Goal: Information Seeking & Learning: Learn about a topic

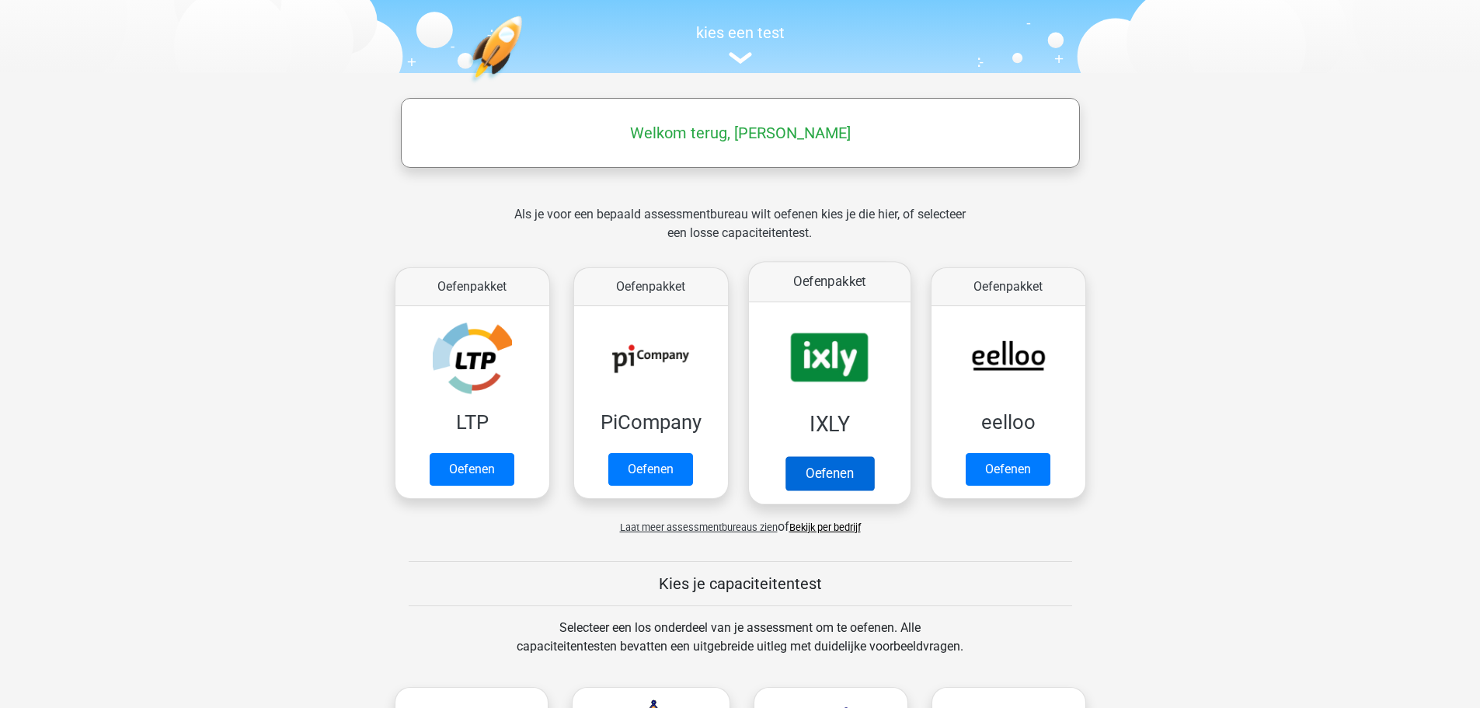
scroll to position [155, 0]
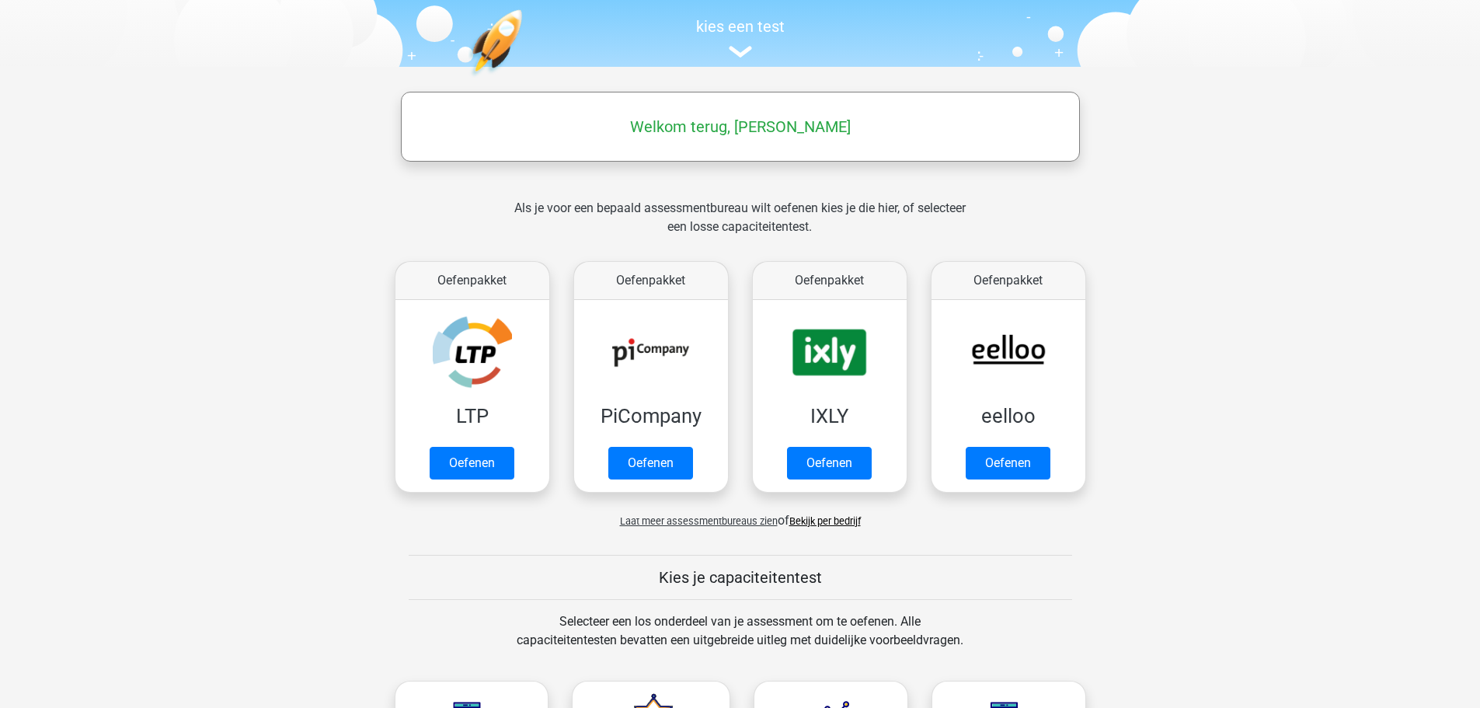
click at [805, 508] on div "Laat meer assessmentbureaus zien of Bekijk per bedrijf" at bounding box center [740, 514] width 715 height 31
click at [812, 523] on link "Bekijk per bedrijf" at bounding box center [824, 521] width 71 height 12
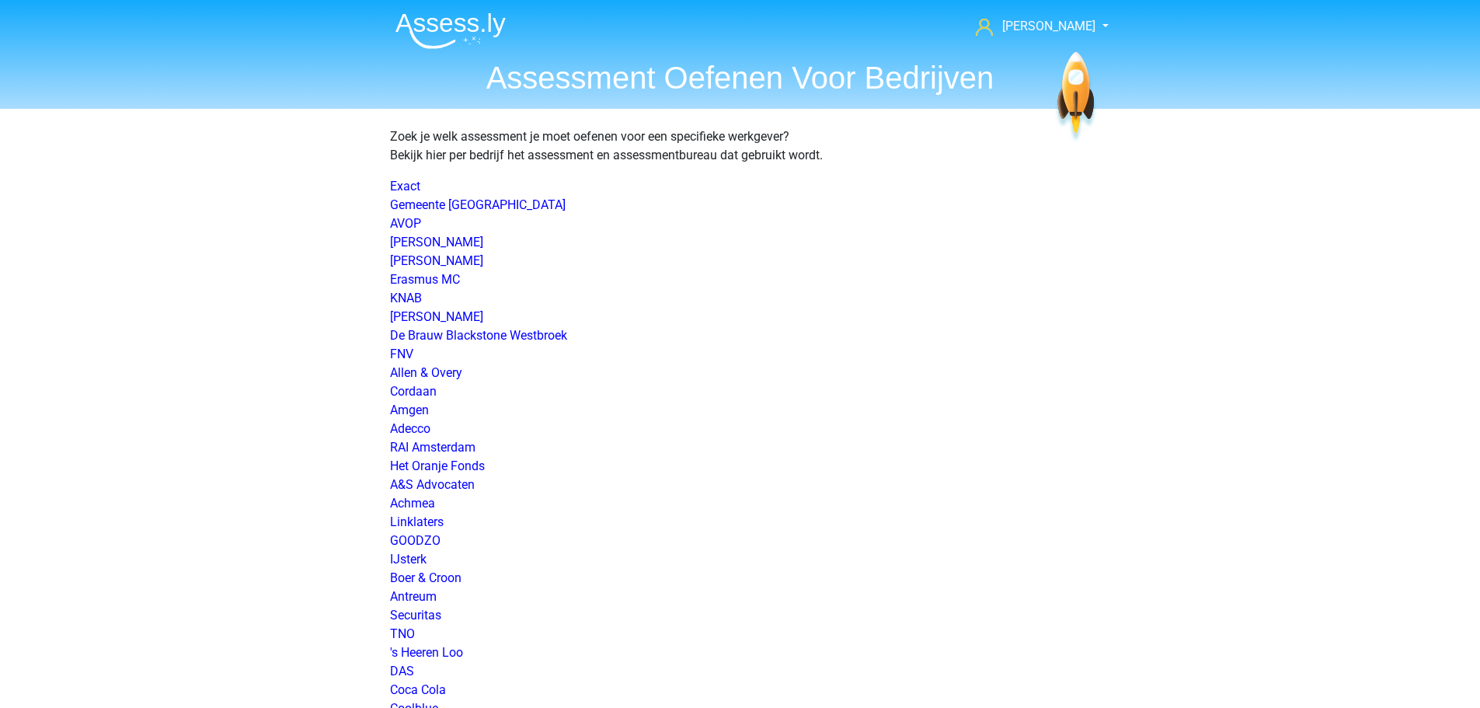
scroll to position [1380, 0]
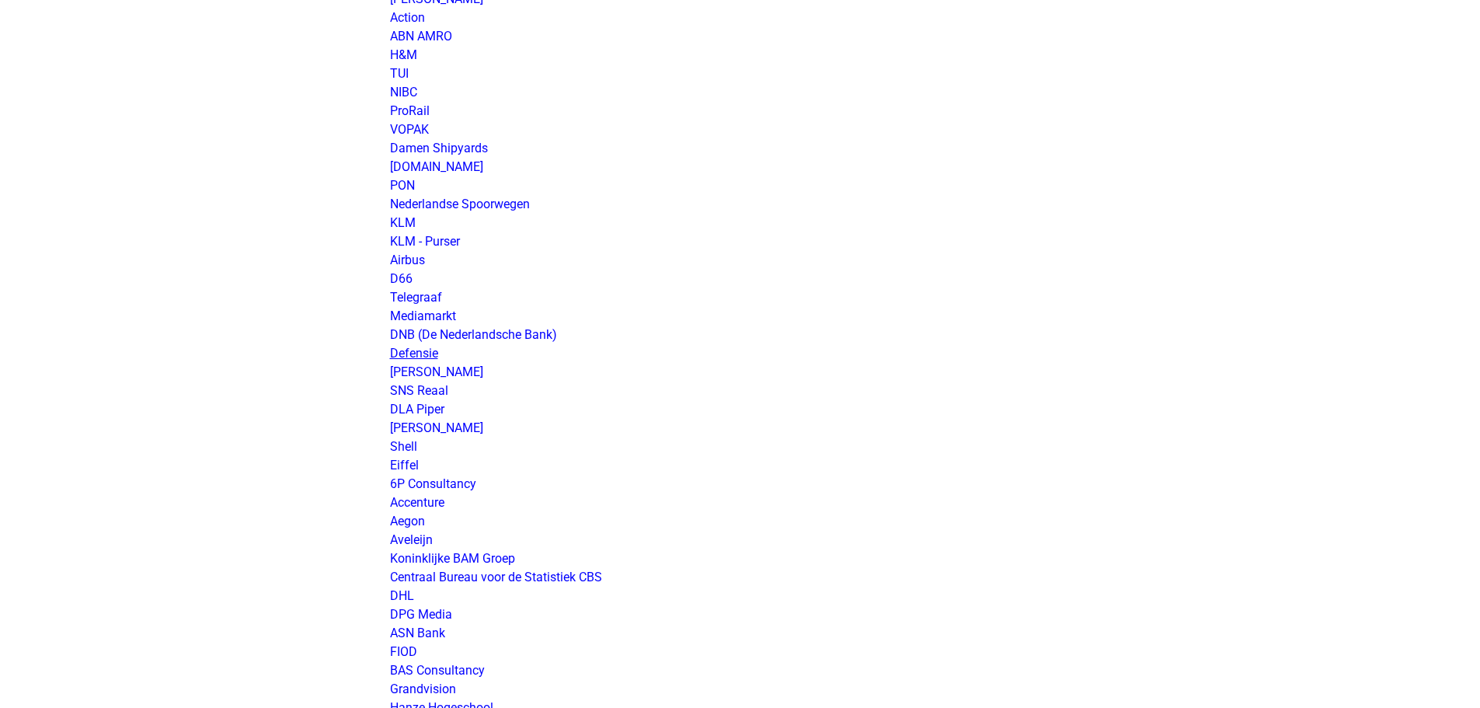
click at [418, 348] on link "Defensie" at bounding box center [414, 353] width 48 height 15
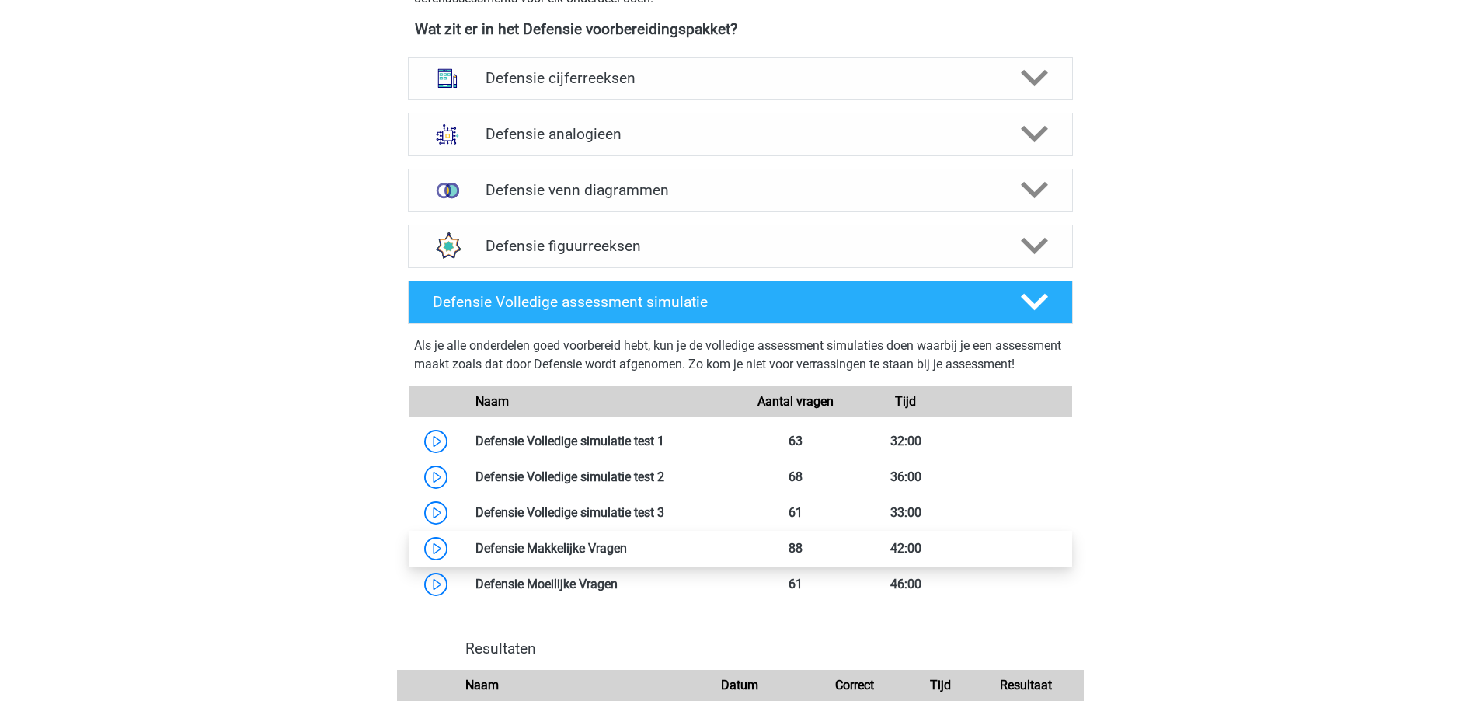
scroll to position [777, 0]
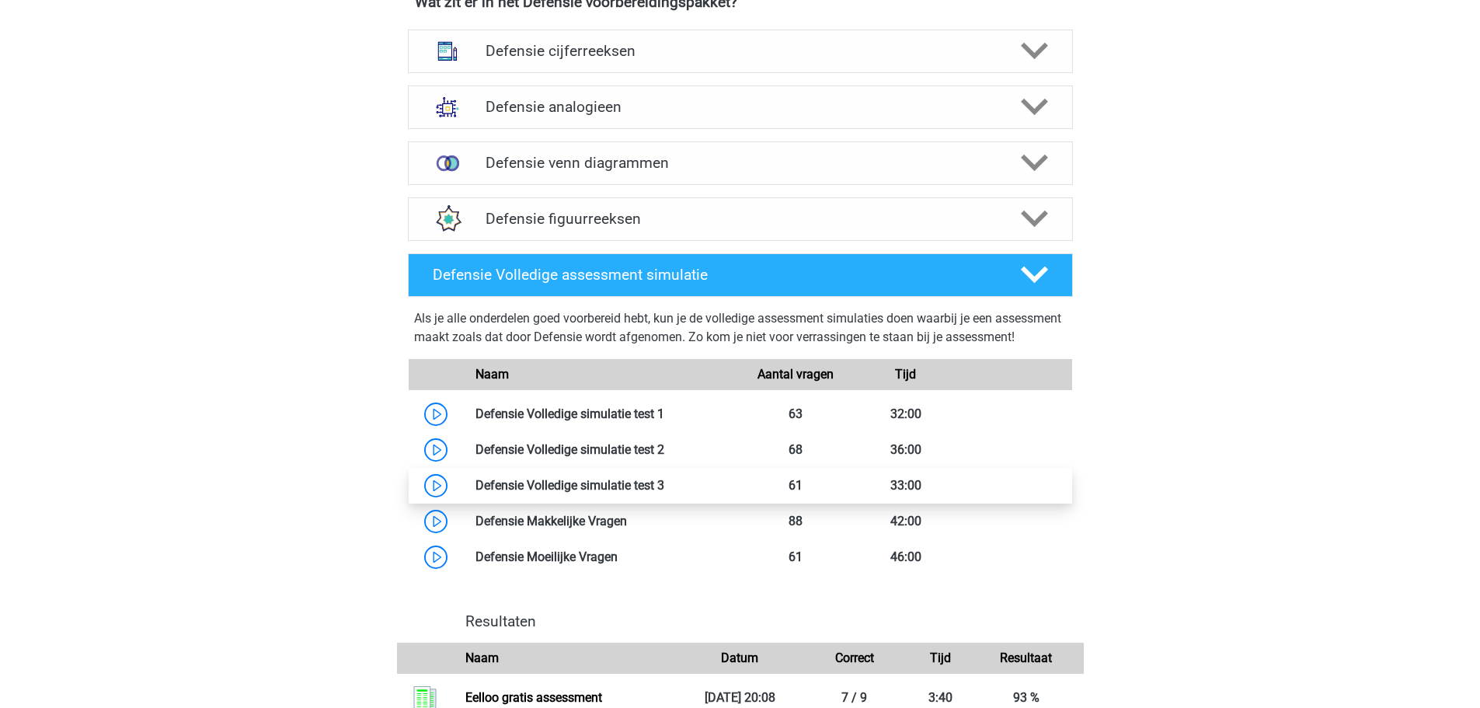
click at [664, 492] on link at bounding box center [664, 485] width 0 height 15
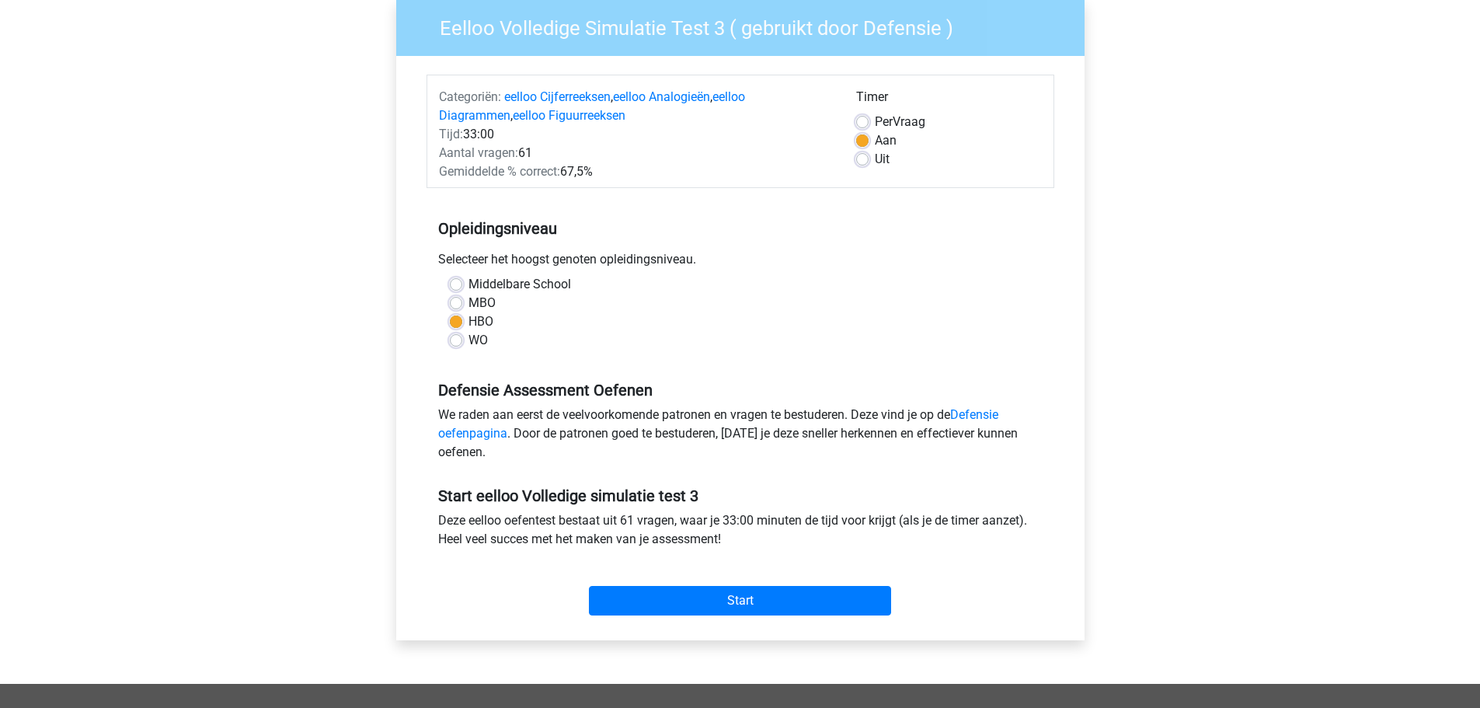
scroll to position [155, 0]
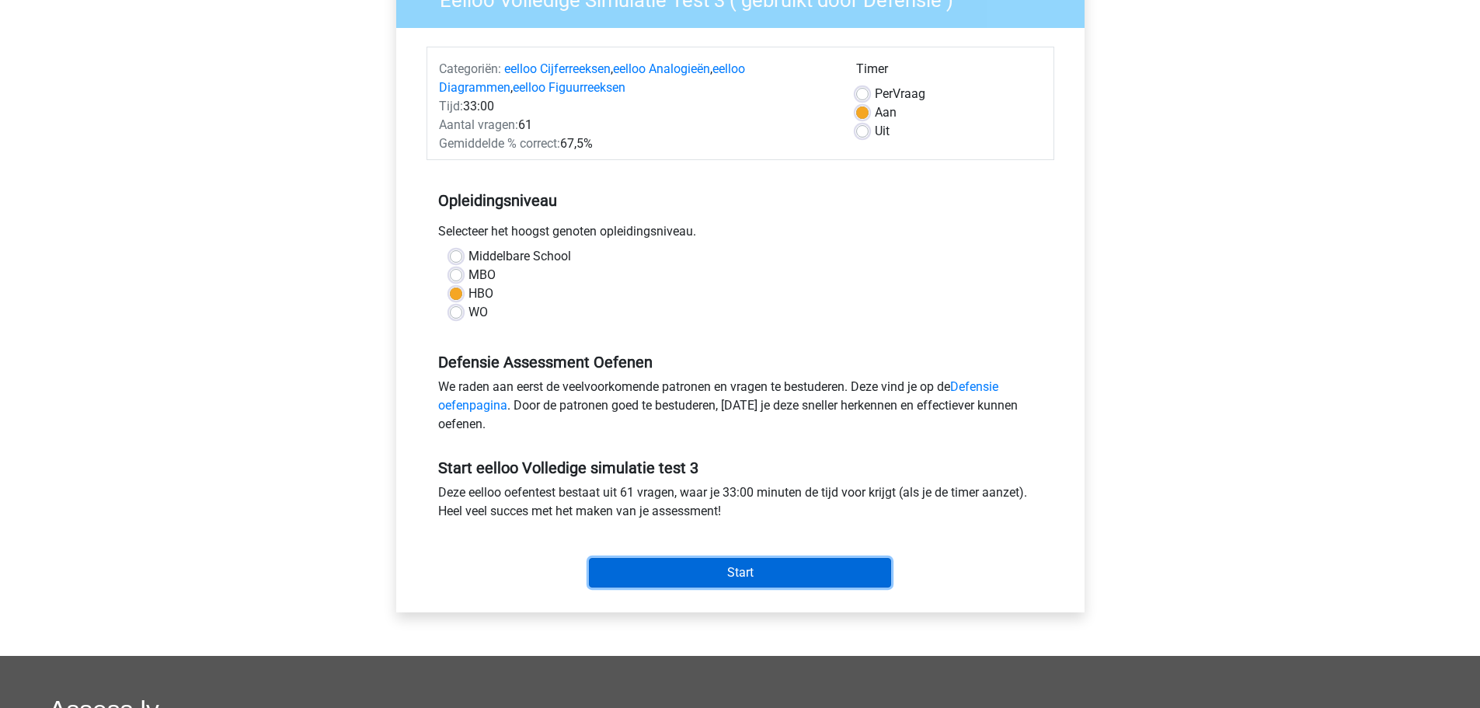
click at [740, 581] on input "Start" at bounding box center [740, 573] width 302 height 30
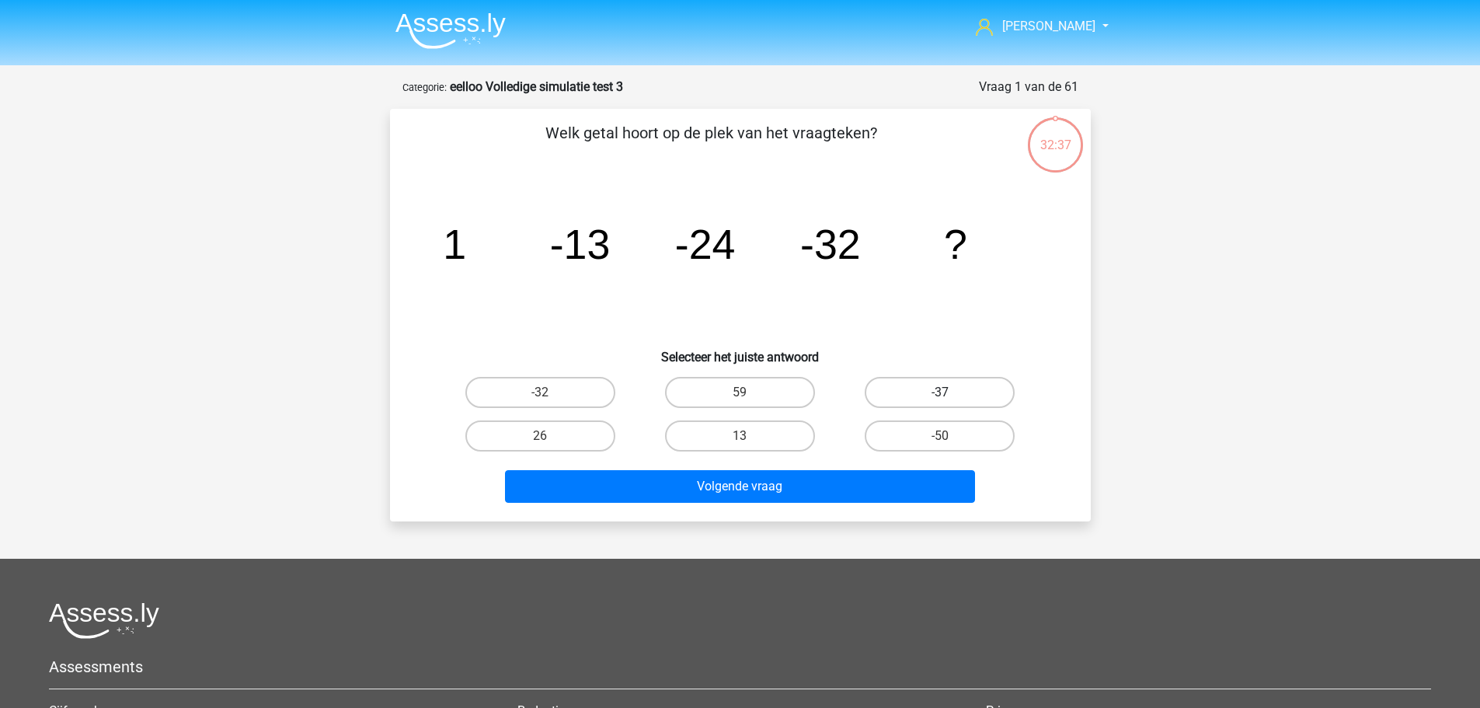
click at [918, 387] on label "-37" at bounding box center [940, 392] width 150 height 31
click at [940, 392] on input "-37" at bounding box center [945, 397] width 10 height 10
radio input "true"
click at [823, 464] on div "Volgende vraag" at bounding box center [740, 482] width 651 height 51
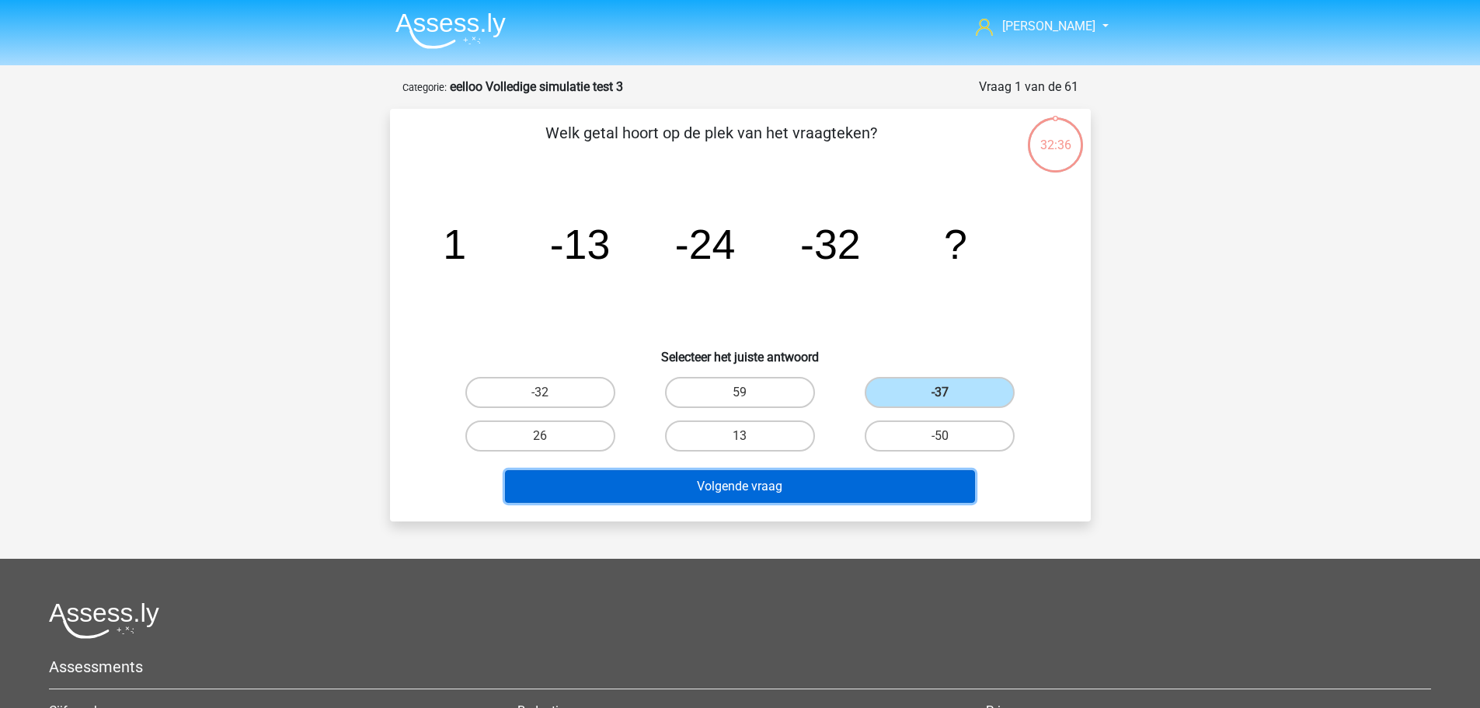
click at [805, 489] on button "Volgende vraag" at bounding box center [740, 486] width 470 height 33
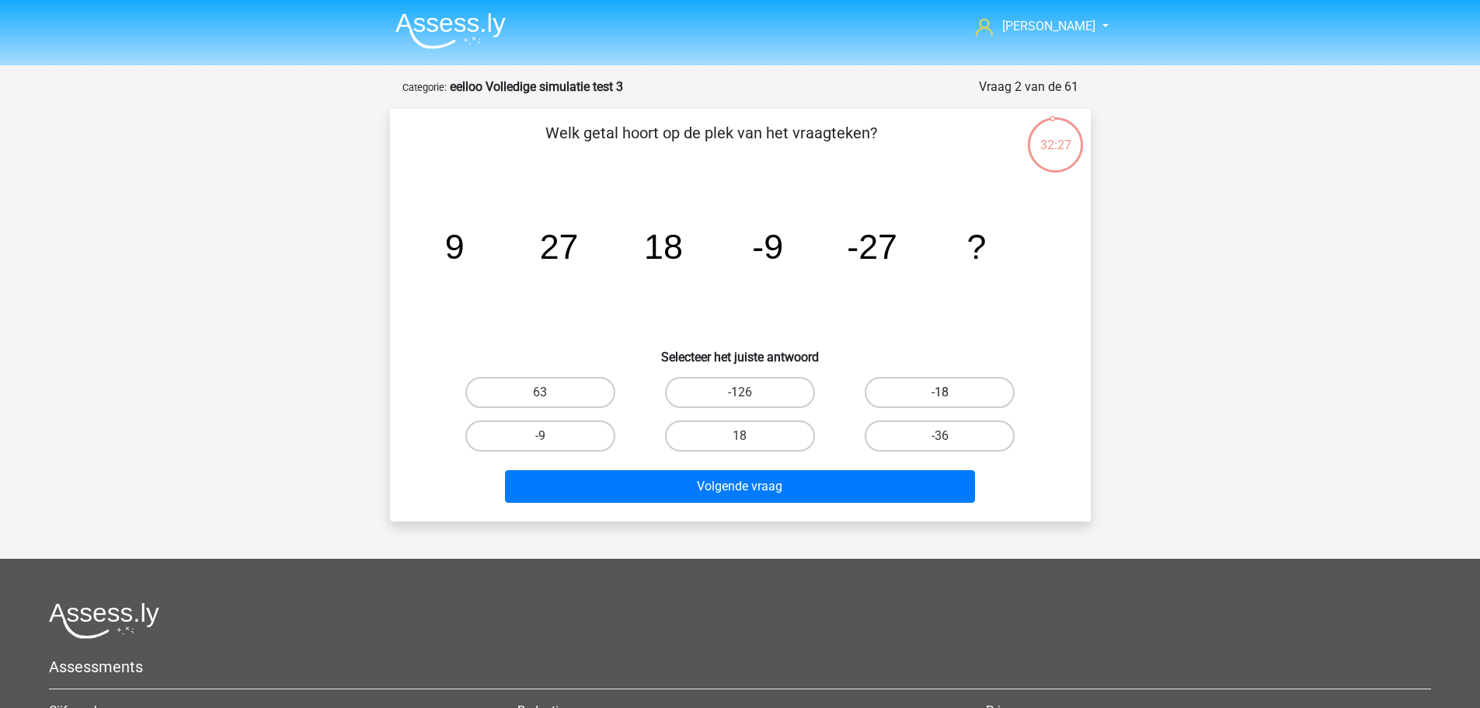
click at [930, 388] on label "-18" at bounding box center [940, 392] width 150 height 31
click at [940, 392] on input "-18" at bounding box center [945, 397] width 10 height 10
radio input "true"
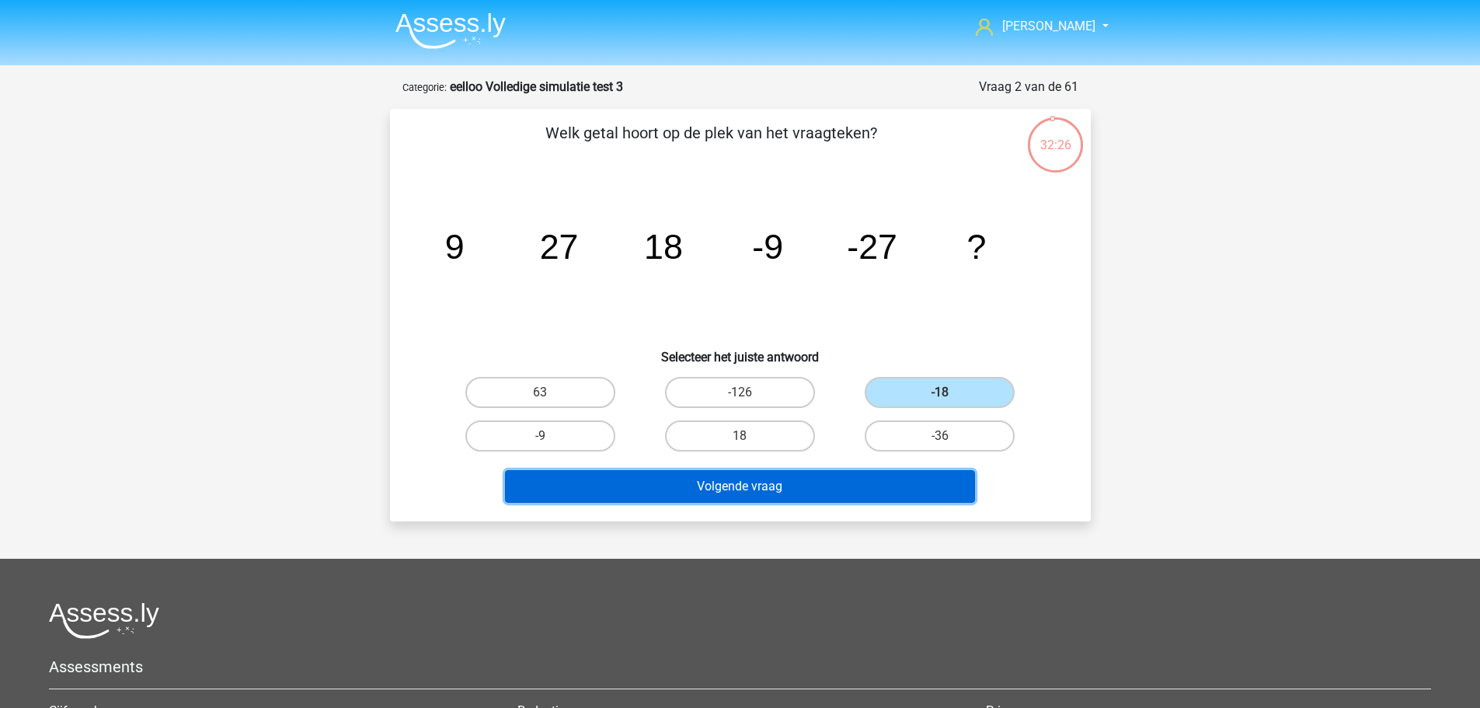
click at [805, 493] on button "Volgende vraag" at bounding box center [740, 486] width 470 height 33
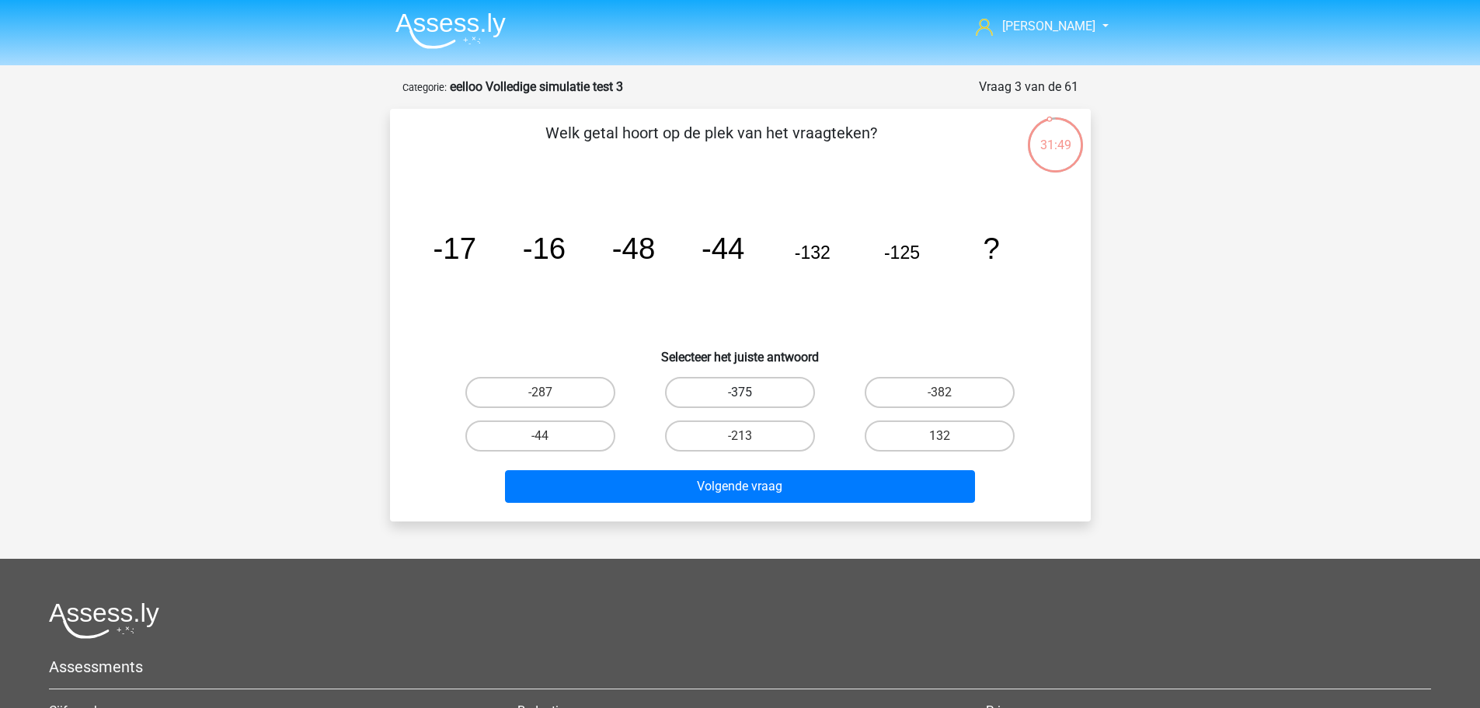
click at [715, 389] on label "-375" at bounding box center [740, 392] width 150 height 31
click at [739, 392] on input "-375" at bounding box center [744, 397] width 10 height 10
radio input "true"
click at [814, 504] on div "Volgende vraag" at bounding box center [740, 489] width 600 height 39
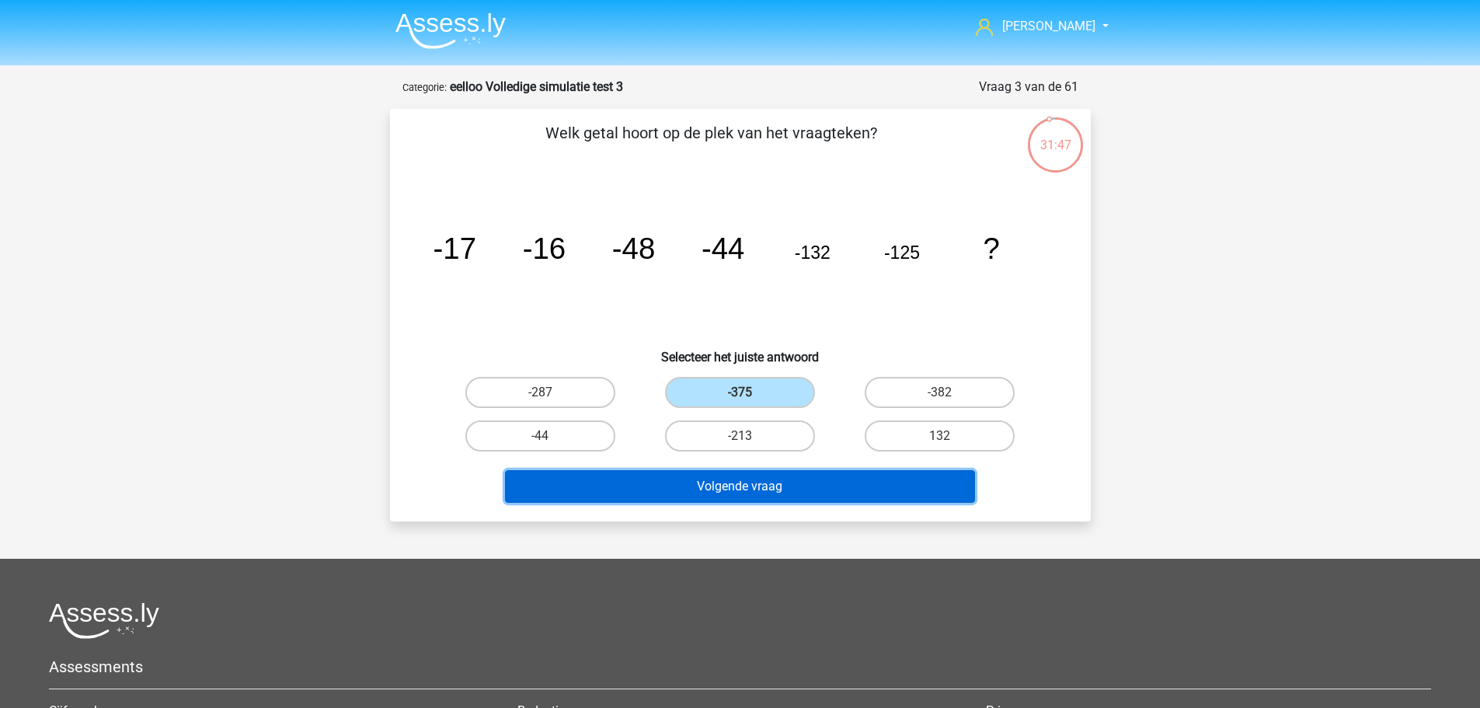
click at [819, 496] on button "Volgende vraag" at bounding box center [740, 486] width 470 height 33
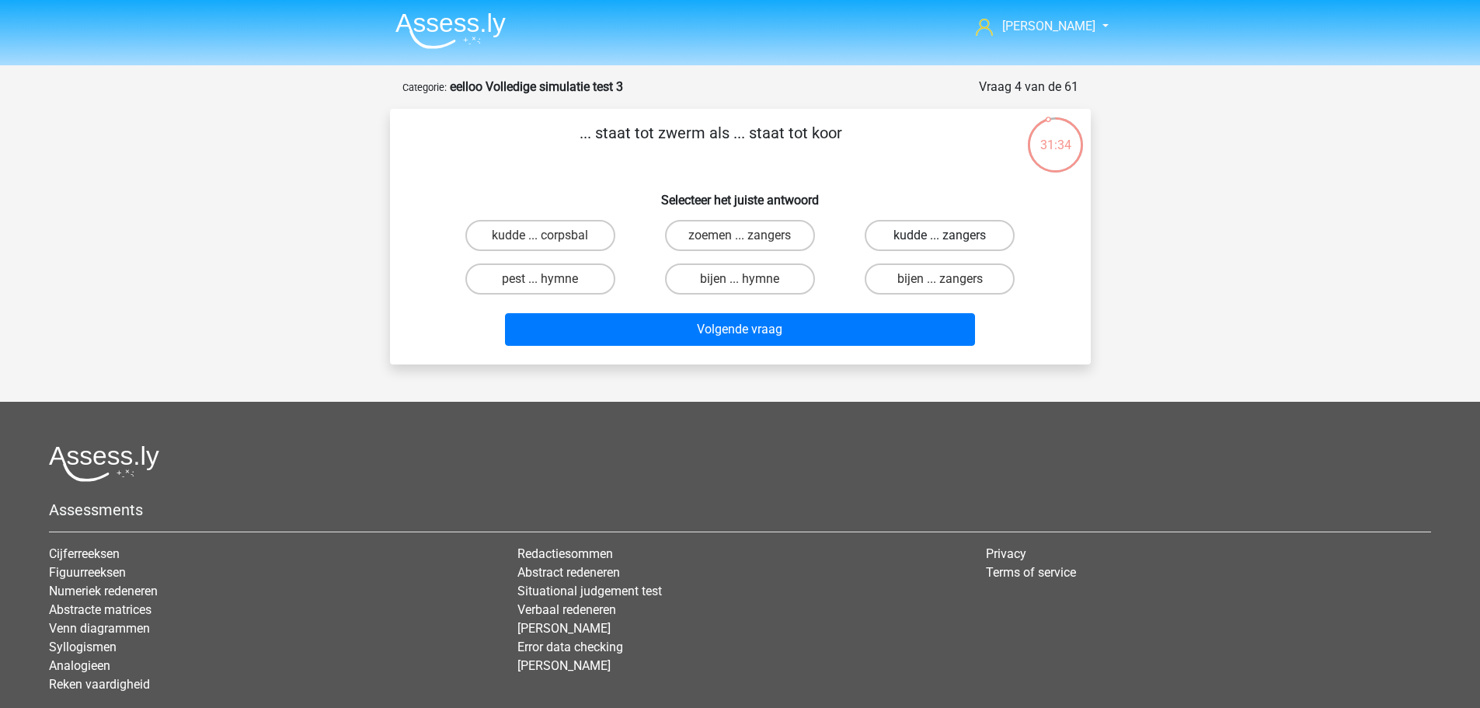
click at [993, 245] on label "kudde ... zangers" at bounding box center [940, 235] width 150 height 31
click at [950, 245] on input "kudde ... zangers" at bounding box center [945, 240] width 10 height 10
radio input "true"
click at [986, 242] on label "kudde ... zangers" at bounding box center [940, 235] width 150 height 31
click at [950, 242] on input "kudde ... zangers" at bounding box center [945, 240] width 10 height 10
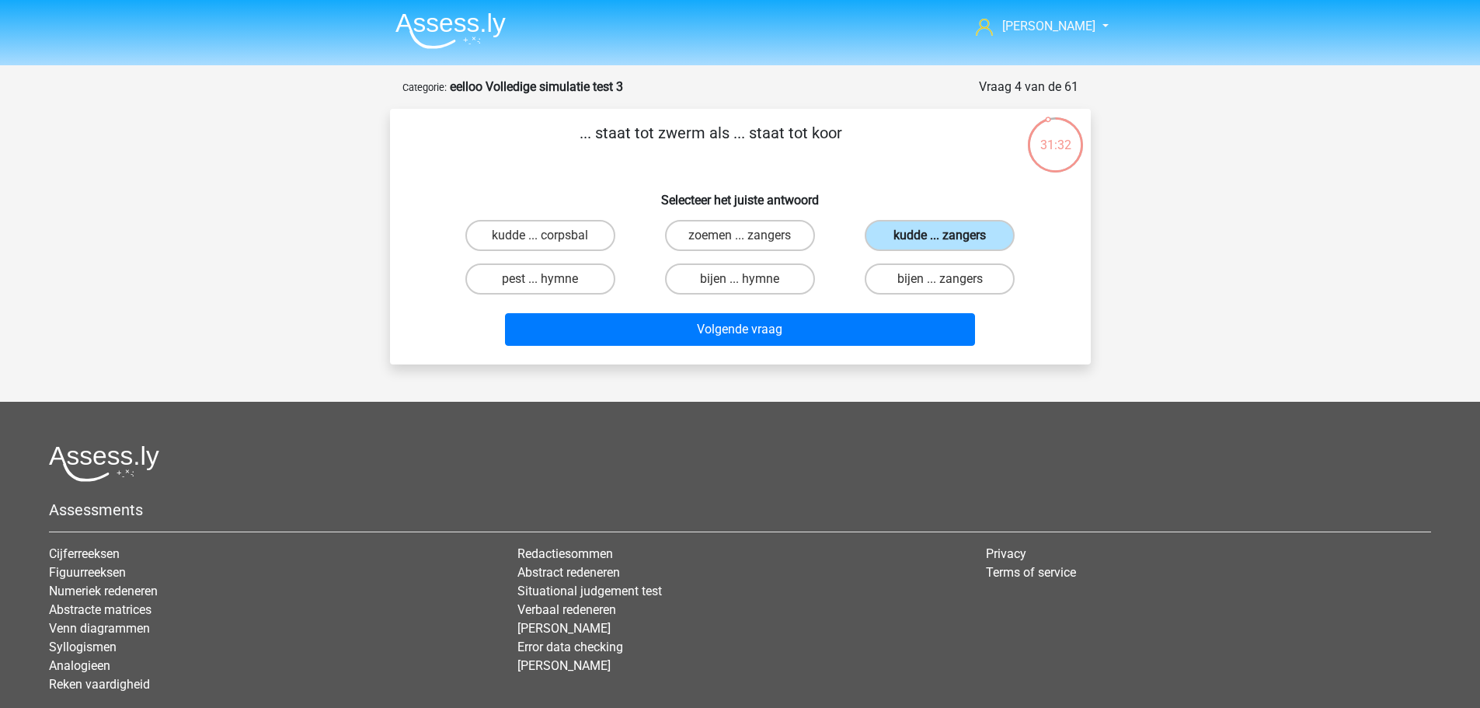
click at [967, 238] on label "kudde ... zangers" at bounding box center [940, 235] width 150 height 31
click at [950, 238] on input "kudde ... zangers" at bounding box center [945, 240] width 10 height 10
click at [940, 275] on label "bijen ... zangers" at bounding box center [940, 278] width 150 height 31
click at [940, 279] on input "bijen ... zangers" at bounding box center [945, 284] width 10 height 10
radio input "true"
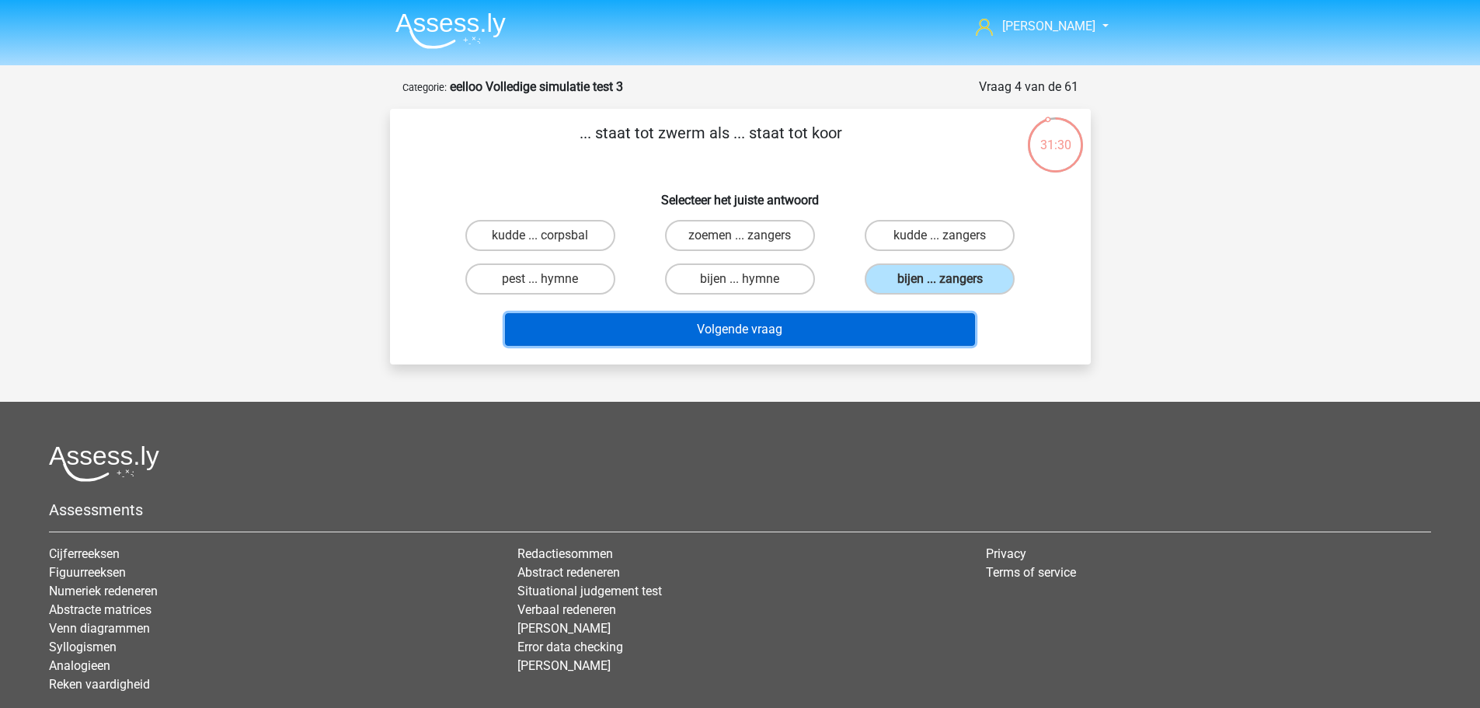
click at [830, 322] on button "Volgende vraag" at bounding box center [740, 329] width 470 height 33
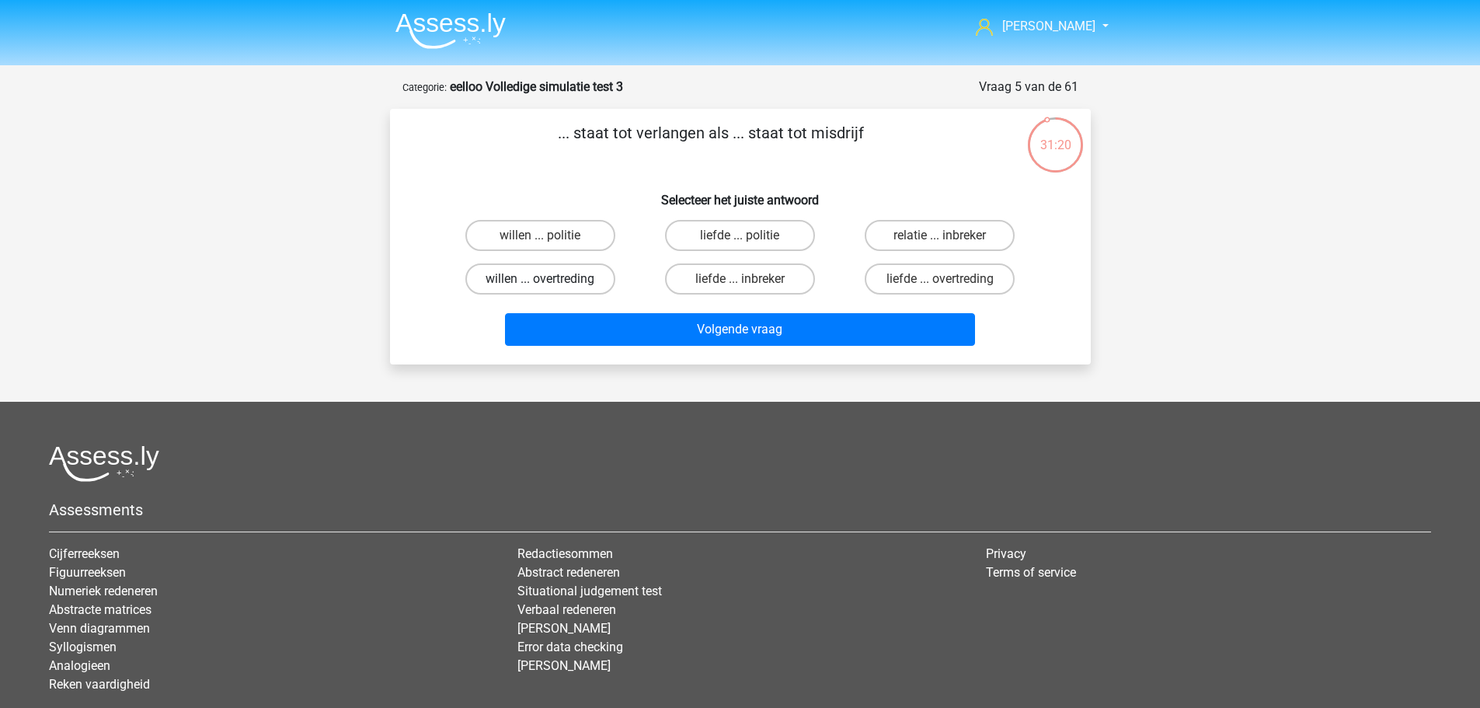
click at [576, 277] on label "willen ... overtreding" at bounding box center [540, 278] width 150 height 31
click at [550, 279] on input "willen ... overtreding" at bounding box center [545, 284] width 10 height 10
radio input "true"
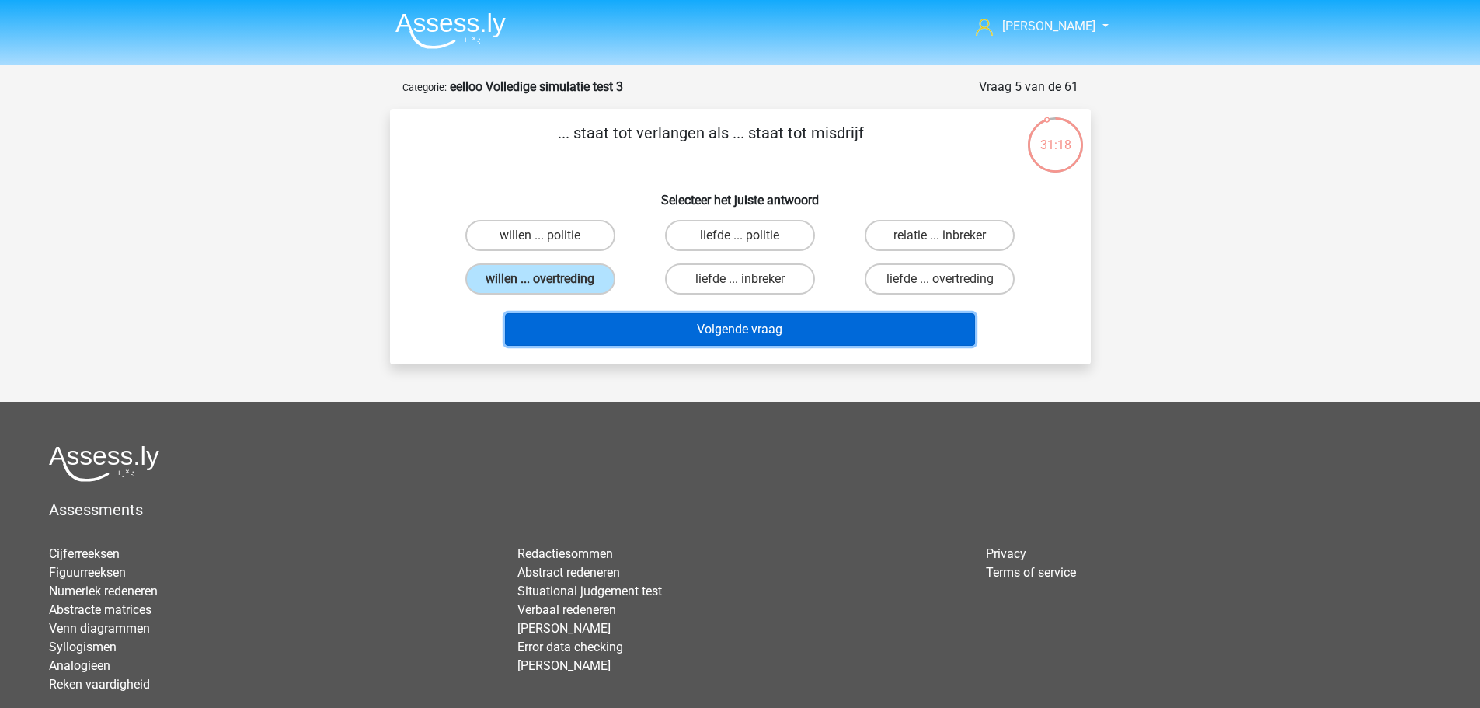
click at [769, 329] on button "Volgende vraag" at bounding box center [740, 329] width 470 height 33
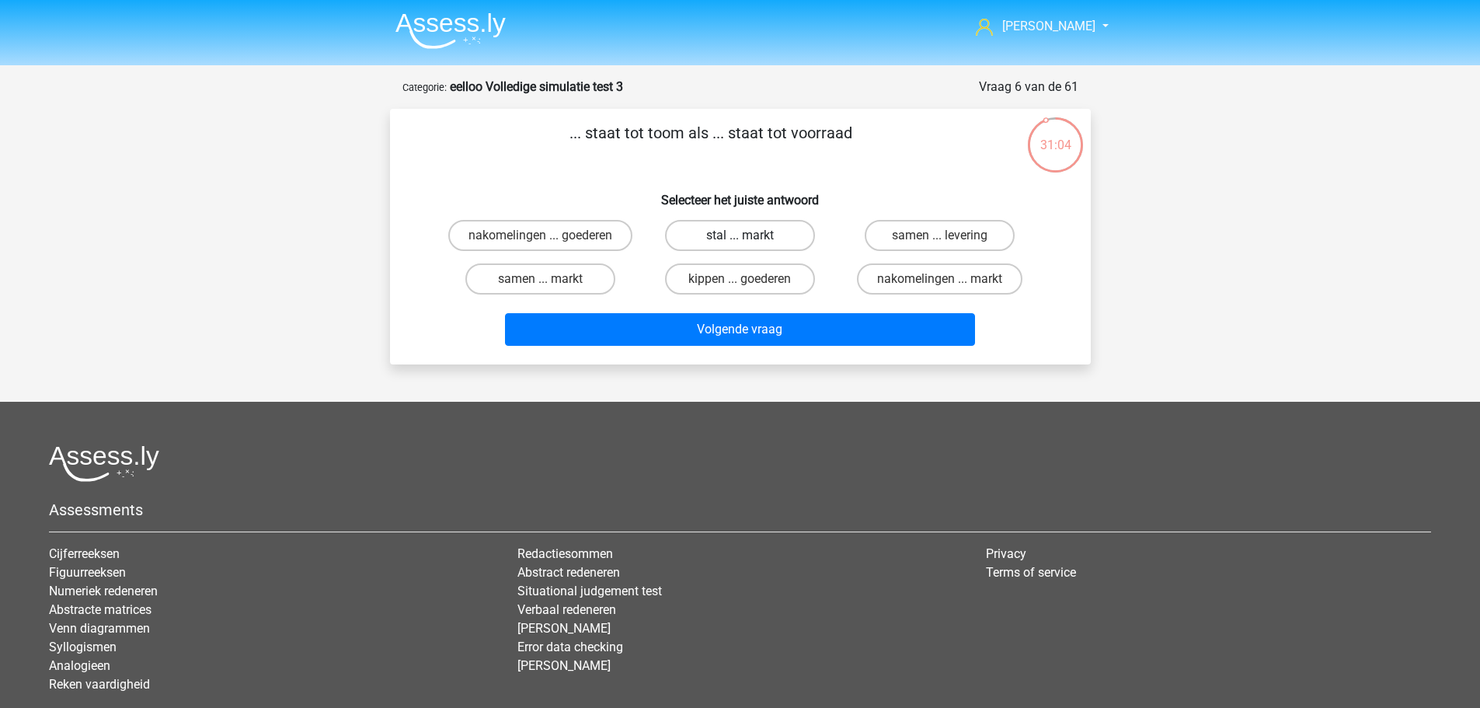
click at [757, 241] on label "stal ... markt" at bounding box center [740, 235] width 150 height 31
click at [750, 241] on input "stal ... markt" at bounding box center [744, 240] width 10 height 10
radio input "true"
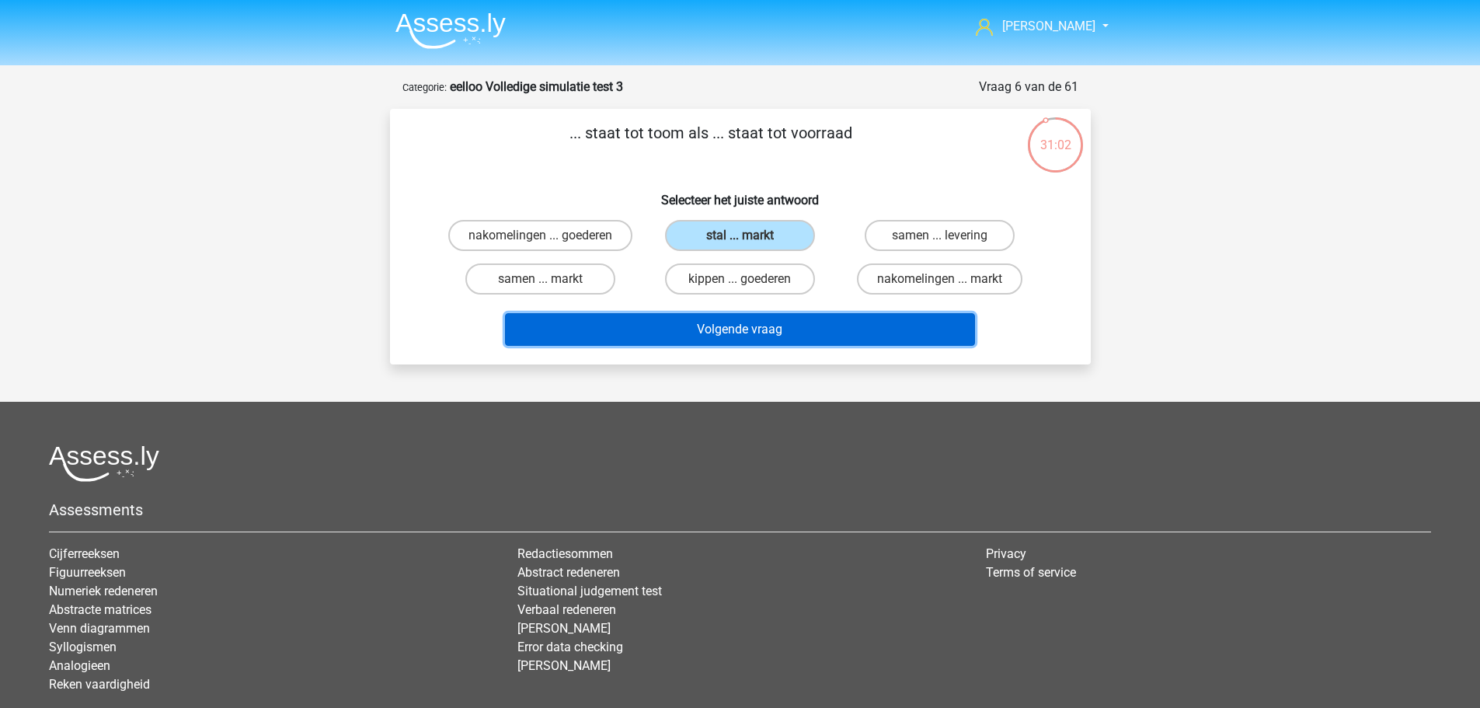
click at [763, 322] on button "Volgende vraag" at bounding box center [740, 329] width 470 height 33
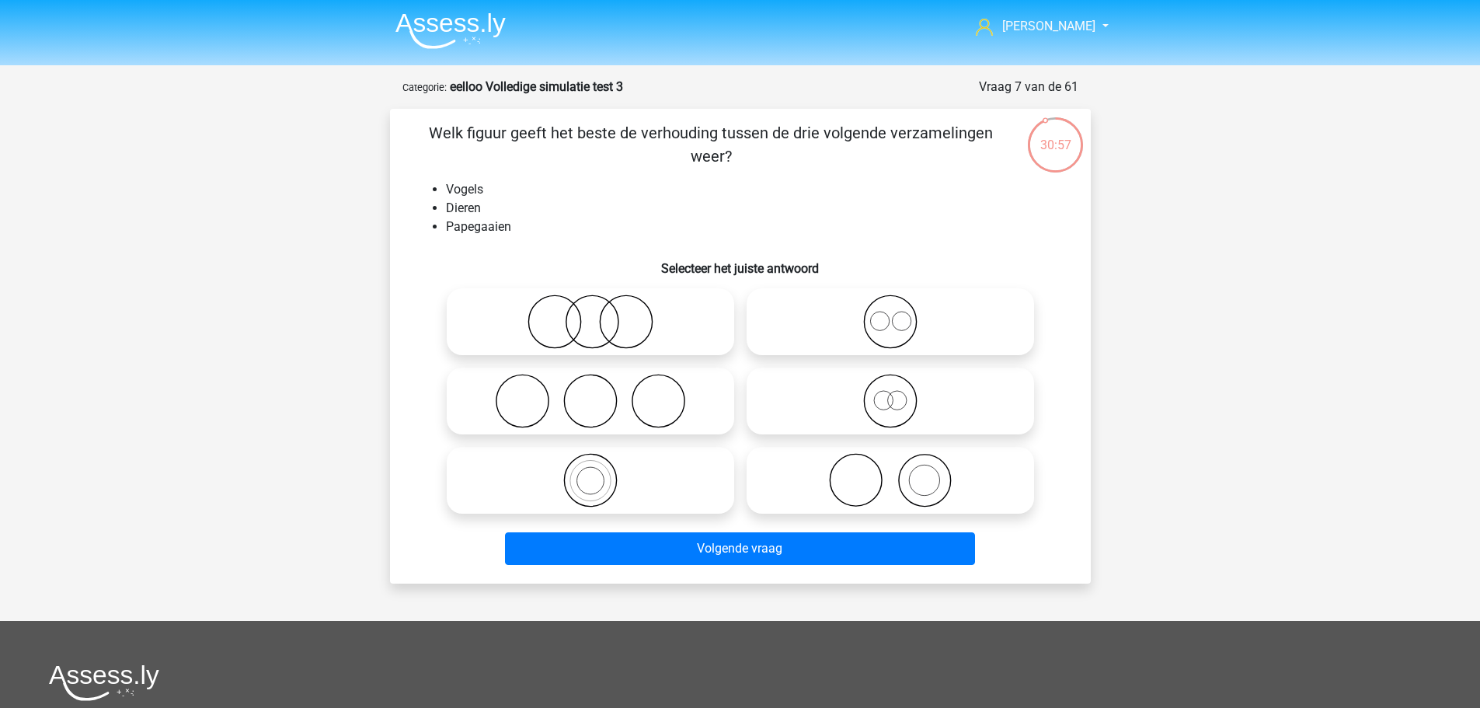
click at [588, 461] on circle at bounding box center [589, 481] width 40 height 40
click at [590, 462] on input "radio" at bounding box center [595, 467] width 10 height 10
radio input "true"
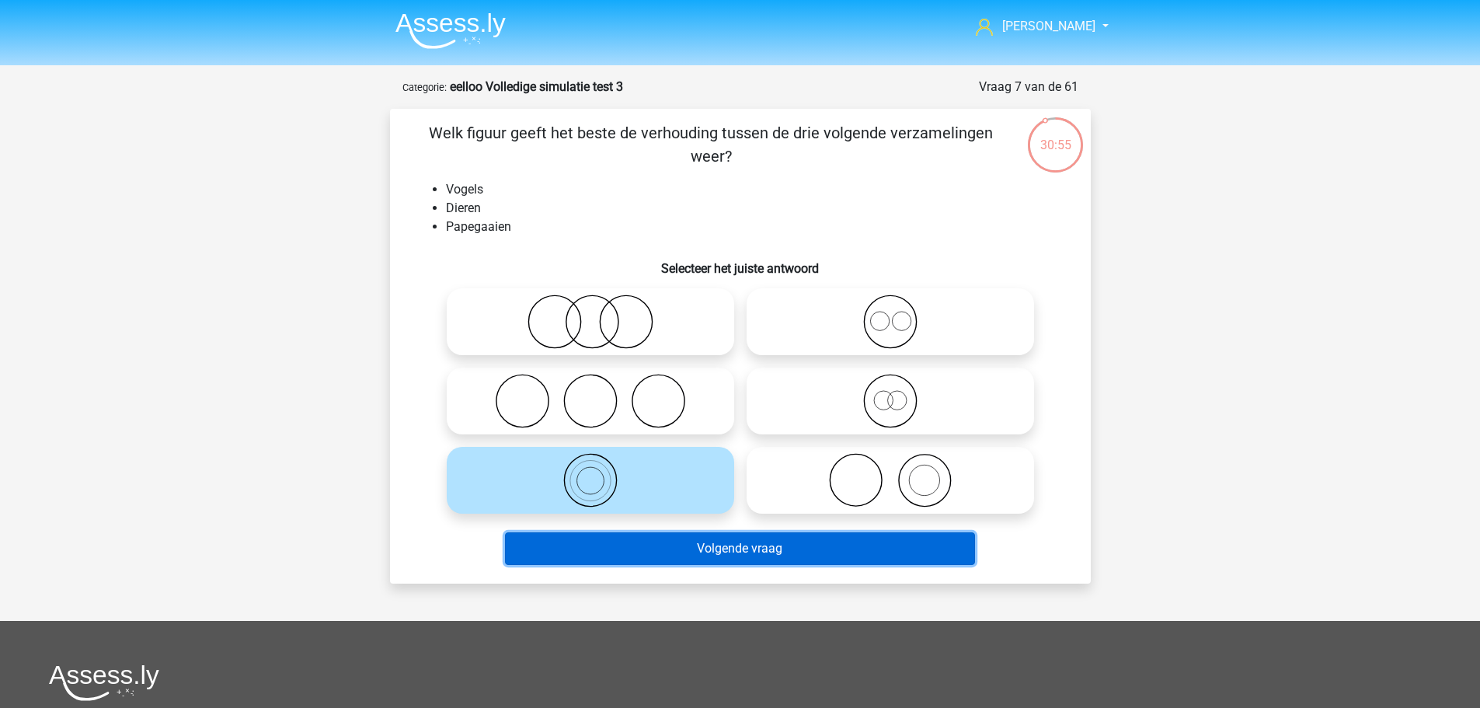
click at [673, 558] on button "Volgende vraag" at bounding box center [740, 548] width 470 height 33
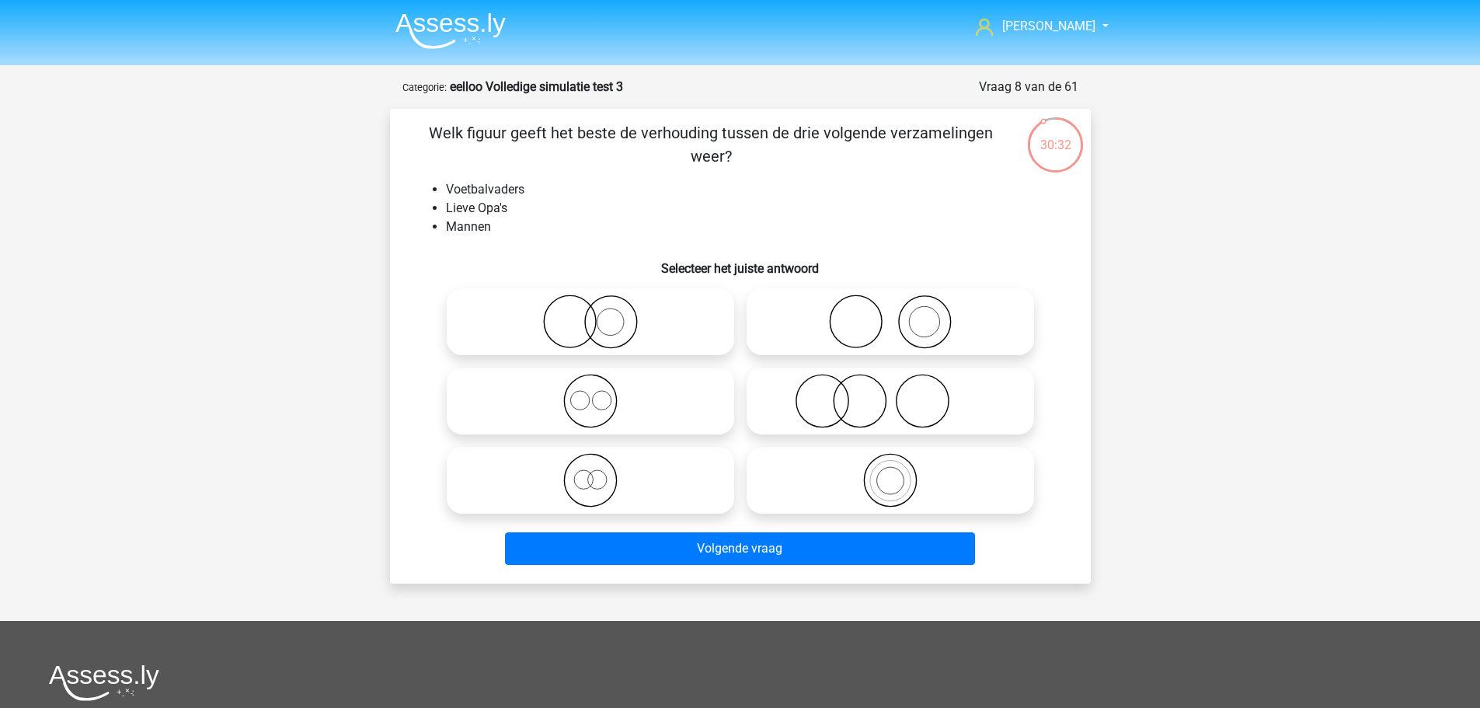
click at [595, 476] on icon at bounding box center [590, 480] width 275 height 54
click at [595, 472] on input "radio" at bounding box center [595, 467] width 10 height 10
radio input "true"
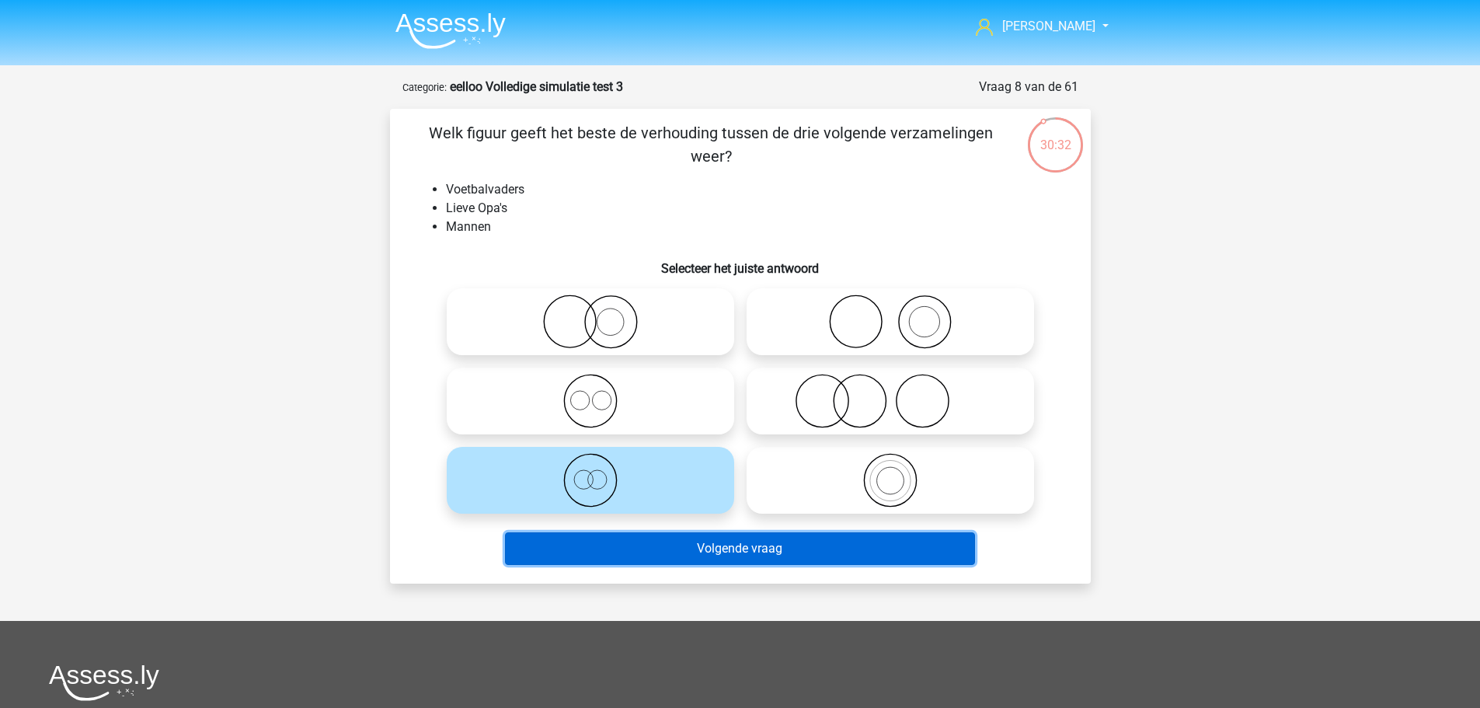
click at [697, 543] on button "Volgende vraag" at bounding box center [740, 548] width 470 height 33
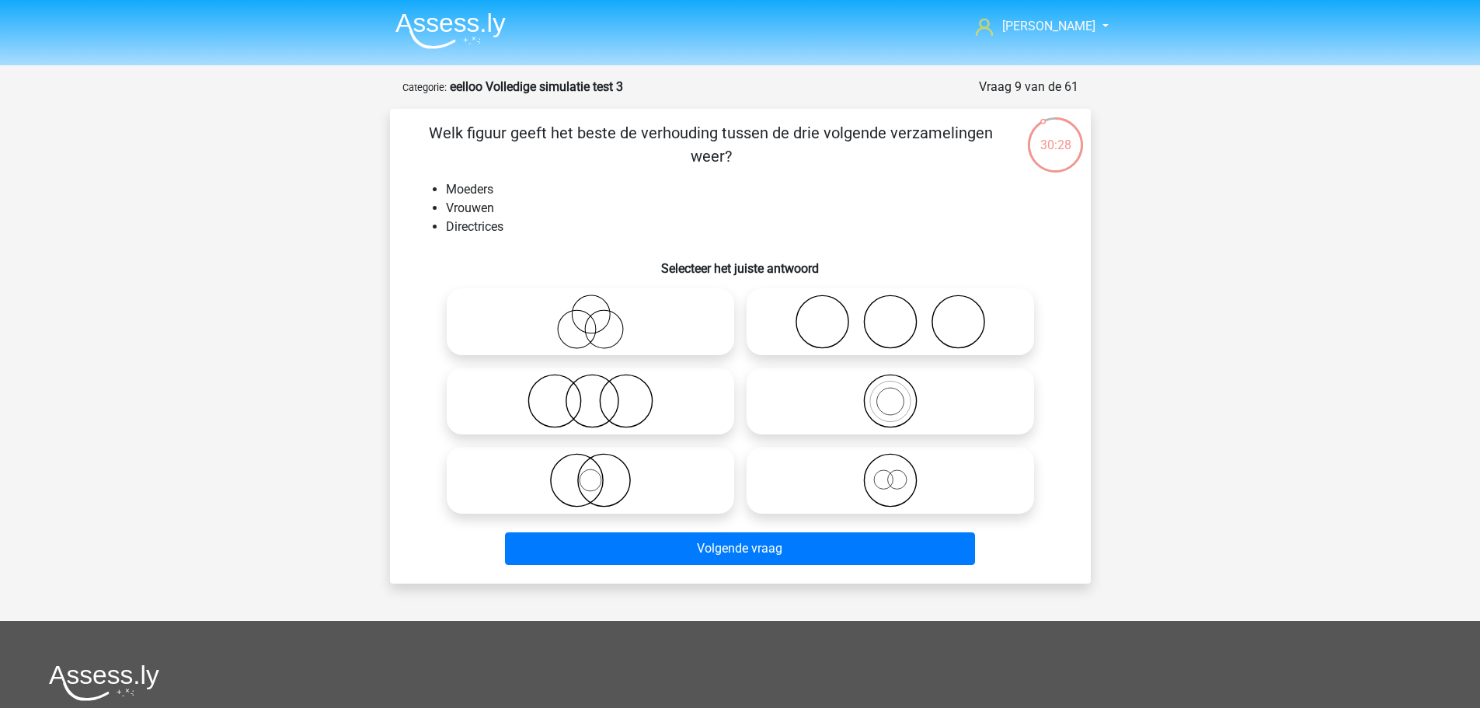
click at [581, 383] on icon at bounding box center [590, 401] width 275 height 54
click at [590, 383] on input "radio" at bounding box center [595, 388] width 10 height 10
radio input "true"
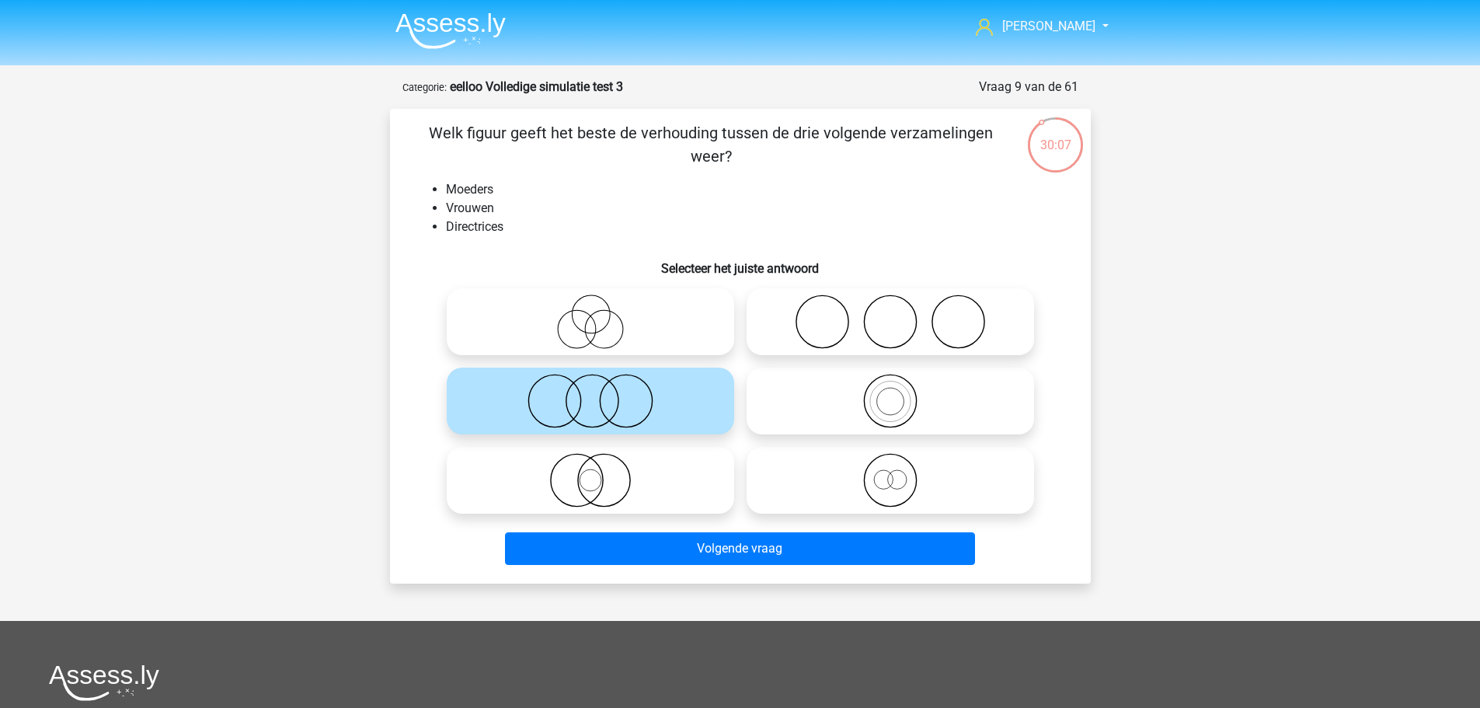
click at [607, 325] on icon at bounding box center [590, 321] width 275 height 54
click at [600, 314] on input "radio" at bounding box center [595, 309] width 10 height 10
radio input "true"
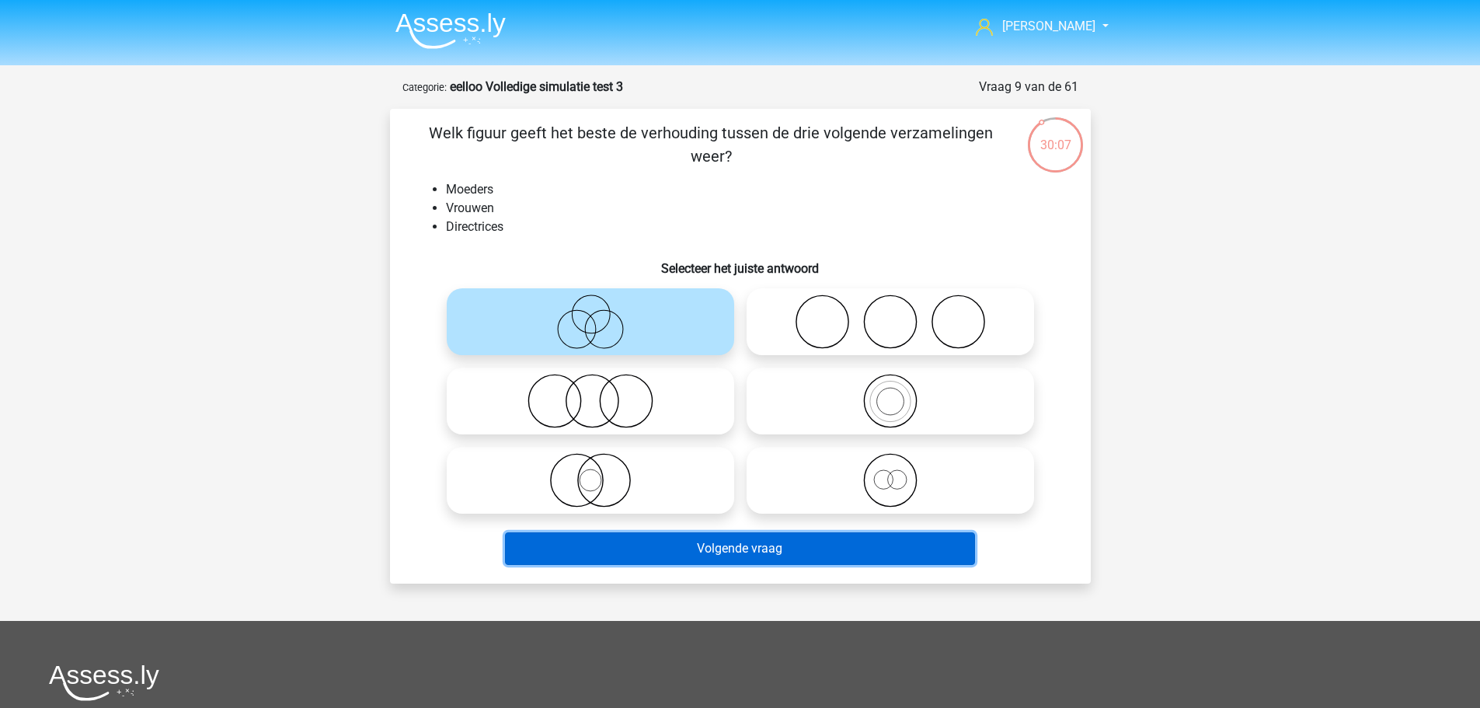
click at [681, 542] on button "Volgende vraag" at bounding box center [740, 548] width 470 height 33
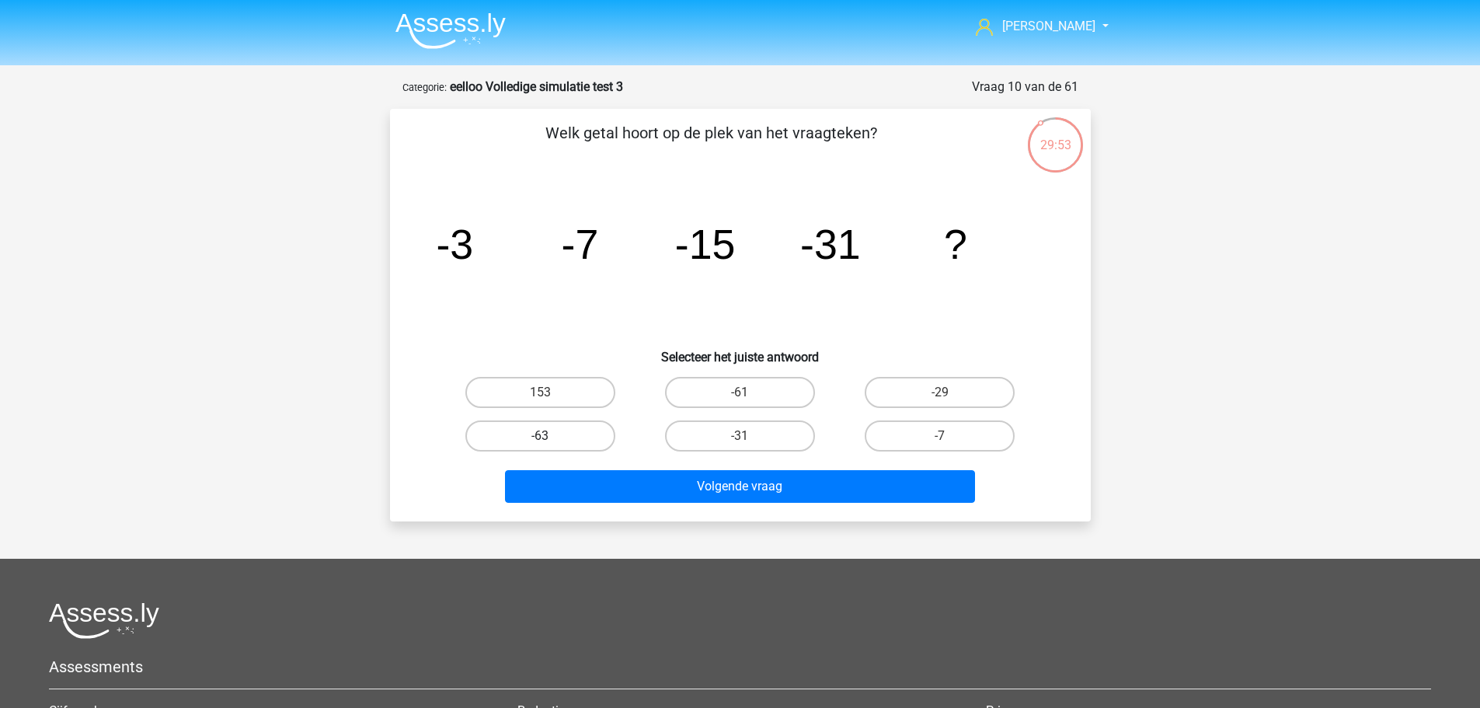
click at [529, 424] on label "-63" at bounding box center [540, 435] width 150 height 31
click at [540, 436] on input "-63" at bounding box center [545, 441] width 10 height 10
radio input "true"
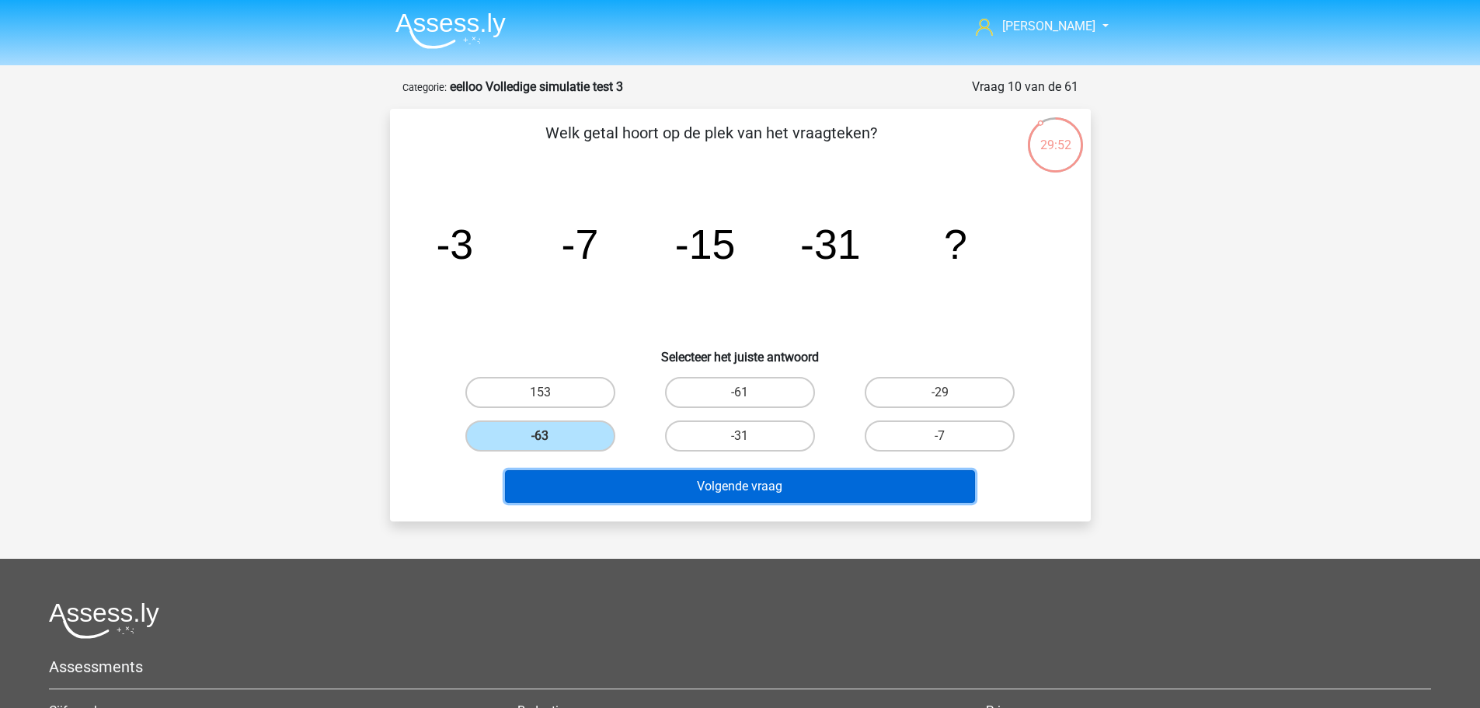
click at [725, 490] on button "Volgende vraag" at bounding box center [740, 486] width 470 height 33
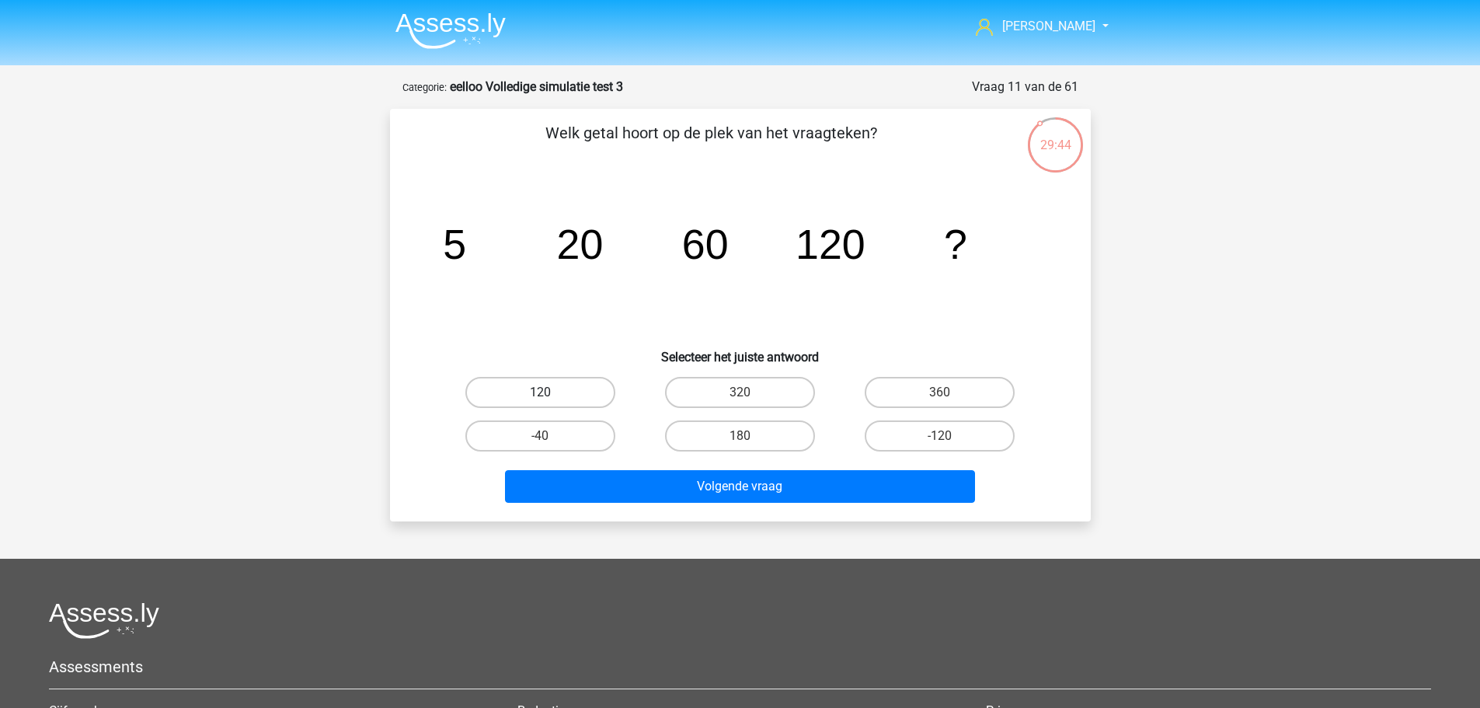
click at [559, 381] on label "120" at bounding box center [540, 392] width 150 height 31
click at [550, 392] on input "120" at bounding box center [545, 397] width 10 height 10
radio input "true"
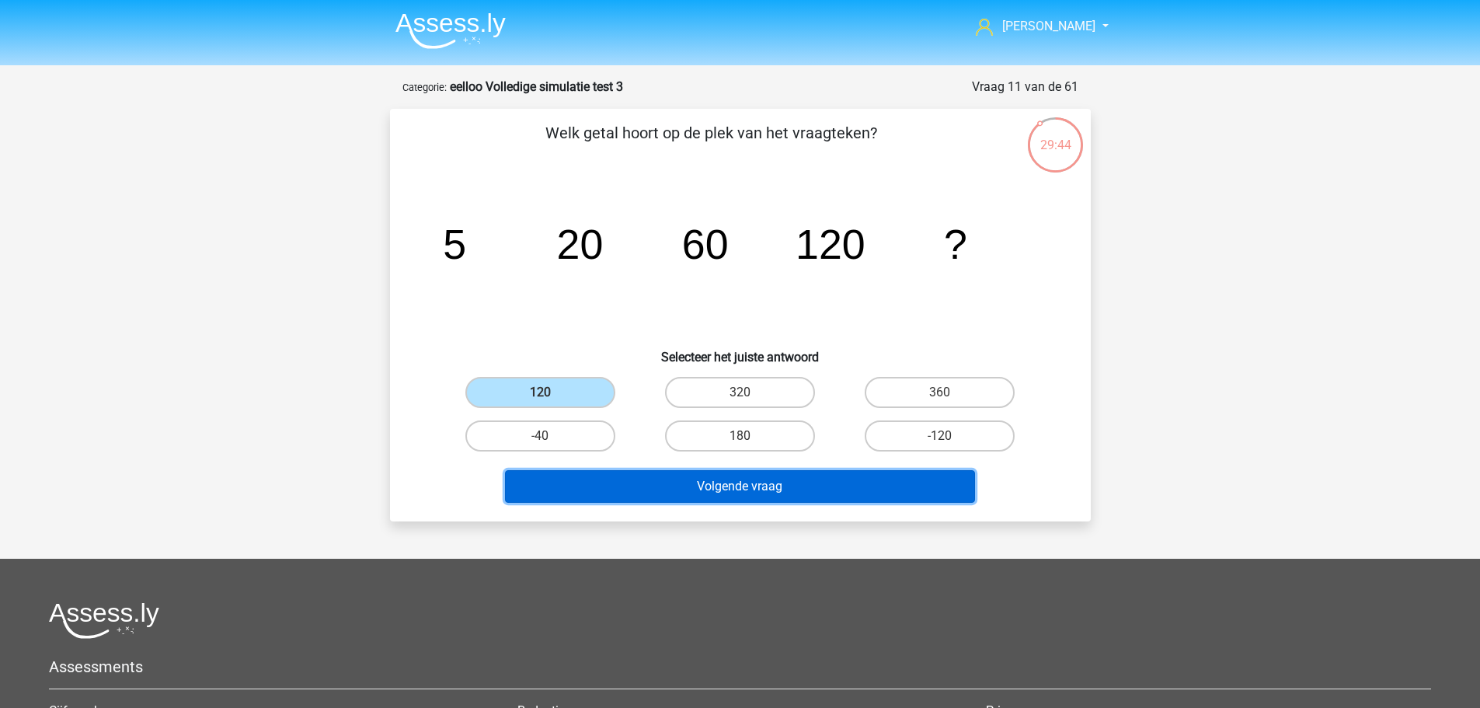
click at [712, 486] on button "Volgende vraag" at bounding box center [740, 486] width 470 height 33
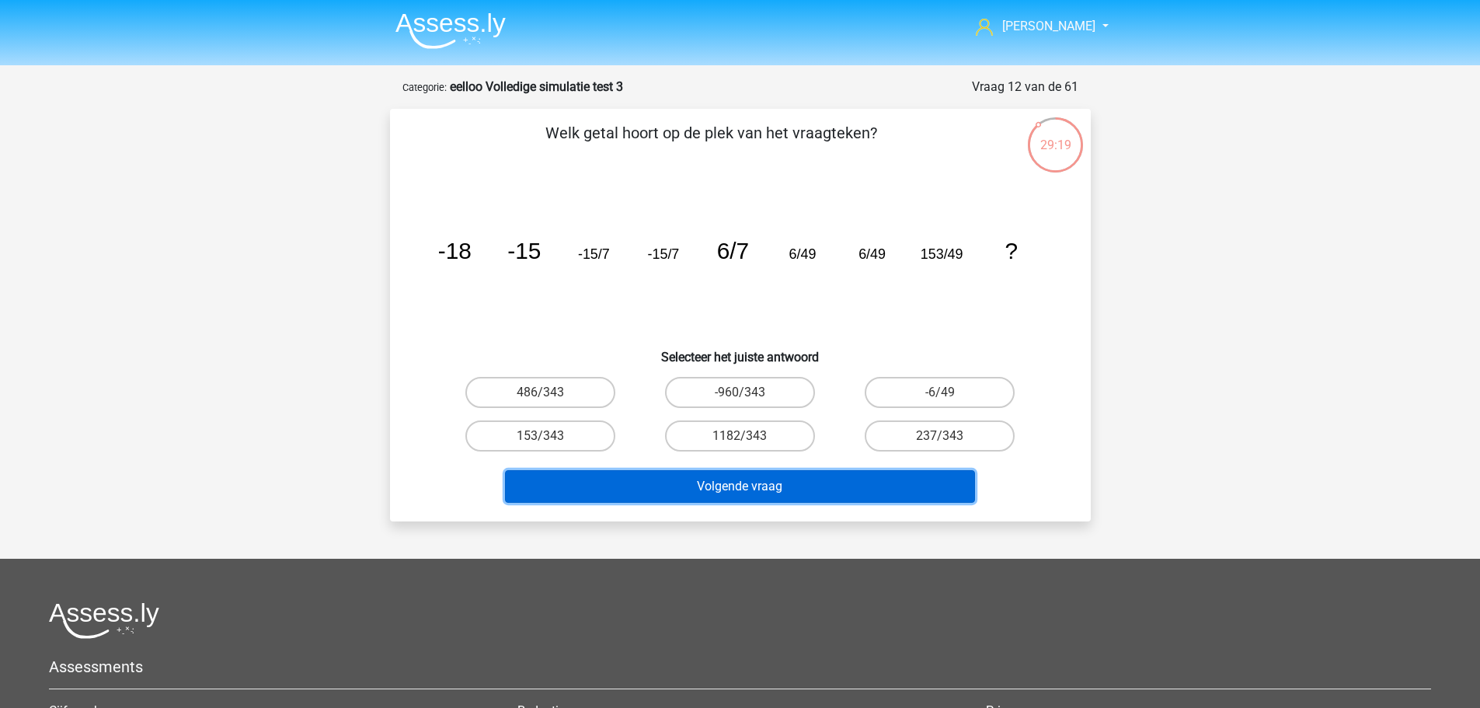
click at [924, 485] on button "Volgende vraag" at bounding box center [740, 486] width 470 height 33
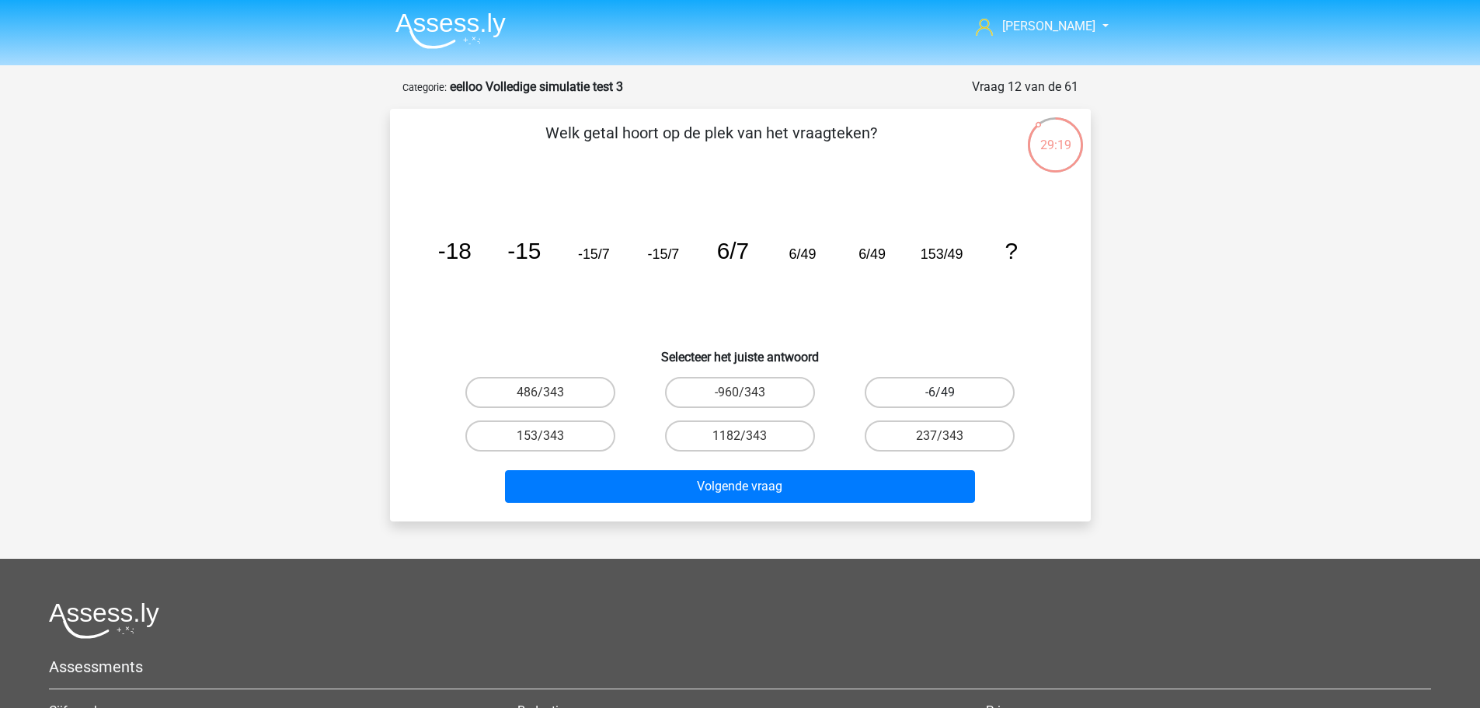
click at [934, 402] on label "-6/49" at bounding box center [940, 392] width 150 height 31
click at [940, 402] on input "-6/49" at bounding box center [945, 397] width 10 height 10
radio input "true"
click at [944, 433] on label "237/343" at bounding box center [940, 435] width 150 height 31
click at [944, 436] on input "237/343" at bounding box center [945, 441] width 10 height 10
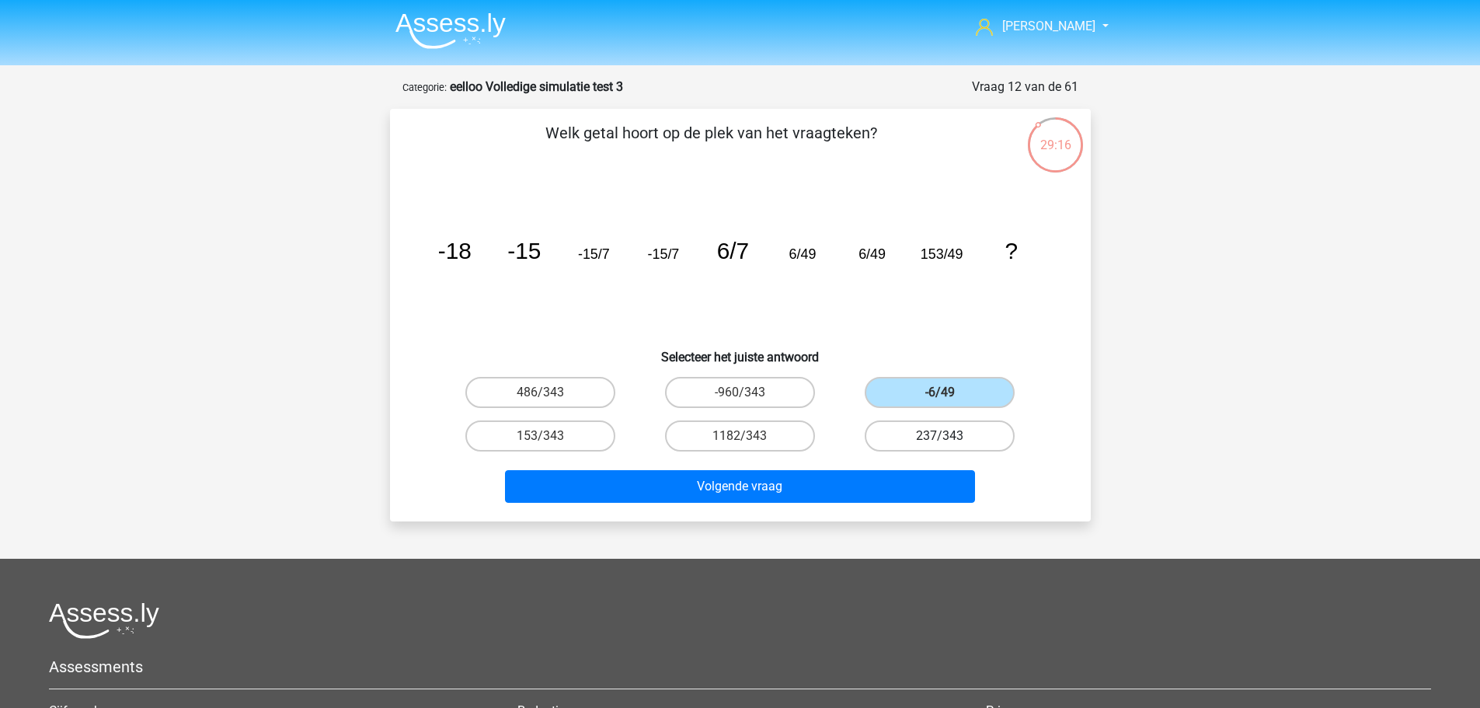
radio input "true"
click at [600, 393] on label "486/343" at bounding box center [540, 392] width 150 height 31
click at [550, 393] on input "486/343" at bounding box center [545, 397] width 10 height 10
radio input "true"
click at [825, 524] on div "Jeroen jeroendelange.jdl@gmail.com" at bounding box center [740, 484] width 1480 height 969
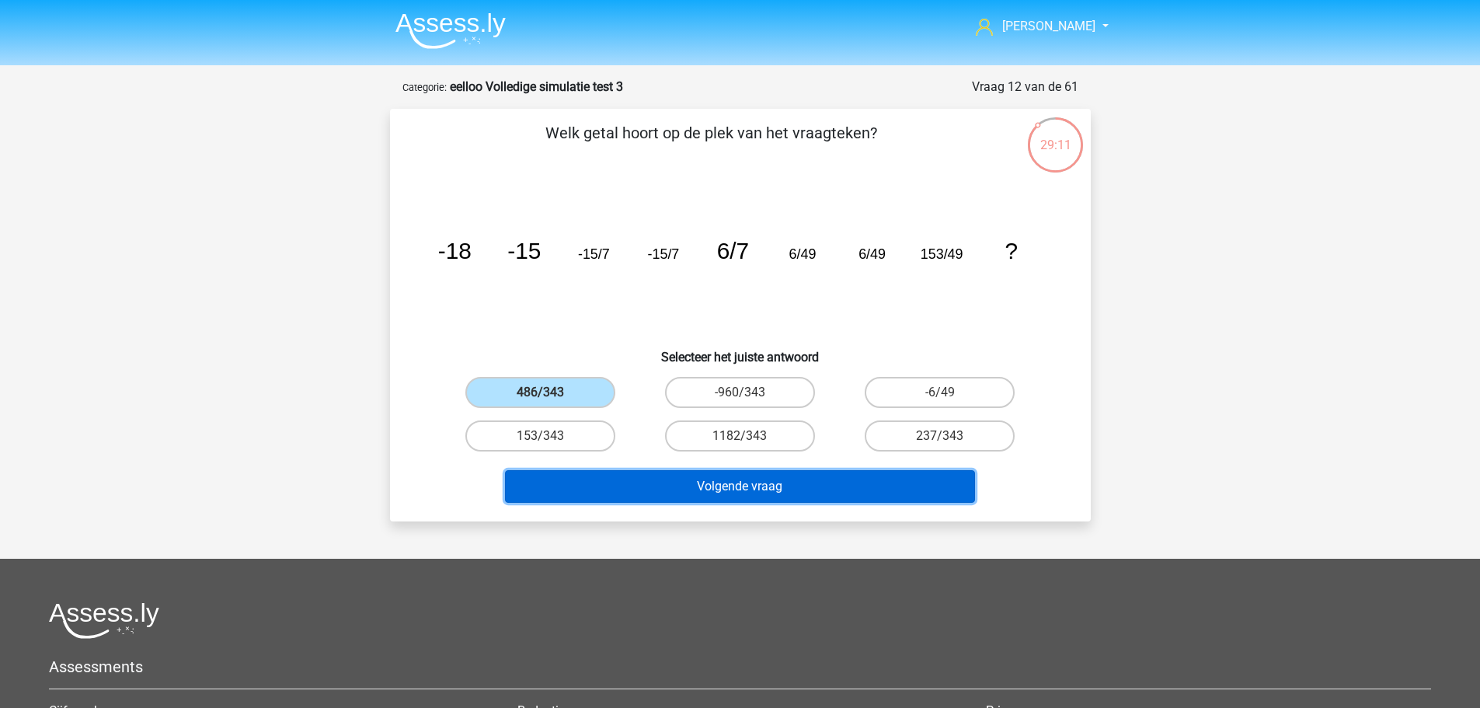
click at [819, 480] on button "Volgende vraag" at bounding box center [740, 486] width 470 height 33
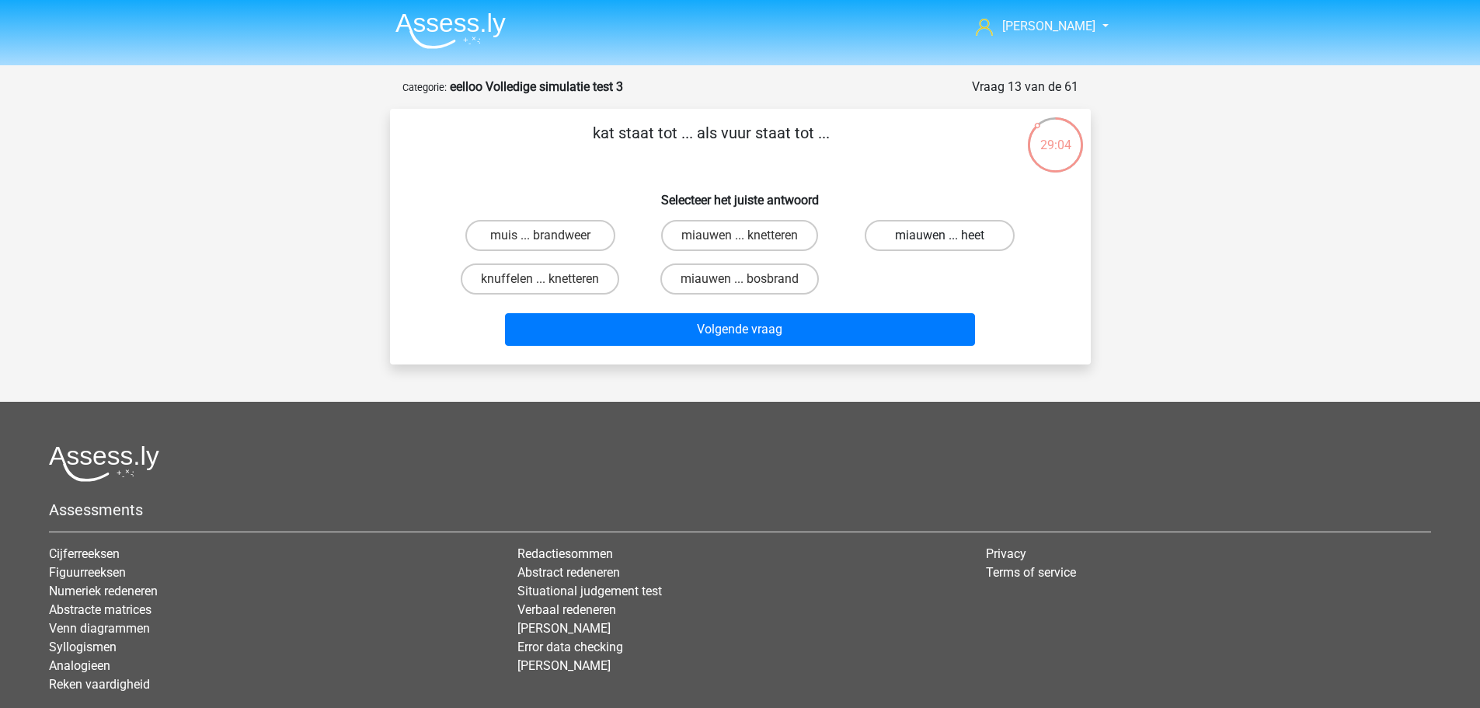
click at [962, 238] on label "miauwen ... heet" at bounding box center [940, 235] width 150 height 31
click at [950, 238] on input "miauwen ... heet" at bounding box center [945, 240] width 10 height 10
radio input "true"
click at [754, 238] on label "miauwen ... knetteren" at bounding box center [739, 235] width 157 height 31
click at [750, 238] on input "miauwen ... knetteren" at bounding box center [744, 240] width 10 height 10
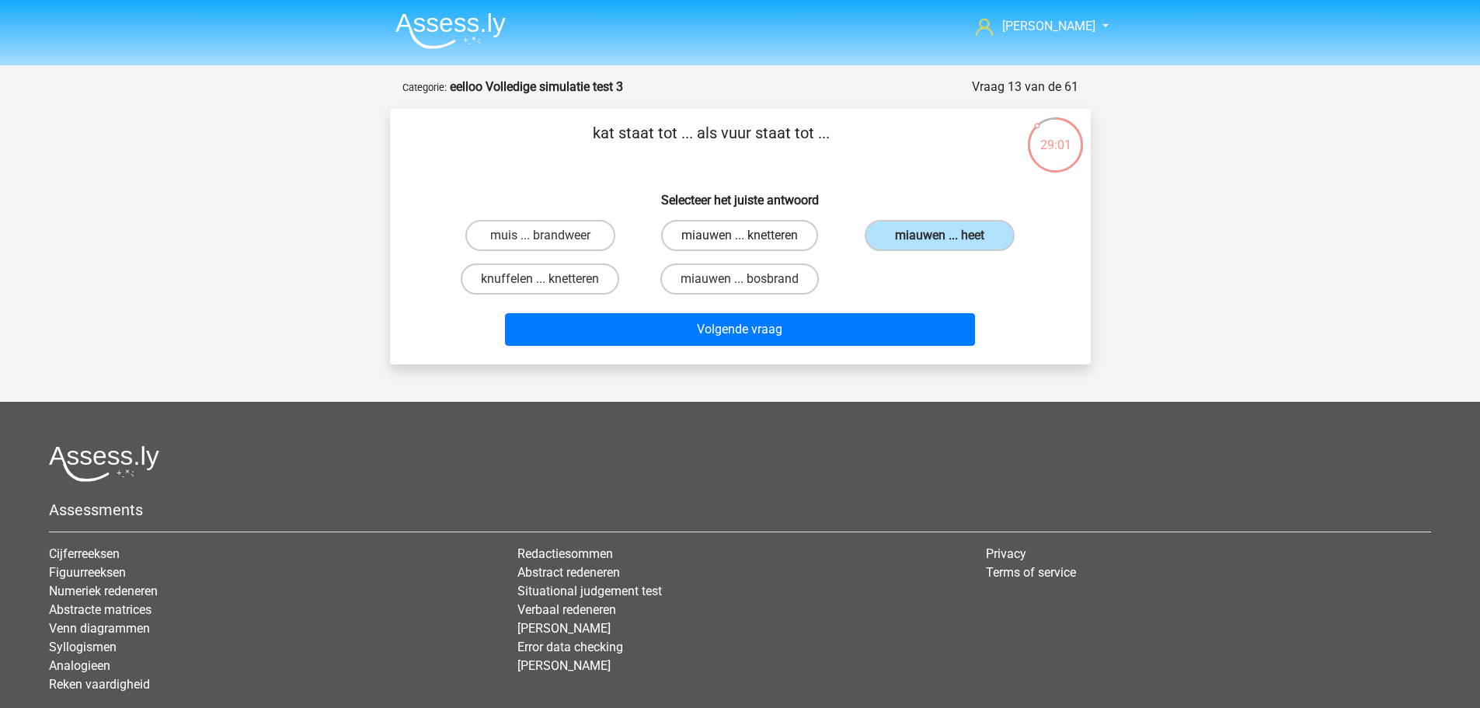
radio input "true"
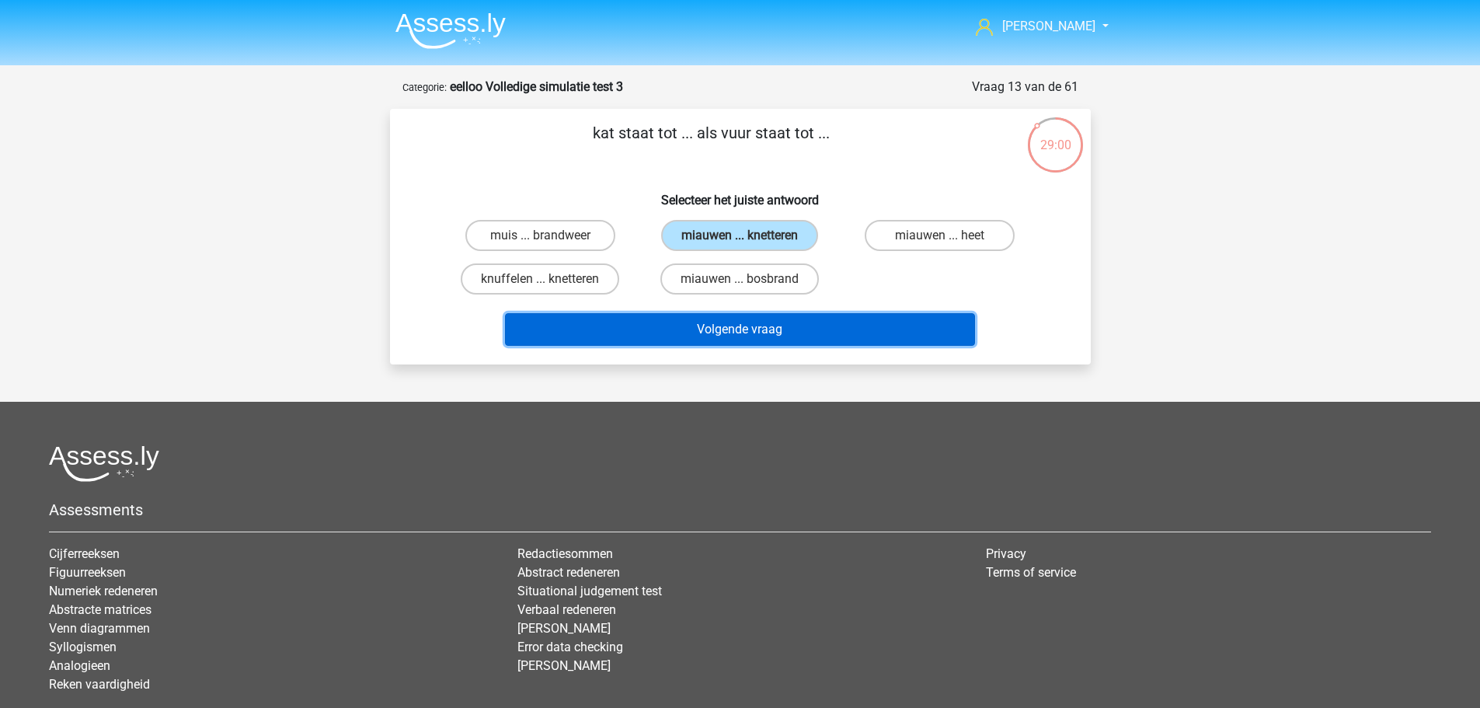
click at [816, 325] on button "Volgende vraag" at bounding box center [740, 329] width 470 height 33
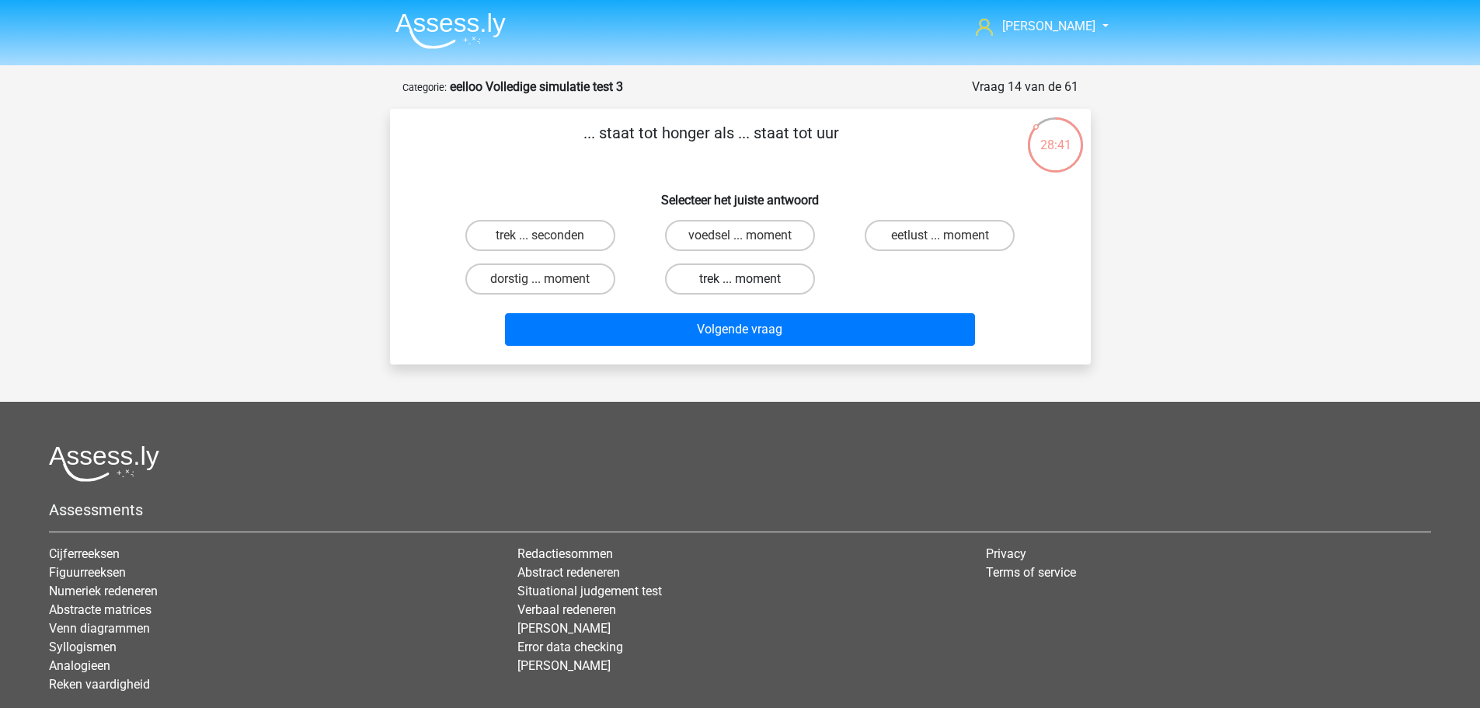
click at [746, 278] on label "trek ... moment" at bounding box center [740, 278] width 150 height 31
click at [746, 279] on input "trek ... moment" at bounding box center [744, 284] width 10 height 10
radio input "true"
drag, startPoint x: 777, startPoint y: 234, endPoint x: 936, endPoint y: 238, distance: 159.3
click at [936, 238] on div "trek ... seconden voedsel ... moment eetlust ... moment dorstig ... moment trek…" at bounding box center [740, 257] width 600 height 87
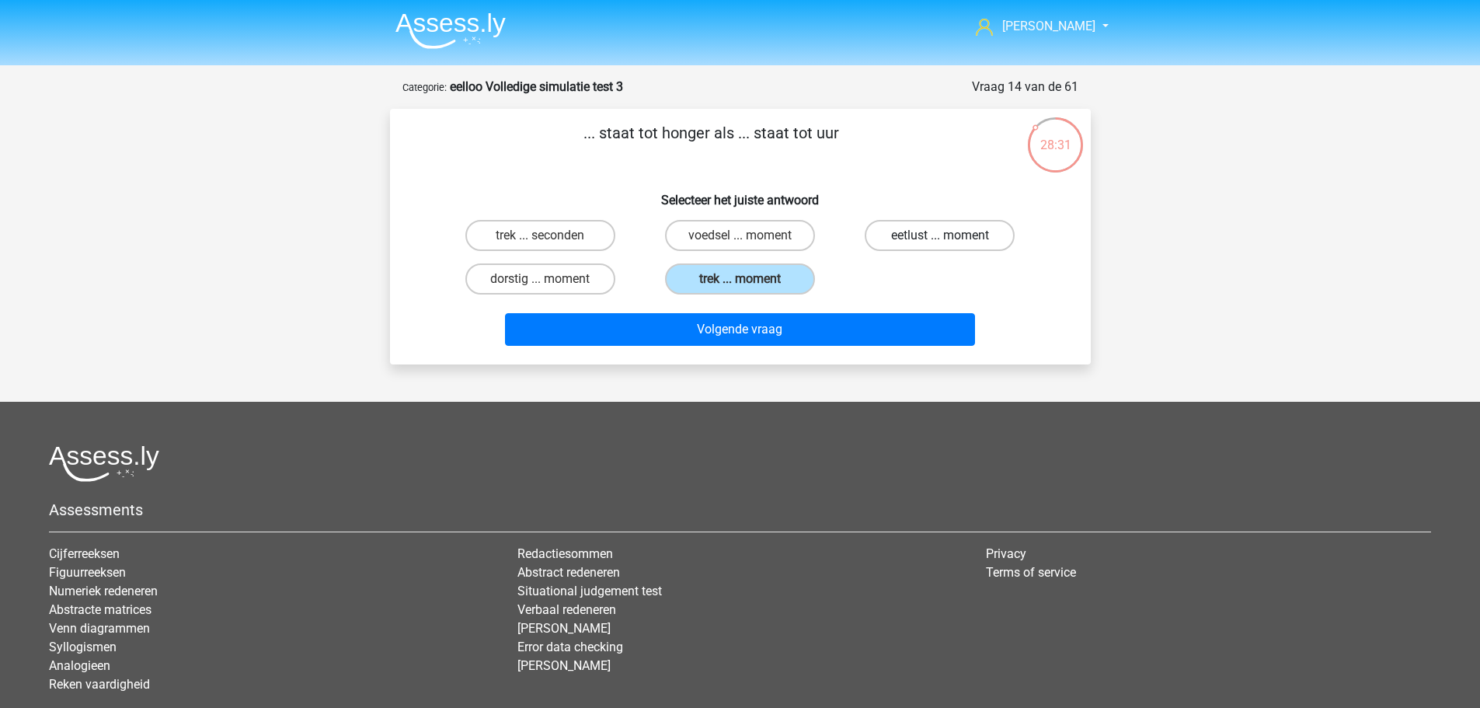
click at [936, 238] on label "eetlust ... moment" at bounding box center [940, 235] width 150 height 31
click at [940, 238] on input "eetlust ... moment" at bounding box center [945, 240] width 10 height 10
radio input "true"
click at [747, 276] on label "trek ... moment" at bounding box center [740, 278] width 150 height 31
click at [747, 279] on input "trek ... moment" at bounding box center [744, 284] width 10 height 10
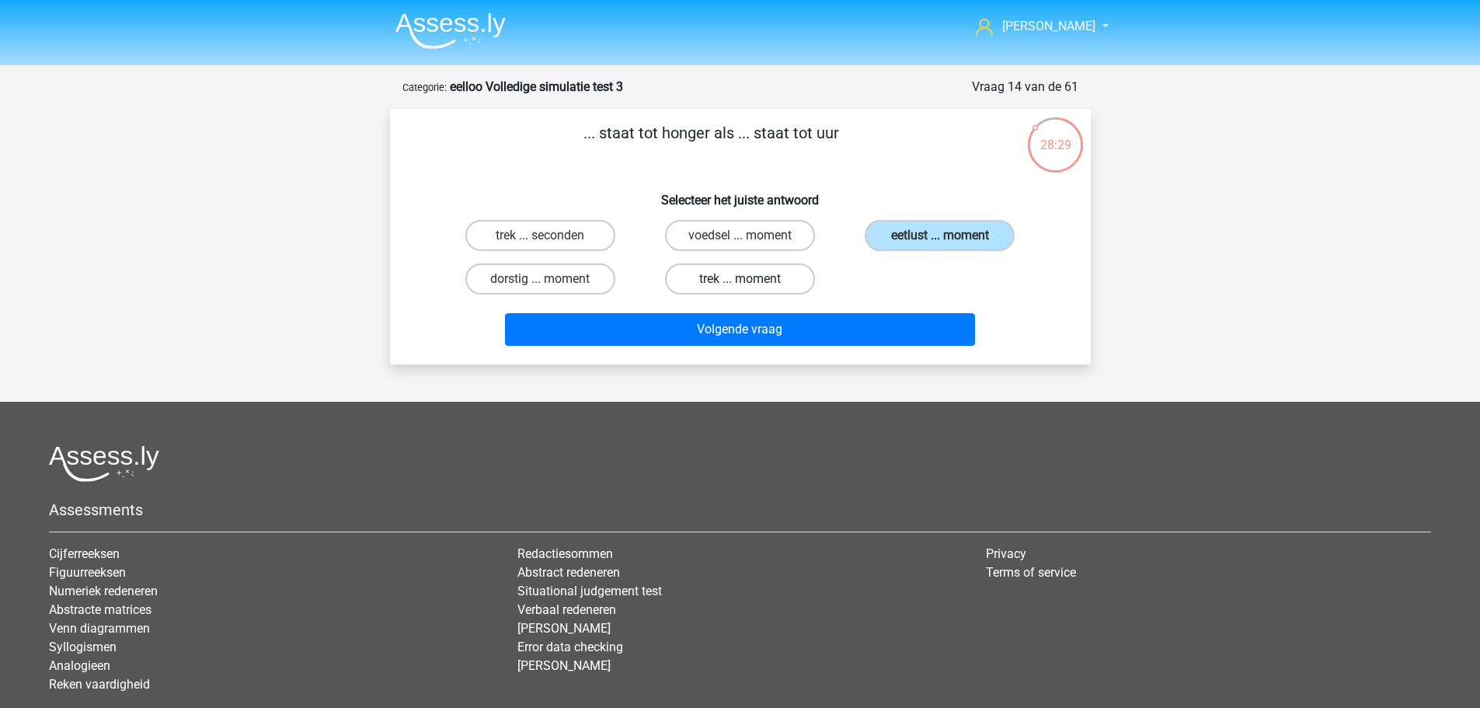
radio input "true"
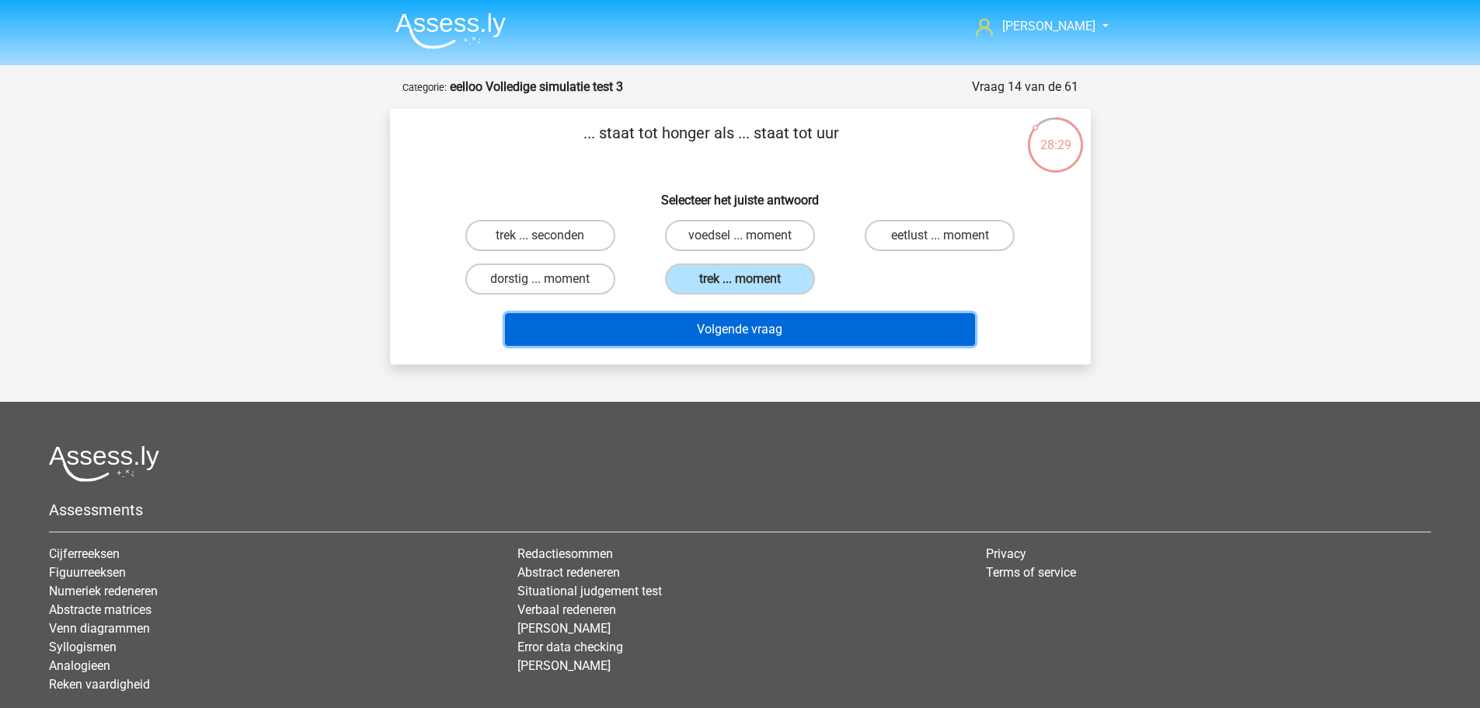
click at [752, 336] on button "Volgende vraag" at bounding box center [740, 329] width 470 height 33
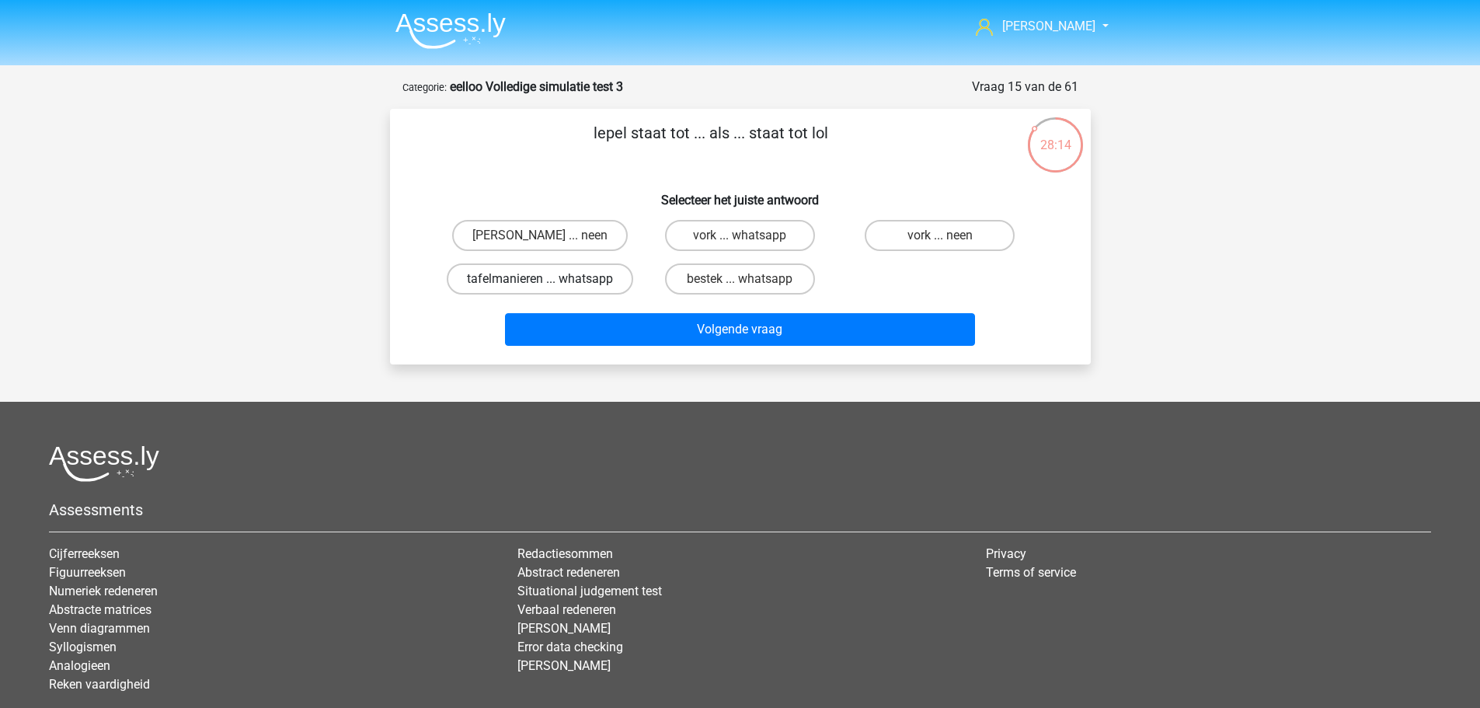
click at [601, 279] on label "tafelmanieren ... whatsapp" at bounding box center [540, 278] width 186 height 31
click at [550, 279] on input "tafelmanieren ... whatsapp" at bounding box center [545, 284] width 10 height 10
radio input "true"
click at [805, 288] on label "bestek ... whatsapp" at bounding box center [740, 278] width 150 height 31
click at [750, 288] on input "bestek ... whatsapp" at bounding box center [744, 284] width 10 height 10
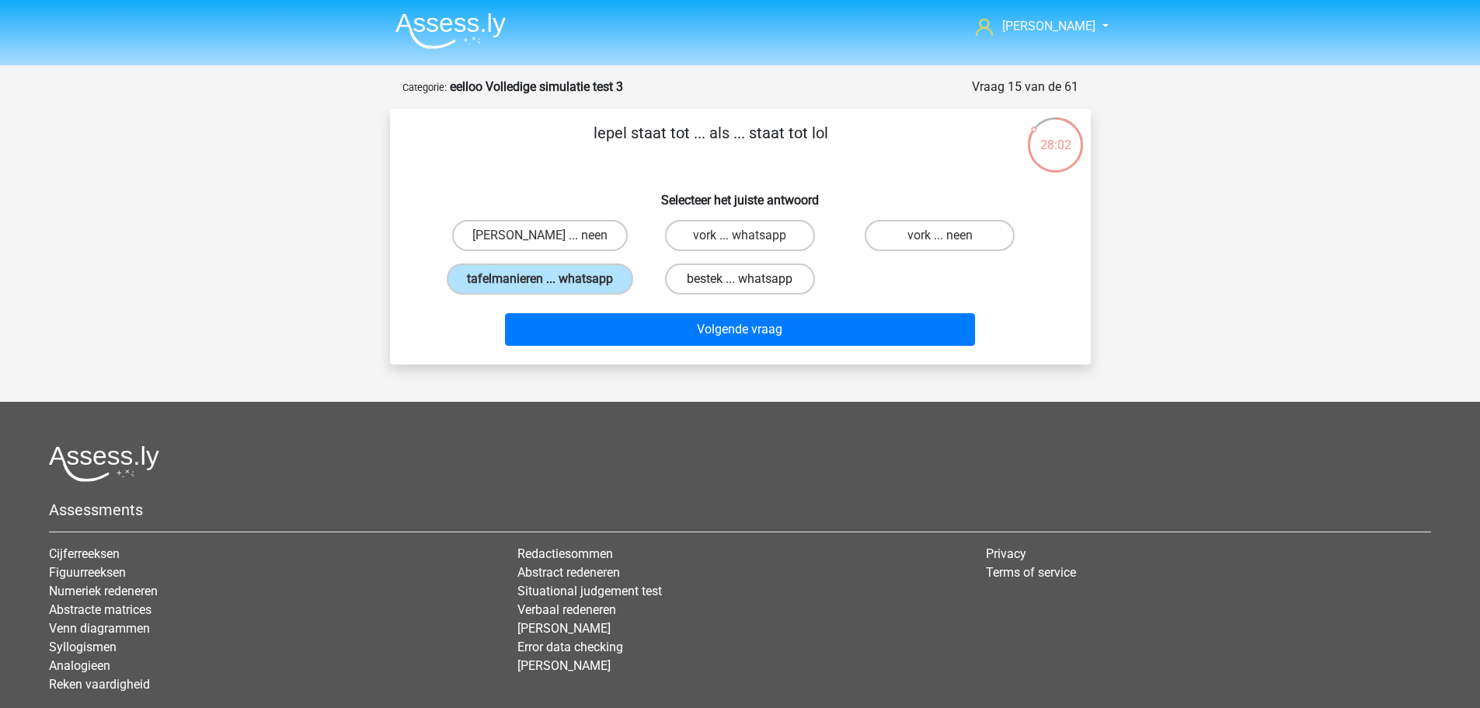
radio input "true"
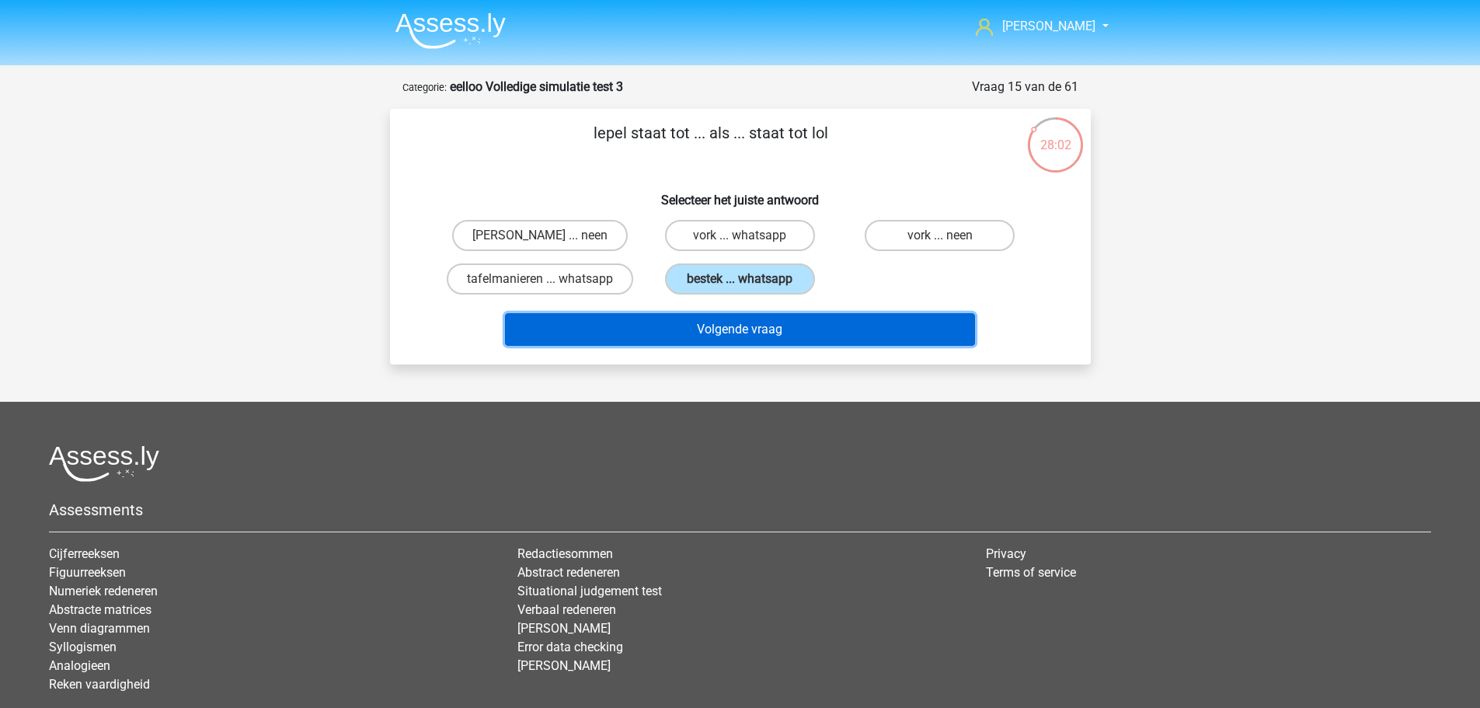
click at [807, 324] on button "Volgende vraag" at bounding box center [740, 329] width 470 height 33
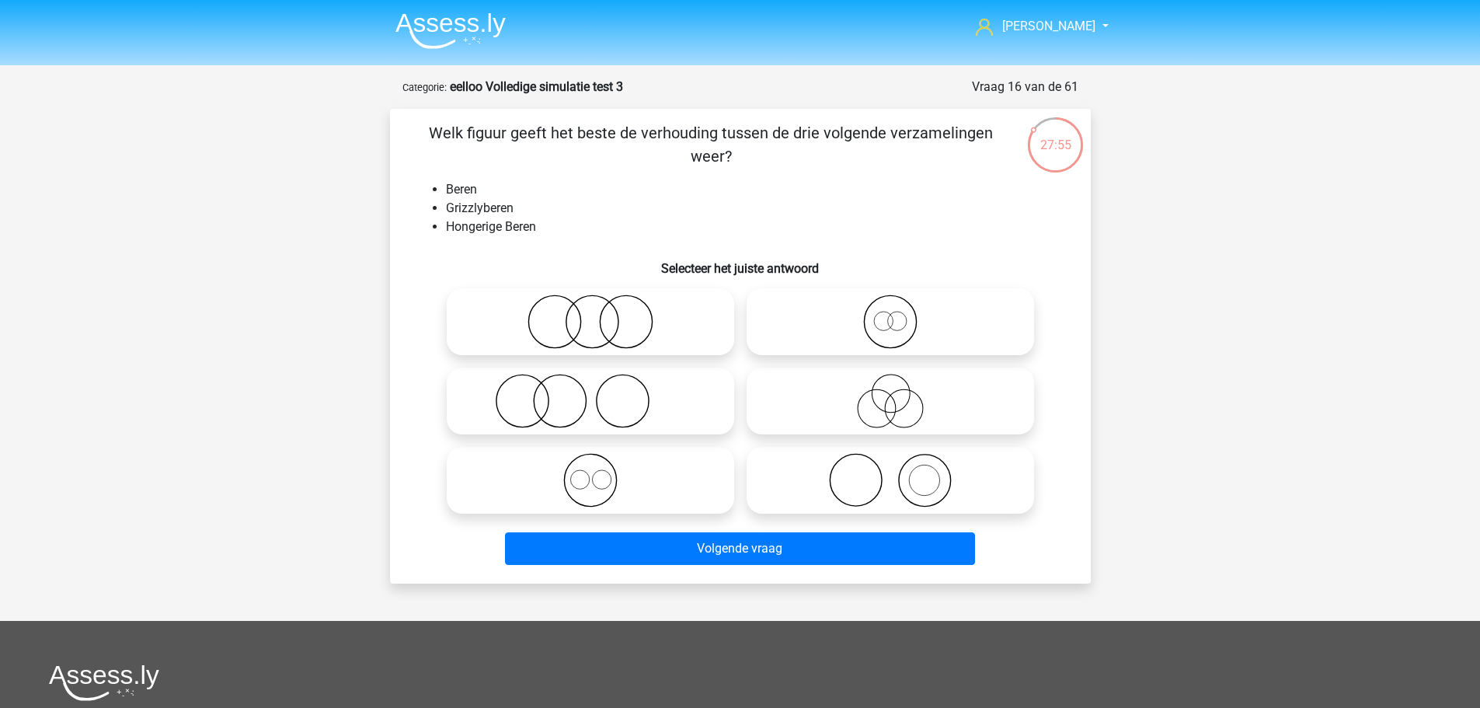
click at [923, 476] on icon at bounding box center [890, 480] width 275 height 54
click at [900, 472] on input "radio" at bounding box center [895, 467] width 10 height 10
radio input "true"
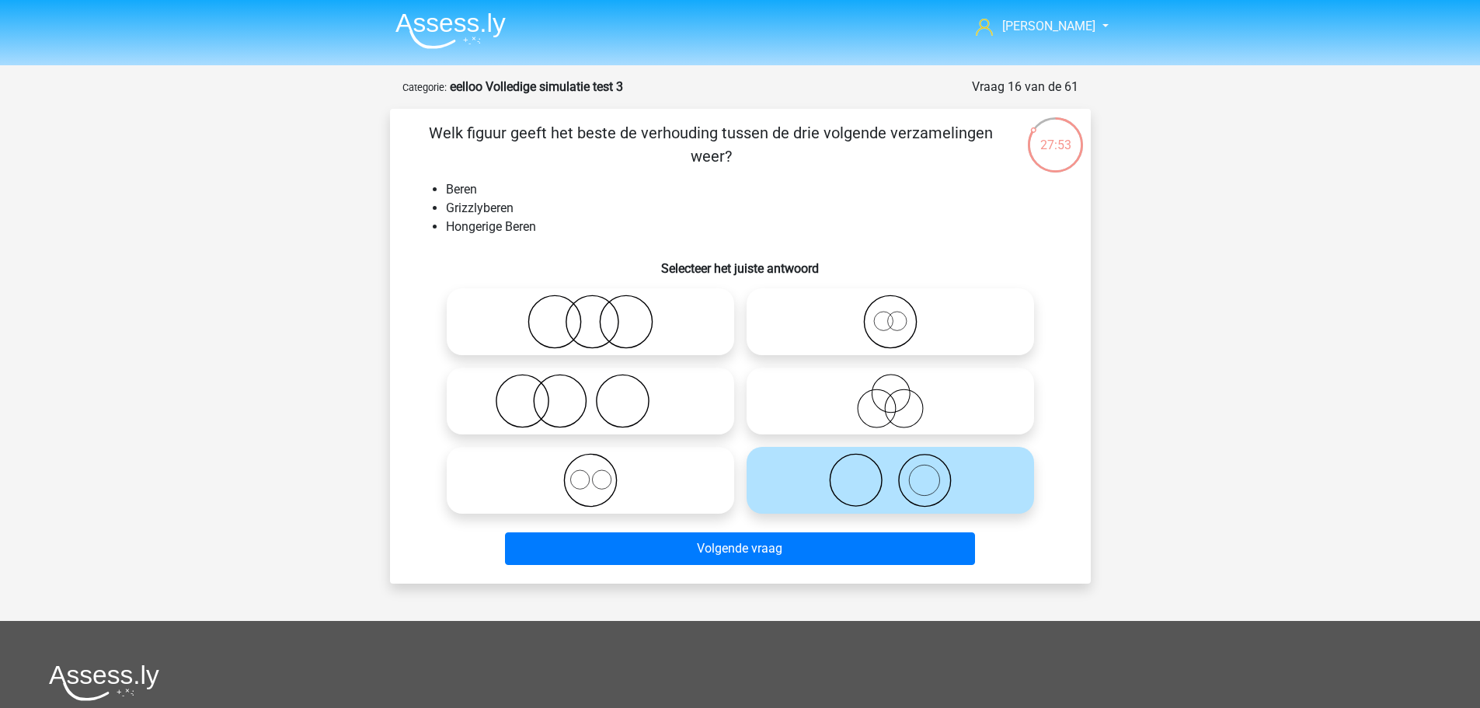
click at [641, 468] on icon at bounding box center [590, 480] width 275 height 54
click at [600, 468] on input "radio" at bounding box center [595, 467] width 10 height 10
radio input "true"
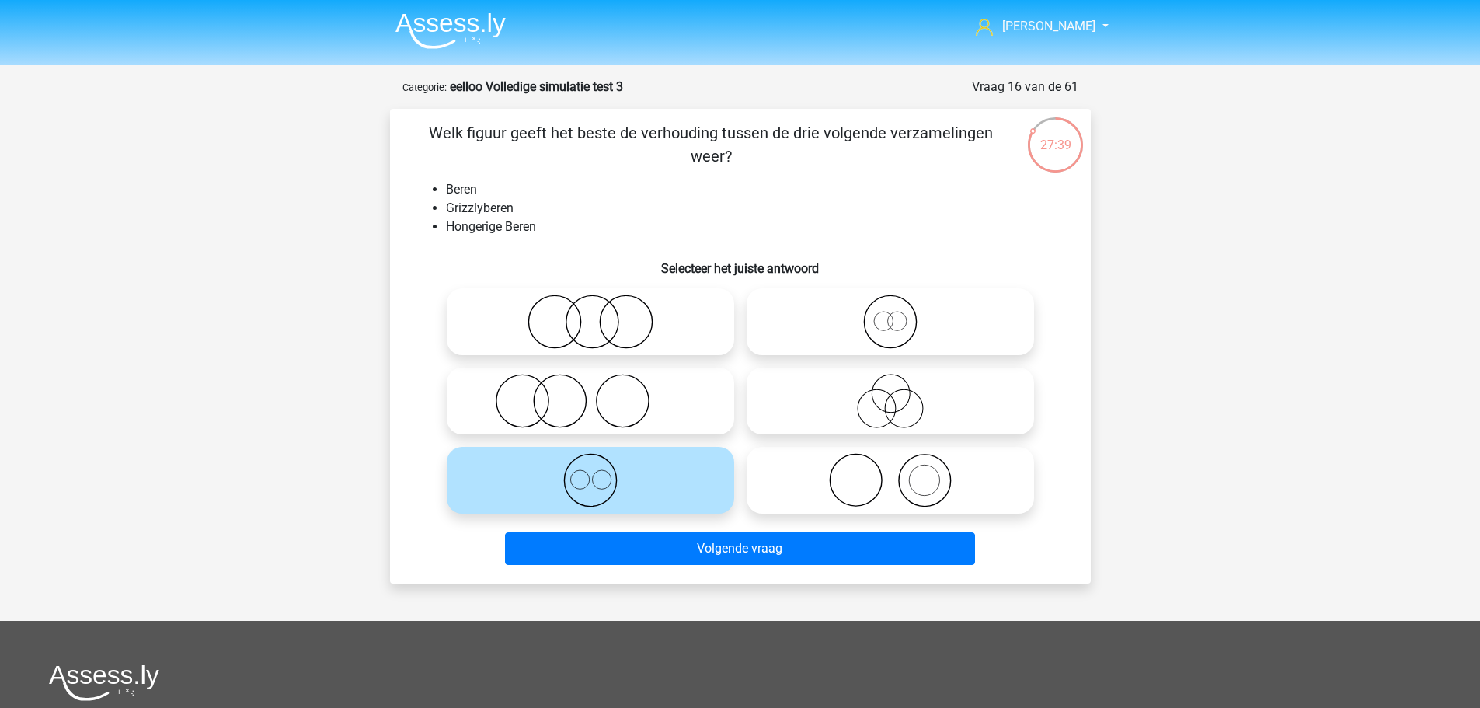
click at [871, 346] on icon at bounding box center [890, 321] width 275 height 54
click at [890, 314] on input "radio" at bounding box center [895, 309] width 10 height 10
radio input "true"
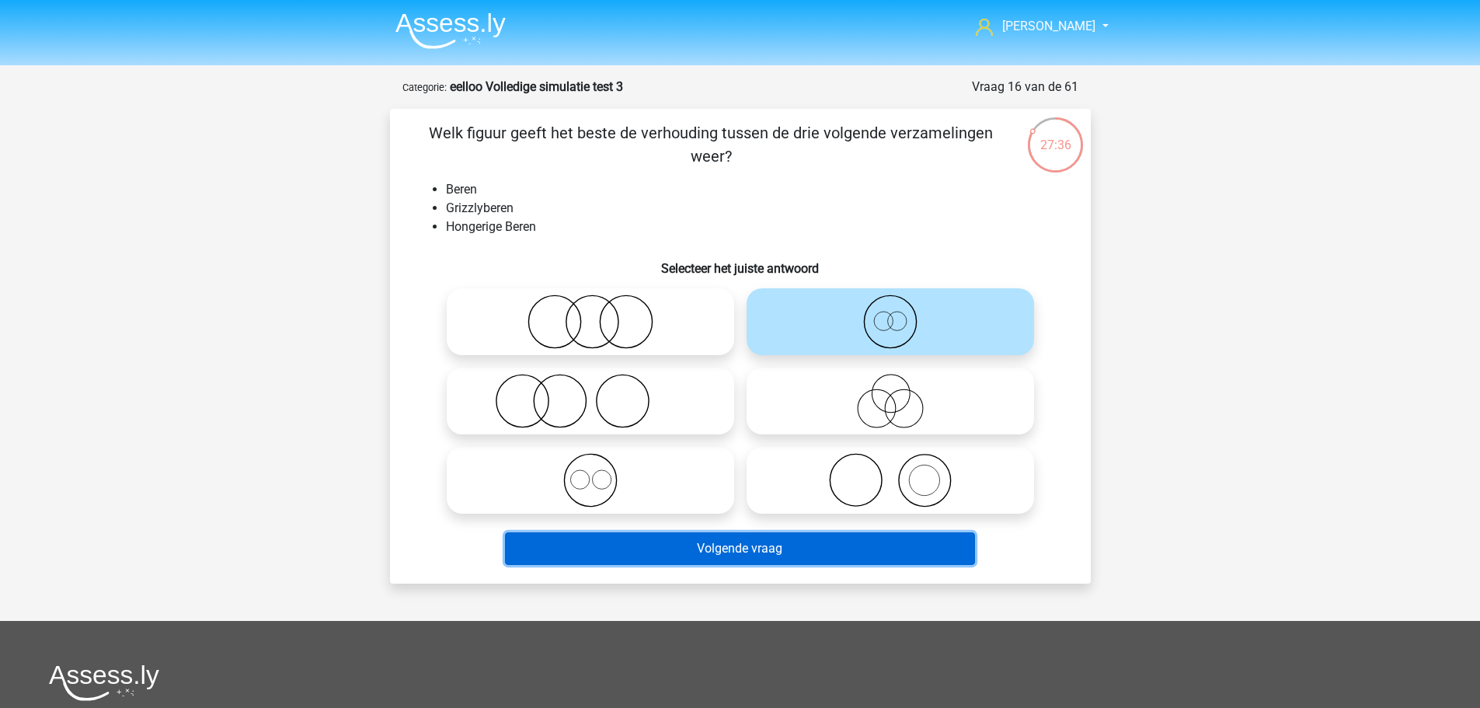
click at [729, 558] on button "Volgende vraag" at bounding box center [740, 548] width 470 height 33
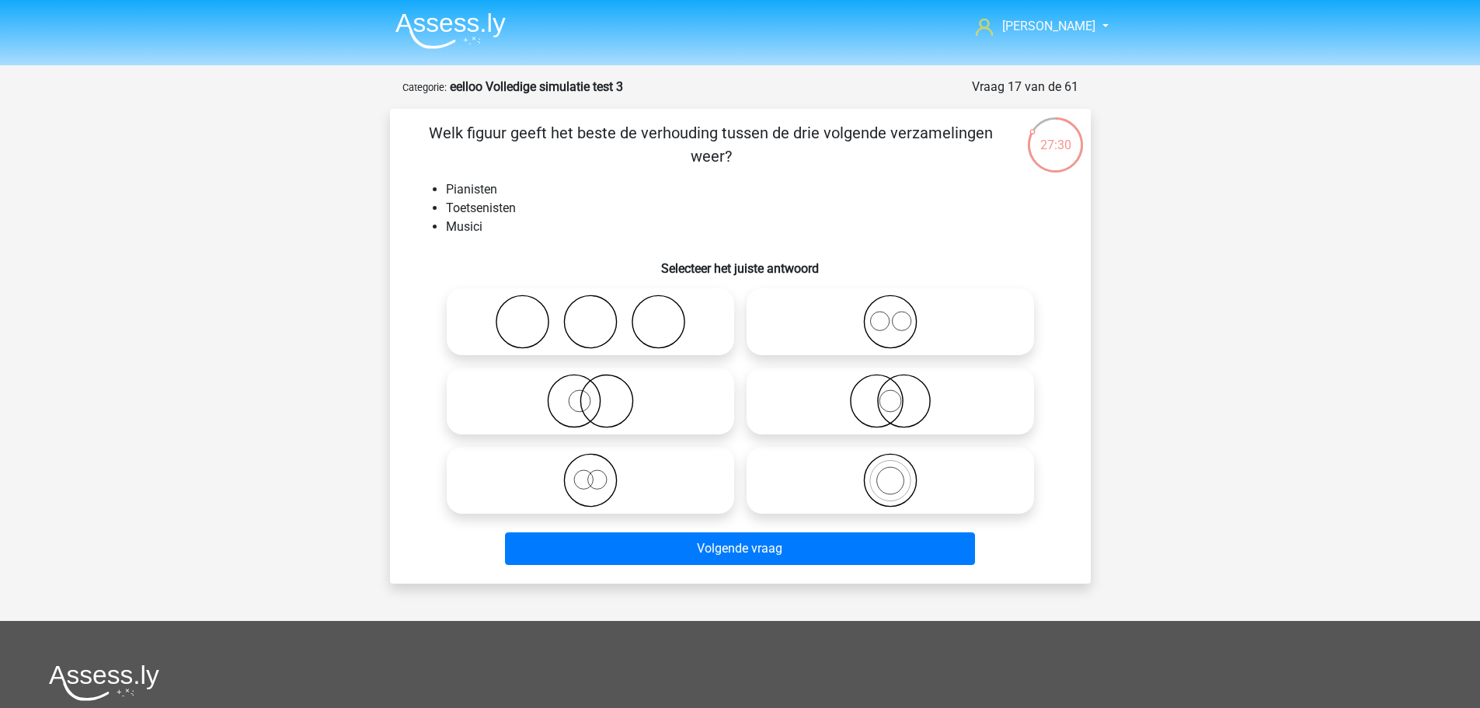
click at [623, 477] on icon at bounding box center [590, 480] width 275 height 54
click at [600, 472] on input "radio" at bounding box center [595, 467] width 10 height 10
radio input "true"
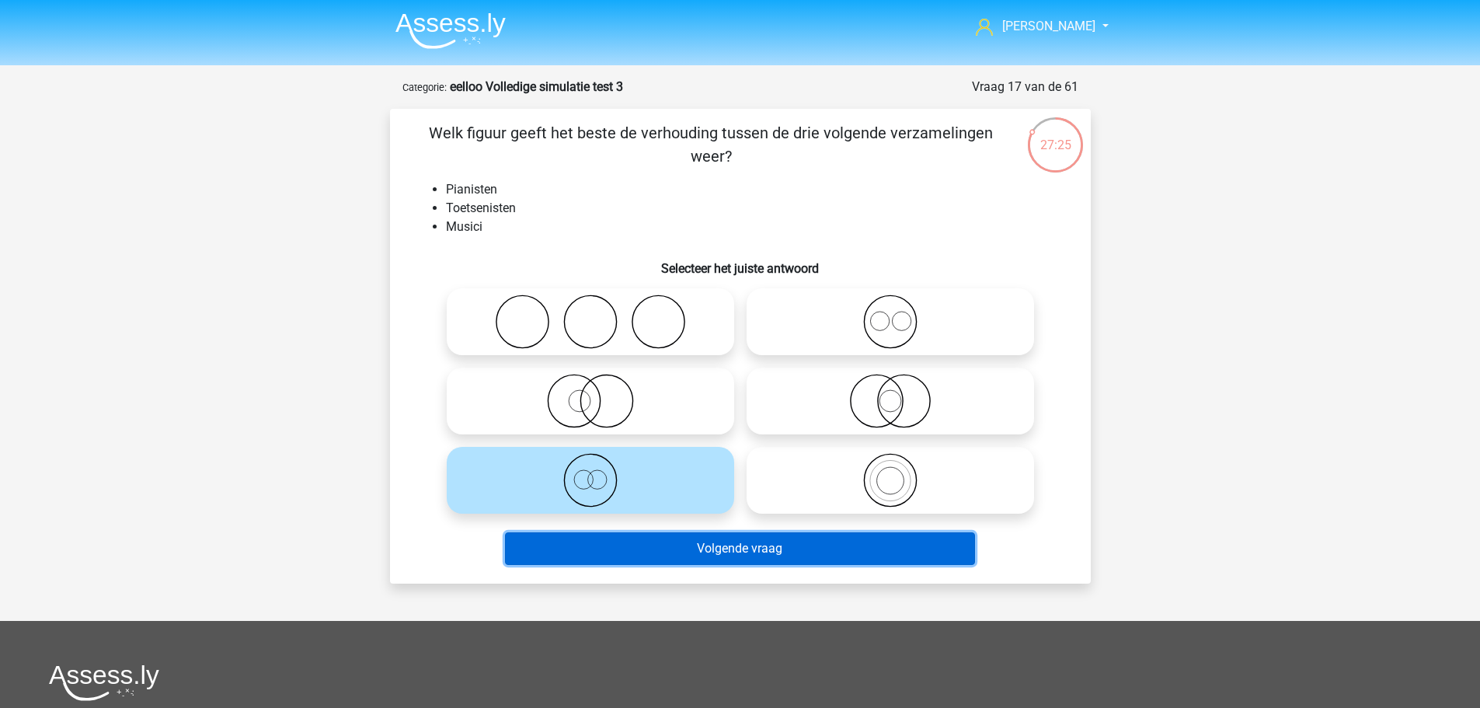
click at [673, 551] on button "Volgende vraag" at bounding box center [740, 548] width 470 height 33
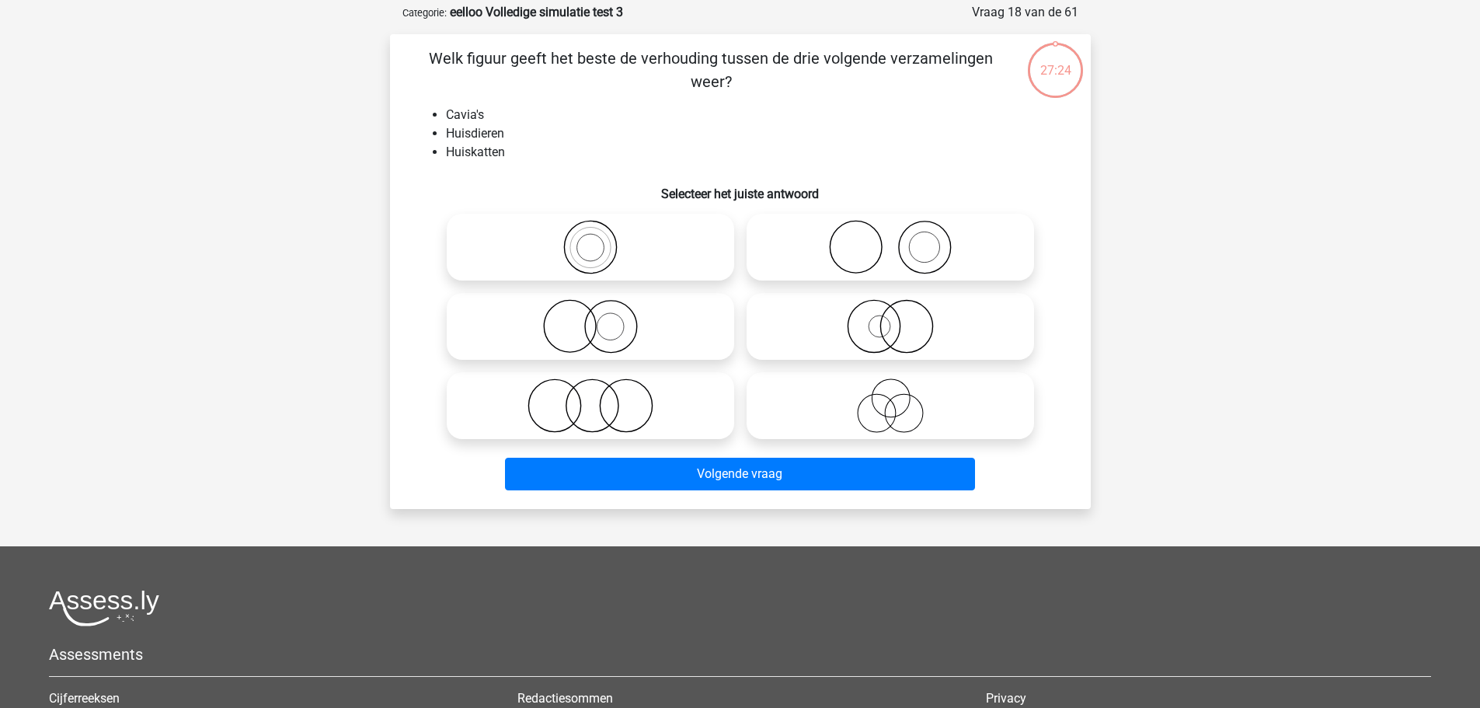
scroll to position [78, 0]
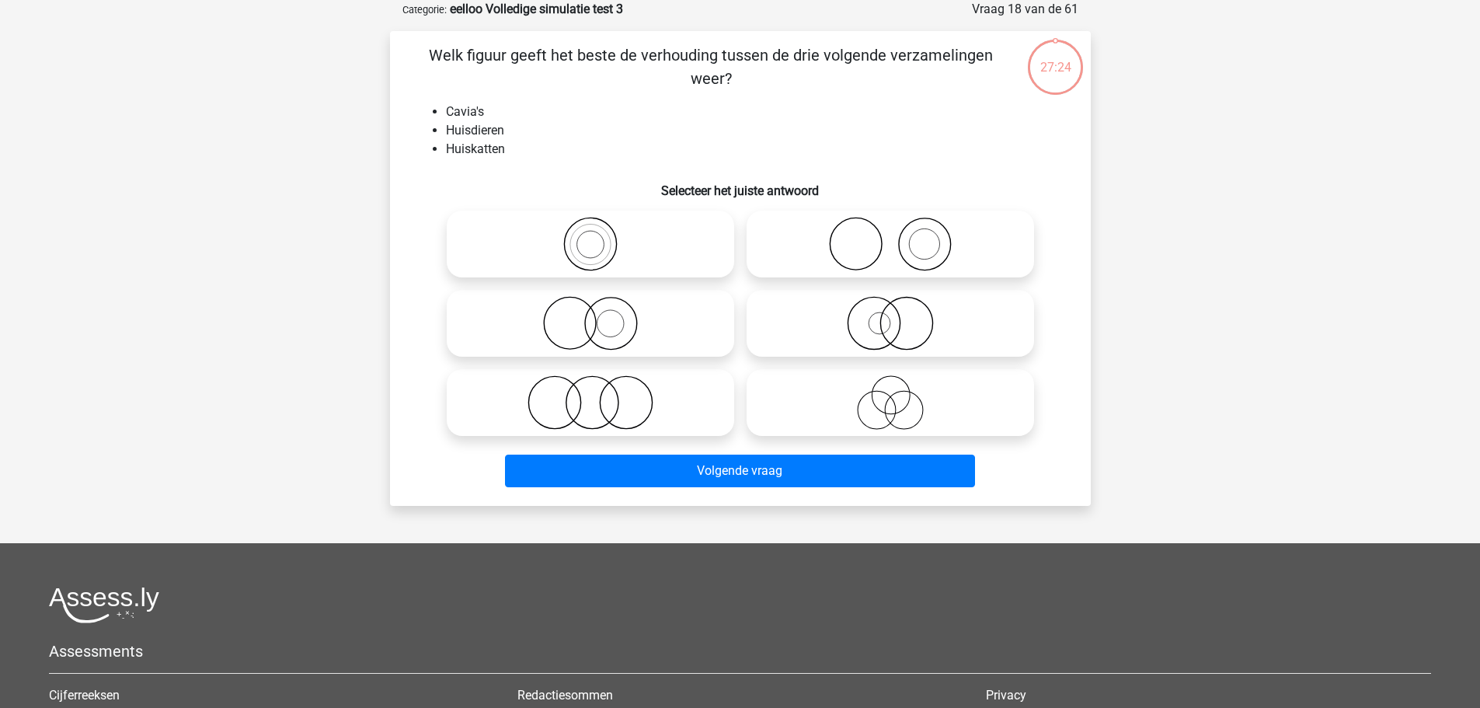
drag, startPoint x: 600, startPoint y: 522, endPoint x: 600, endPoint y: 506, distance: 15.6
click at [600, 506] on div "Jeroen jeroendelange.jdl@gmail.com" at bounding box center [740, 437] width 1480 height 1031
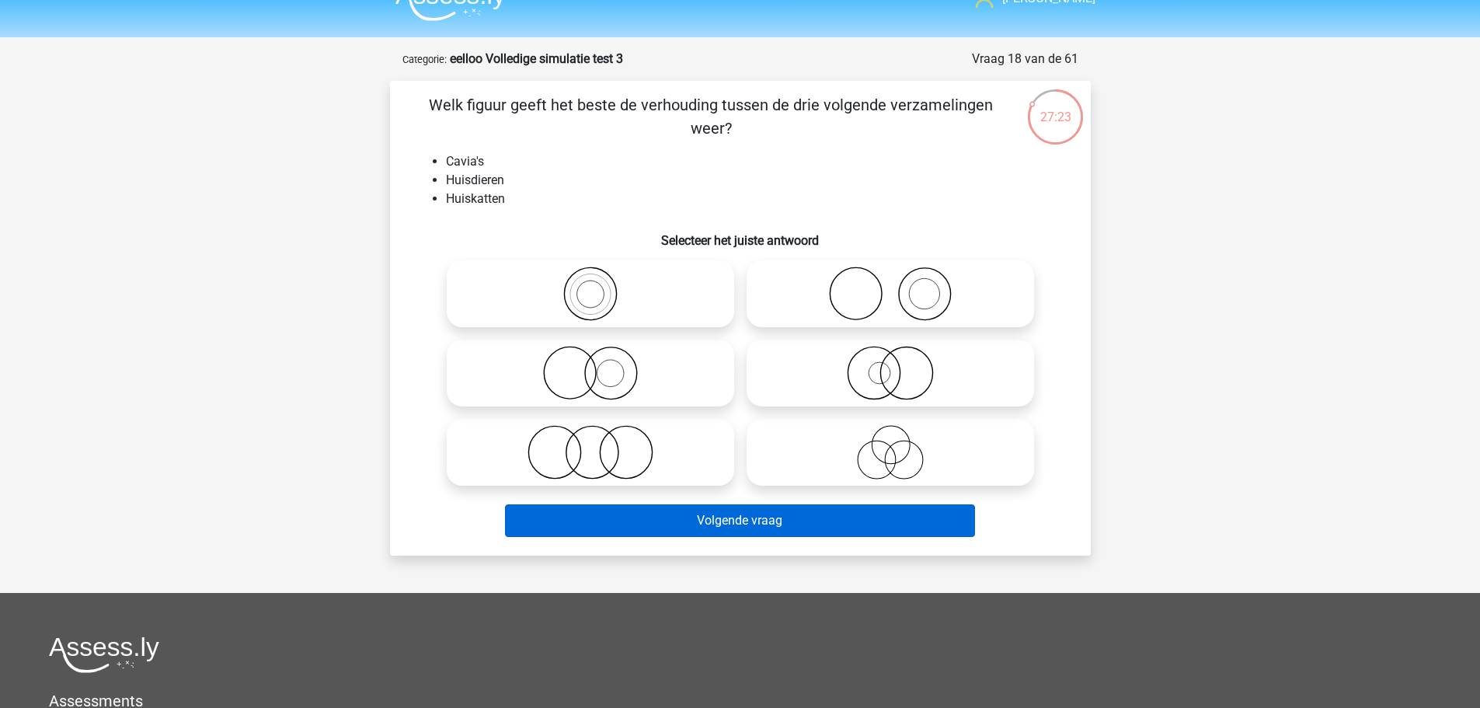
scroll to position [0, 0]
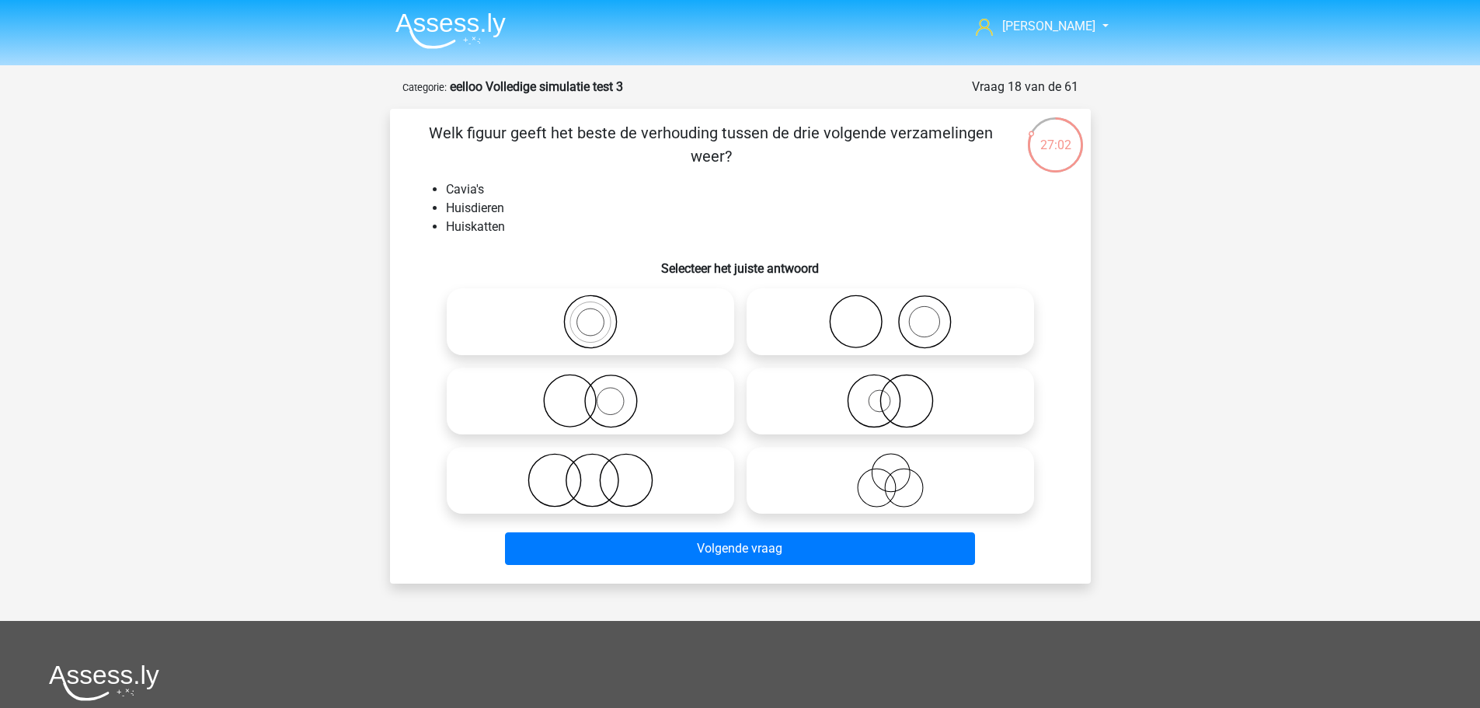
click at [627, 402] on icon at bounding box center [590, 401] width 275 height 54
click at [600, 393] on input "radio" at bounding box center [595, 388] width 10 height 10
radio input "true"
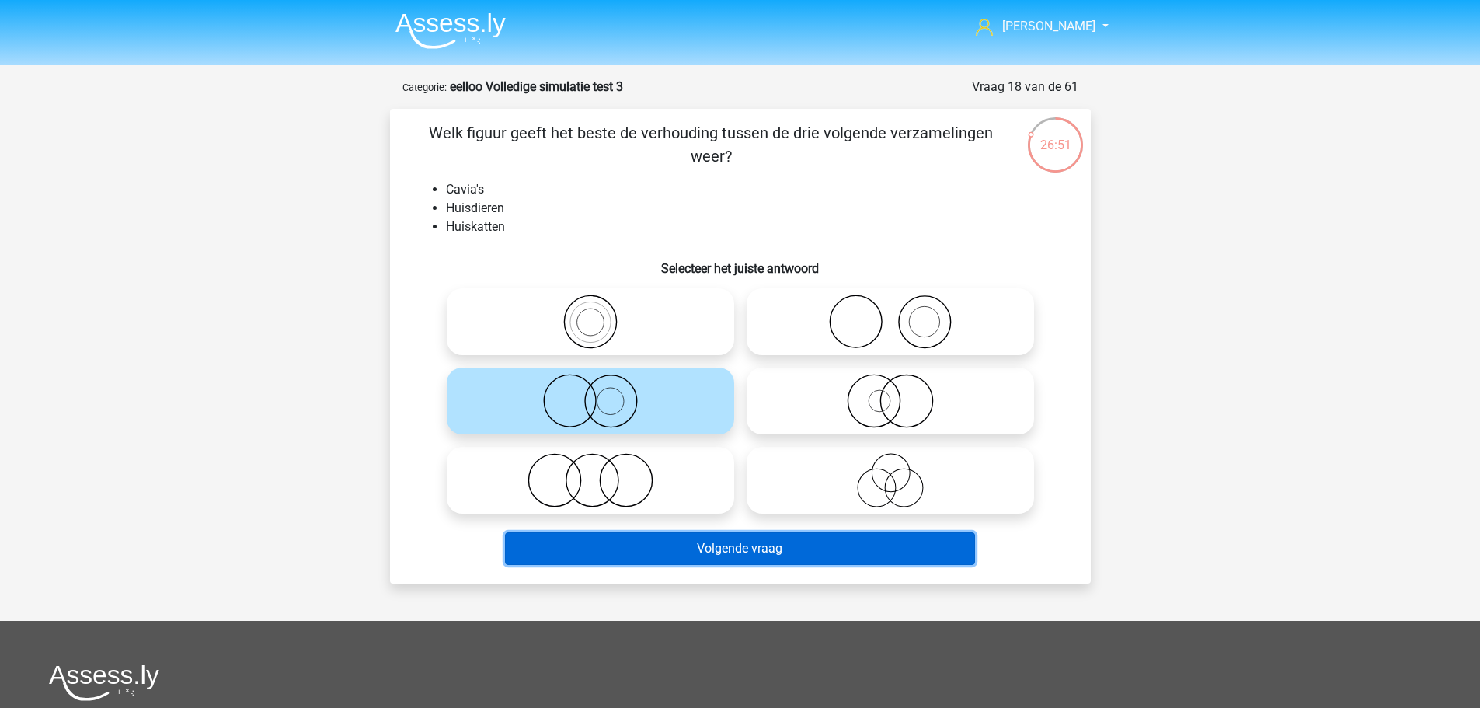
click at [732, 543] on button "Volgende vraag" at bounding box center [740, 548] width 470 height 33
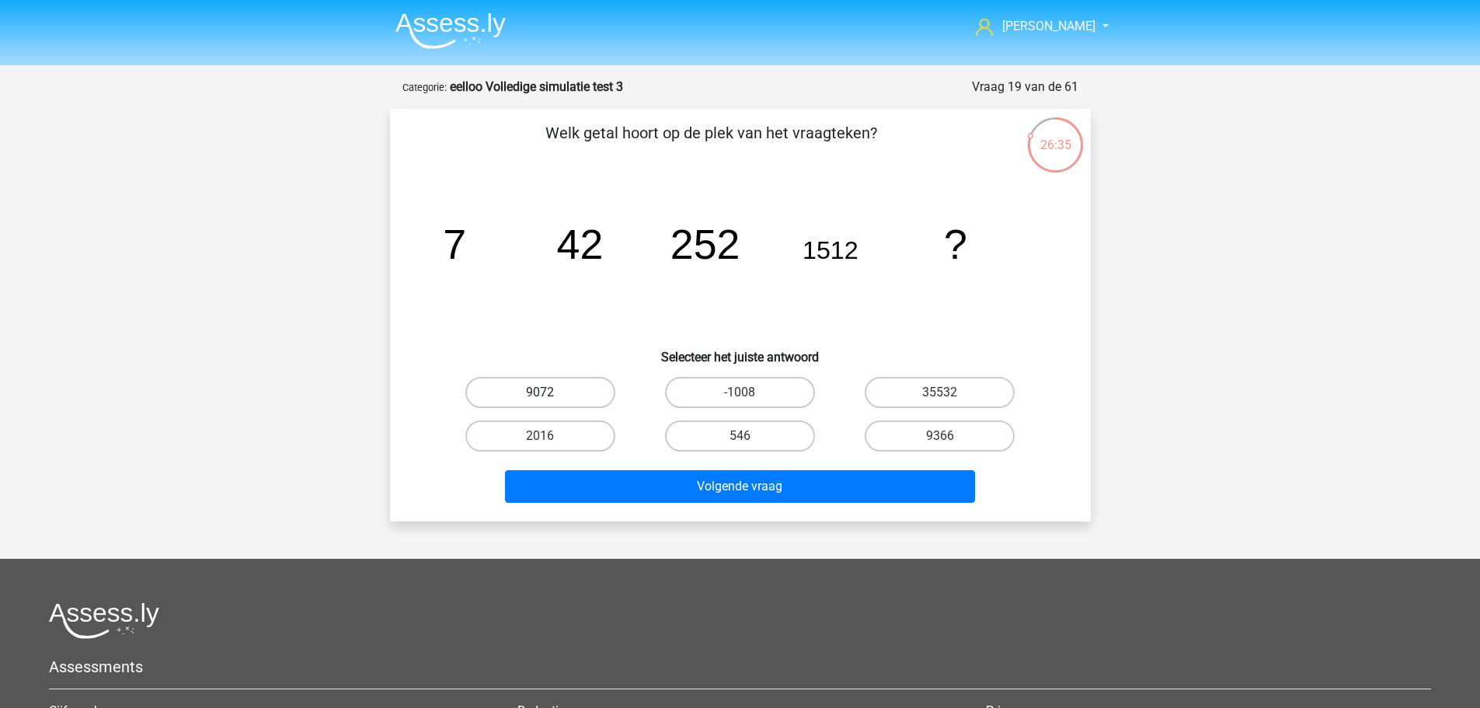
click at [577, 379] on label "9072" at bounding box center [540, 392] width 150 height 31
click at [550, 392] on input "9072" at bounding box center [545, 397] width 10 height 10
radio input "true"
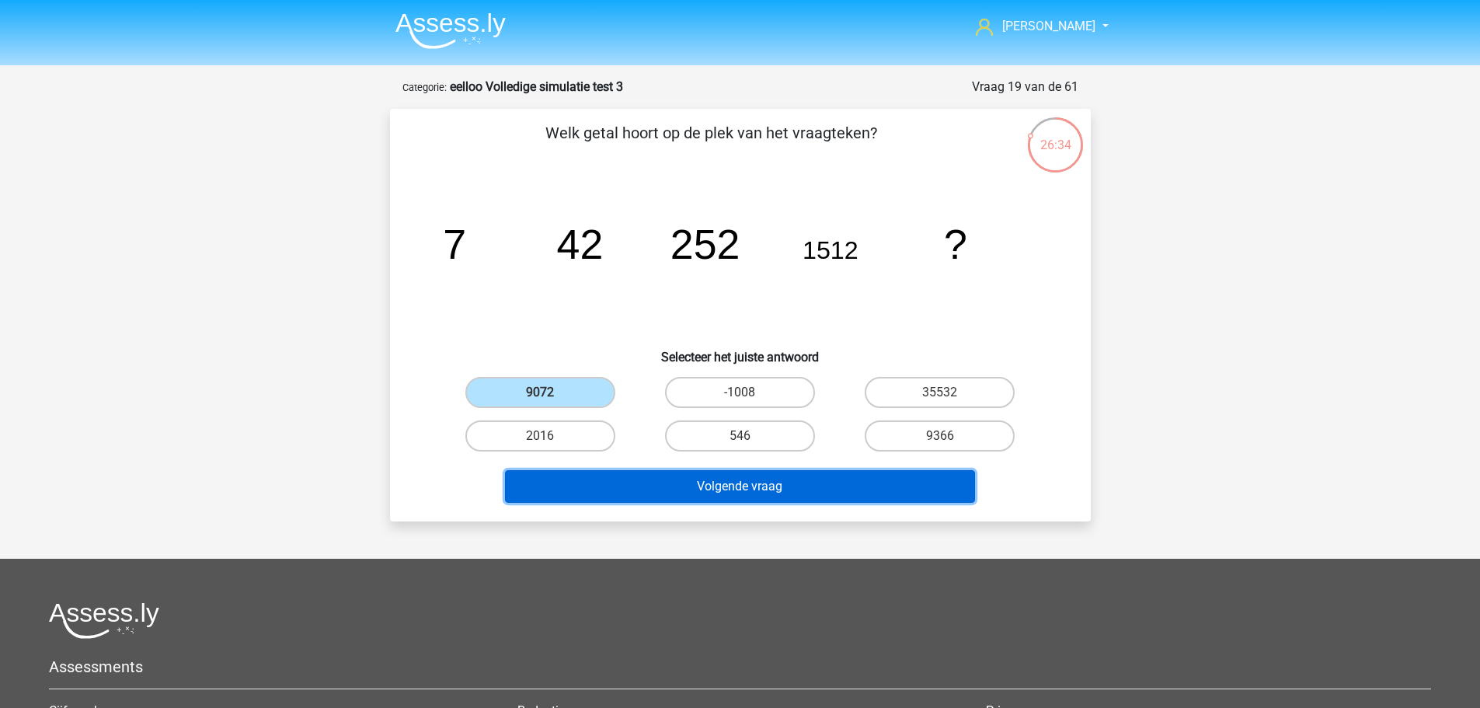
click at [695, 494] on button "Volgende vraag" at bounding box center [740, 486] width 470 height 33
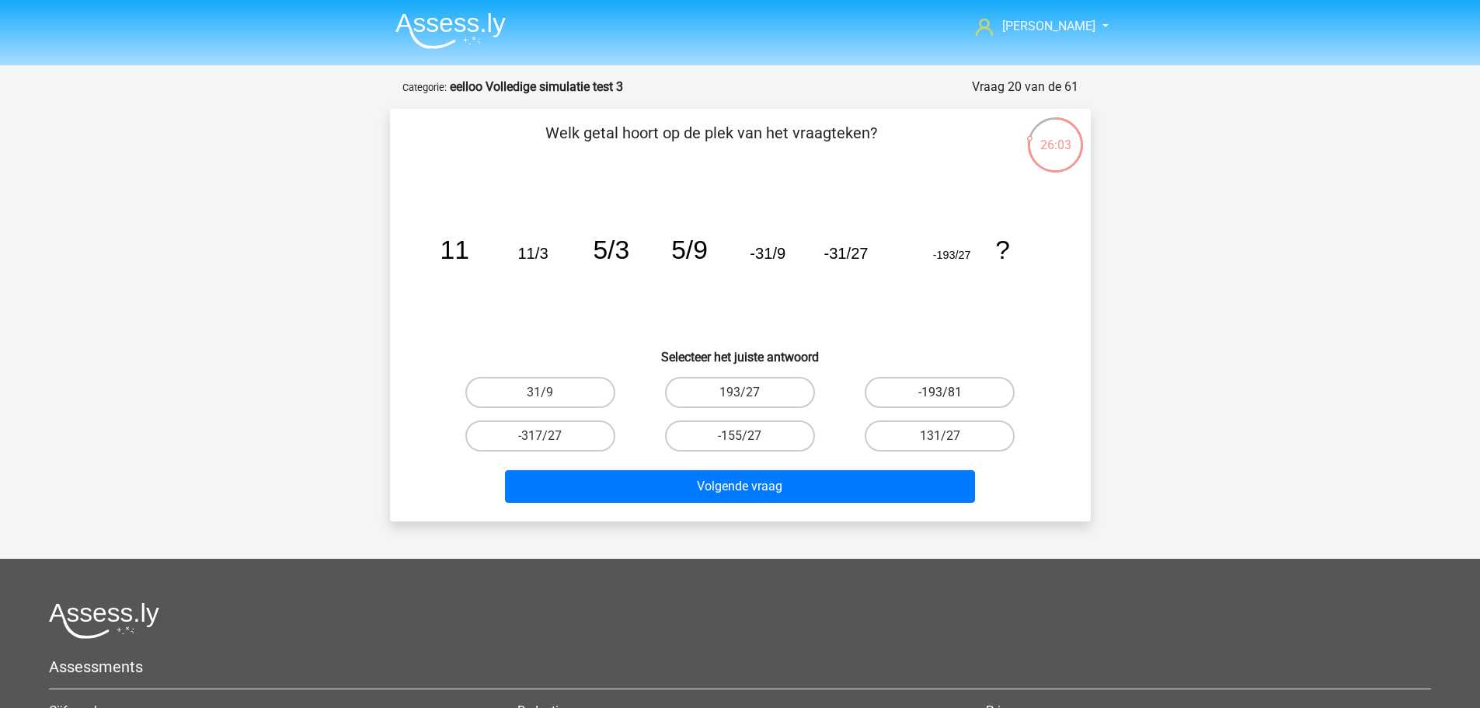
click at [975, 377] on label "-193/81" at bounding box center [940, 392] width 150 height 31
click at [950, 392] on input "-193/81" at bounding box center [945, 397] width 10 height 10
radio input "true"
click at [851, 468] on div "Volgende vraag" at bounding box center [740, 482] width 651 height 51
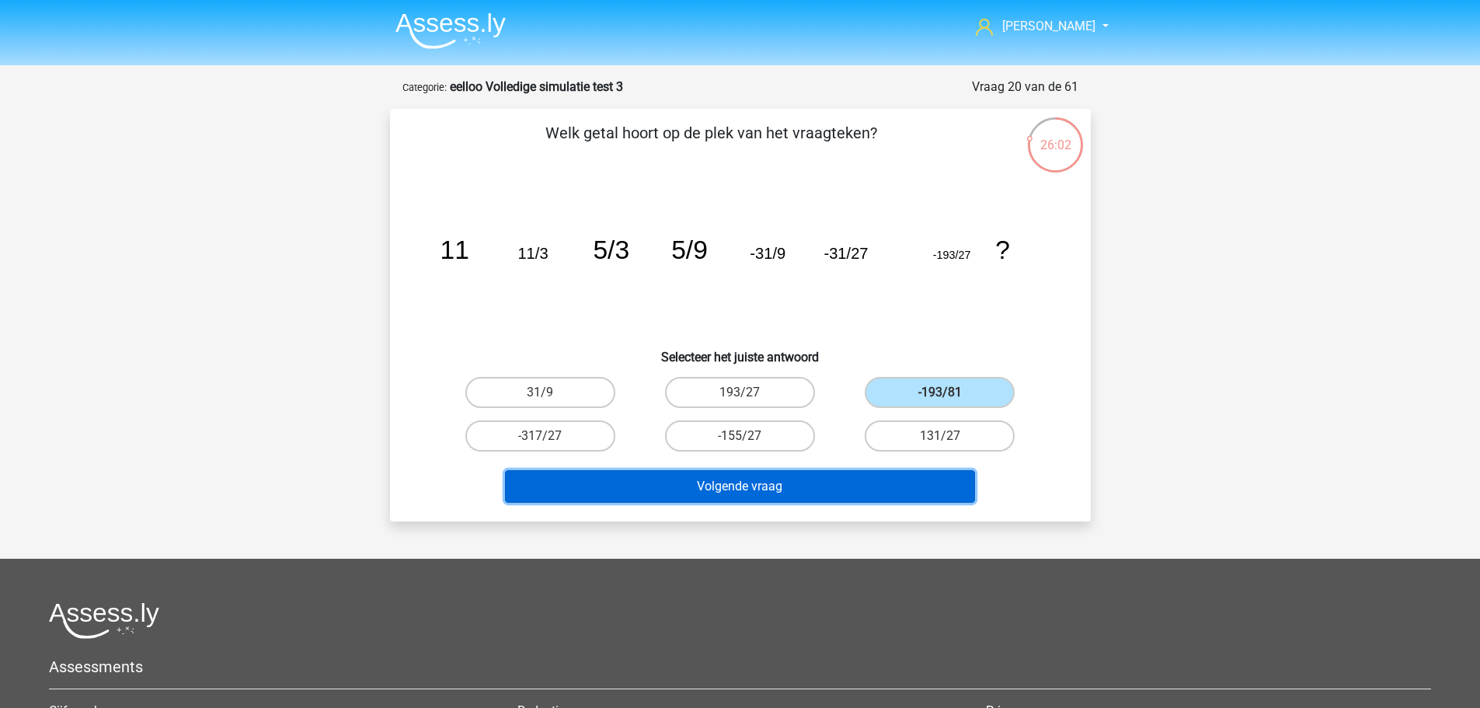
click at [809, 480] on button "Volgende vraag" at bounding box center [740, 486] width 470 height 33
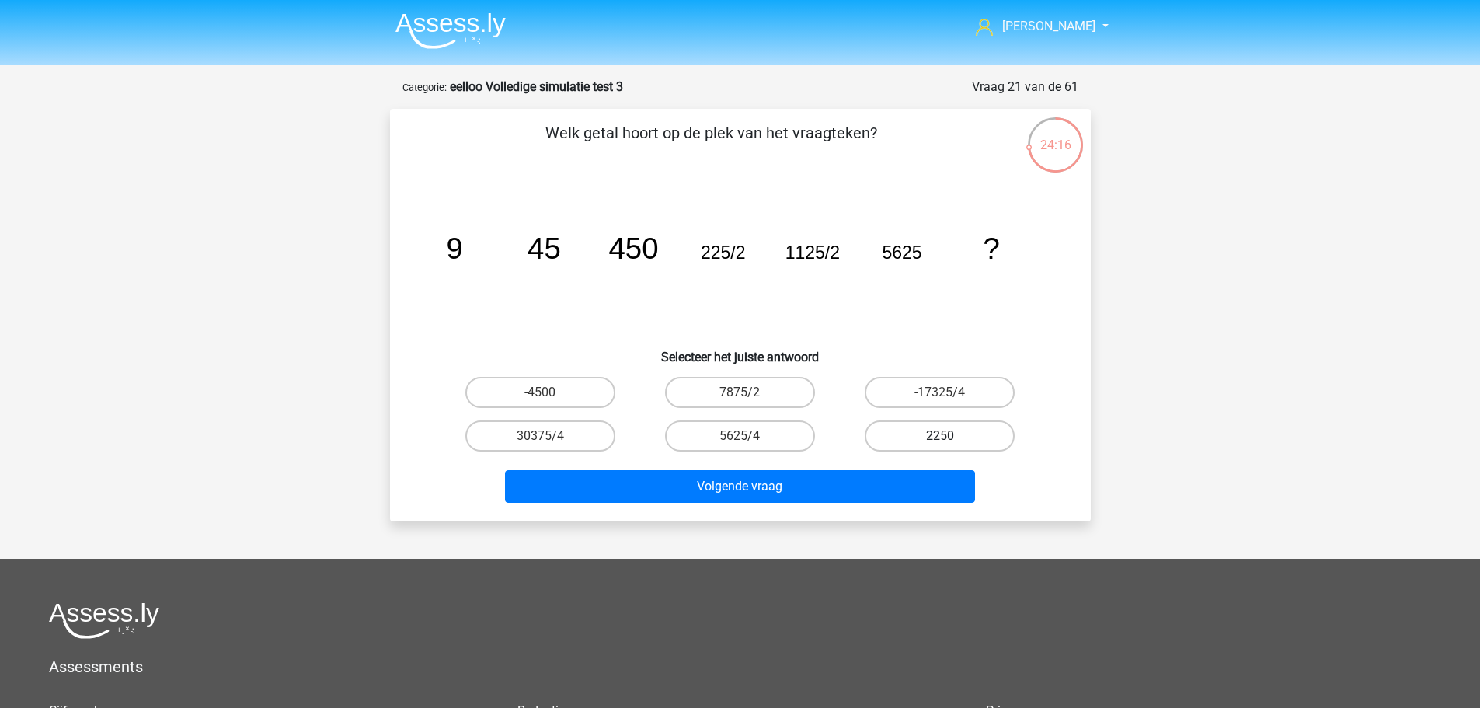
click at [952, 427] on label "2250" at bounding box center [940, 435] width 150 height 31
click at [950, 436] on input "2250" at bounding box center [945, 441] width 10 height 10
radio input "true"
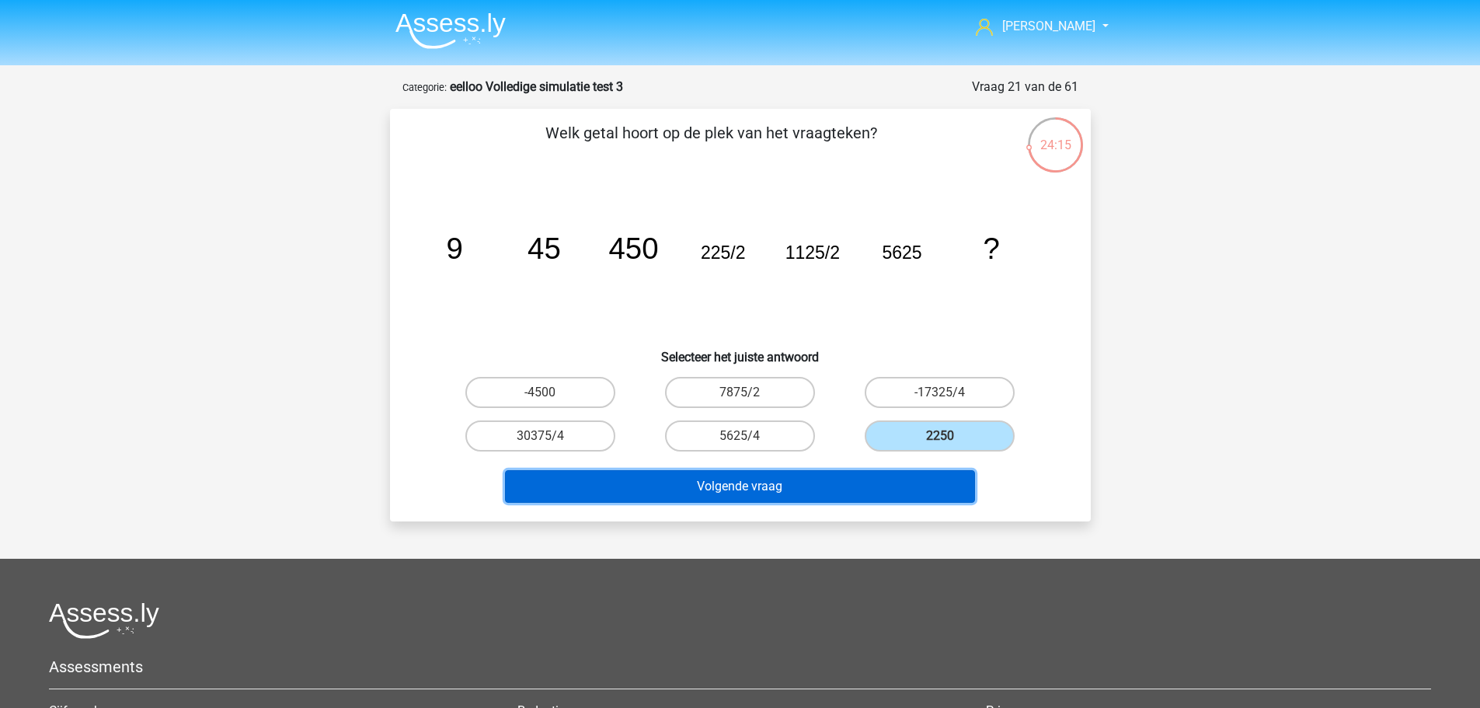
click at [844, 483] on button "Volgende vraag" at bounding box center [740, 486] width 470 height 33
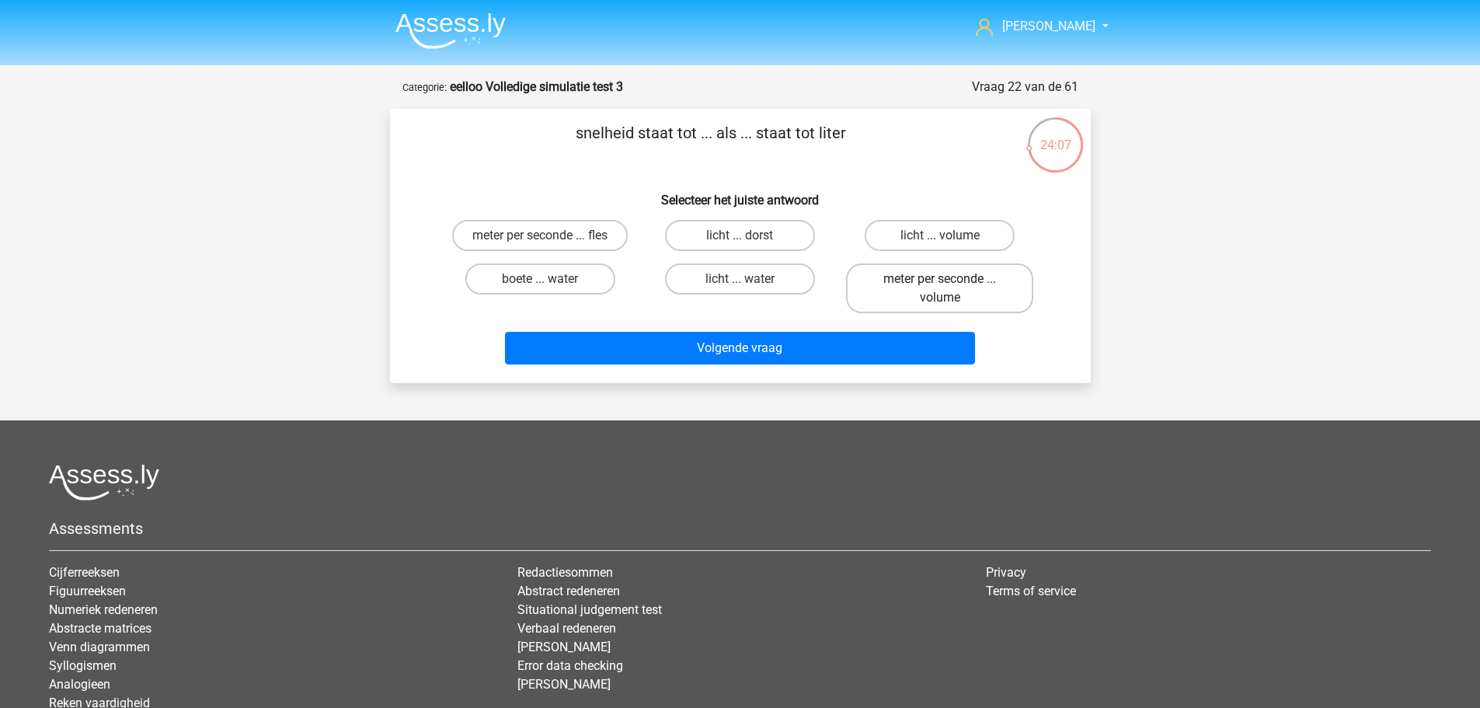
click at [983, 279] on label "meter per seconde ... volume" at bounding box center [939, 288] width 187 height 50
click at [950, 279] on input "meter per seconde ... volume" at bounding box center [945, 284] width 10 height 10
radio input "true"
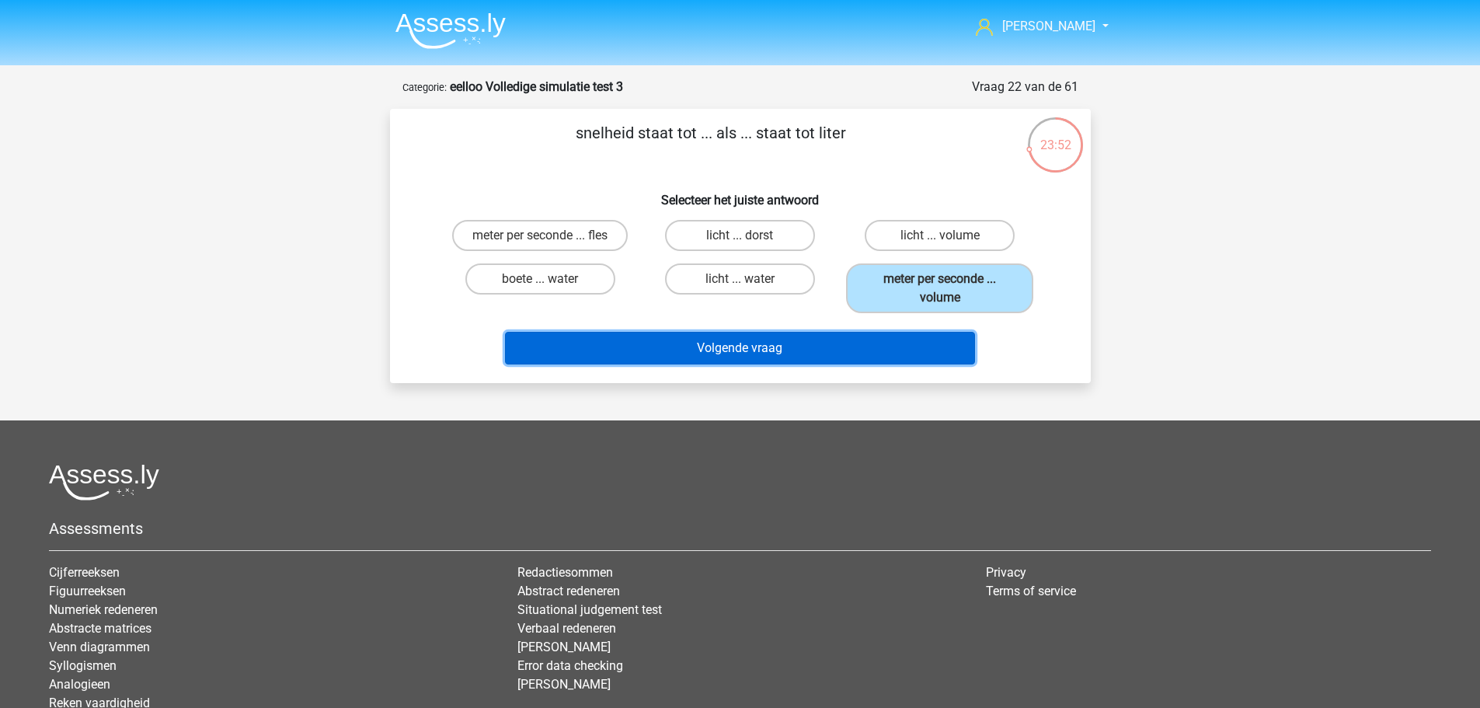
click at [813, 344] on button "Volgende vraag" at bounding box center [740, 348] width 470 height 33
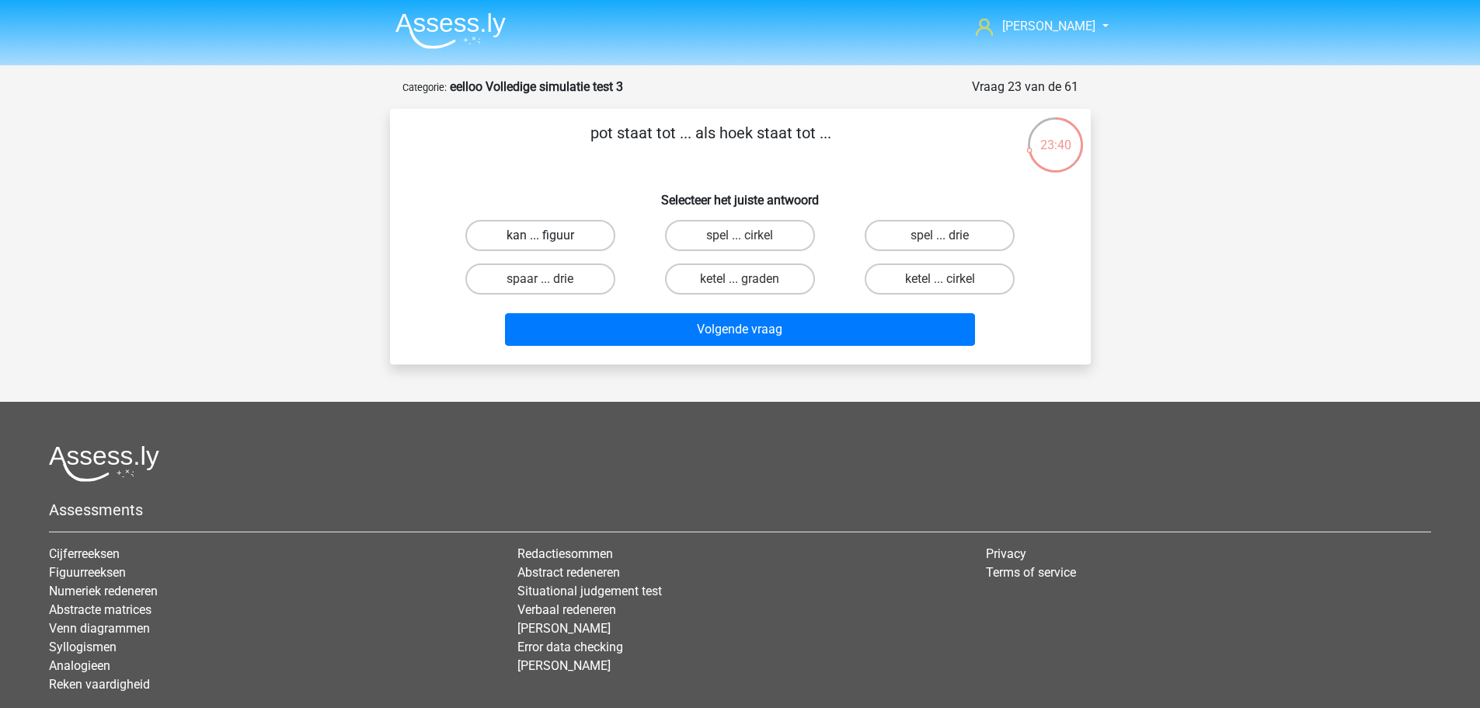
click at [573, 237] on label "kan ... figuur" at bounding box center [540, 235] width 150 height 31
click at [550, 237] on input "kan ... figuur" at bounding box center [545, 240] width 10 height 10
radio input "true"
click at [594, 281] on label "spaar ... drie" at bounding box center [540, 278] width 150 height 31
click at [550, 281] on input "spaar ... drie" at bounding box center [545, 284] width 10 height 10
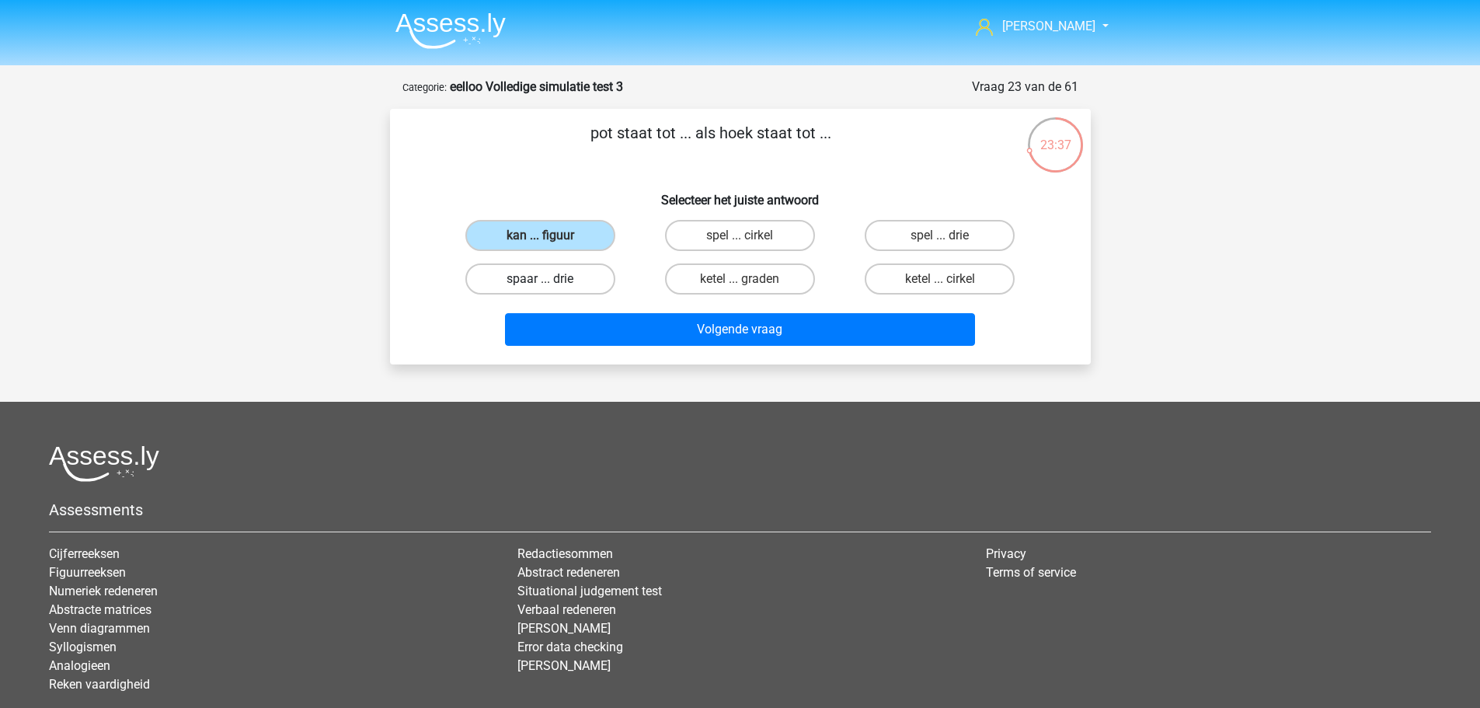
radio input "true"
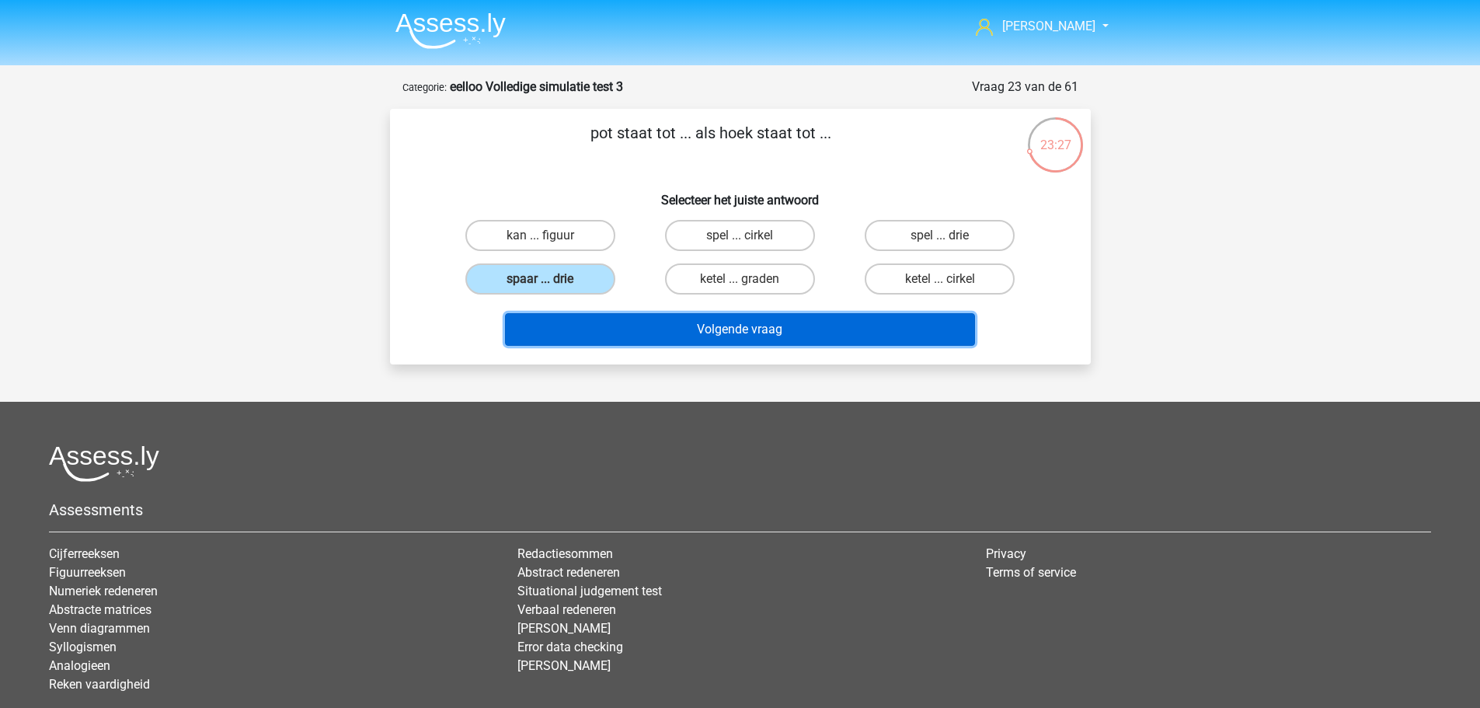
click at [819, 327] on button "Volgende vraag" at bounding box center [740, 329] width 470 height 33
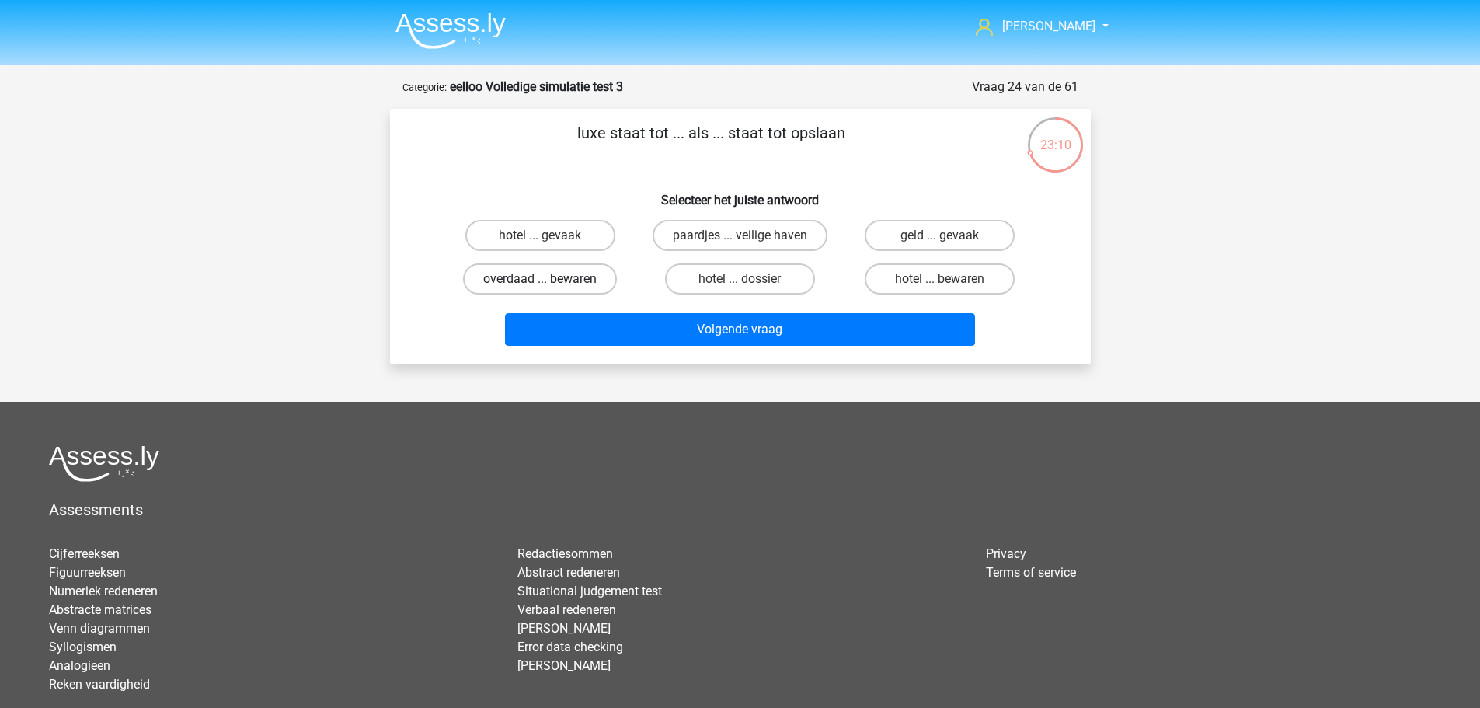
click at [588, 283] on label "overdaad ... bewaren" at bounding box center [540, 278] width 154 height 31
click at [550, 283] on input "overdaad ... bewaren" at bounding box center [545, 284] width 10 height 10
radio input "true"
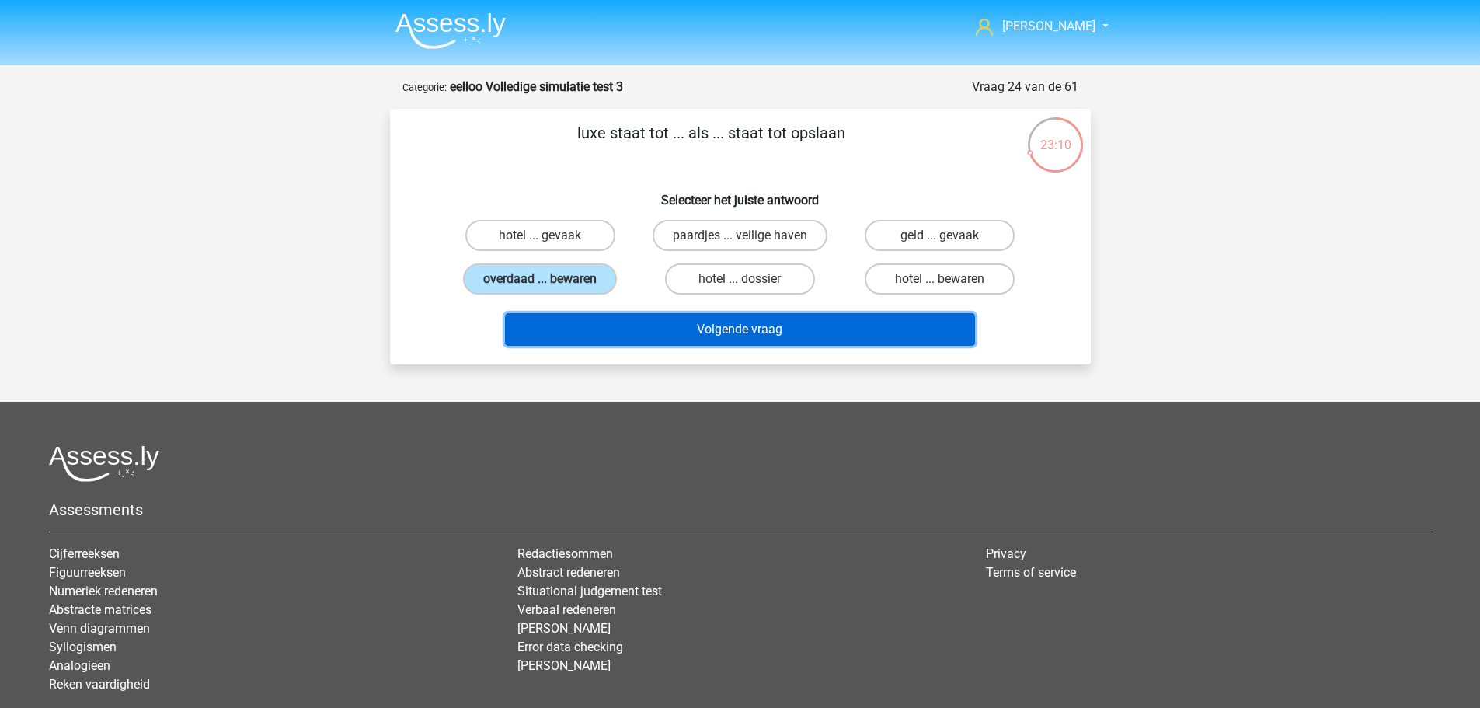
click at [722, 322] on button "Volgende vraag" at bounding box center [740, 329] width 470 height 33
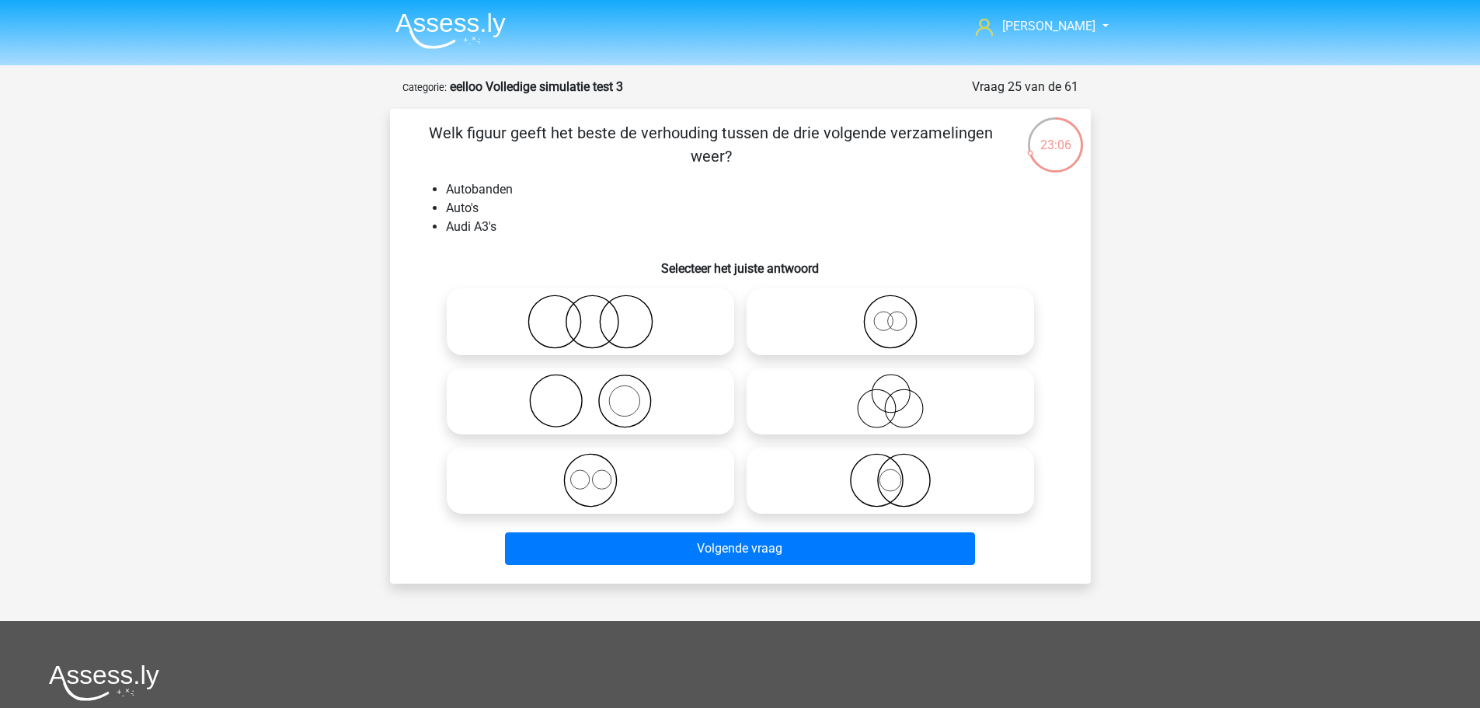
click at [626, 406] on icon at bounding box center [590, 401] width 275 height 54
click at [600, 393] on input "radio" at bounding box center [595, 388] width 10 height 10
radio input "true"
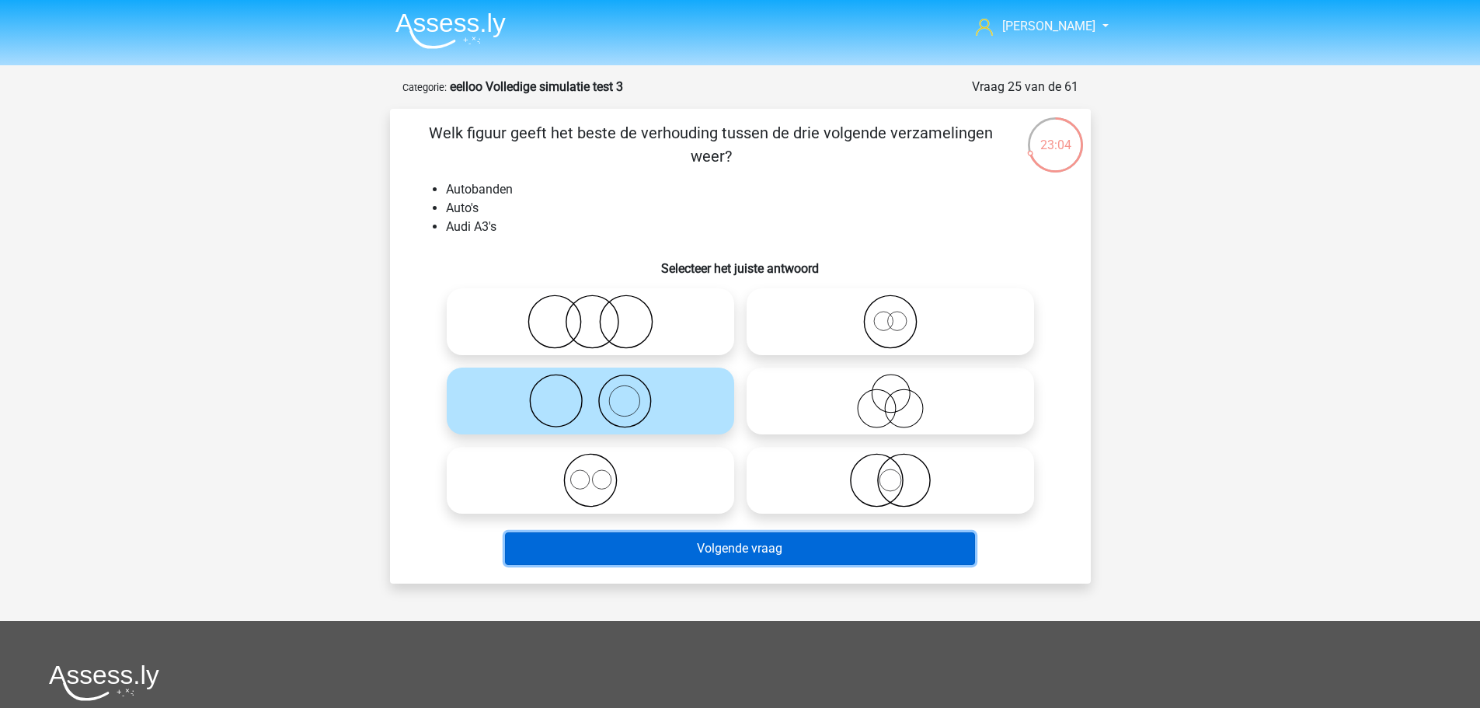
click at [661, 551] on button "Volgende vraag" at bounding box center [740, 548] width 470 height 33
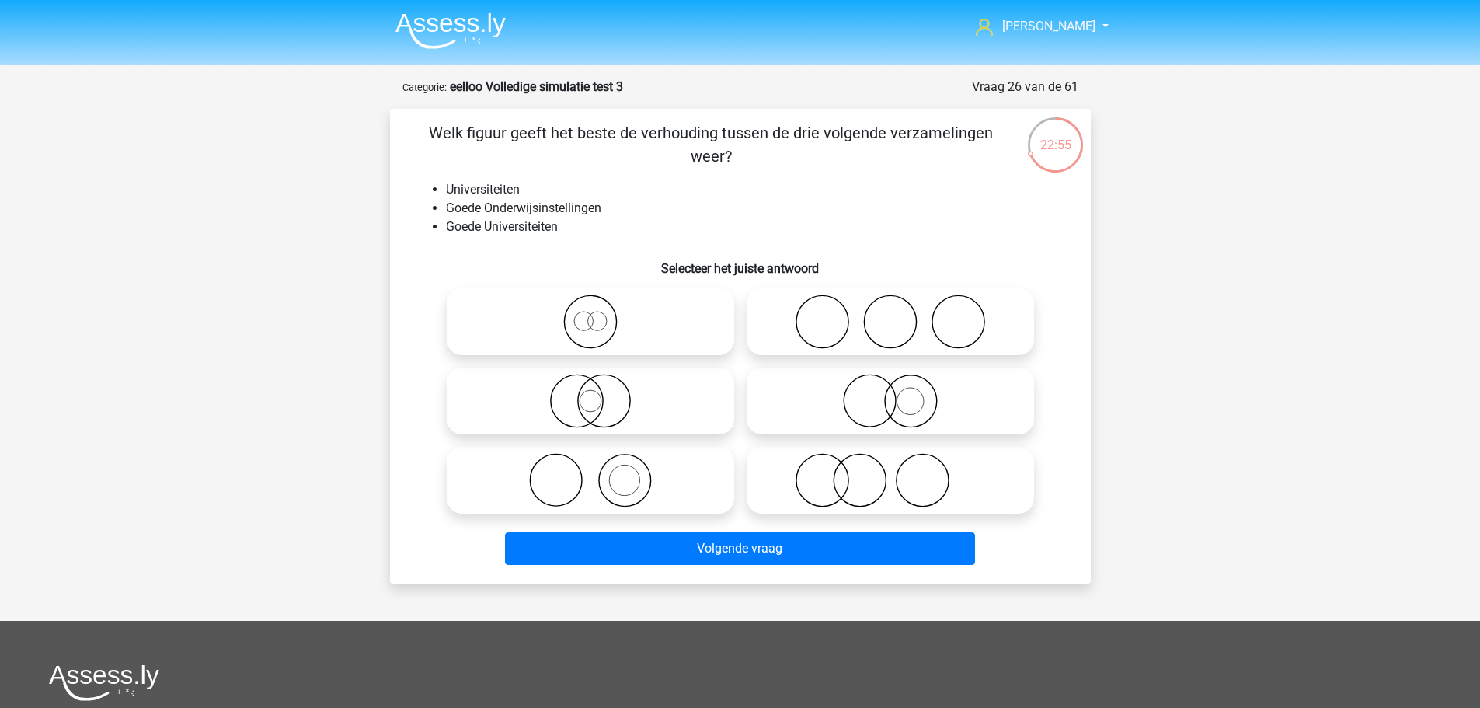
click at [600, 474] on circle at bounding box center [624, 480] width 52 height 52
click at [600, 472] on input "radio" at bounding box center [595, 467] width 10 height 10
radio input "true"
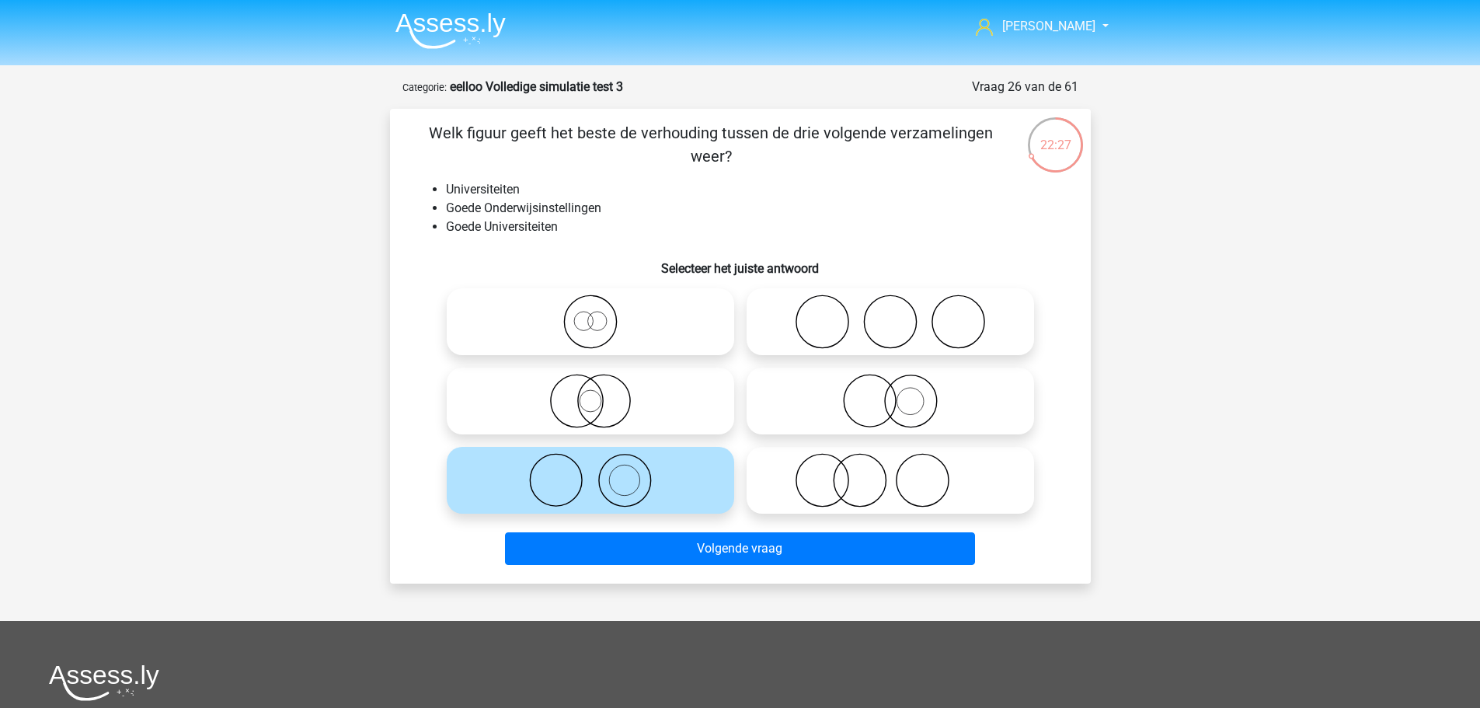
click at [604, 377] on icon at bounding box center [590, 401] width 275 height 54
click at [600, 383] on input "radio" at bounding box center [595, 388] width 10 height 10
radio input "true"
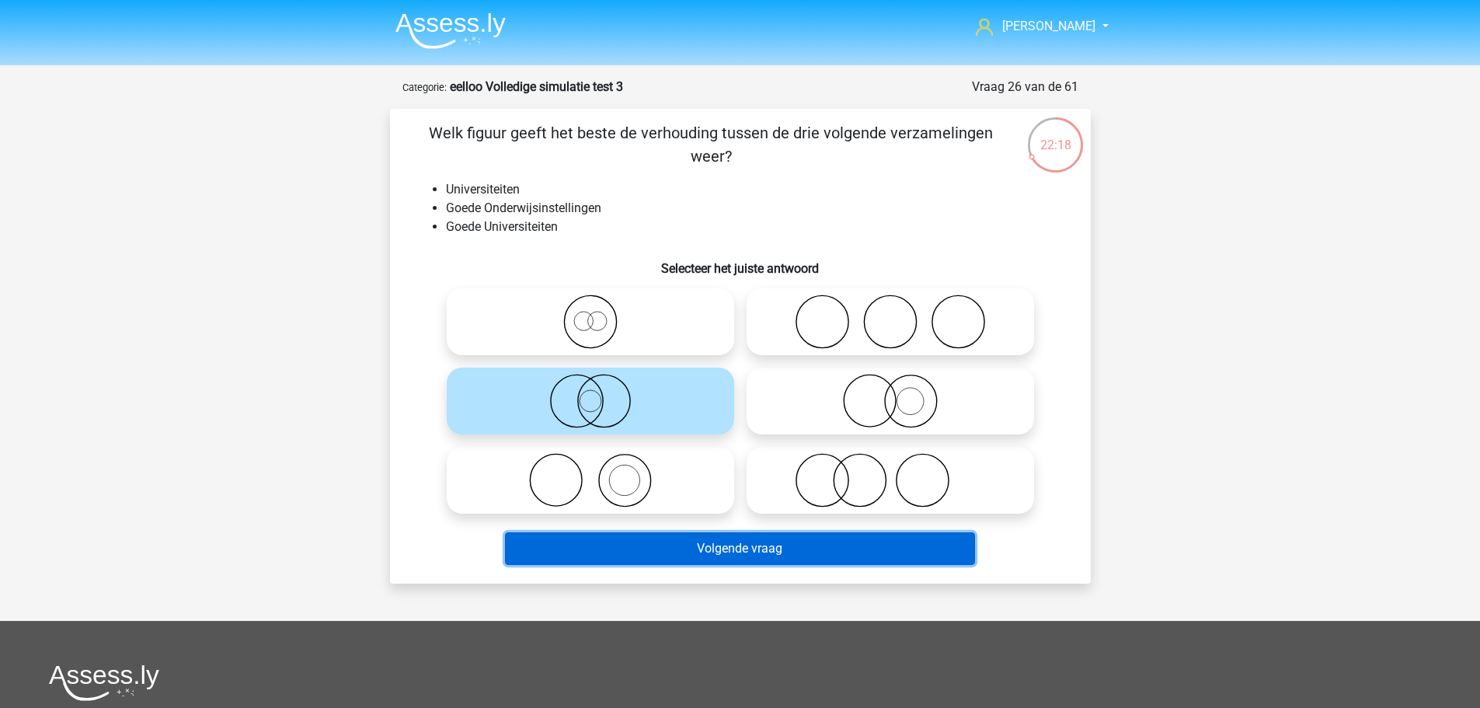
click at [748, 547] on button "Volgende vraag" at bounding box center [740, 548] width 470 height 33
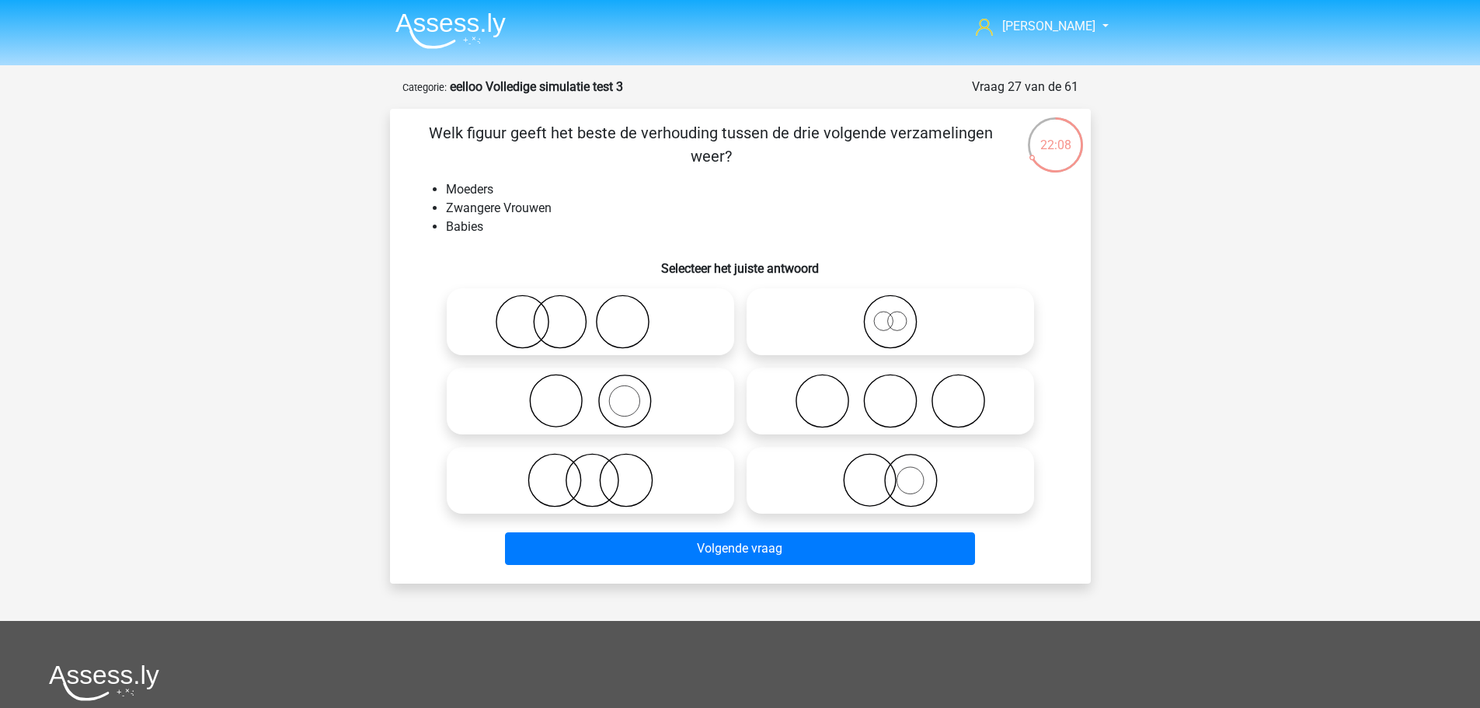
click at [565, 327] on icon at bounding box center [590, 321] width 275 height 54
click at [590, 314] on input "radio" at bounding box center [595, 309] width 10 height 10
radio input "true"
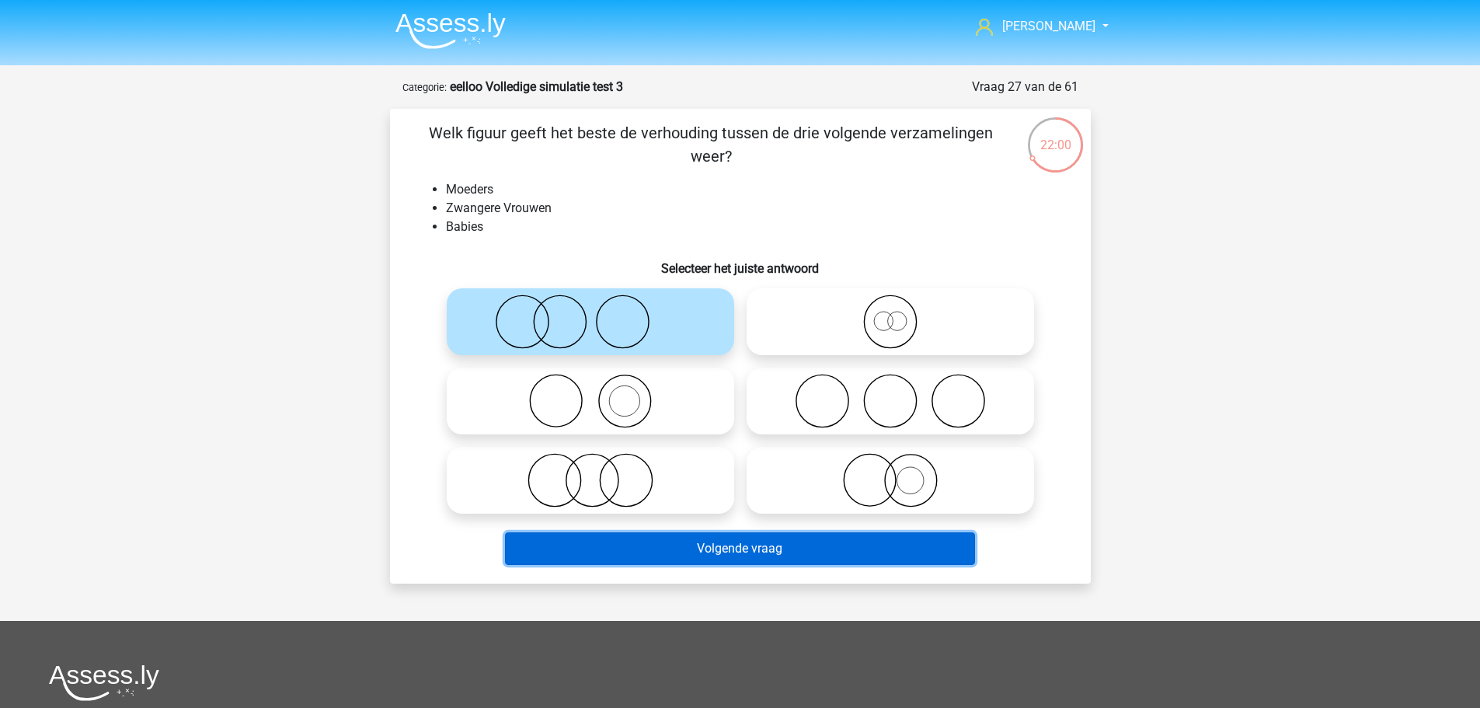
click at [729, 553] on button "Volgende vraag" at bounding box center [740, 548] width 470 height 33
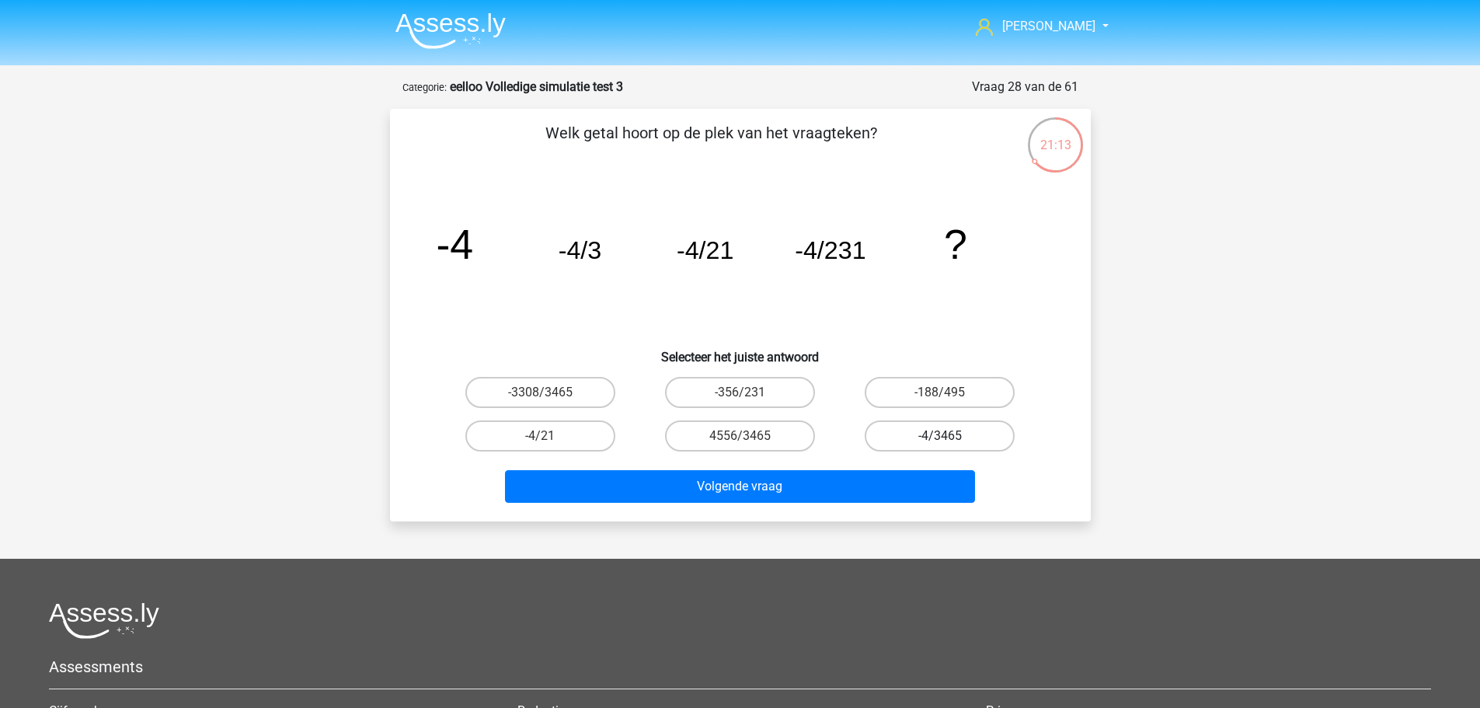
click at [927, 440] on label "-4/3465" at bounding box center [940, 435] width 150 height 31
click at [940, 440] on input "-4/3465" at bounding box center [945, 441] width 10 height 10
radio input "true"
click at [892, 466] on div "Volgende vraag" at bounding box center [740, 482] width 651 height 51
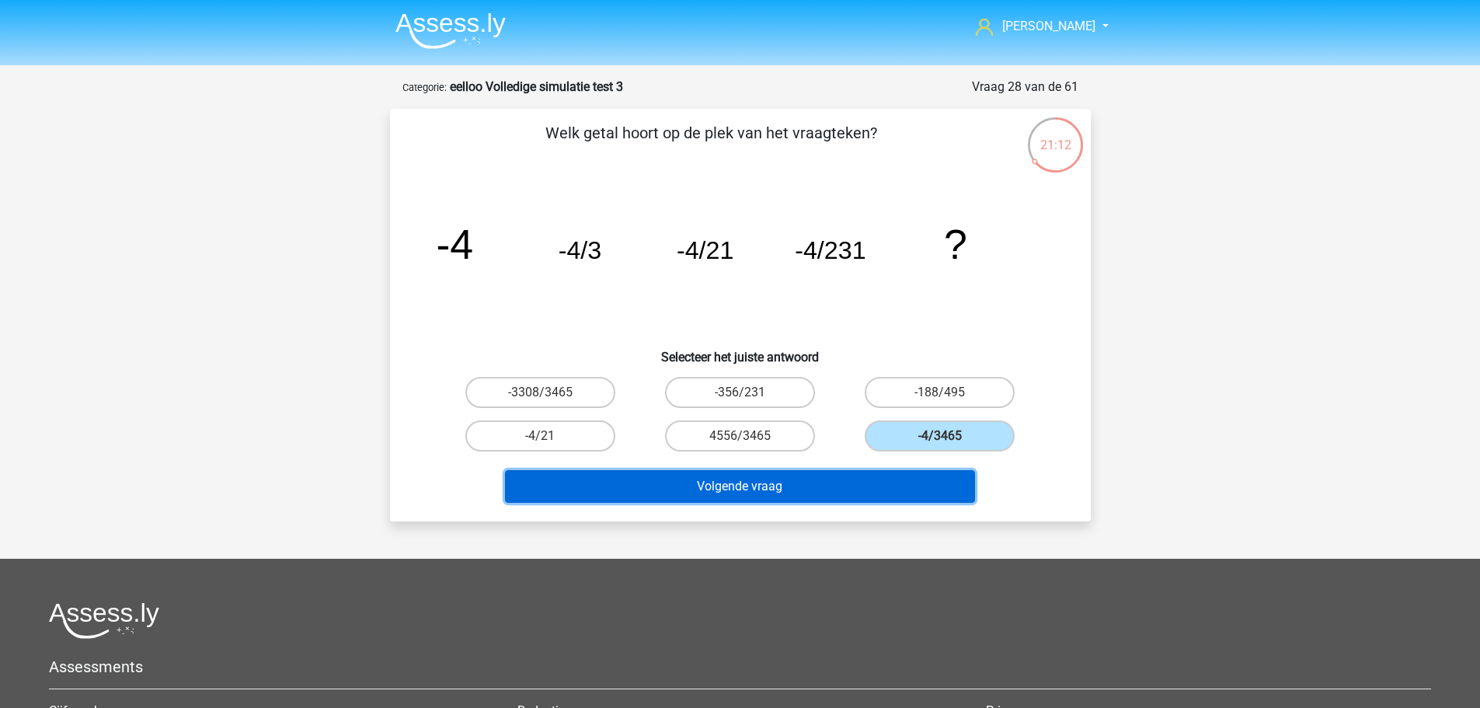
click at [886, 489] on button "Volgende vraag" at bounding box center [740, 486] width 470 height 33
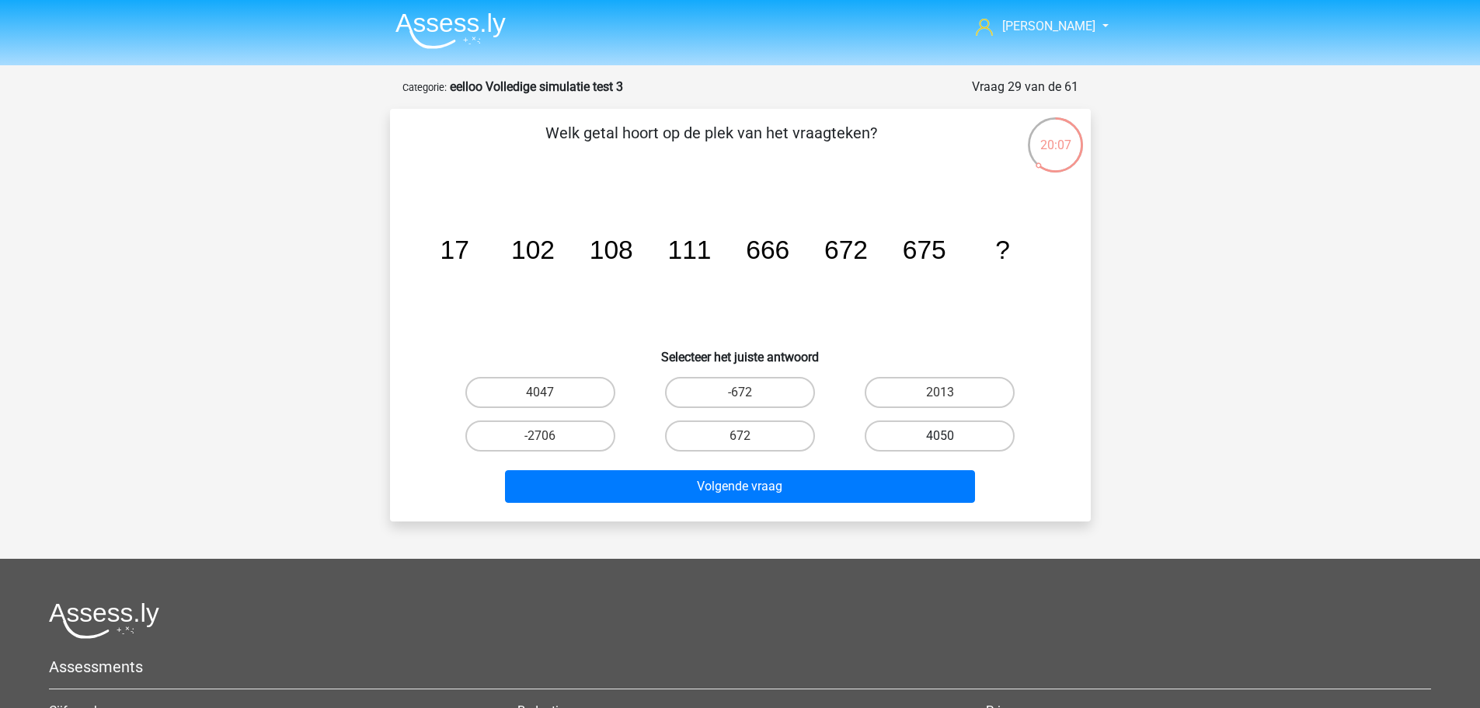
click at [910, 430] on label "4050" at bounding box center [940, 435] width 150 height 31
click at [940, 436] on input "4050" at bounding box center [945, 441] width 10 height 10
radio input "true"
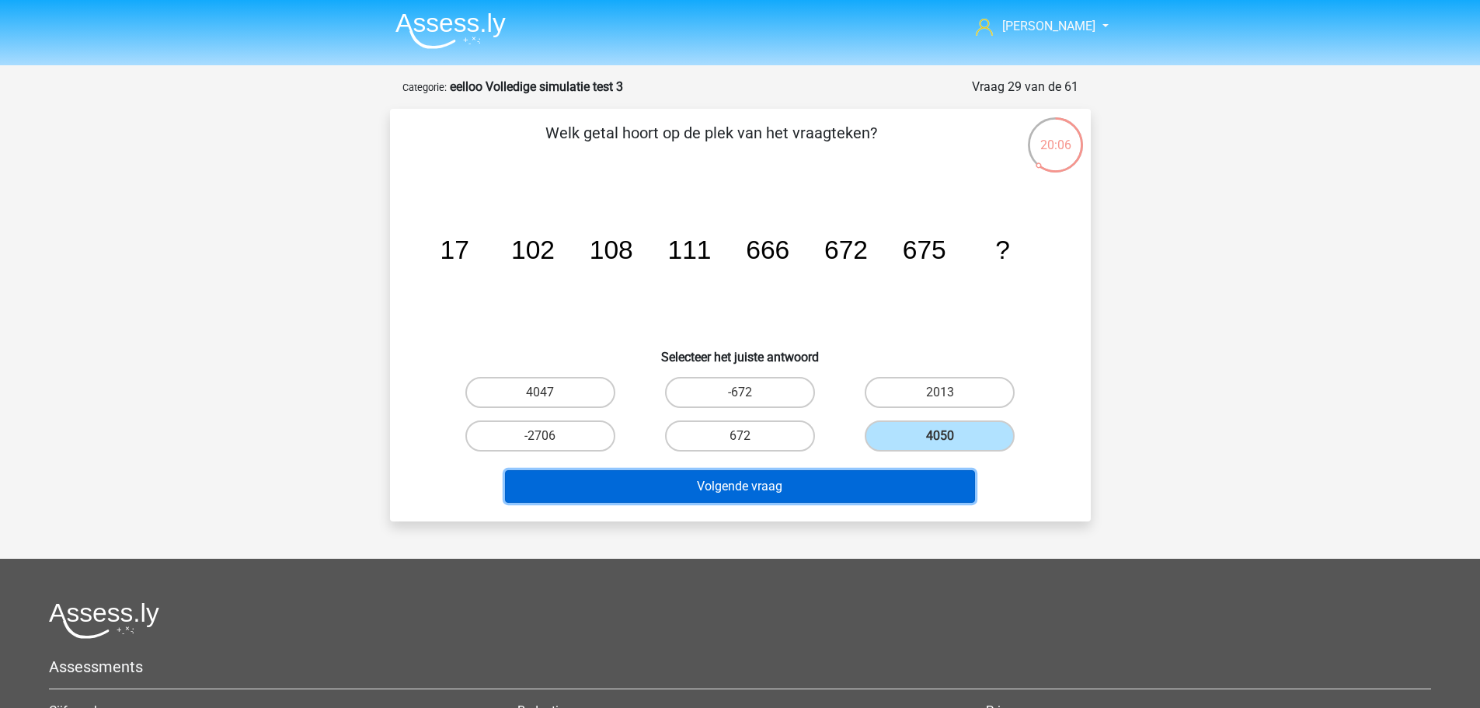
click at [882, 474] on button "Volgende vraag" at bounding box center [740, 486] width 470 height 33
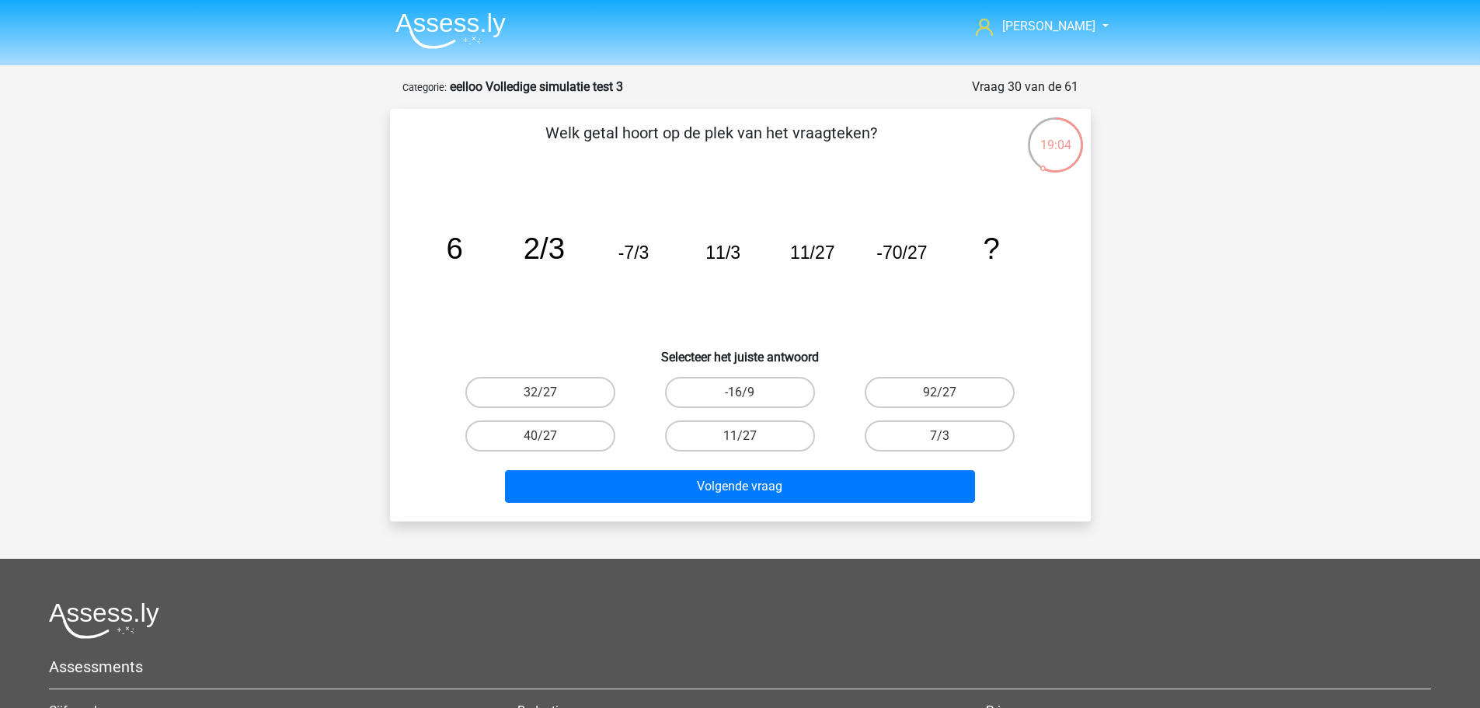
click at [1028, 397] on div "92/27" at bounding box center [939, 392] width 187 height 31
click at [955, 407] on label "92/27" at bounding box center [940, 392] width 150 height 31
click at [950, 402] on input "92/27" at bounding box center [945, 397] width 10 height 10
radio input "true"
click at [965, 392] on label "92/27" at bounding box center [940, 392] width 150 height 31
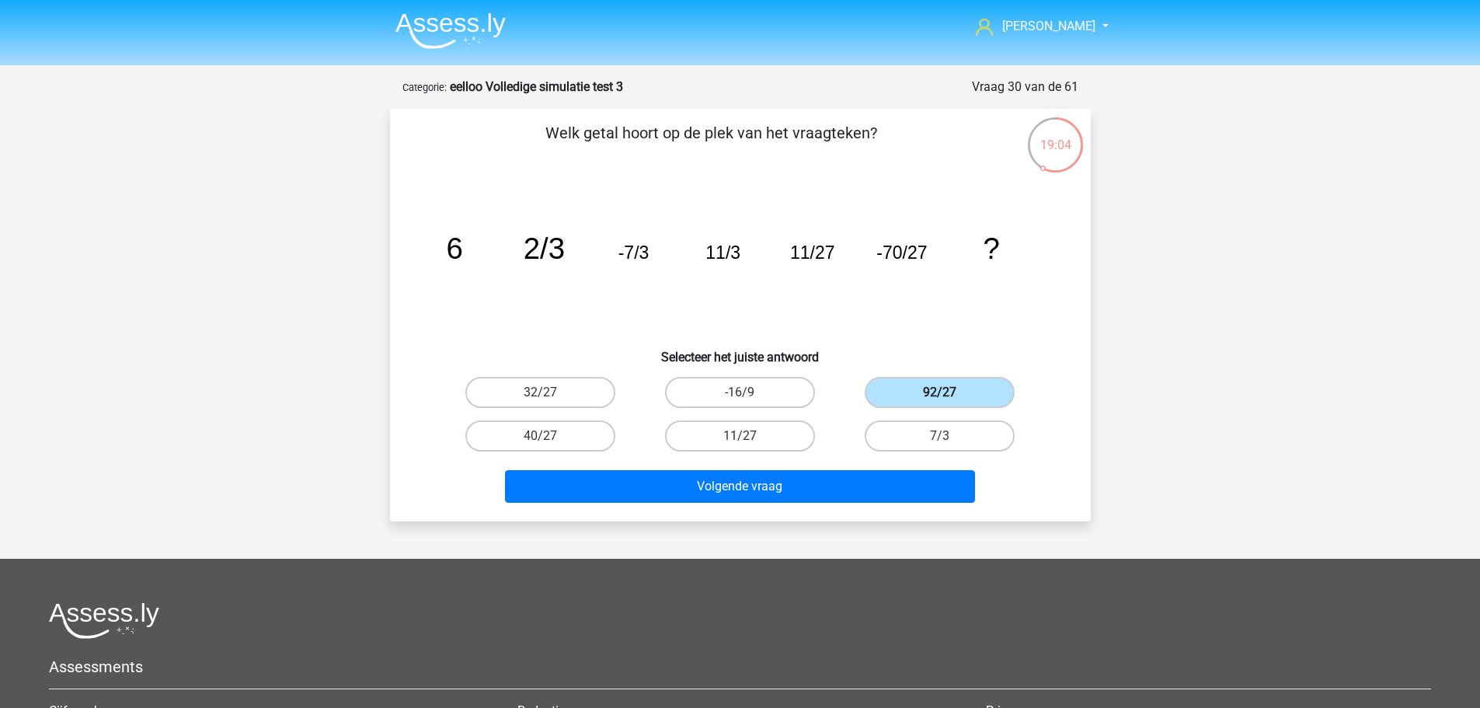
click at [950, 392] on input "92/27" at bounding box center [945, 397] width 10 height 10
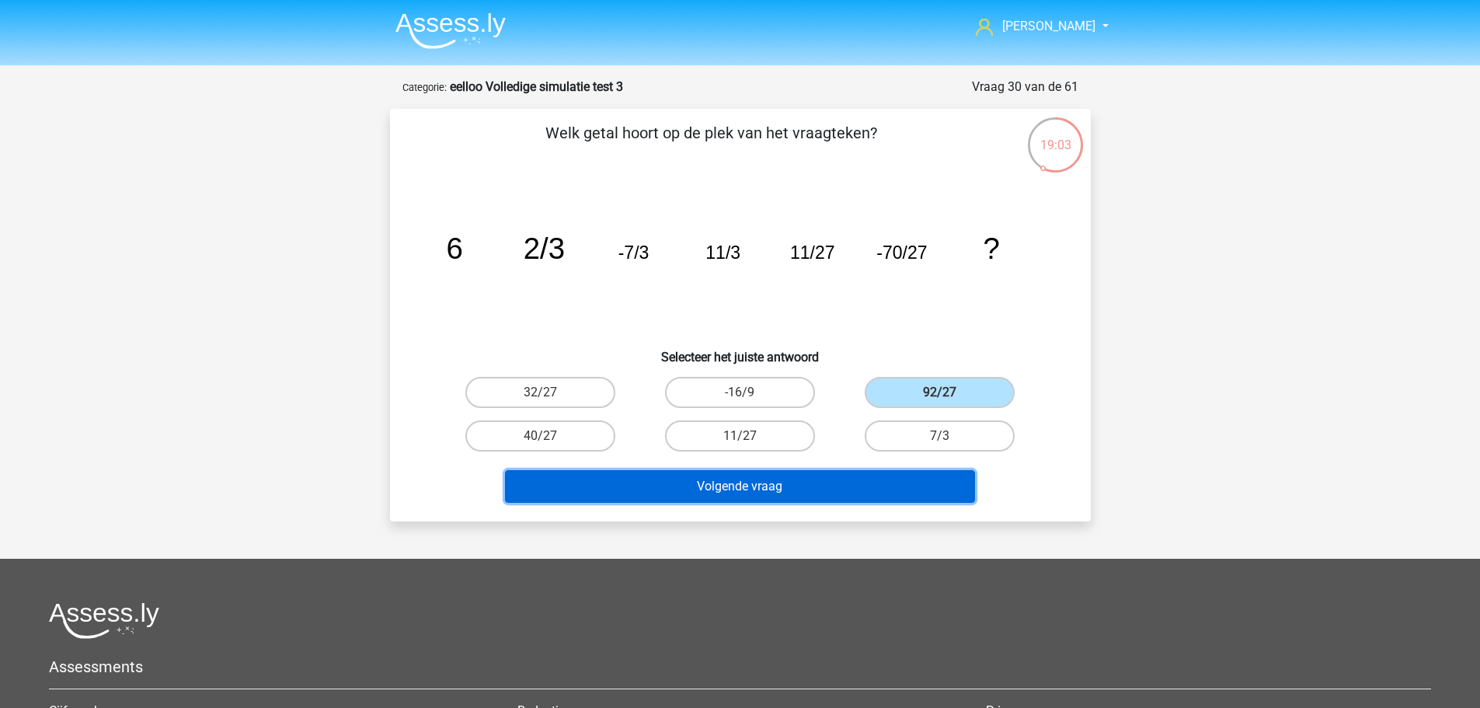
click at [830, 489] on button "Volgende vraag" at bounding box center [740, 486] width 470 height 33
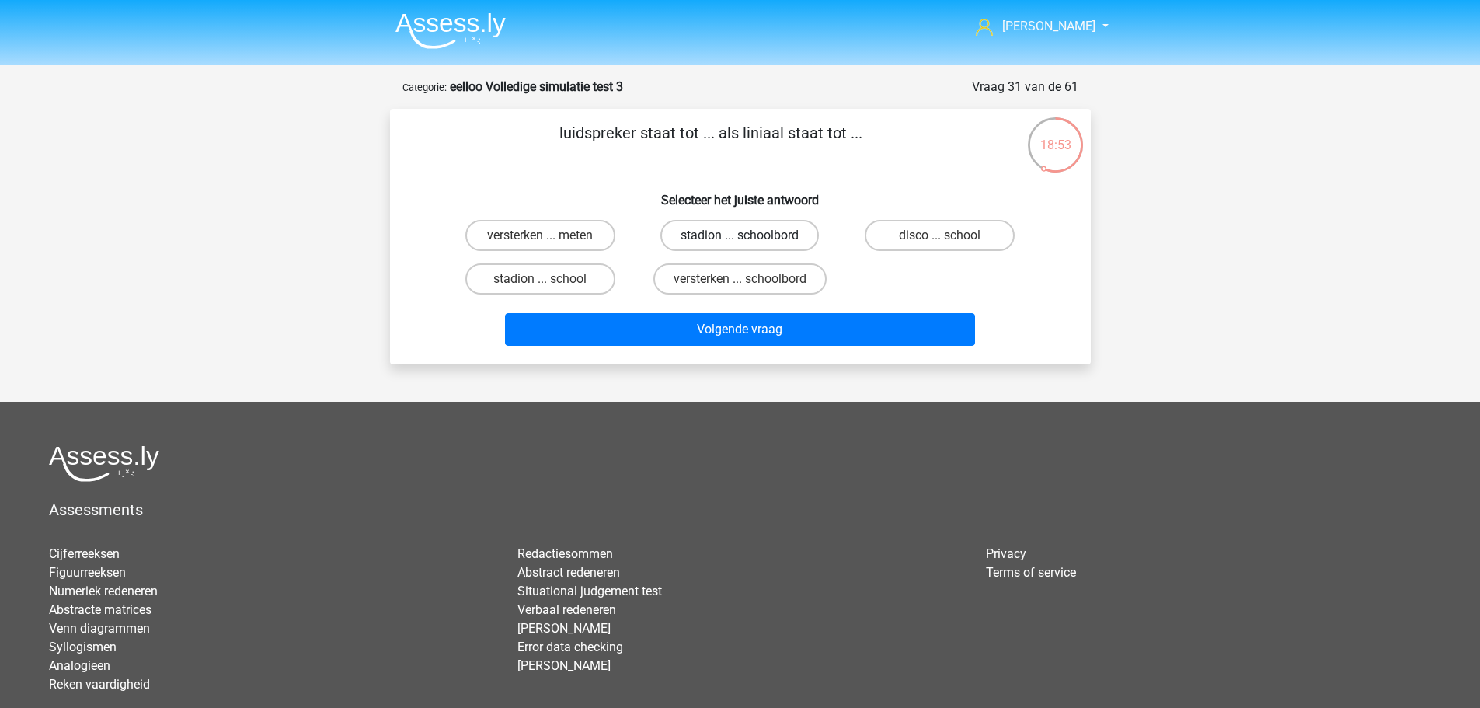
click at [804, 242] on label "stadion ... schoolbord" at bounding box center [739, 235] width 158 height 31
click at [750, 242] on input "stadion ... schoolbord" at bounding box center [744, 240] width 10 height 10
radio input "true"
click at [553, 266] on label "stadion ... school" at bounding box center [540, 278] width 150 height 31
click at [550, 279] on input "stadion ... school" at bounding box center [545, 284] width 10 height 10
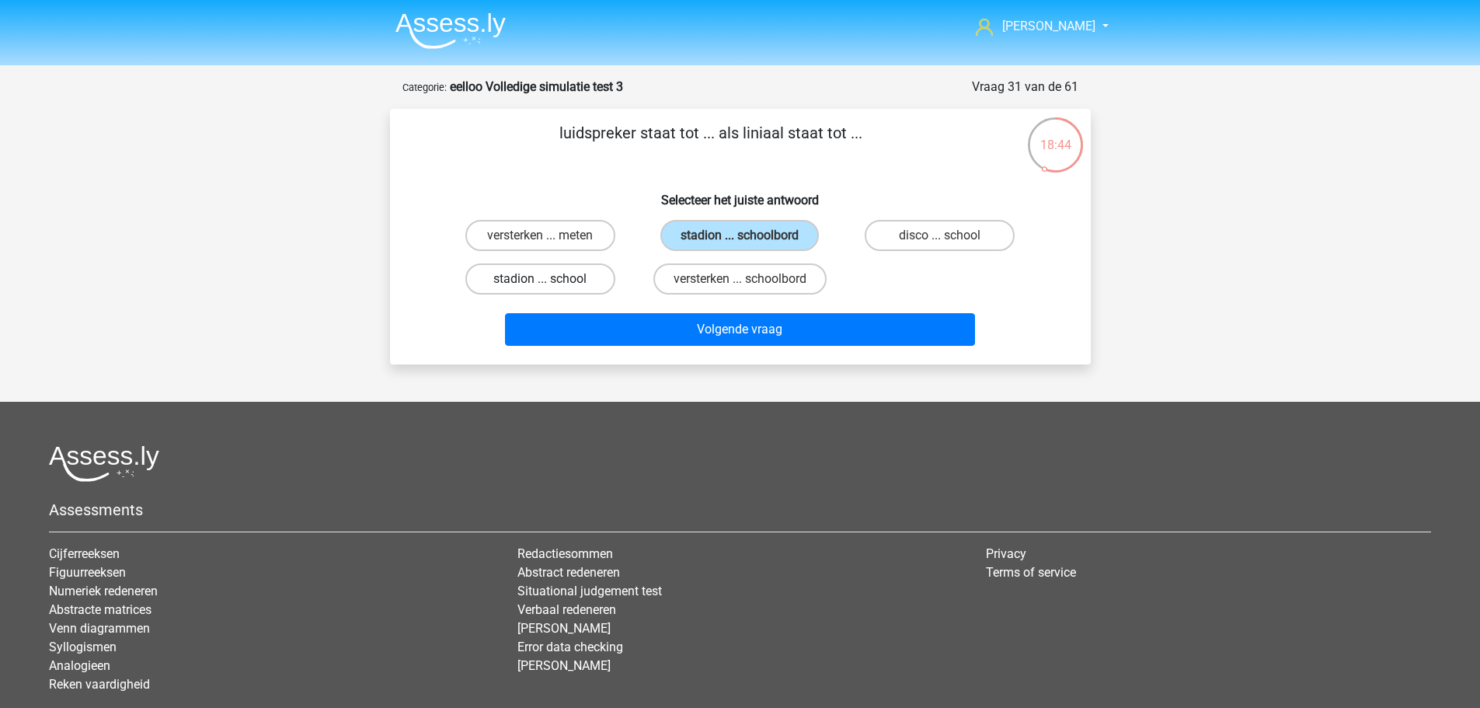
radio input "true"
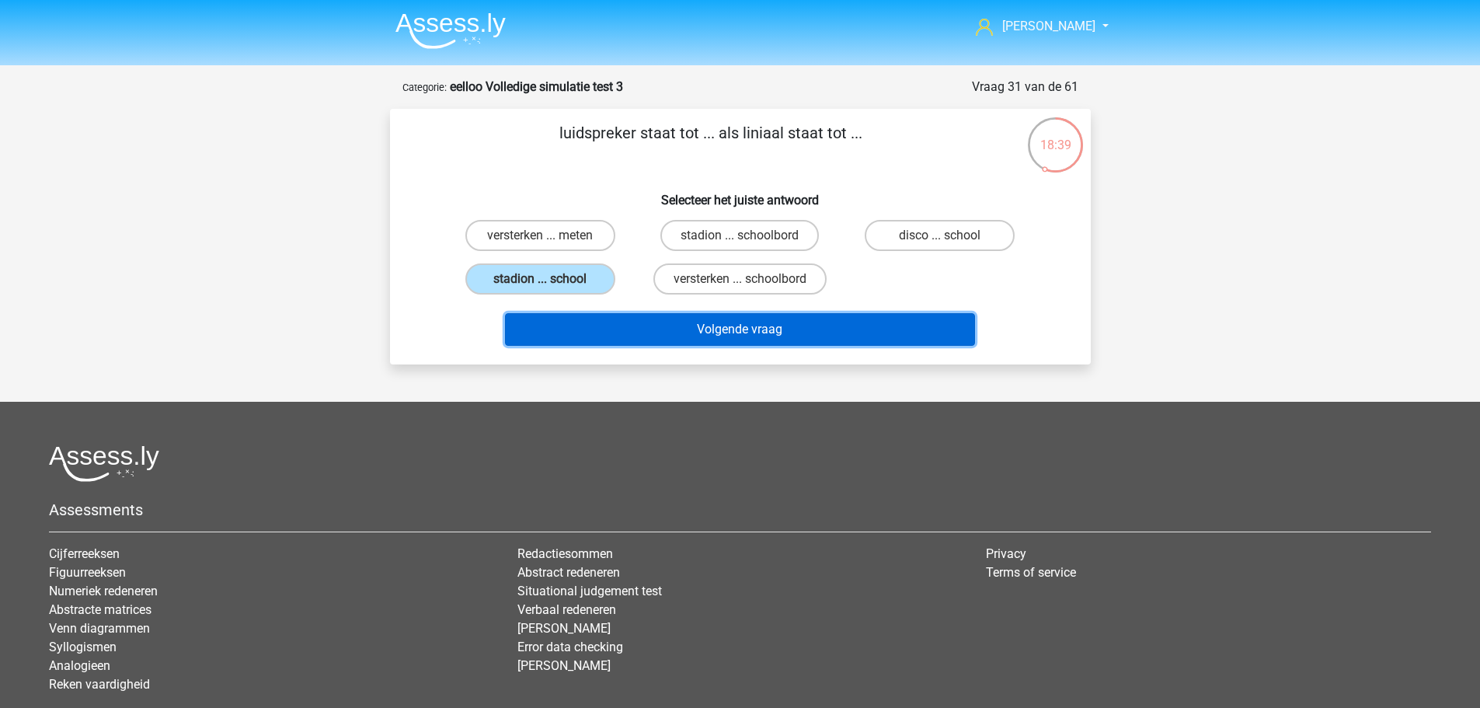
click at [809, 316] on button "Volgende vraag" at bounding box center [740, 329] width 470 height 33
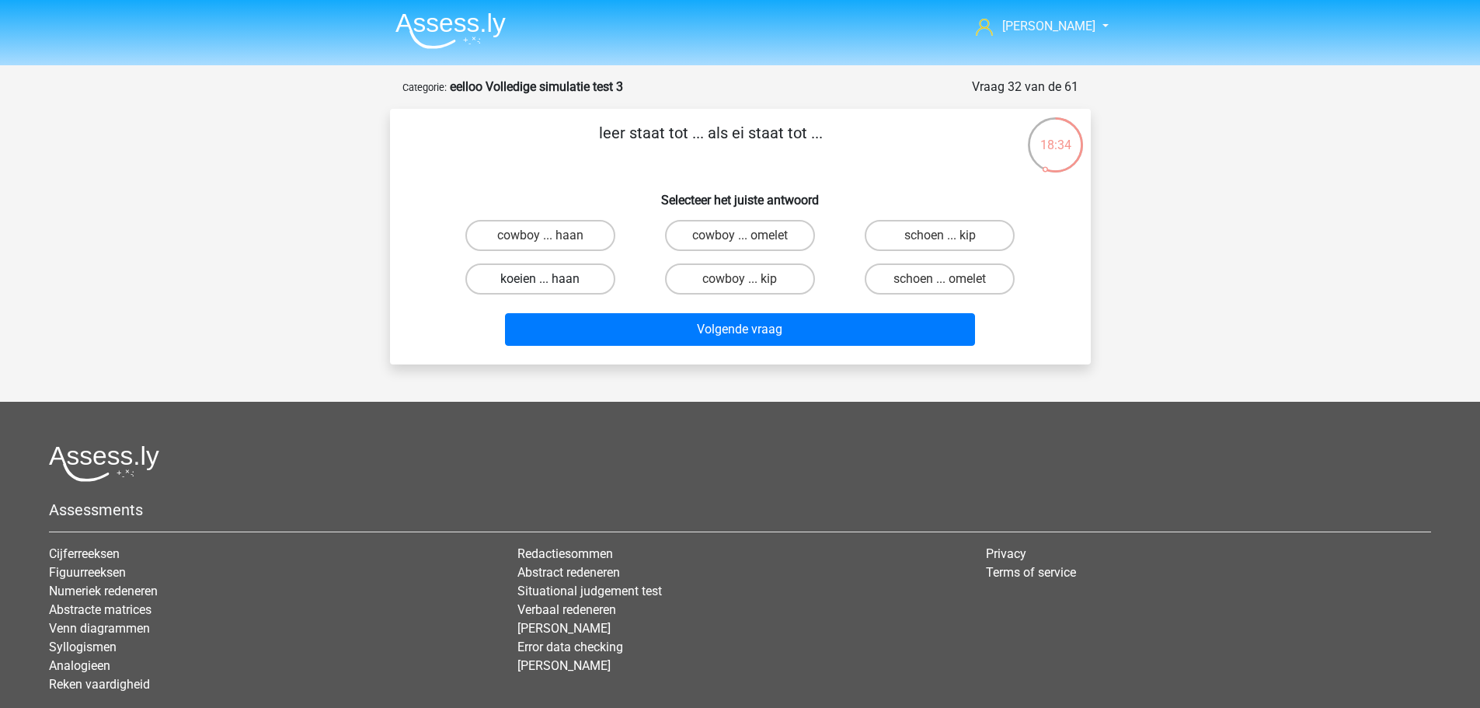
click at [565, 283] on label "koeien ... haan" at bounding box center [540, 278] width 150 height 31
click at [550, 283] on input "koeien ... haan" at bounding box center [545, 284] width 10 height 10
radio input "true"
click at [764, 285] on label "cowboy ... kip" at bounding box center [740, 278] width 150 height 31
click at [750, 285] on input "cowboy ... kip" at bounding box center [744, 284] width 10 height 10
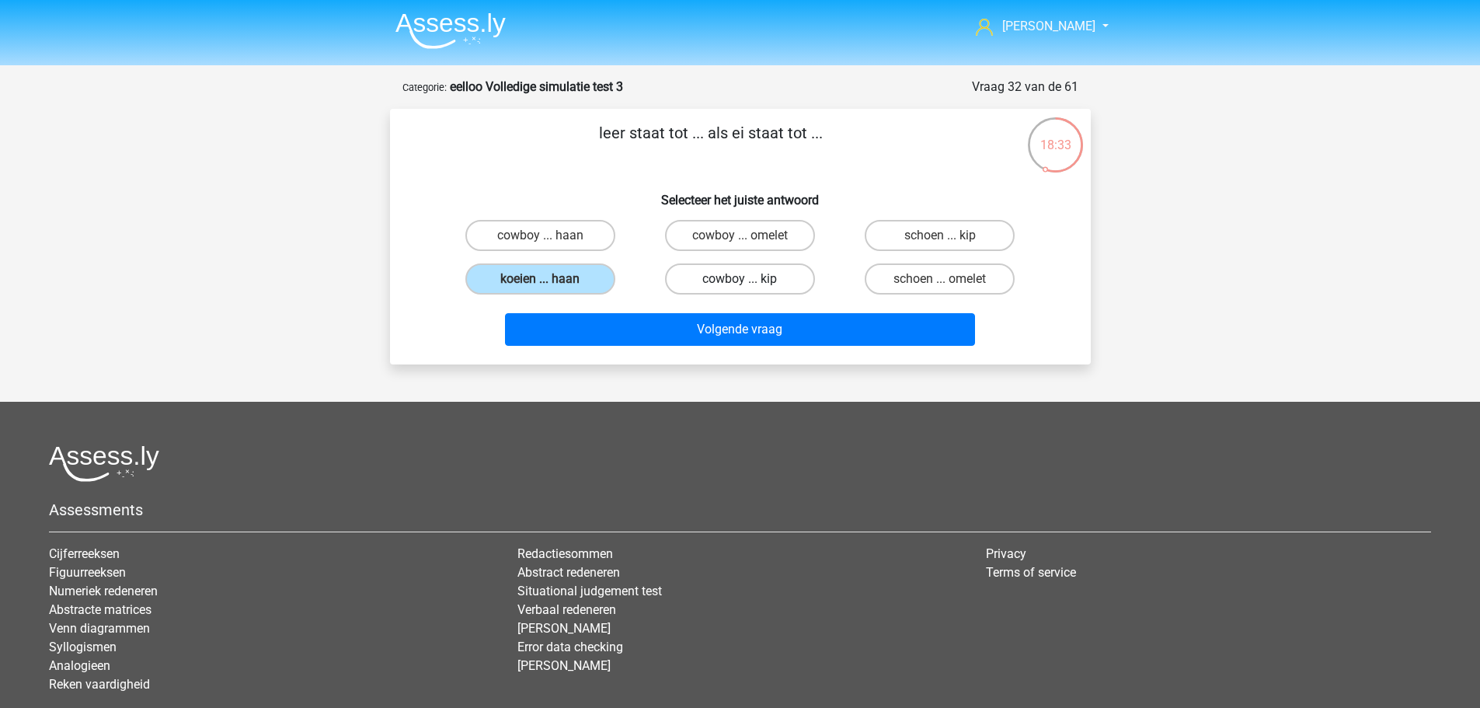
radio input "true"
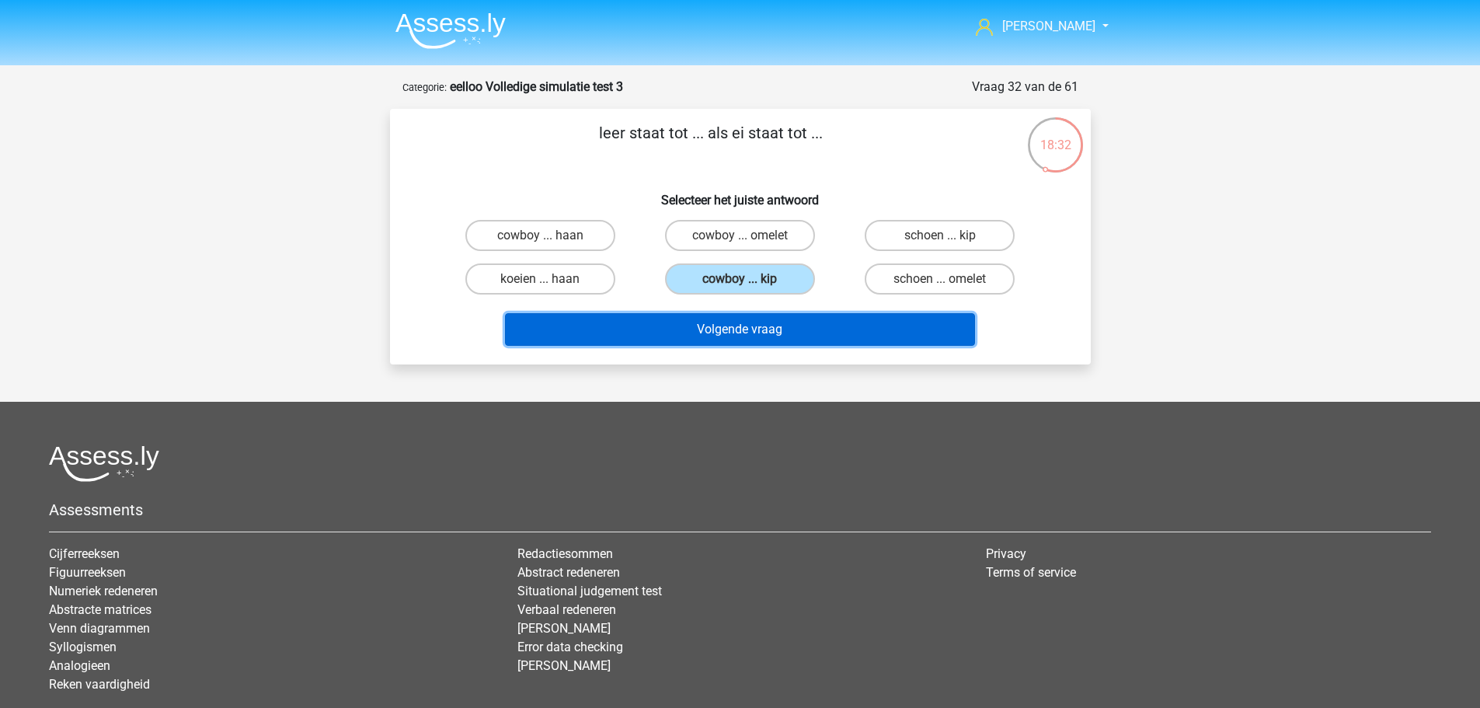
click at [826, 326] on button "Volgende vraag" at bounding box center [740, 329] width 470 height 33
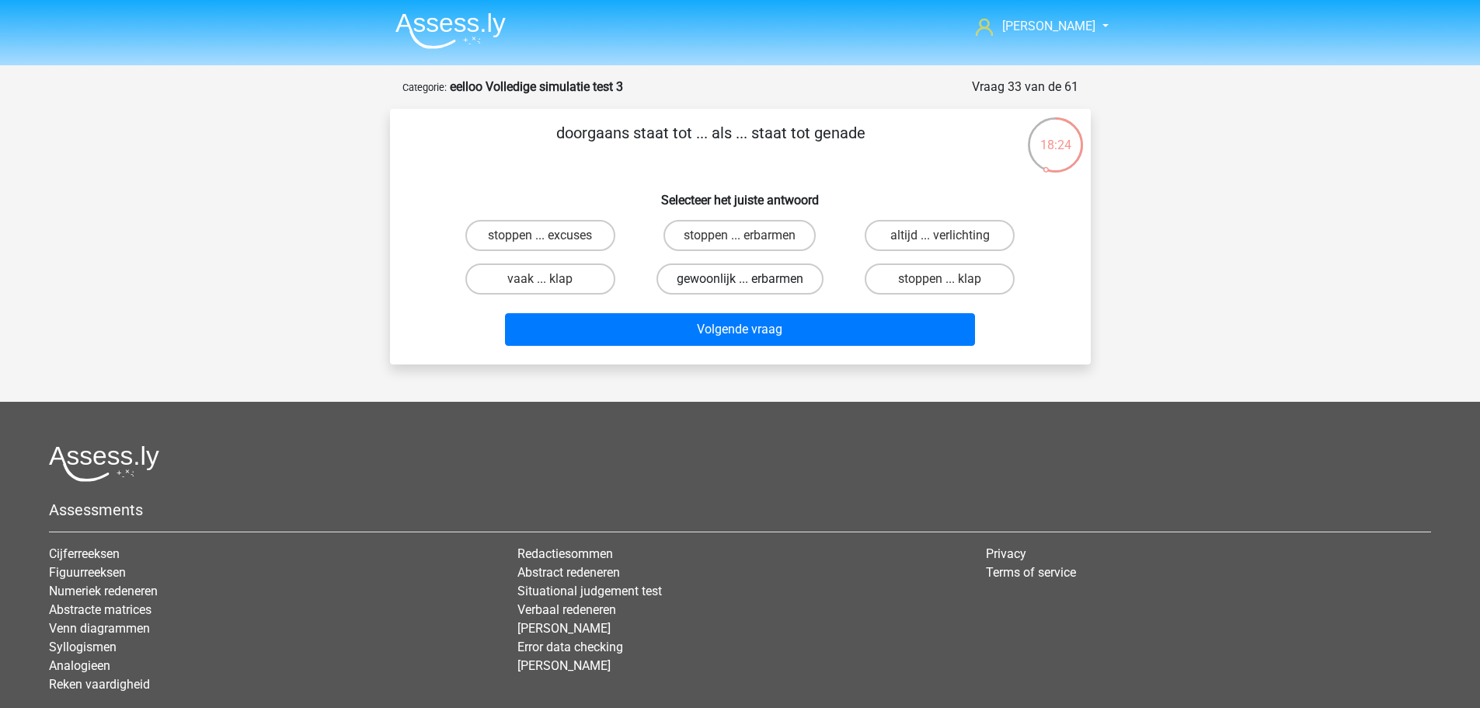
click at [783, 290] on label "gewoonlijk ... erbarmen" at bounding box center [739, 278] width 167 height 31
click at [750, 289] on input "gewoonlijk ... erbarmen" at bounding box center [744, 284] width 10 height 10
radio input "true"
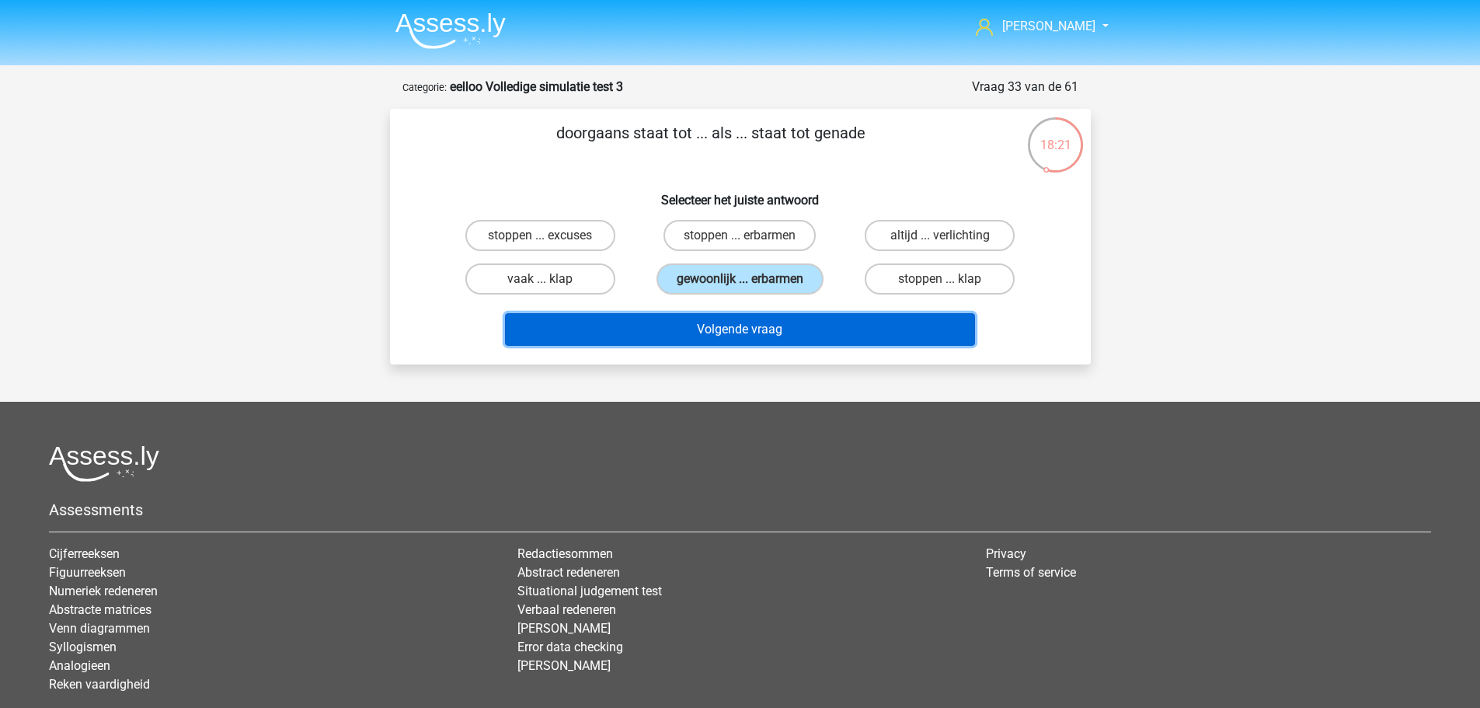
click at [891, 315] on button "Volgende vraag" at bounding box center [740, 329] width 470 height 33
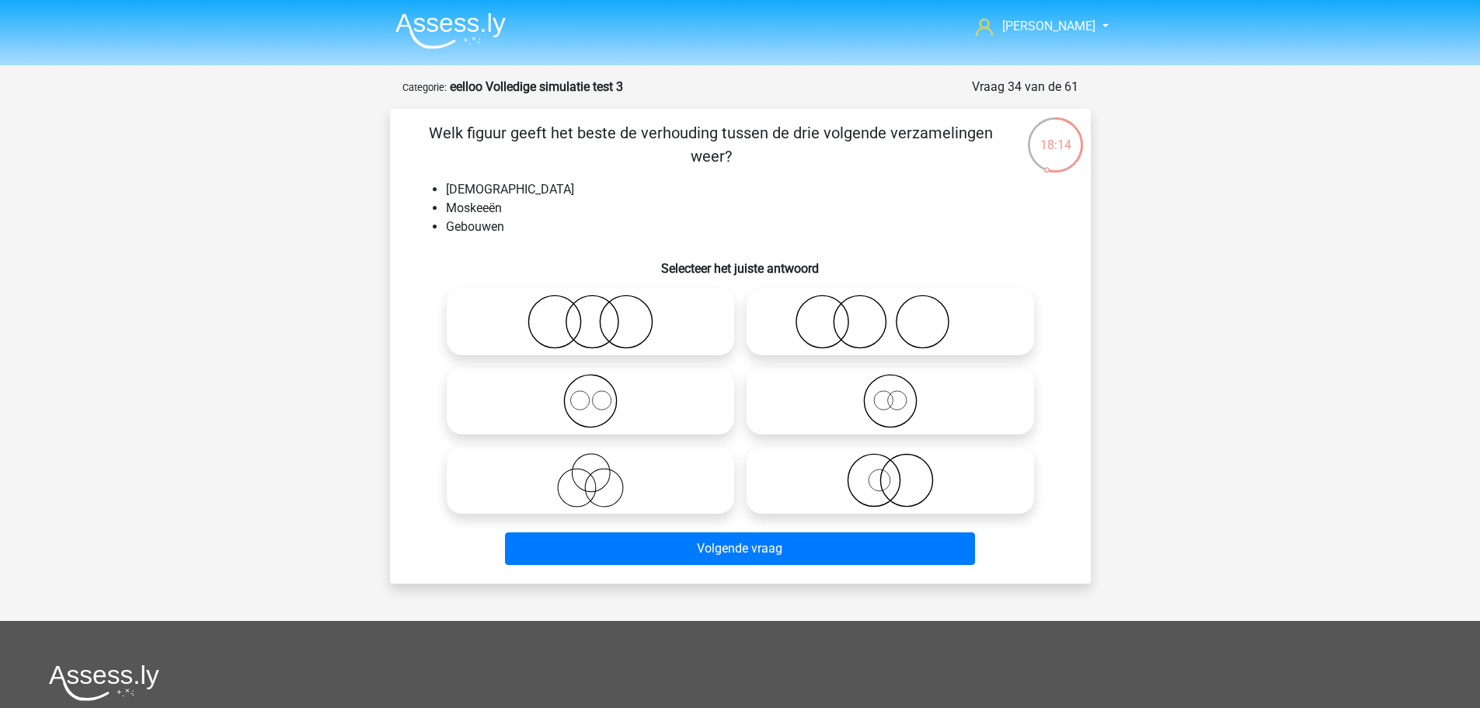
click at [640, 323] on icon at bounding box center [590, 321] width 275 height 54
click at [600, 314] on input "radio" at bounding box center [595, 309] width 10 height 10
radio input "true"
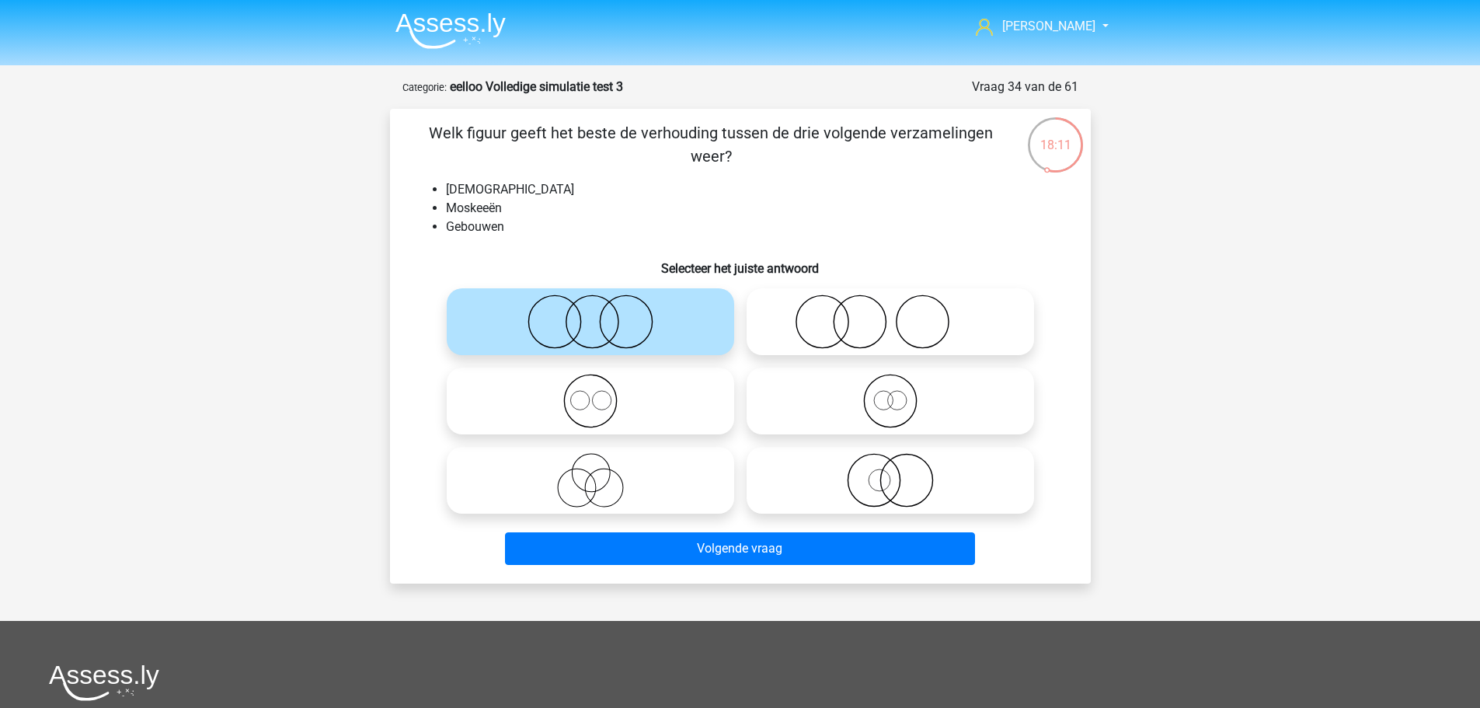
click at [623, 382] on icon at bounding box center [590, 401] width 275 height 54
click at [600, 383] on input "radio" at bounding box center [595, 388] width 10 height 10
radio input "true"
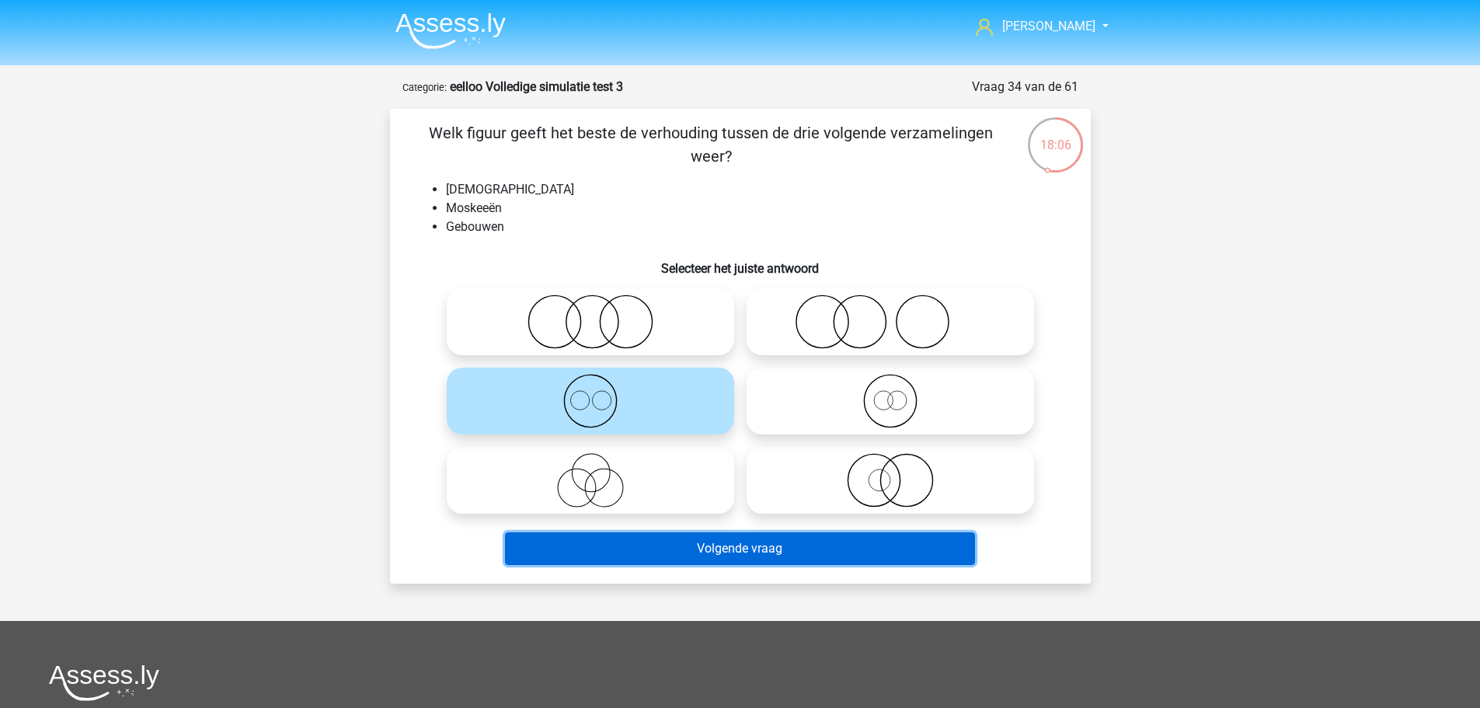
click at [766, 546] on button "Volgende vraag" at bounding box center [740, 548] width 470 height 33
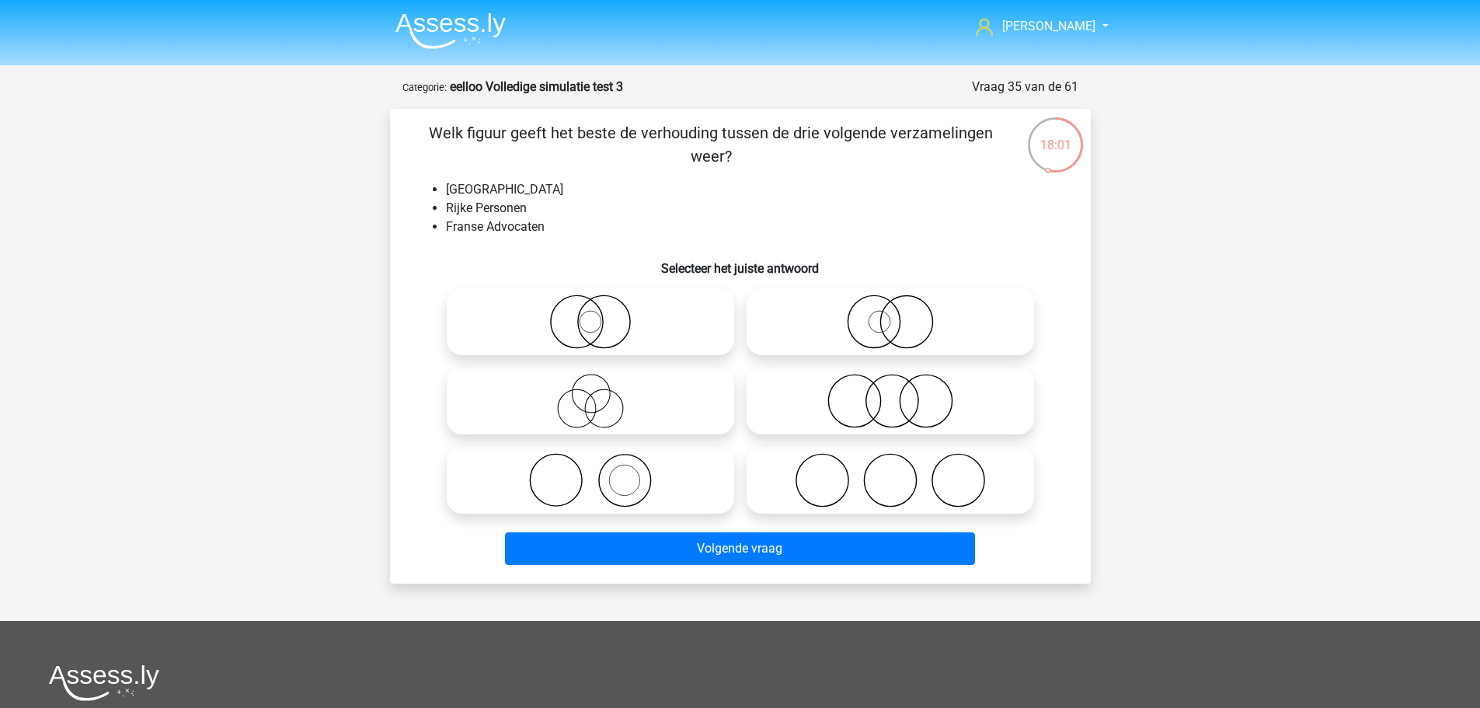
click at [948, 495] on icon at bounding box center [890, 480] width 275 height 54
click at [900, 472] on input "radio" at bounding box center [895, 467] width 10 height 10
radio input "true"
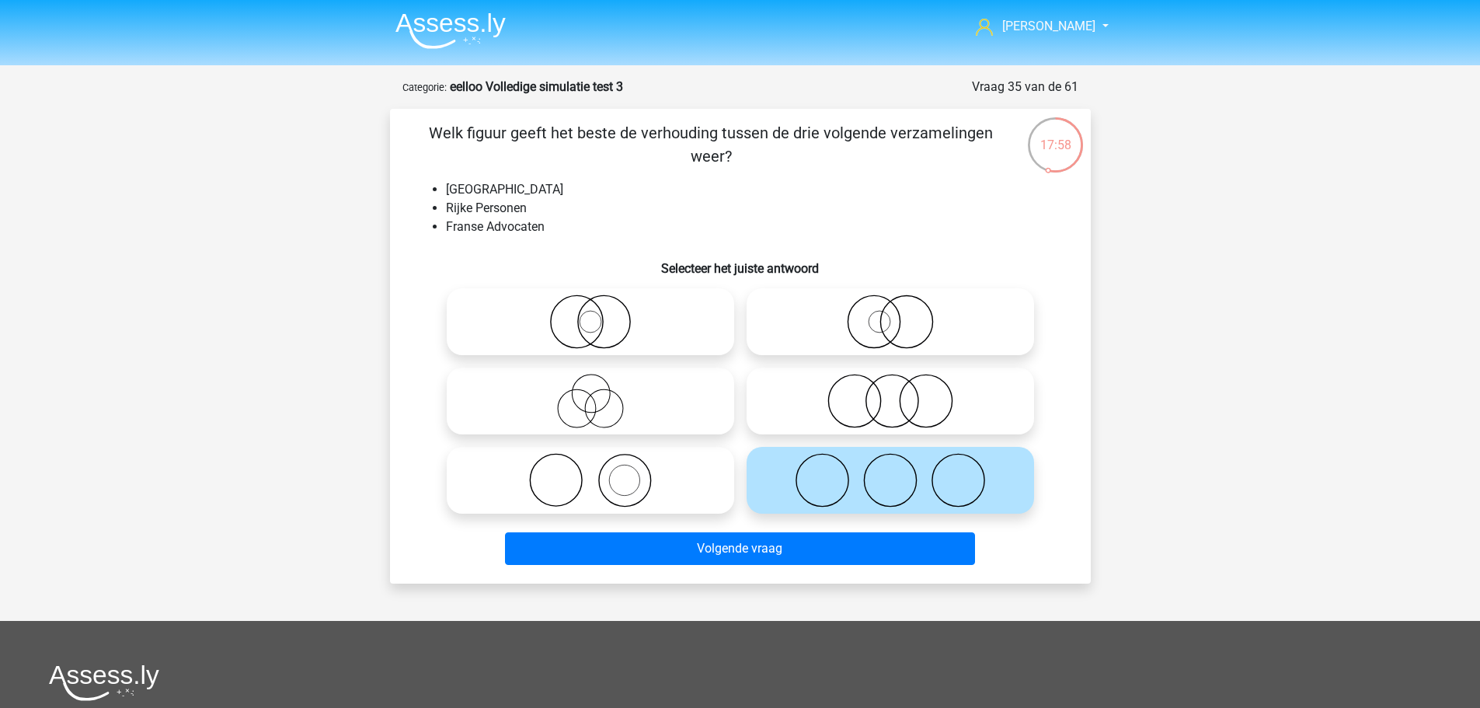
click at [854, 395] on icon at bounding box center [890, 401] width 275 height 54
click at [890, 393] on input "radio" at bounding box center [895, 388] width 10 height 10
radio input "true"
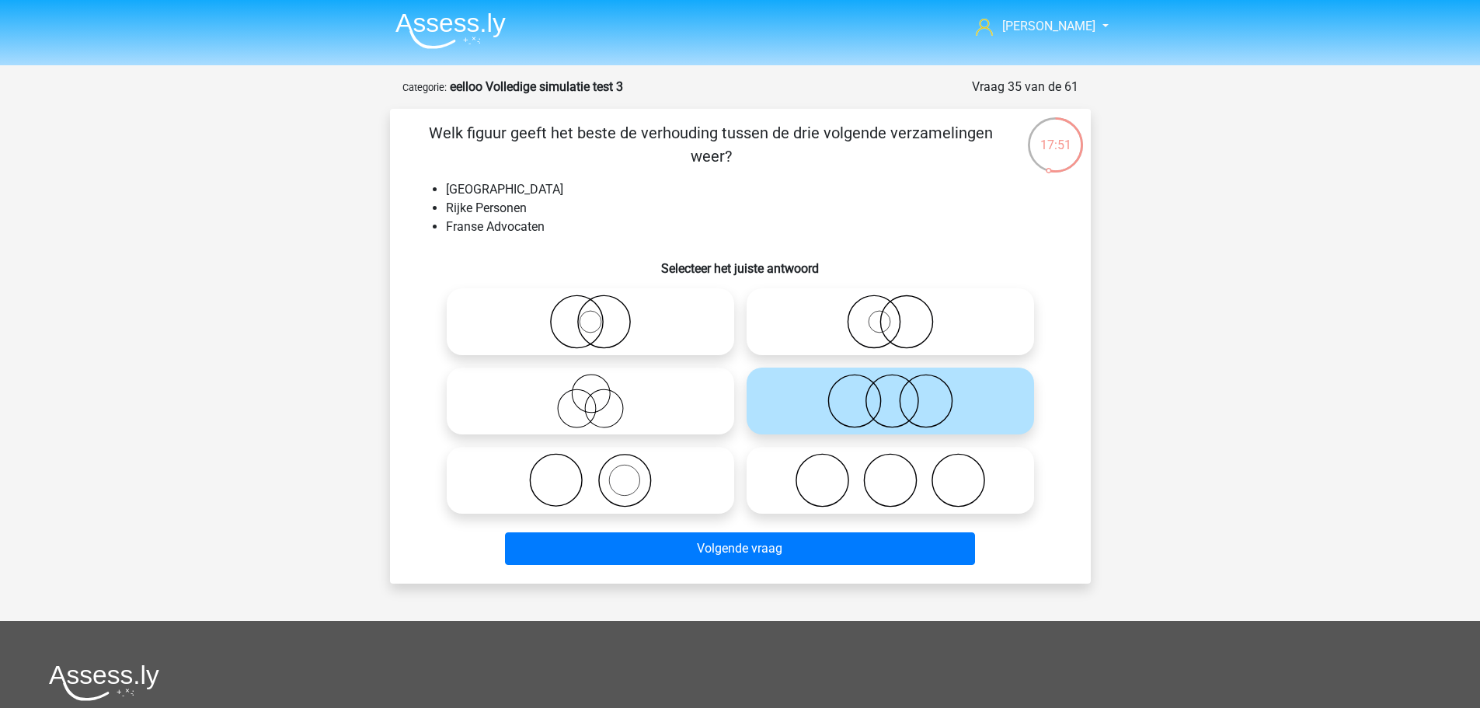
click at [819, 510] on label at bounding box center [889, 480] width 287 height 67
click at [890, 472] on input "radio" at bounding box center [895, 467] width 10 height 10
radio input "true"
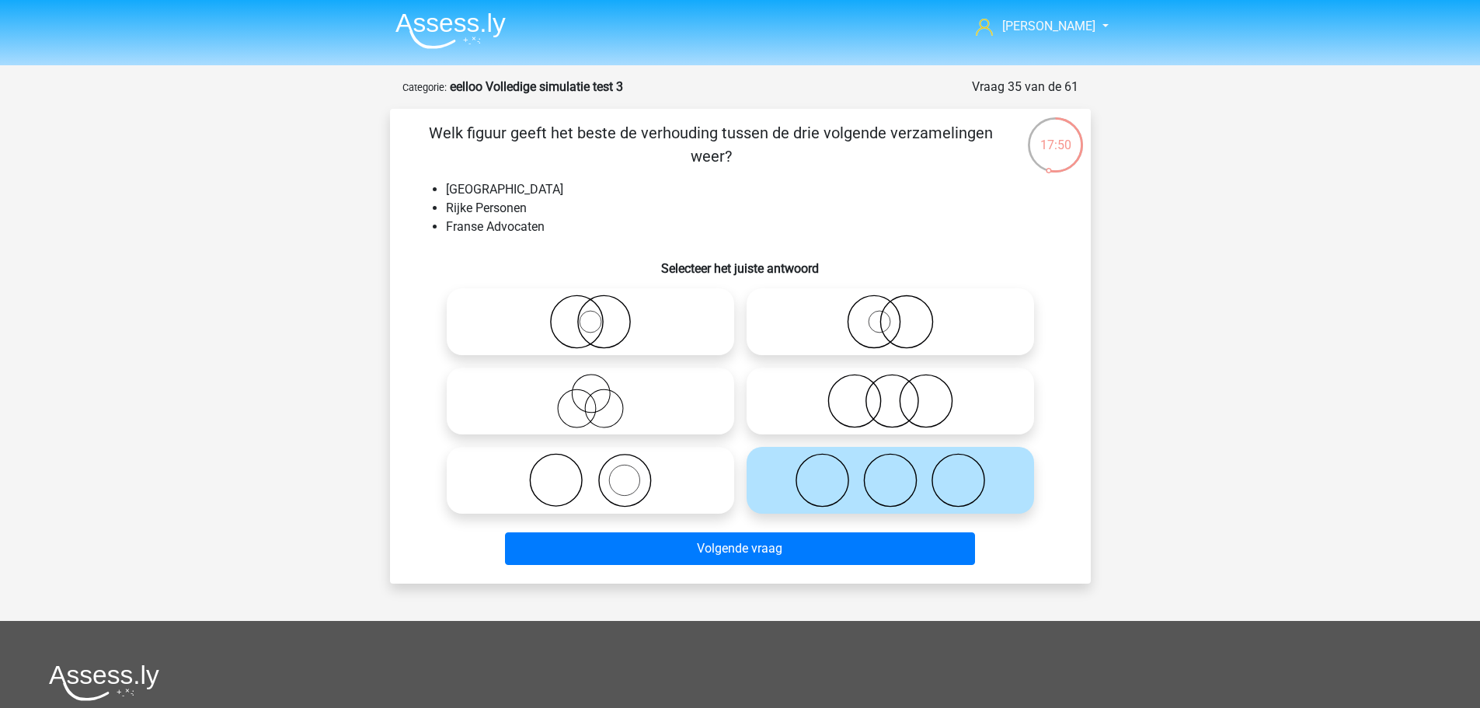
click at [865, 381] on icon at bounding box center [890, 401] width 275 height 54
click at [890, 383] on input "radio" at bounding box center [895, 388] width 10 height 10
radio input "true"
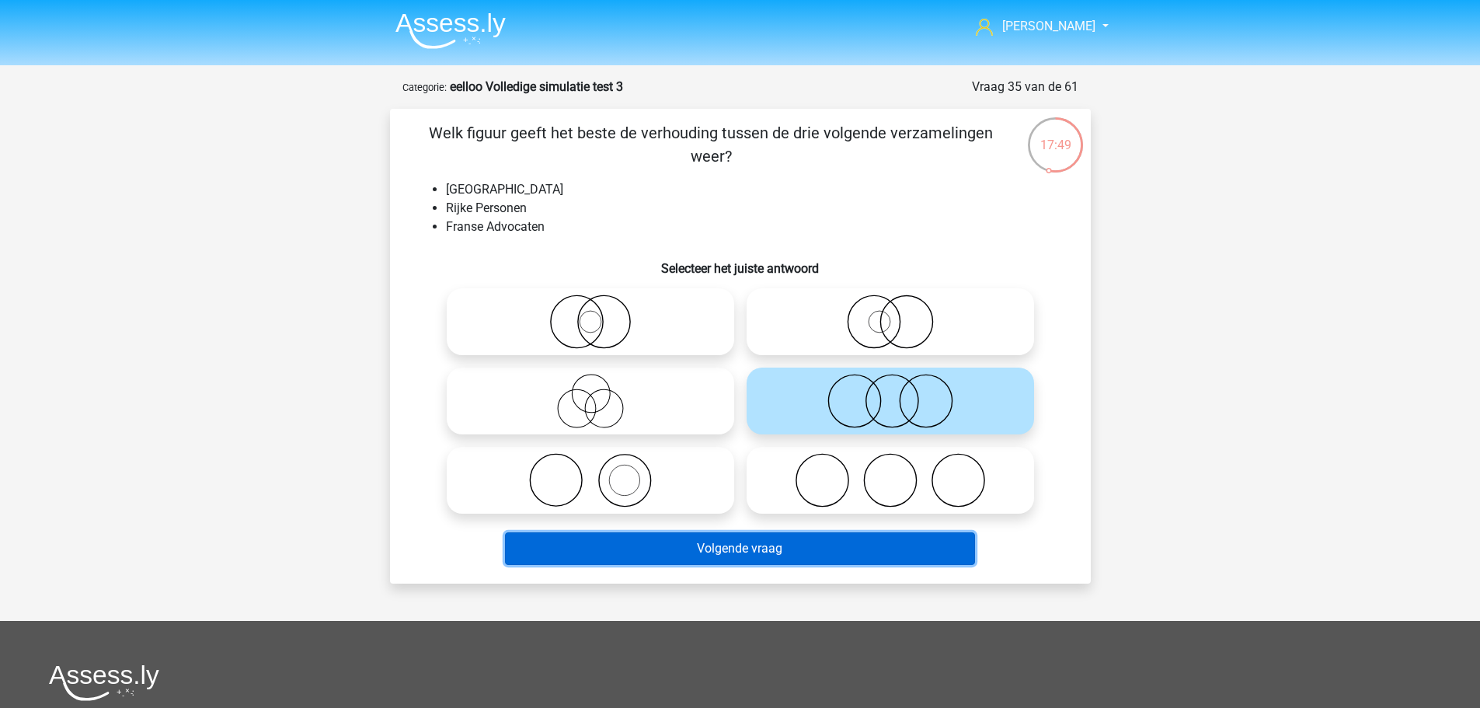
click at [749, 538] on button "Volgende vraag" at bounding box center [740, 548] width 470 height 33
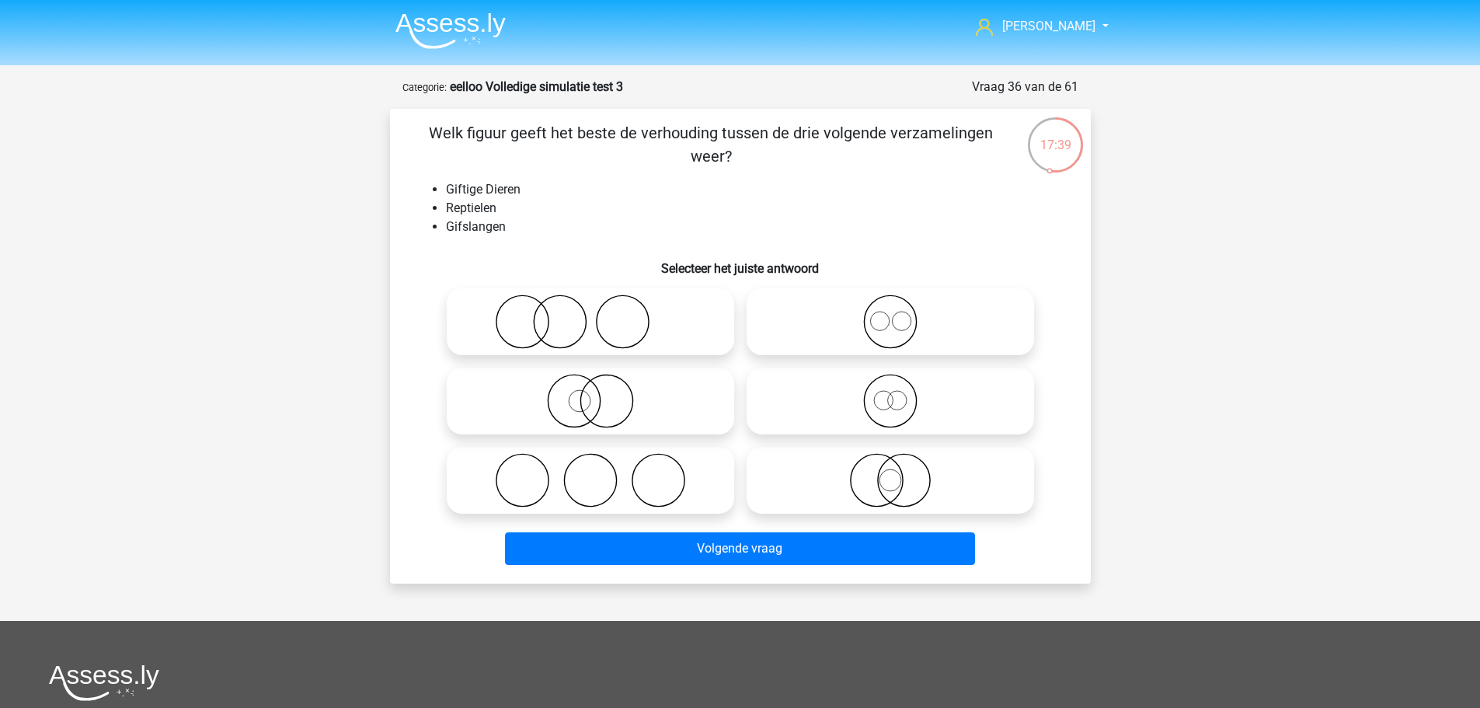
click at [923, 487] on icon at bounding box center [890, 480] width 275 height 54
click at [900, 472] on input "radio" at bounding box center [895, 467] width 10 height 10
radio input "true"
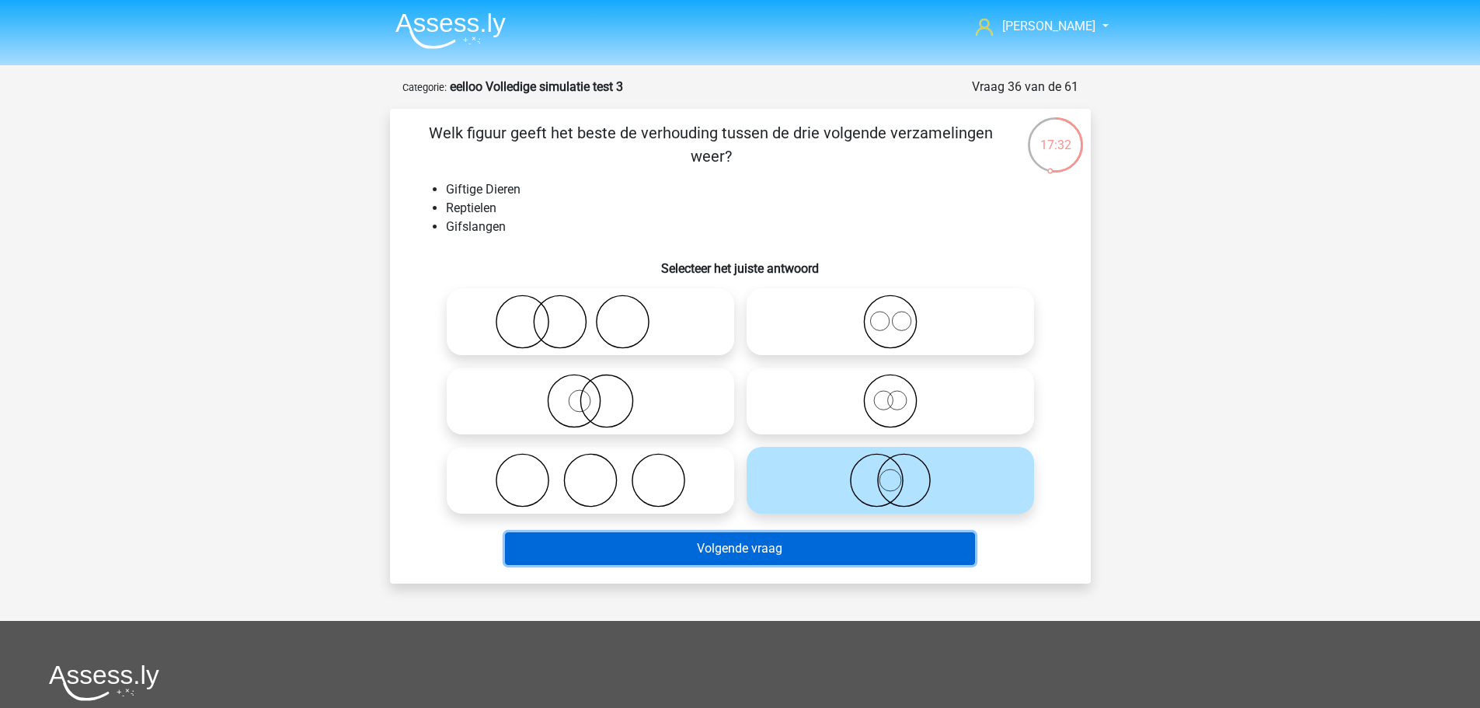
click at [840, 550] on button "Volgende vraag" at bounding box center [740, 548] width 470 height 33
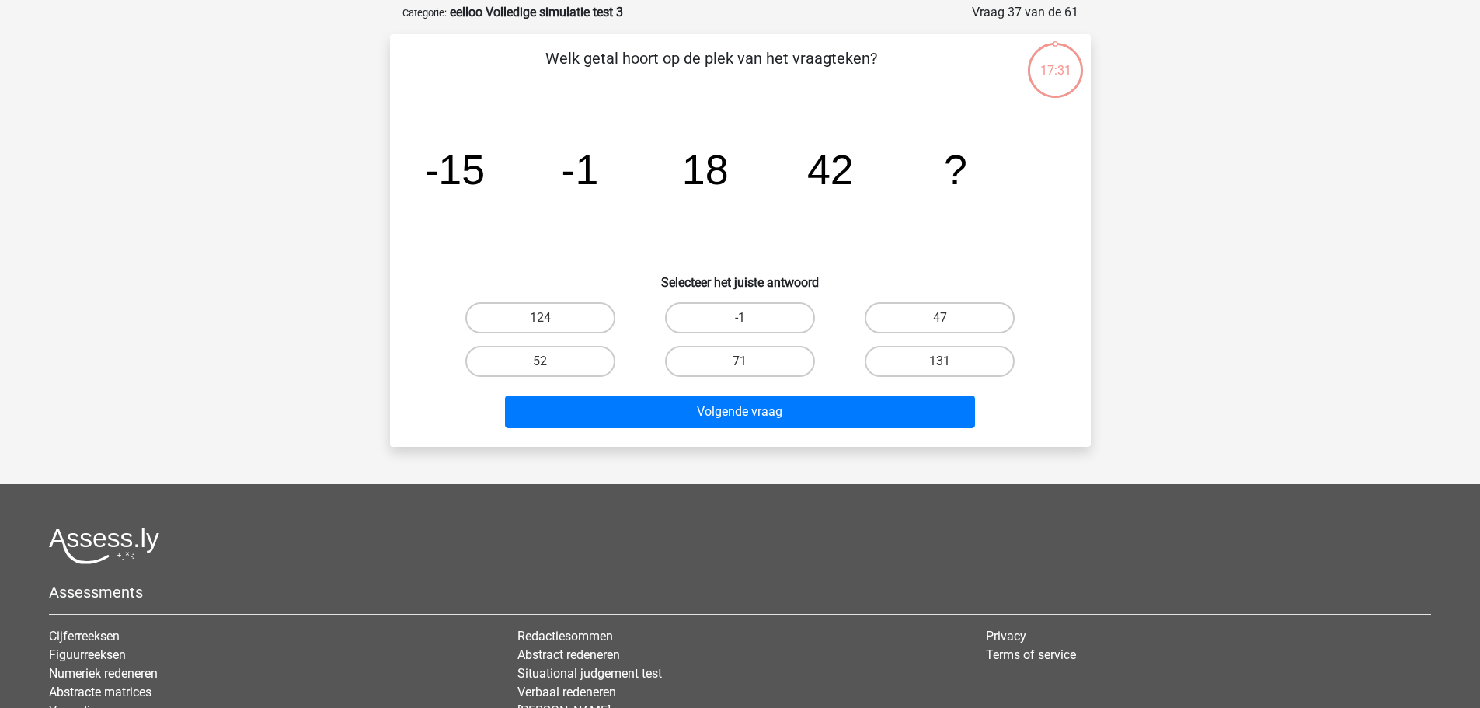
scroll to position [78, 0]
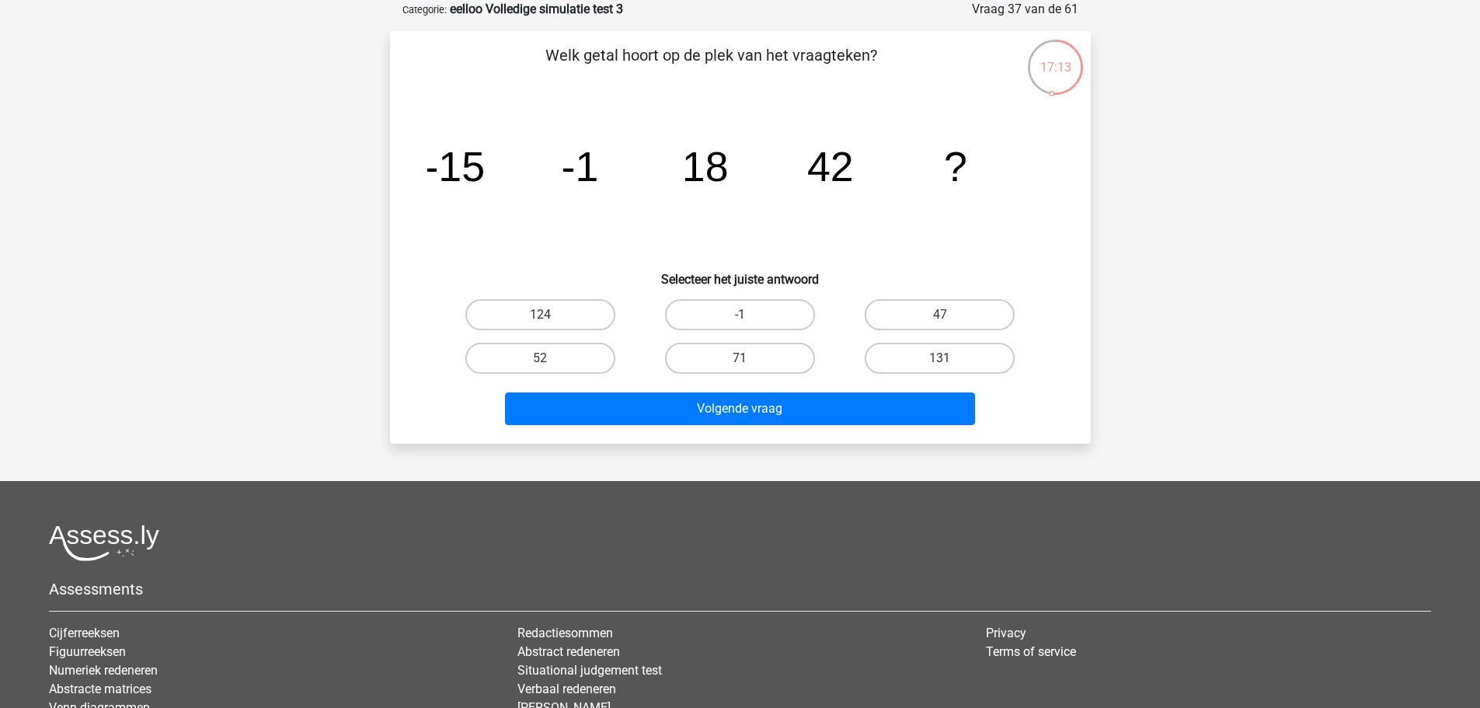
click at [746, 367] on input "71" at bounding box center [744, 363] width 10 height 10
radio input "true"
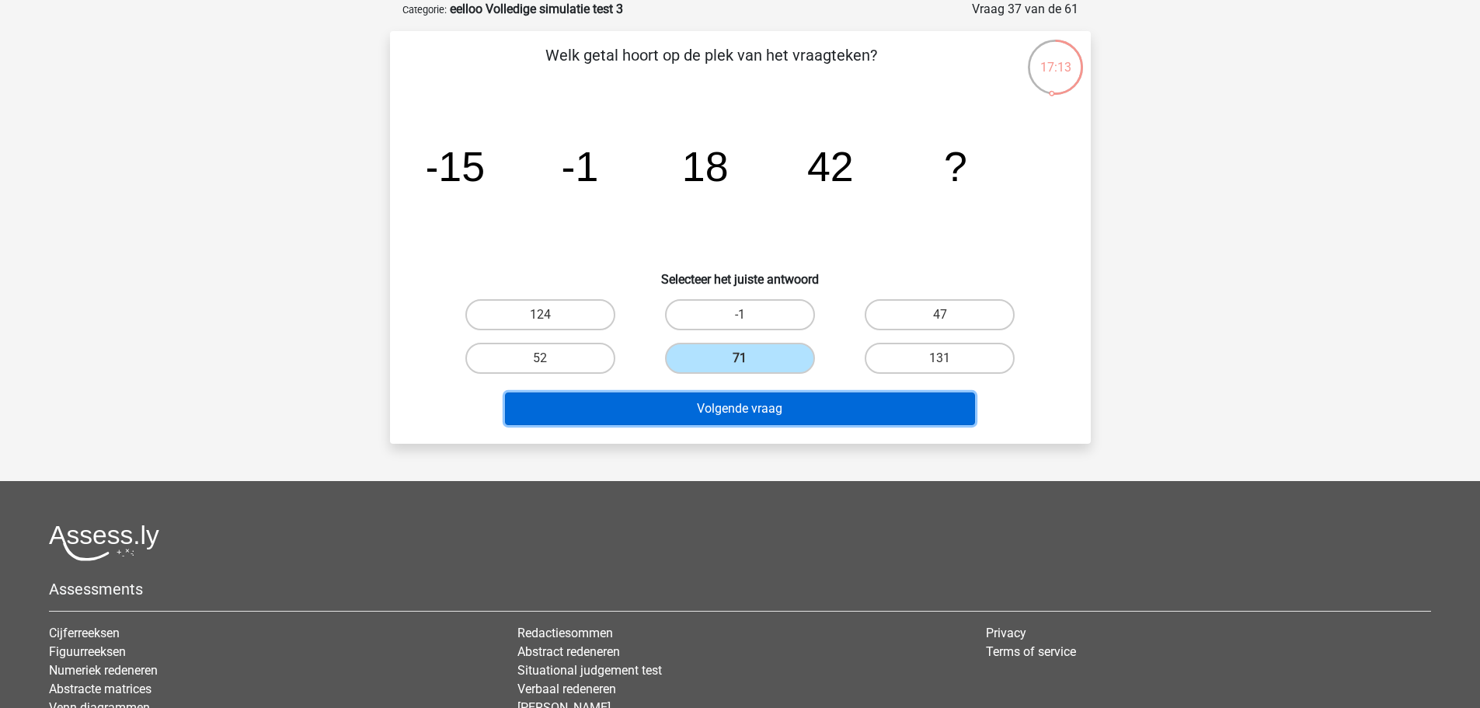
click at [732, 399] on button "Volgende vraag" at bounding box center [740, 408] width 470 height 33
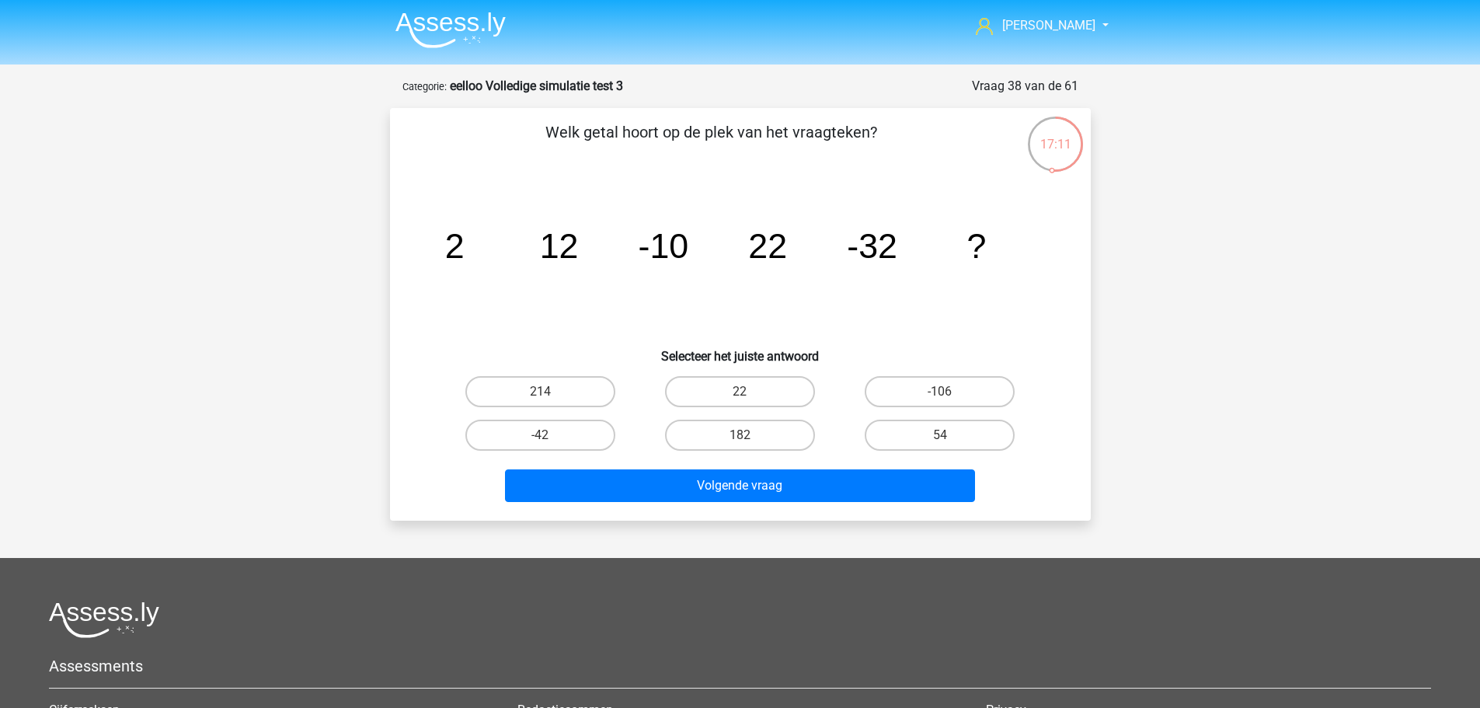
scroll to position [0, 0]
drag, startPoint x: 589, startPoint y: 424, endPoint x: 728, endPoint y: 444, distance: 140.5
click at [590, 424] on label "-42" at bounding box center [540, 435] width 150 height 31
click at [550, 436] on input "-42" at bounding box center [545, 441] width 10 height 10
radio input "true"
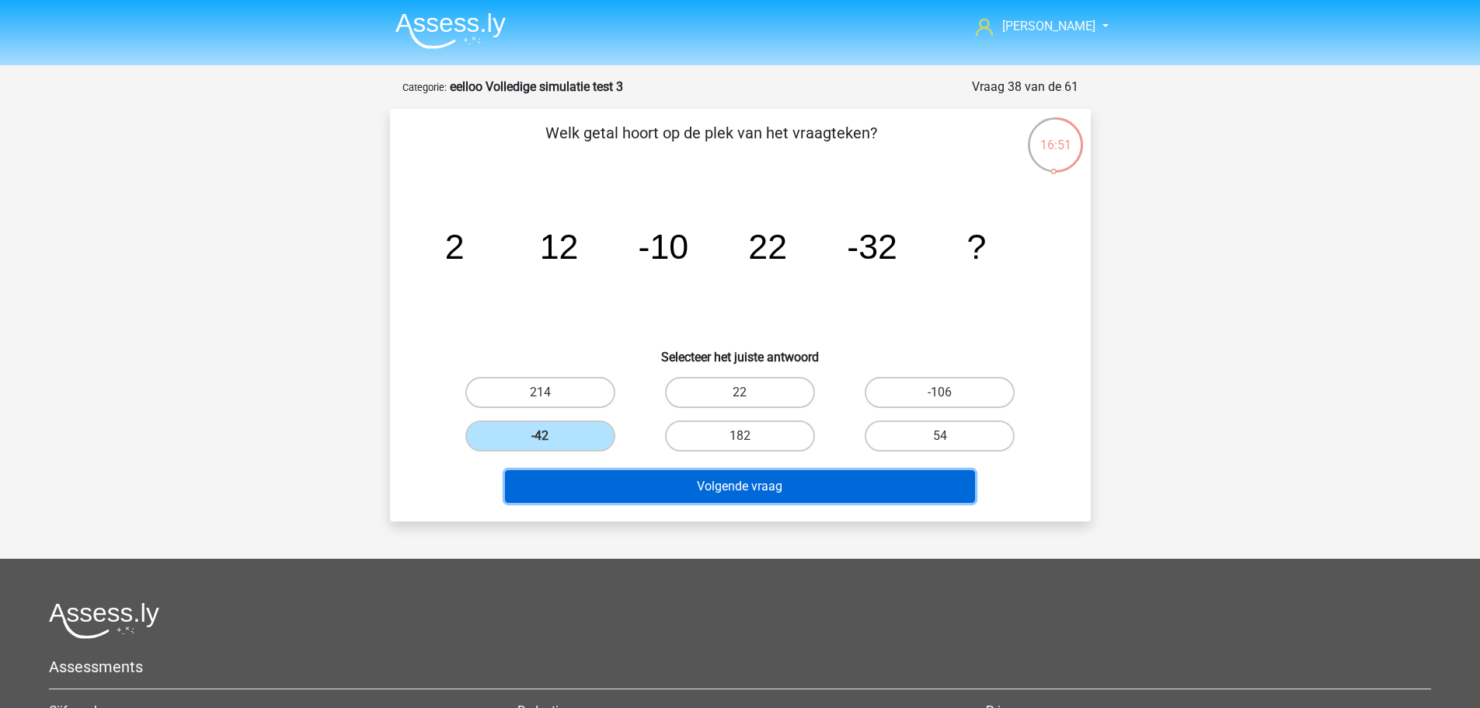
click at [750, 482] on button "Volgende vraag" at bounding box center [740, 486] width 470 height 33
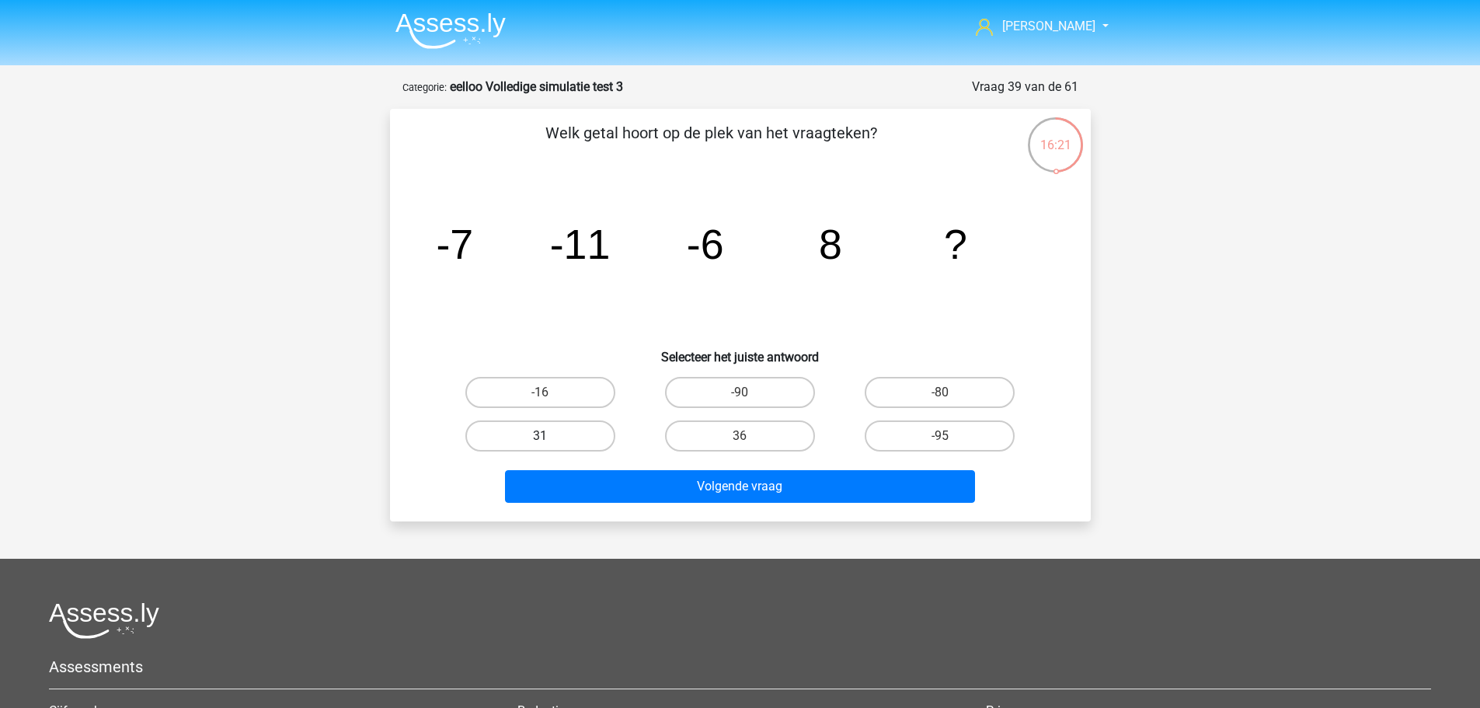
click at [513, 432] on label "31" at bounding box center [540, 435] width 150 height 31
click at [540, 436] on input "31" at bounding box center [545, 441] width 10 height 10
radio input "true"
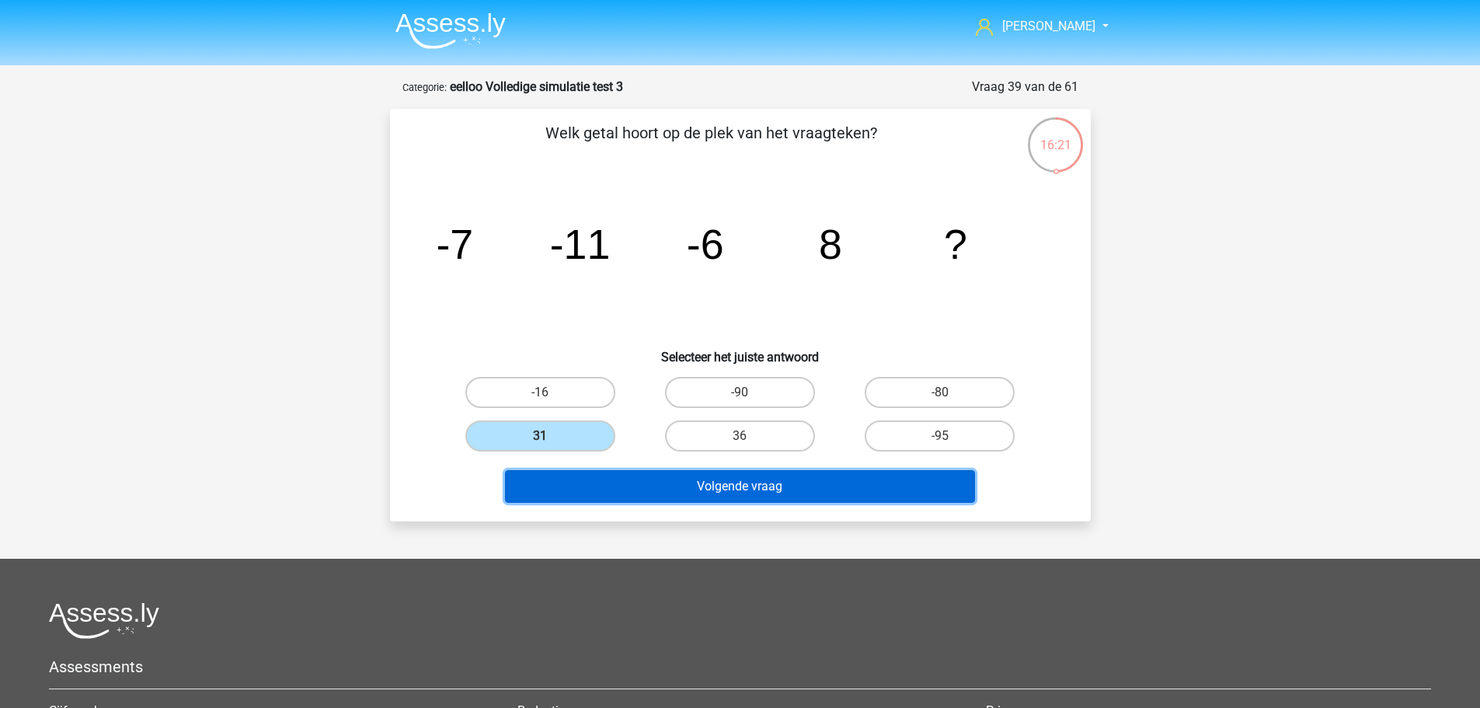
click at [685, 495] on button "Volgende vraag" at bounding box center [740, 486] width 470 height 33
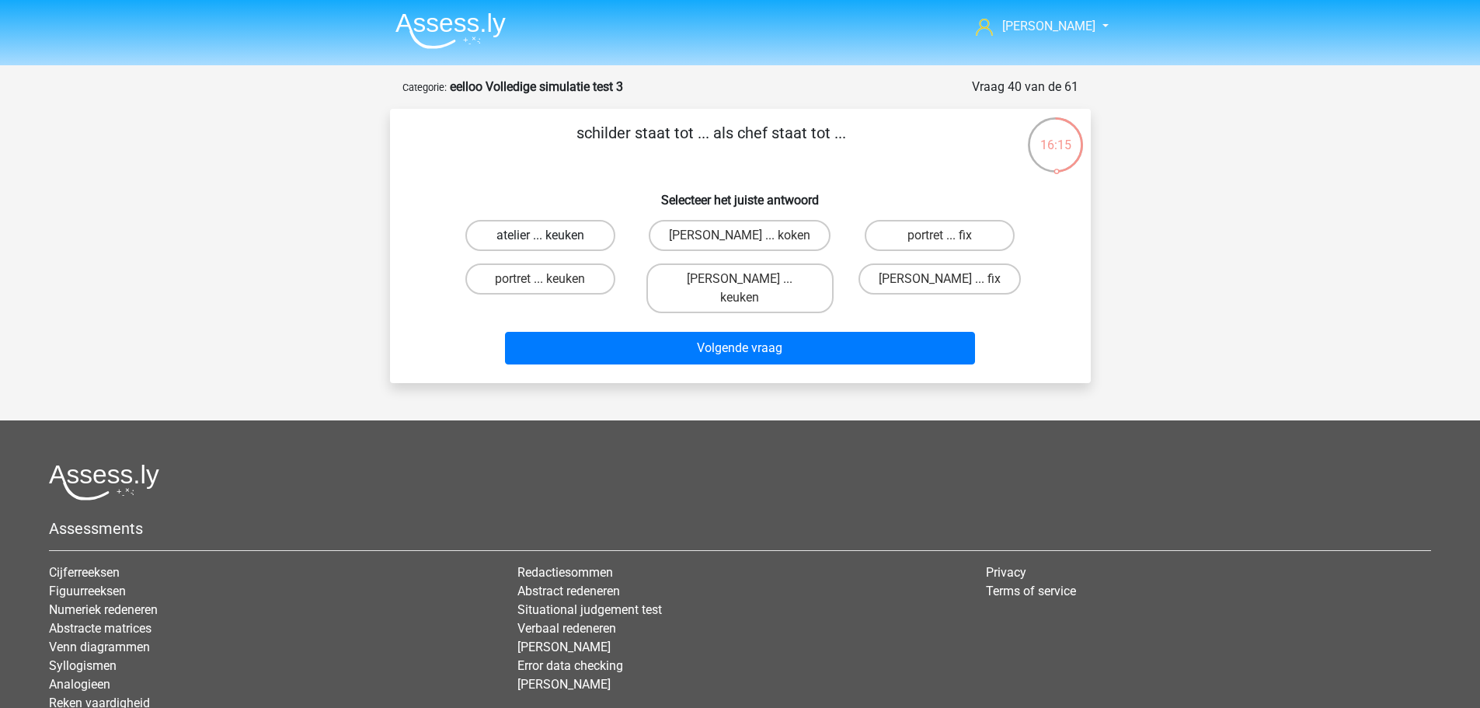
click at [593, 241] on label "atelier ... keuken" at bounding box center [540, 235] width 150 height 31
click at [550, 241] on input "atelier ... keuken" at bounding box center [545, 240] width 10 height 10
radio input "true"
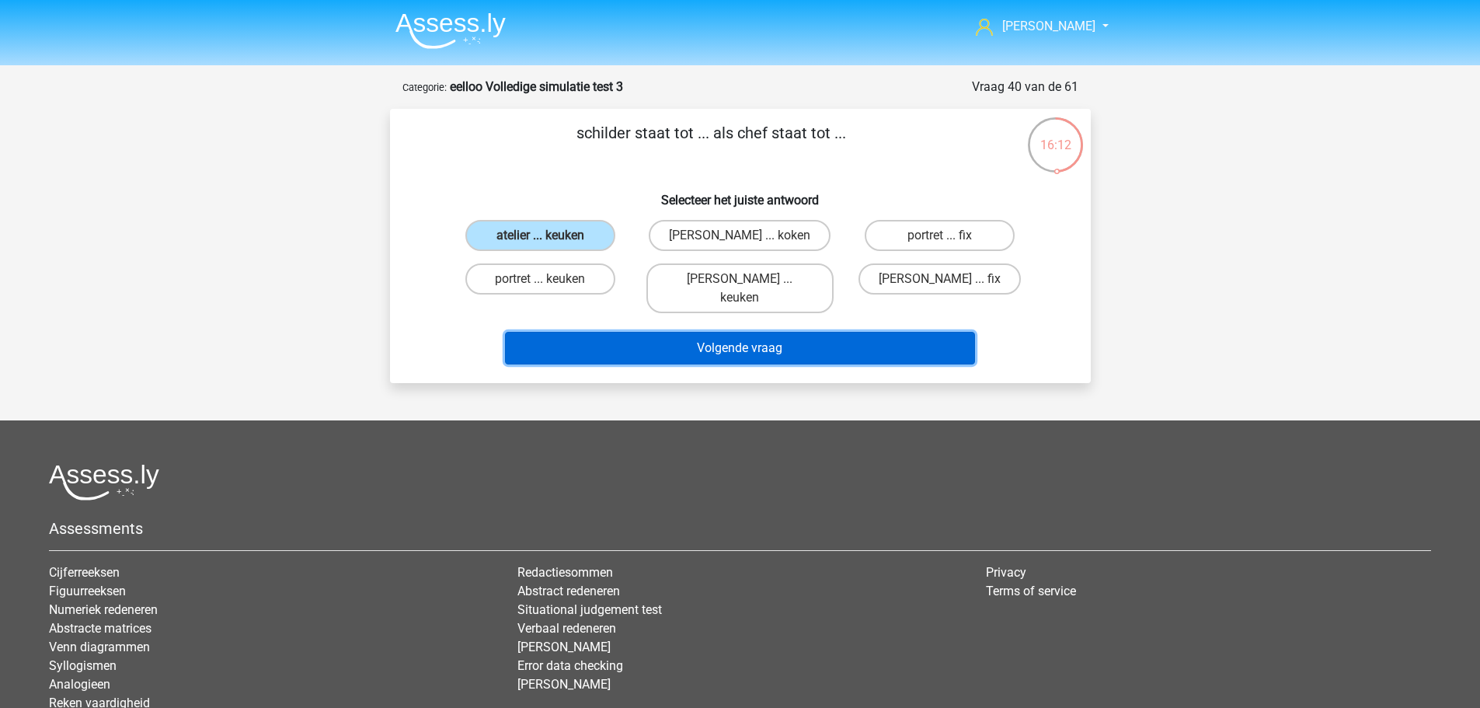
click at [810, 332] on button "Volgende vraag" at bounding box center [740, 348] width 470 height 33
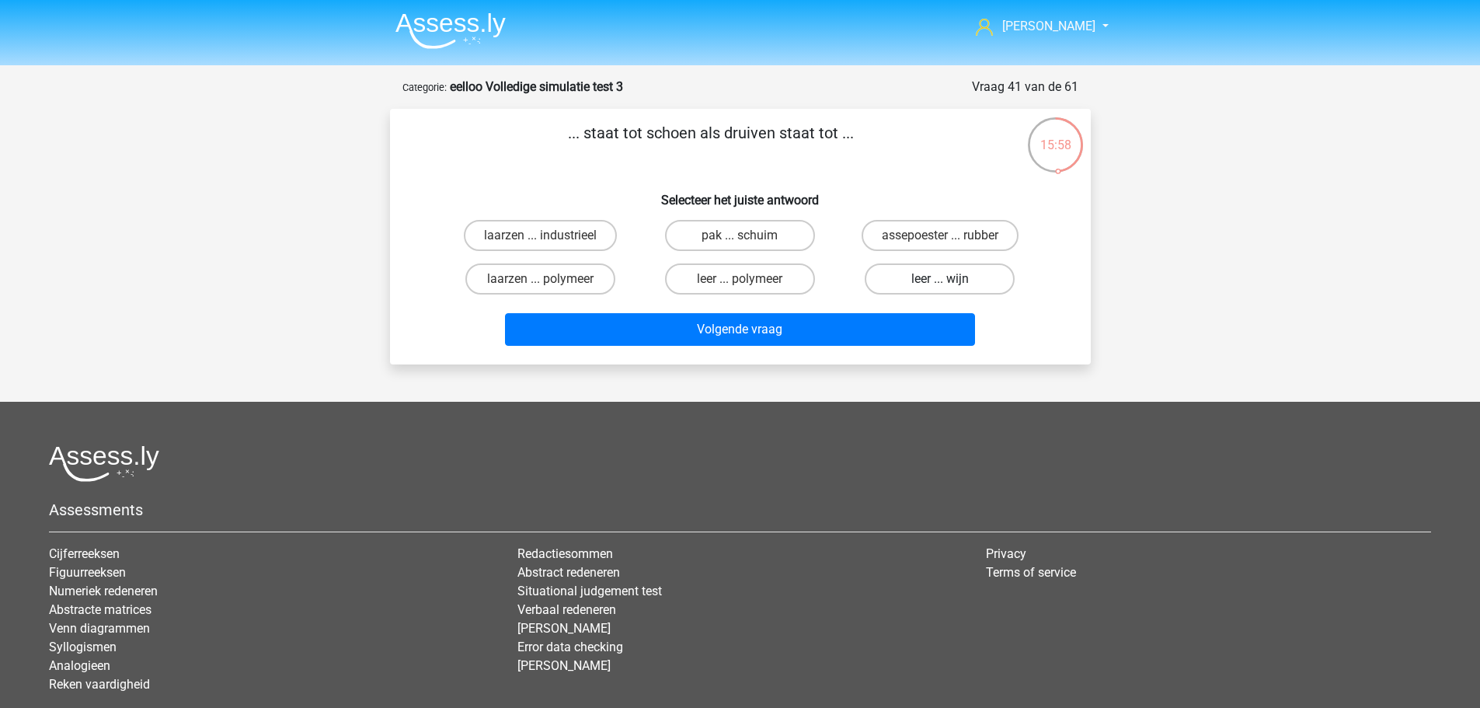
click at [969, 285] on label "leer ... wijn" at bounding box center [940, 278] width 150 height 31
click at [950, 285] on input "leer ... wijn" at bounding box center [945, 284] width 10 height 10
radio input "true"
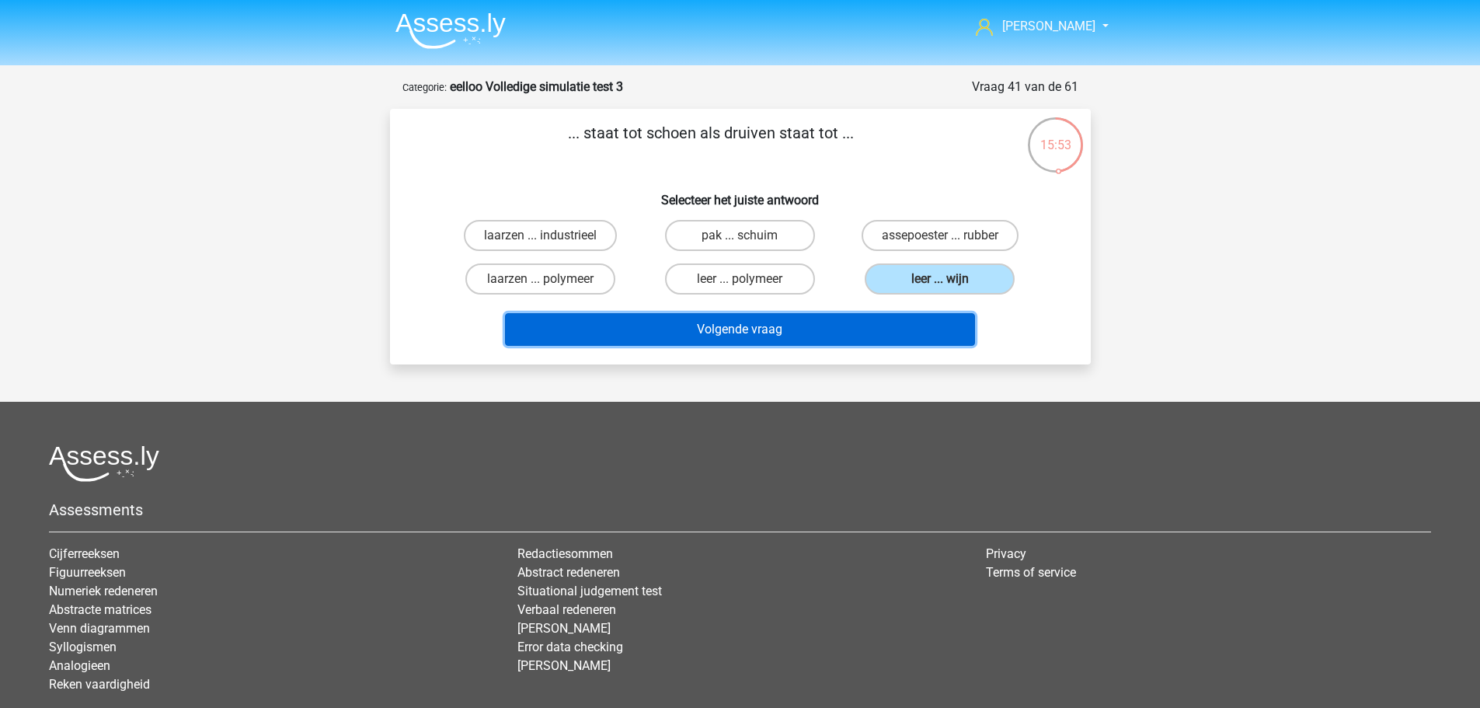
click at [897, 326] on button "Volgende vraag" at bounding box center [740, 329] width 470 height 33
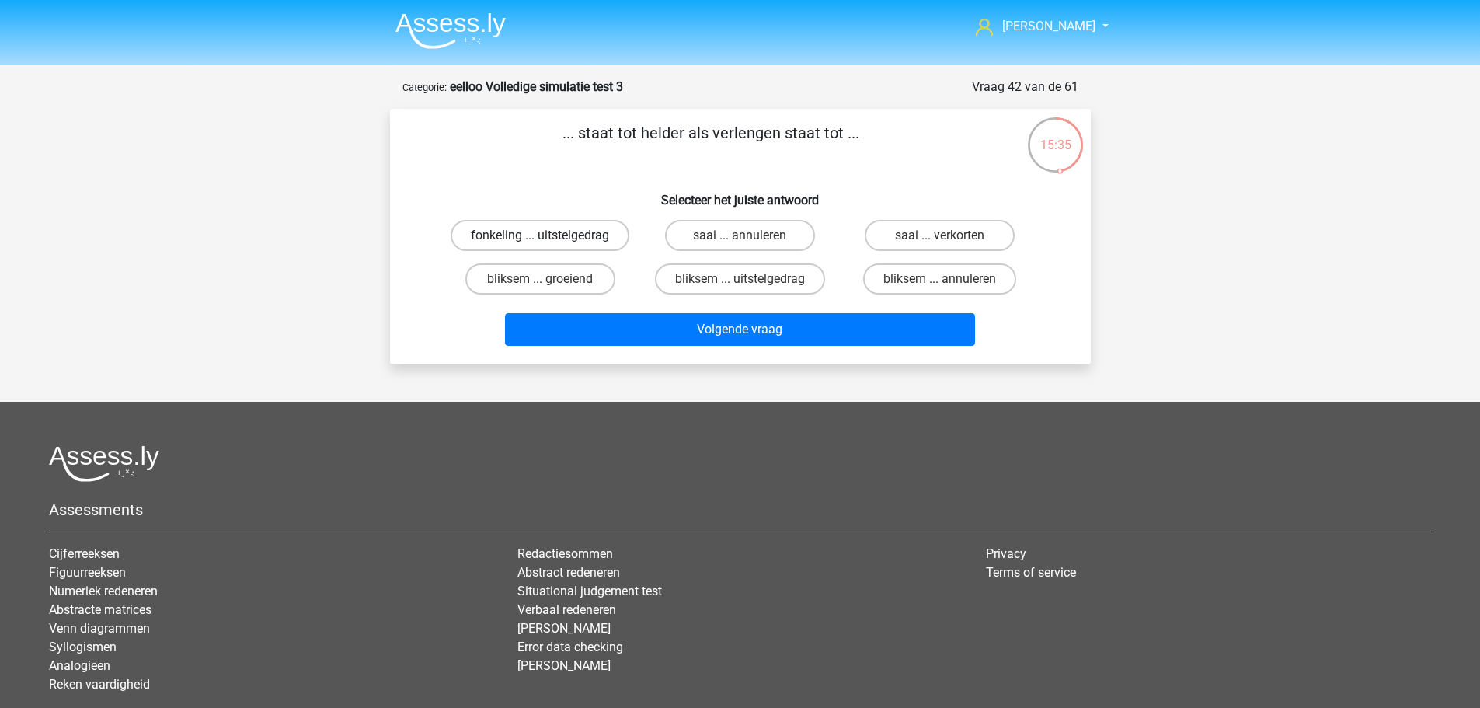
click at [599, 242] on label "fonkeling ... uitstelgedrag" at bounding box center [540, 235] width 179 height 31
click at [550, 242] on input "fonkeling ... uitstelgedrag" at bounding box center [545, 240] width 10 height 10
radio input "true"
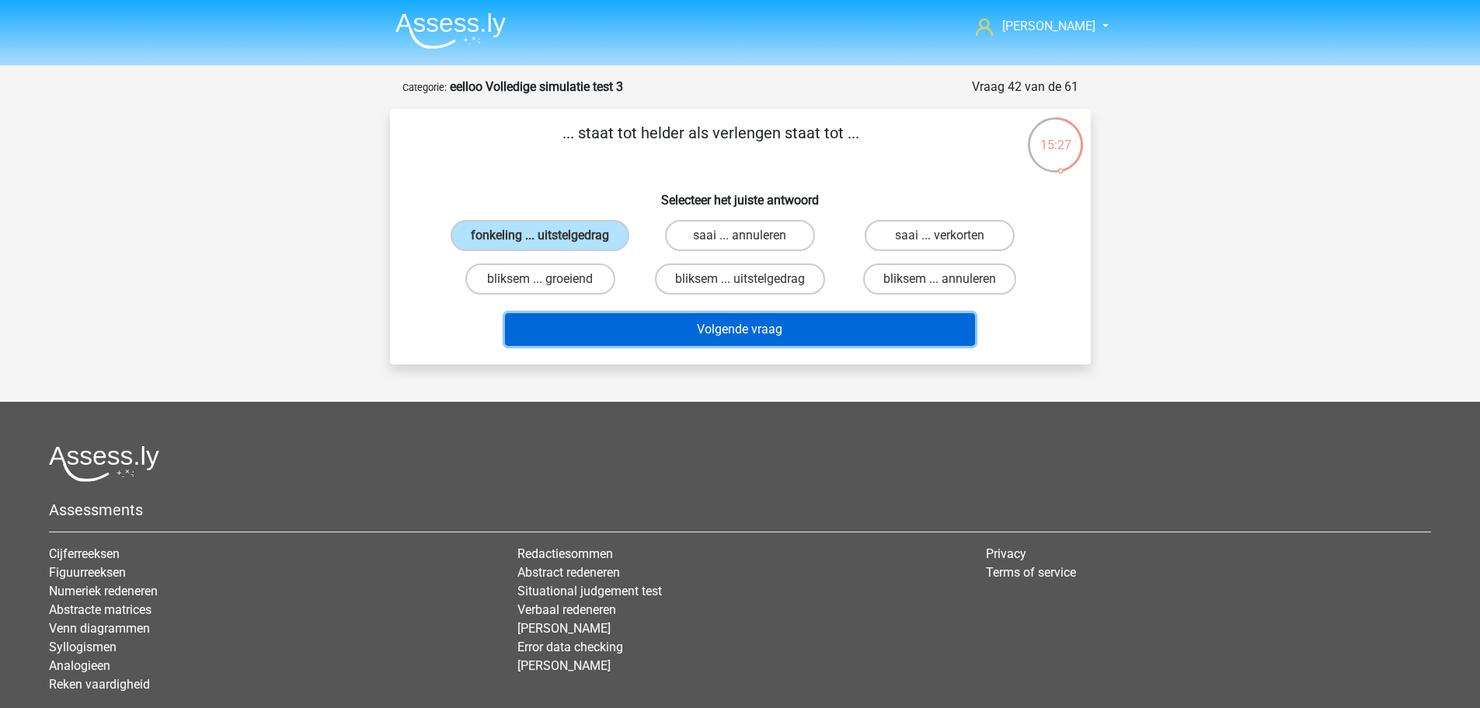
click at [731, 330] on button "Volgende vraag" at bounding box center [740, 329] width 470 height 33
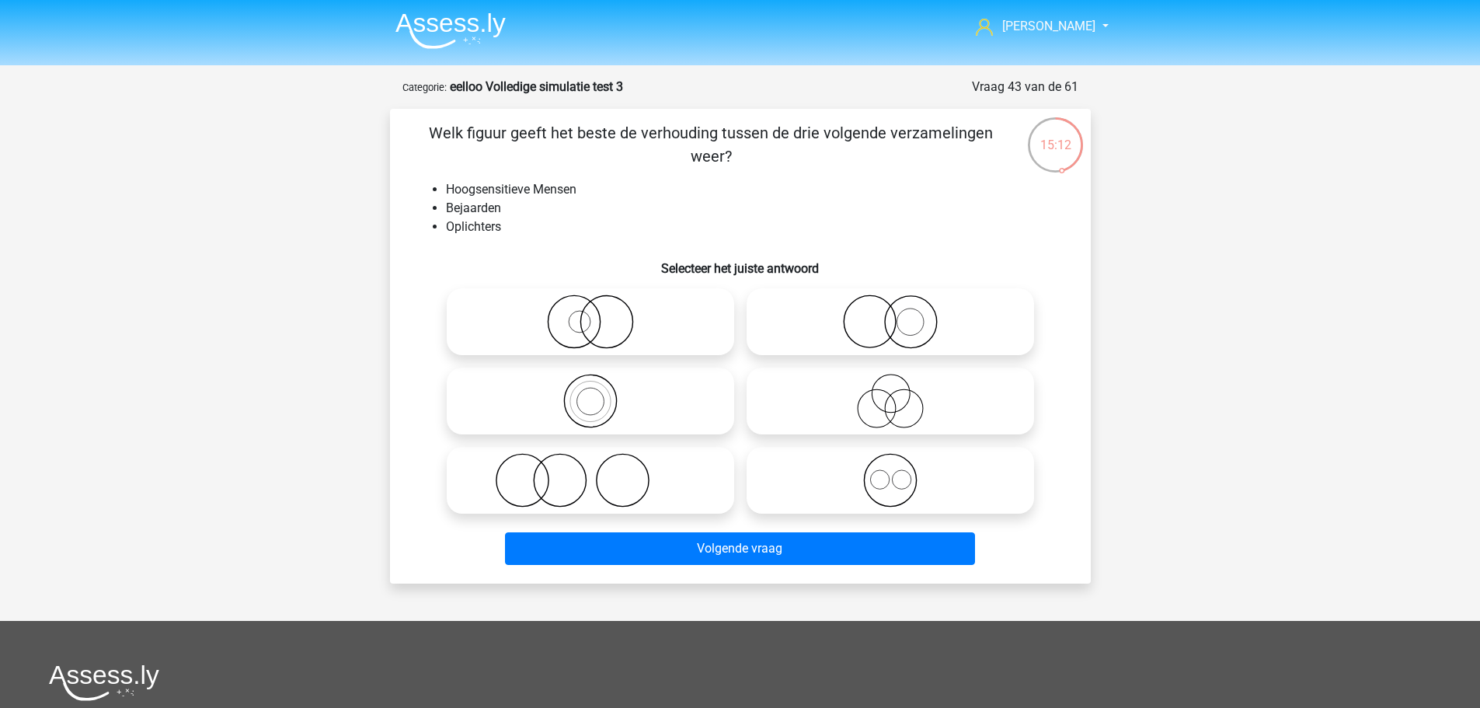
click at [892, 401] on icon at bounding box center [890, 401] width 275 height 54
click at [892, 393] on input "radio" at bounding box center [895, 388] width 10 height 10
radio input "true"
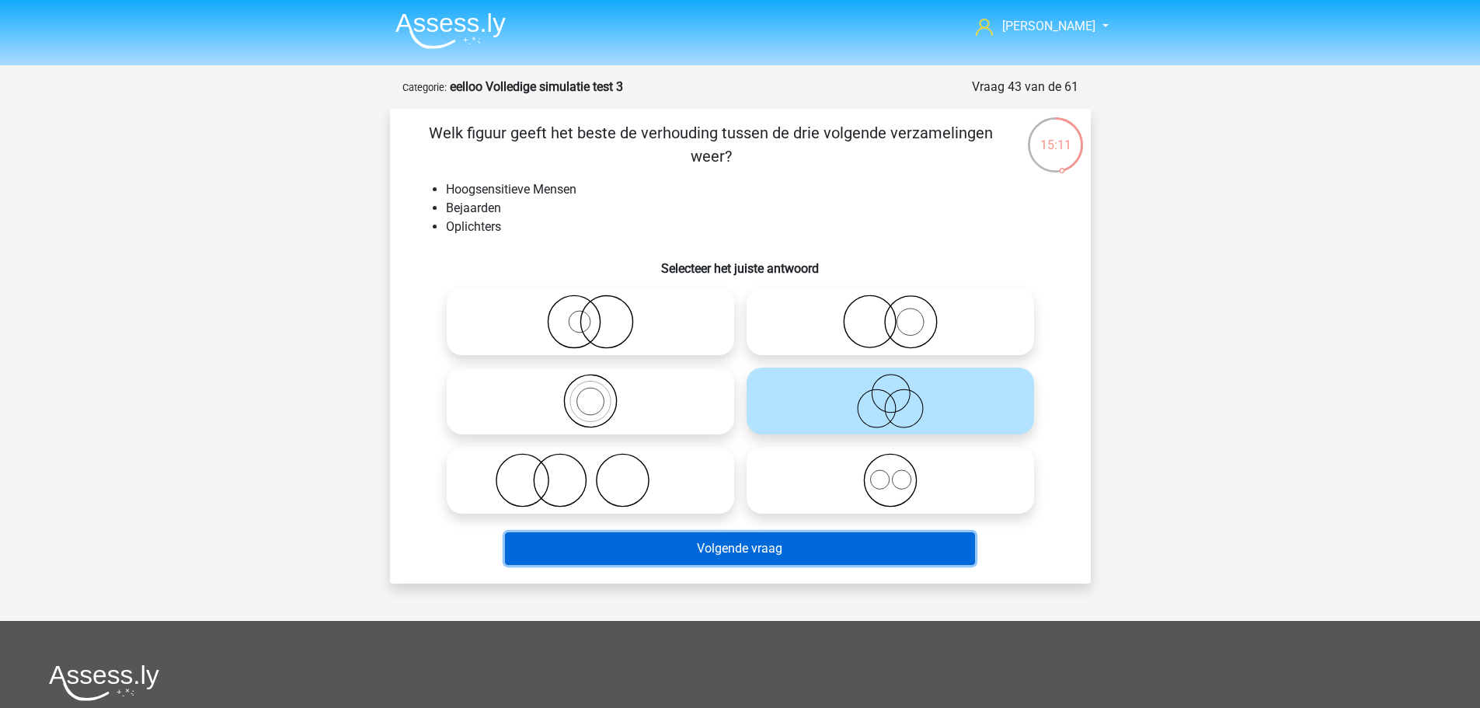
click at [781, 540] on button "Volgende vraag" at bounding box center [740, 548] width 470 height 33
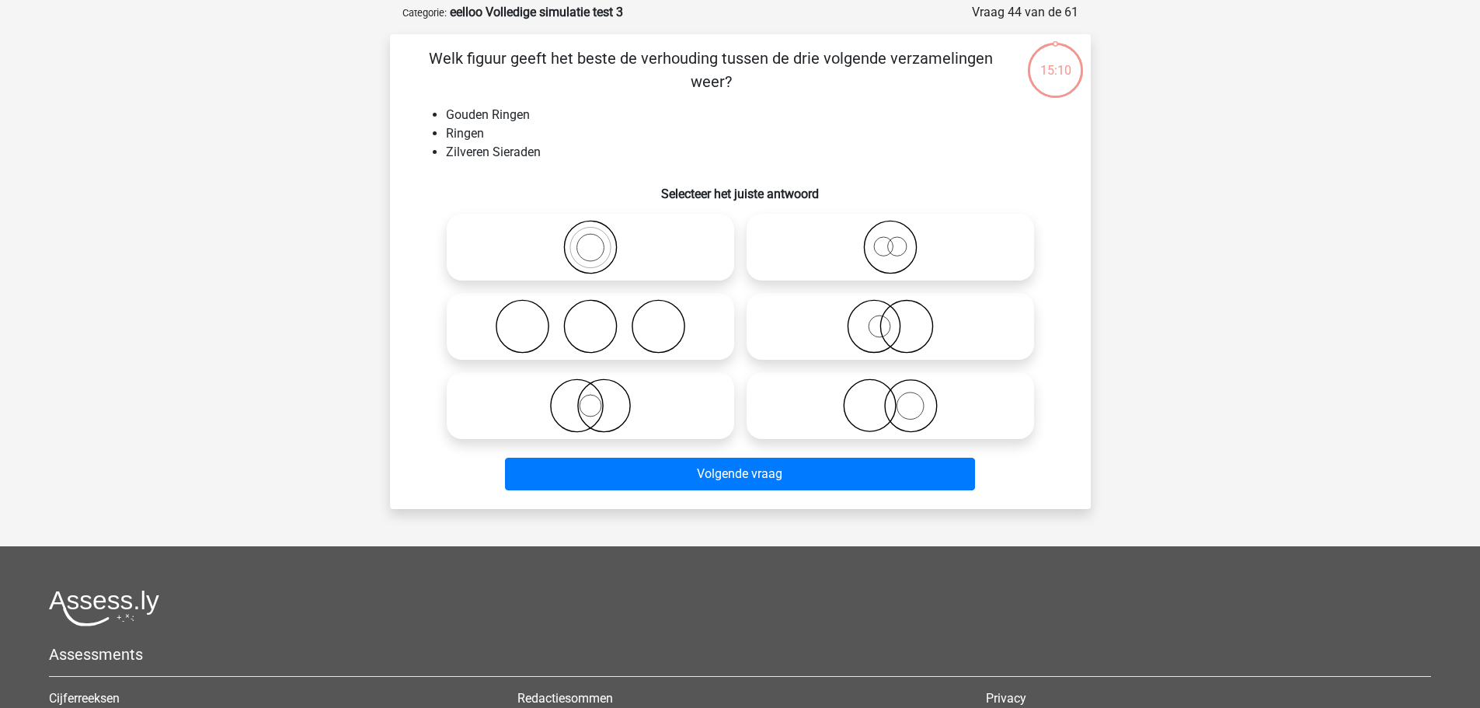
scroll to position [78, 0]
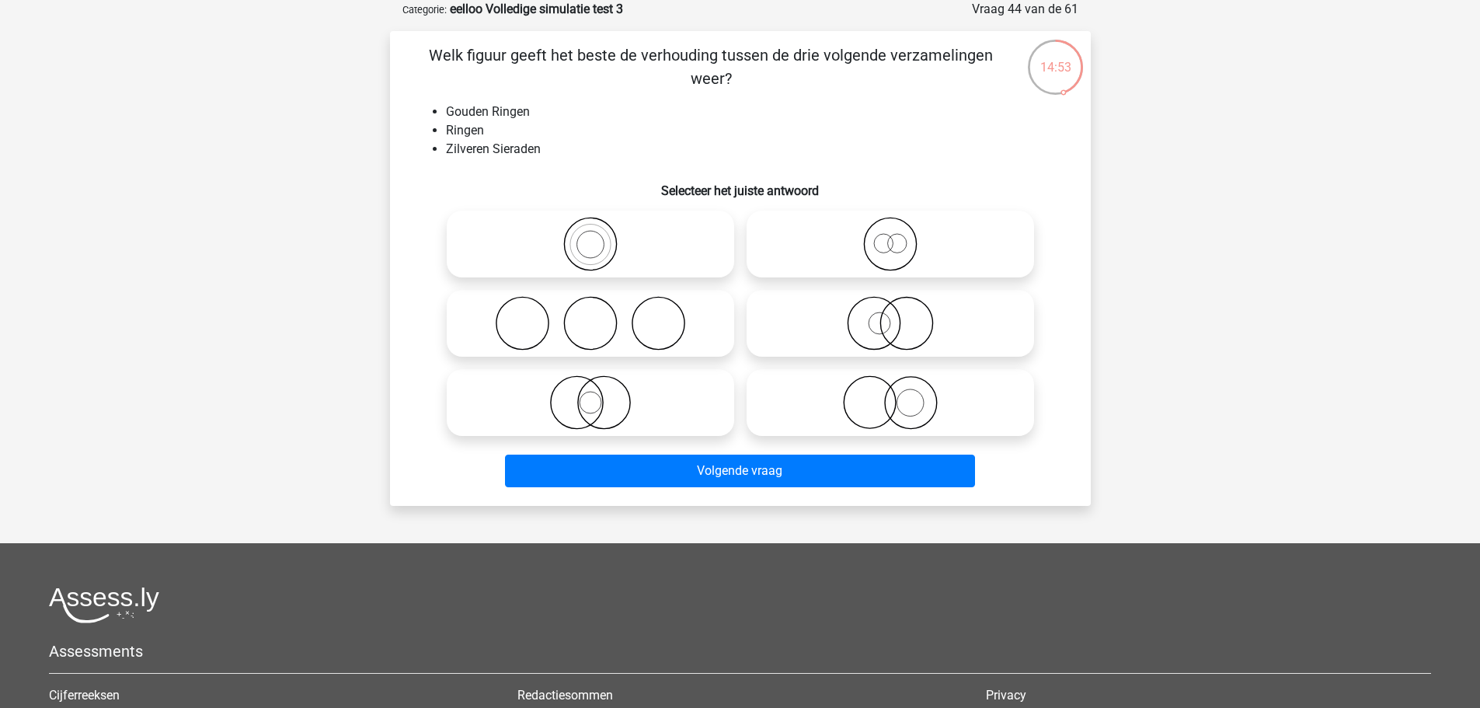
click at [921, 403] on icon at bounding box center [890, 402] width 275 height 54
click at [900, 395] on input "radio" at bounding box center [895, 389] width 10 height 10
radio input "true"
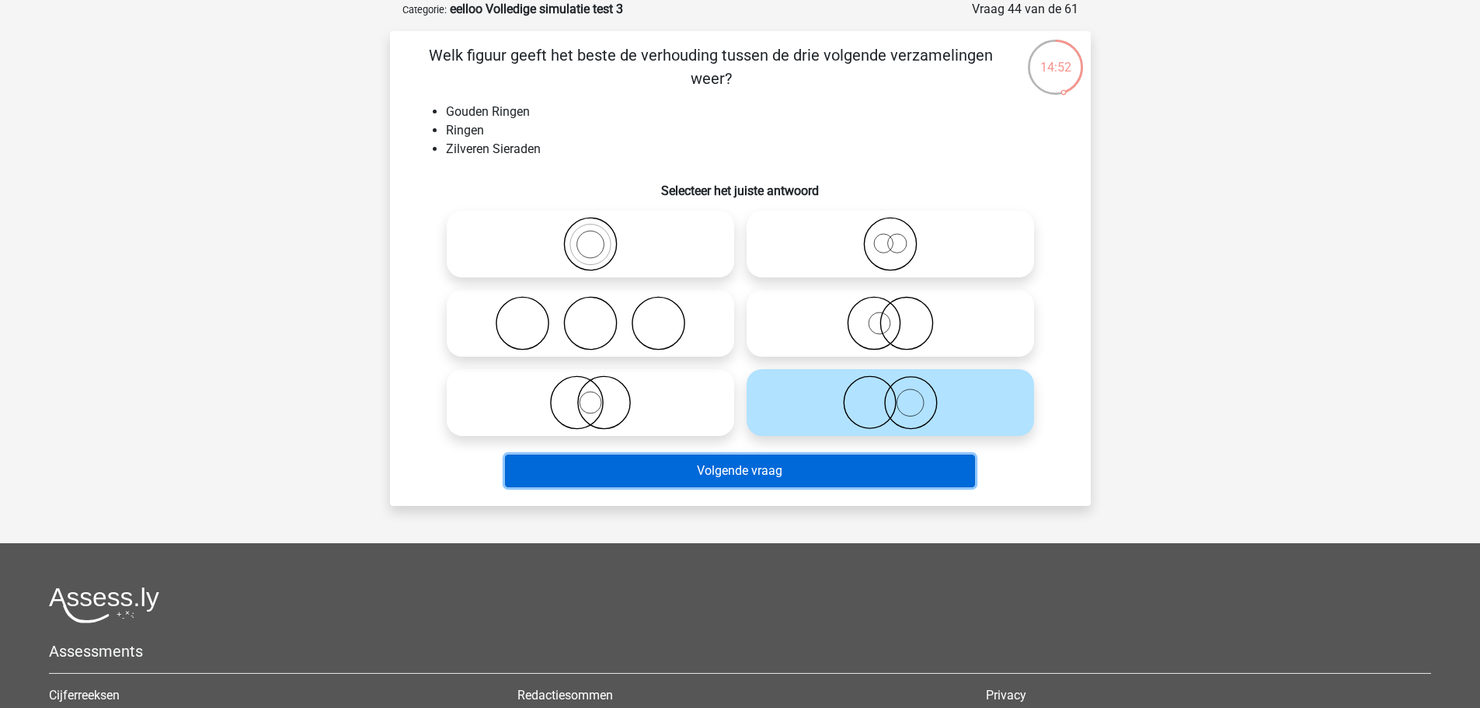
click at [862, 475] on button "Volgende vraag" at bounding box center [740, 470] width 470 height 33
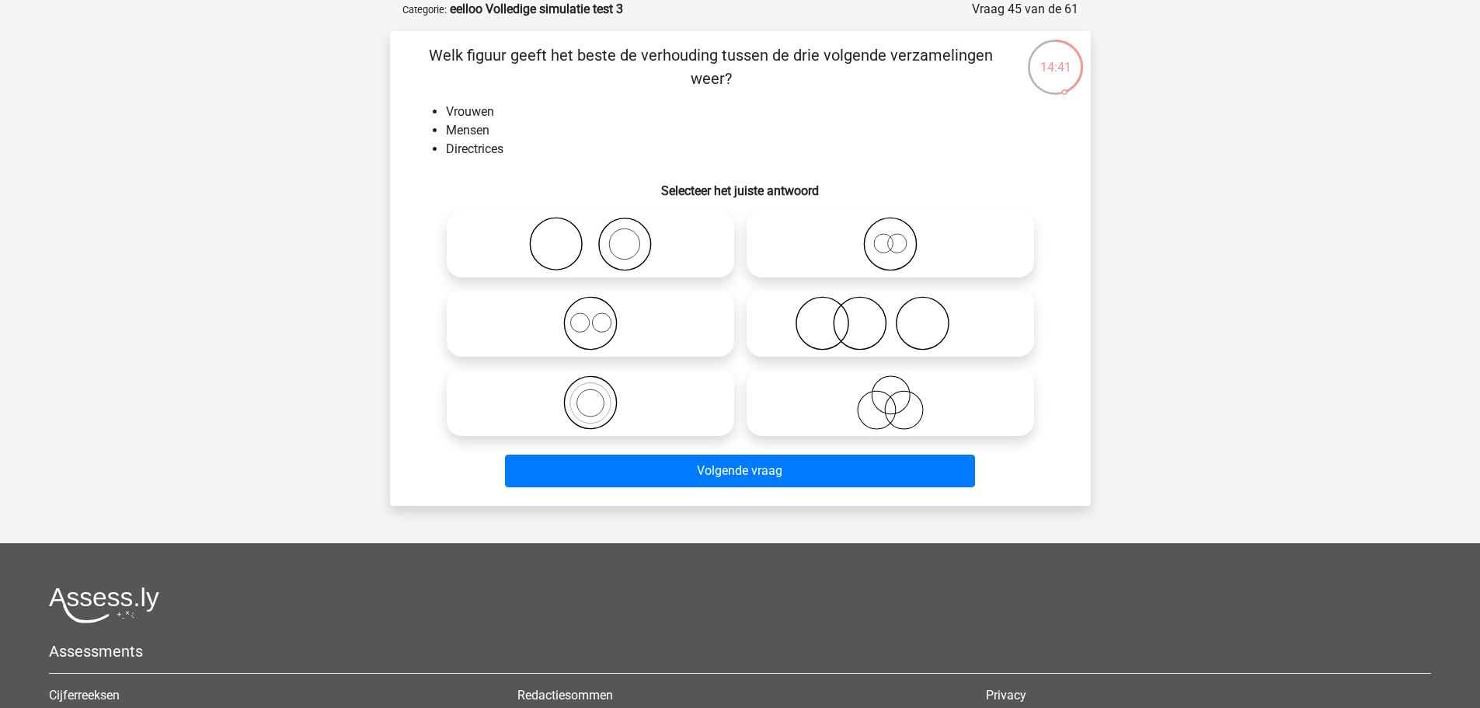
click at [887, 242] on circle at bounding box center [896, 243] width 19 height 19
click at [890, 236] on input "radio" at bounding box center [895, 231] width 10 height 10
radio input "true"
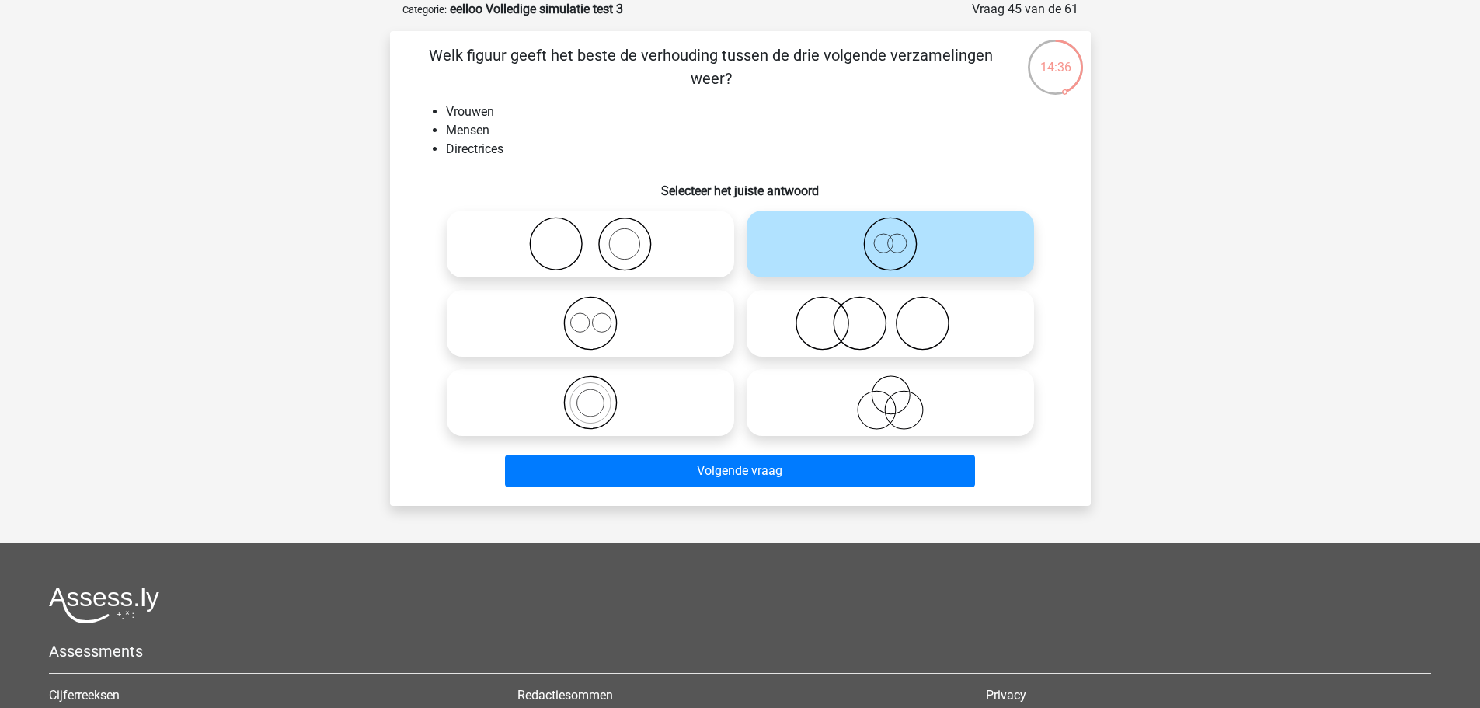
click at [604, 402] on circle at bounding box center [589, 403] width 27 height 27
click at [600, 395] on input "radio" at bounding box center [595, 389] width 10 height 10
radio input "true"
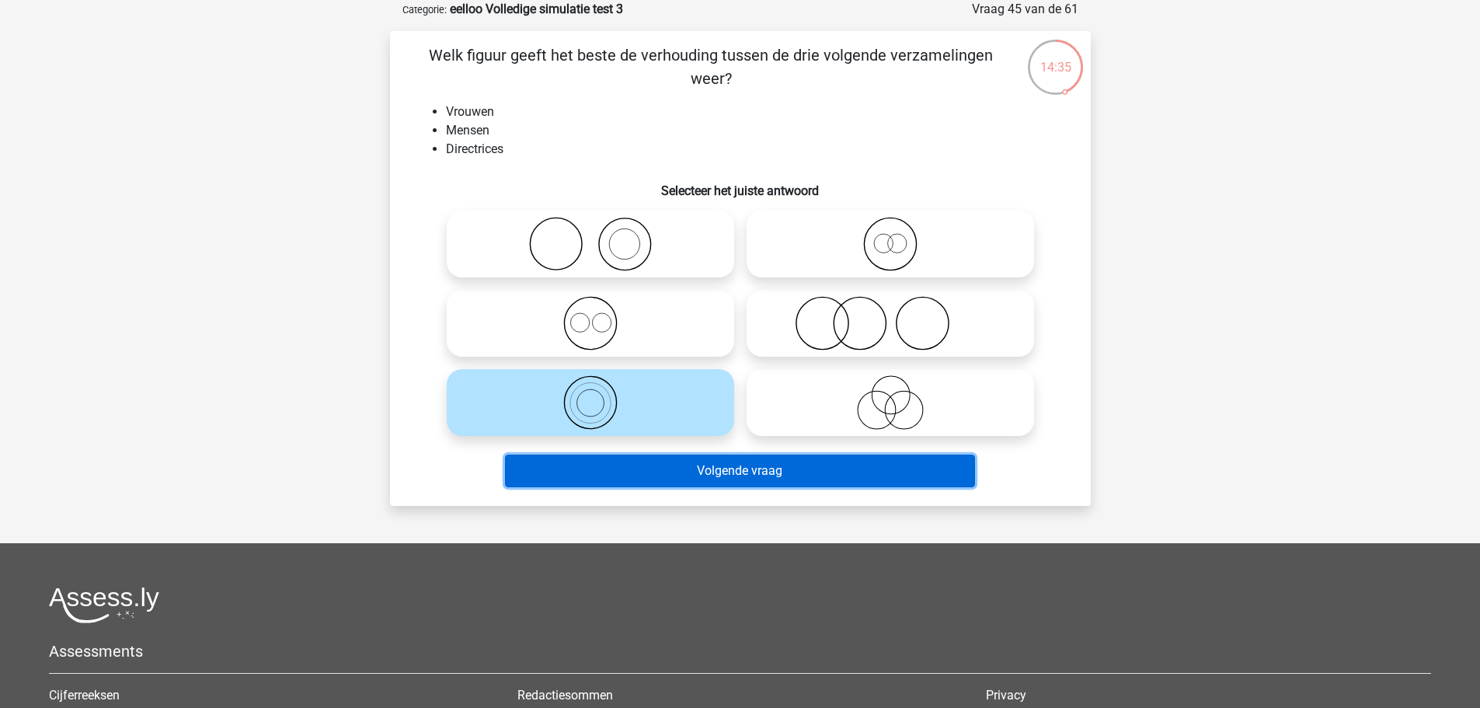
click at [655, 472] on button "Volgende vraag" at bounding box center [740, 470] width 470 height 33
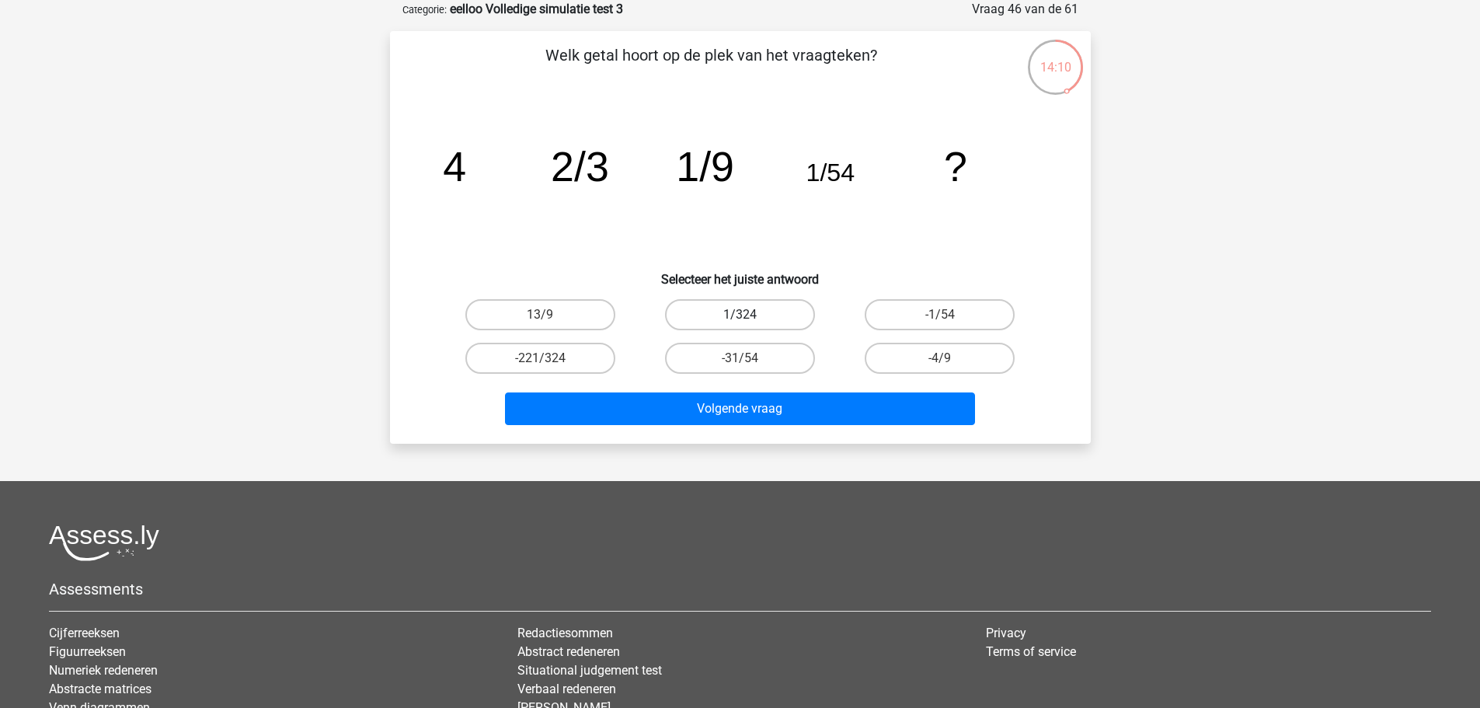
click at [768, 317] on label "1/324" at bounding box center [740, 314] width 150 height 31
click at [750, 317] on input "1/324" at bounding box center [744, 320] width 10 height 10
radio input "true"
click at [616, 186] on icon "image/svg+xml 4 2/3 1/9 1/54 ?" at bounding box center [740, 181] width 626 height 157
click at [708, 236] on icon "image/svg+xml 4 2/3 1/9 1/54 ?" at bounding box center [740, 181] width 626 height 157
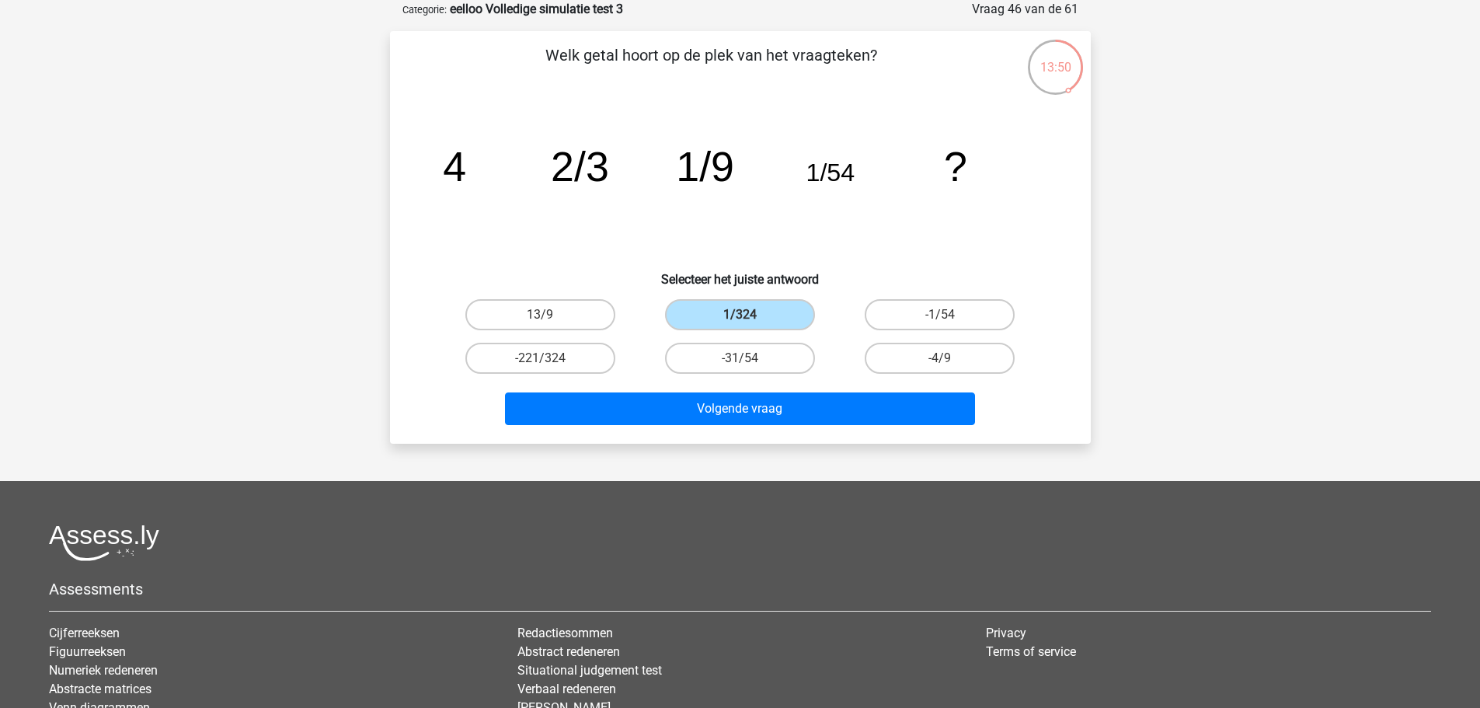
click at [505, 188] on icon "image/svg+xml 4 2/3 1/9 1/54 ?" at bounding box center [740, 181] width 626 height 157
click at [829, 225] on icon "image/svg+xml 4 2/3 1/9 1/54 ?" at bounding box center [740, 181] width 626 height 157
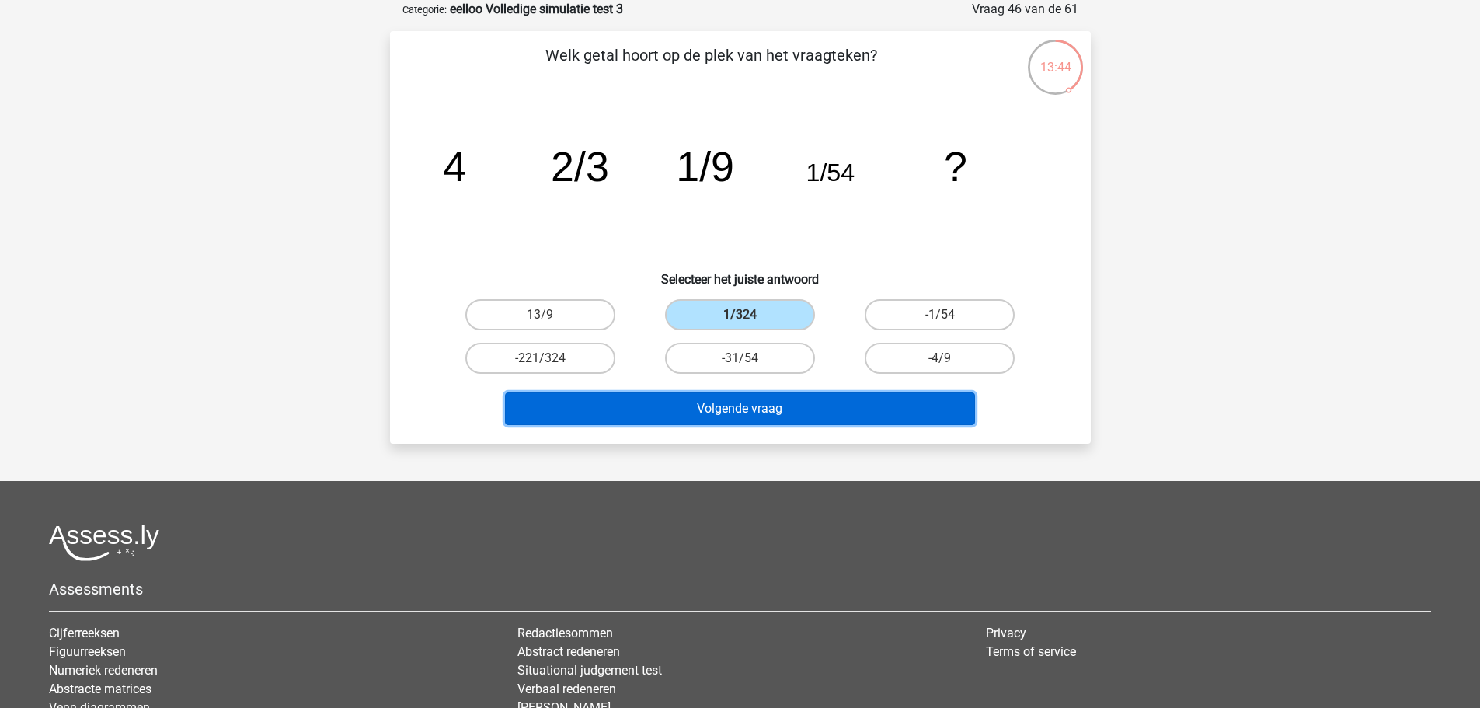
click at [764, 415] on button "Volgende vraag" at bounding box center [740, 408] width 470 height 33
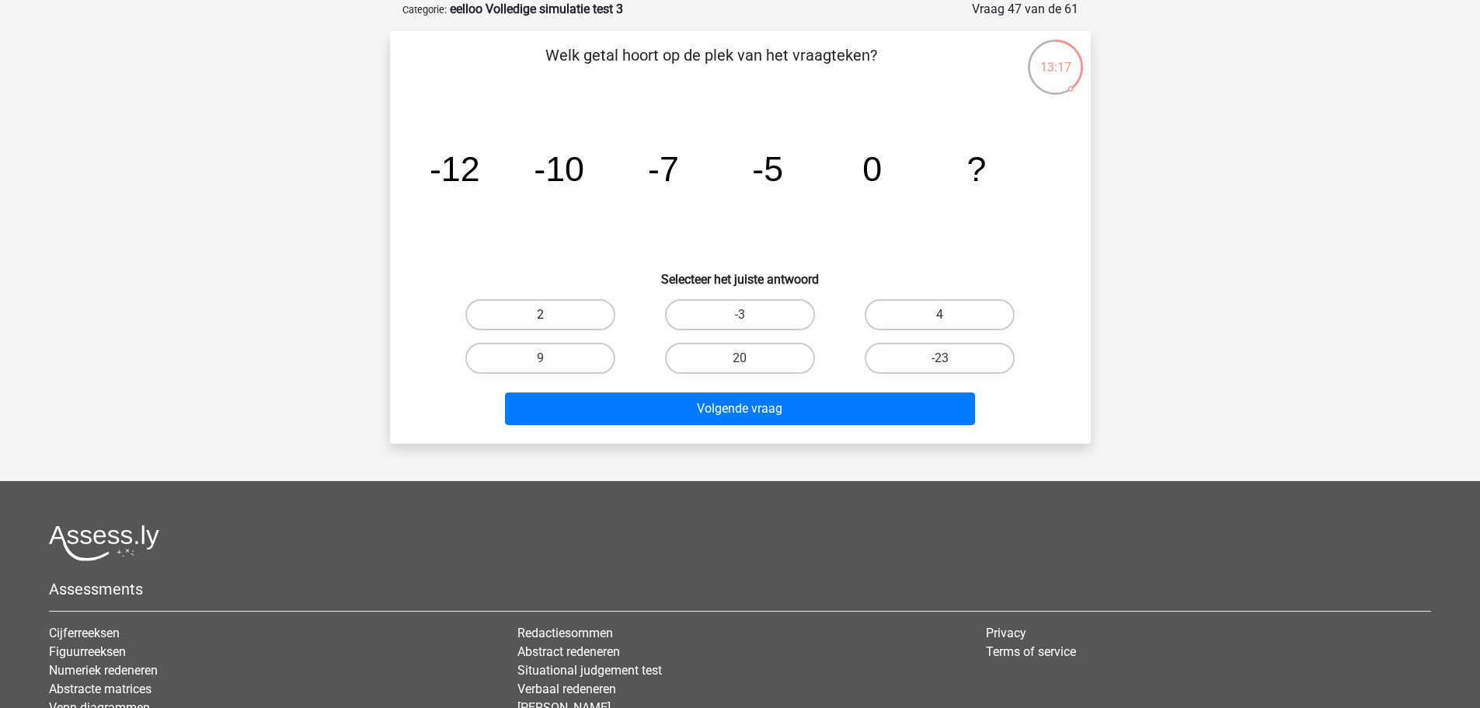
click at [560, 308] on label "2" at bounding box center [540, 314] width 150 height 31
click at [550, 315] on input "2" at bounding box center [545, 320] width 10 height 10
radio input "true"
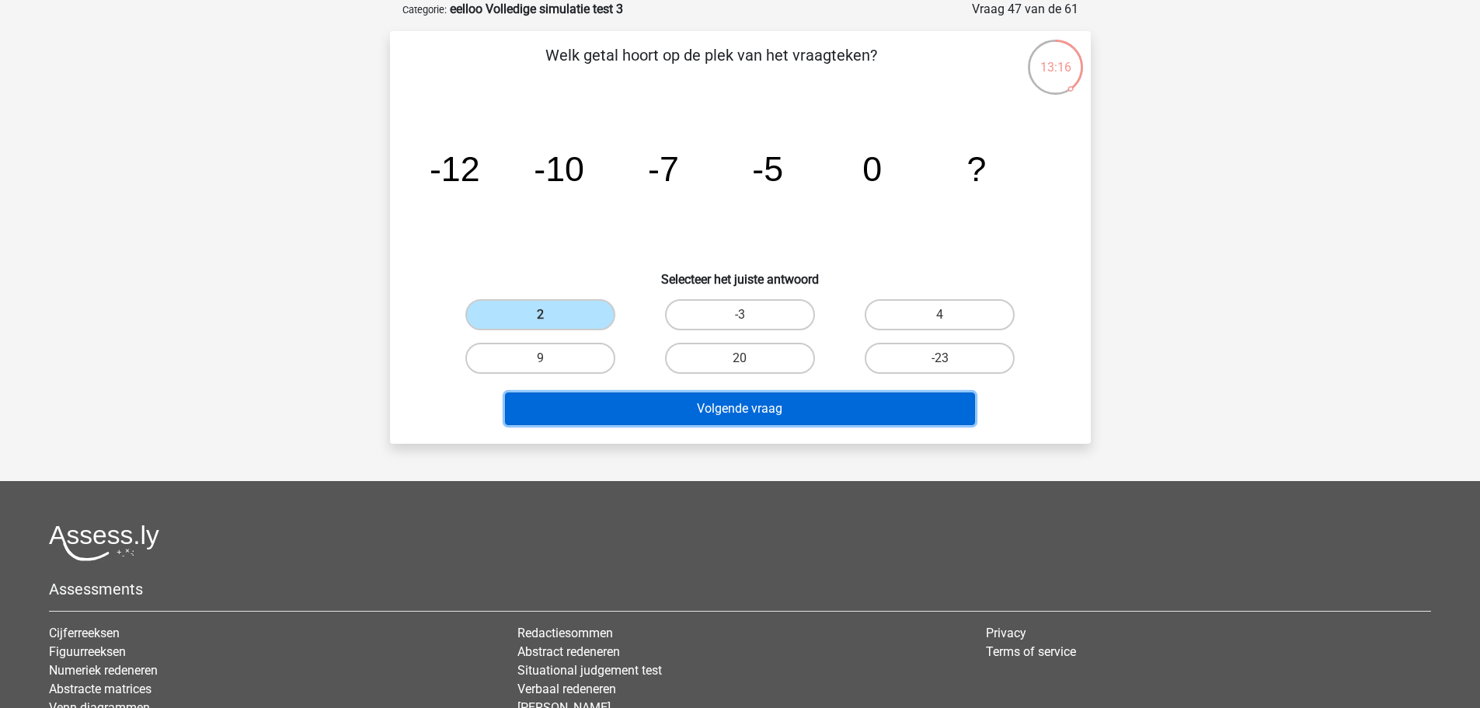
click at [781, 404] on button "Volgende vraag" at bounding box center [740, 408] width 470 height 33
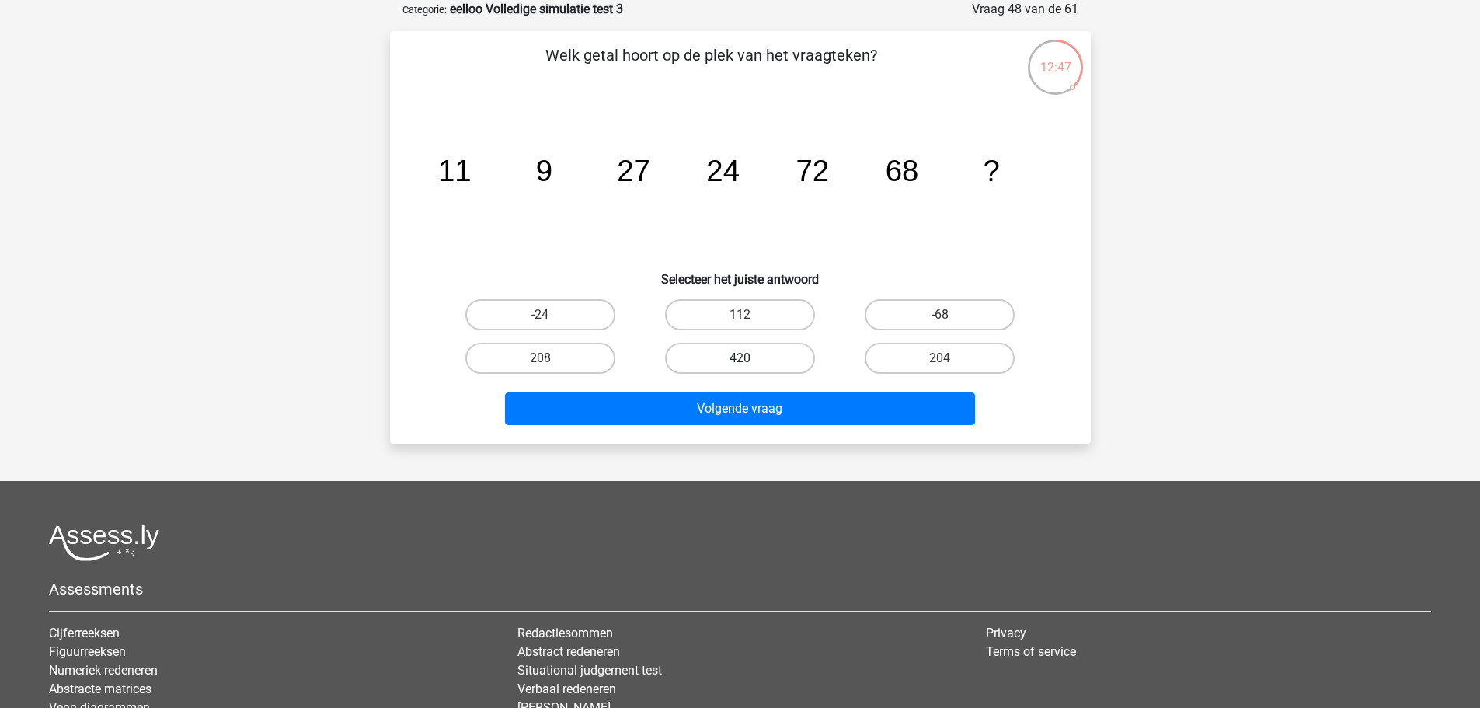
click at [718, 365] on label "420" at bounding box center [740, 358] width 150 height 31
click at [739, 365] on input "420" at bounding box center [744, 363] width 10 height 10
radio input "true"
click at [577, 355] on label "208" at bounding box center [540, 358] width 150 height 31
click at [550, 358] on input "208" at bounding box center [545, 363] width 10 height 10
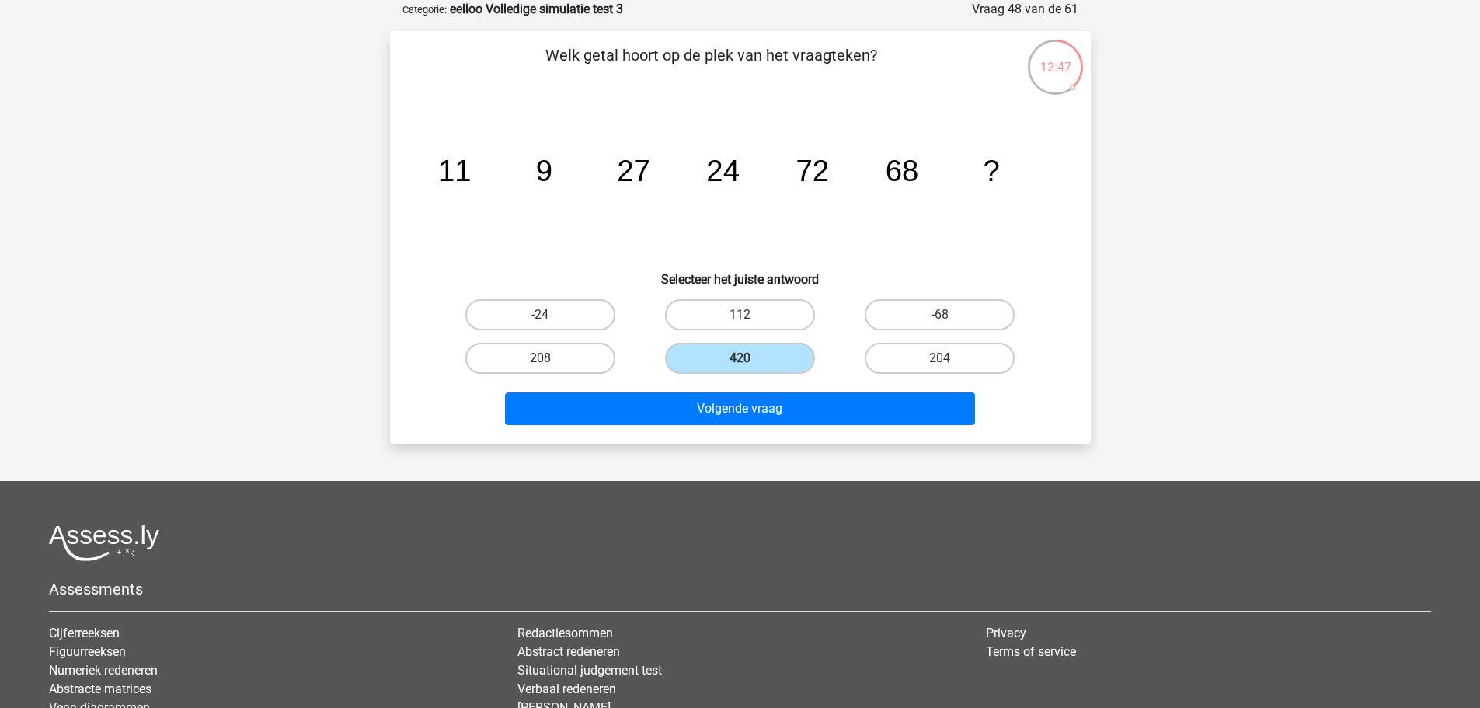
radio input "true"
drag, startPoint x: 951, startPoint y: 346, endPoint x: 948, endPoint y: 356, distance: 10.6
click at [951, 346] on label "204" at bounding box center [940, 358] width 150 height 31
click at [950, 358] on input "204" at bounding box center [945, 363] width 10 height 10
radio input "true"
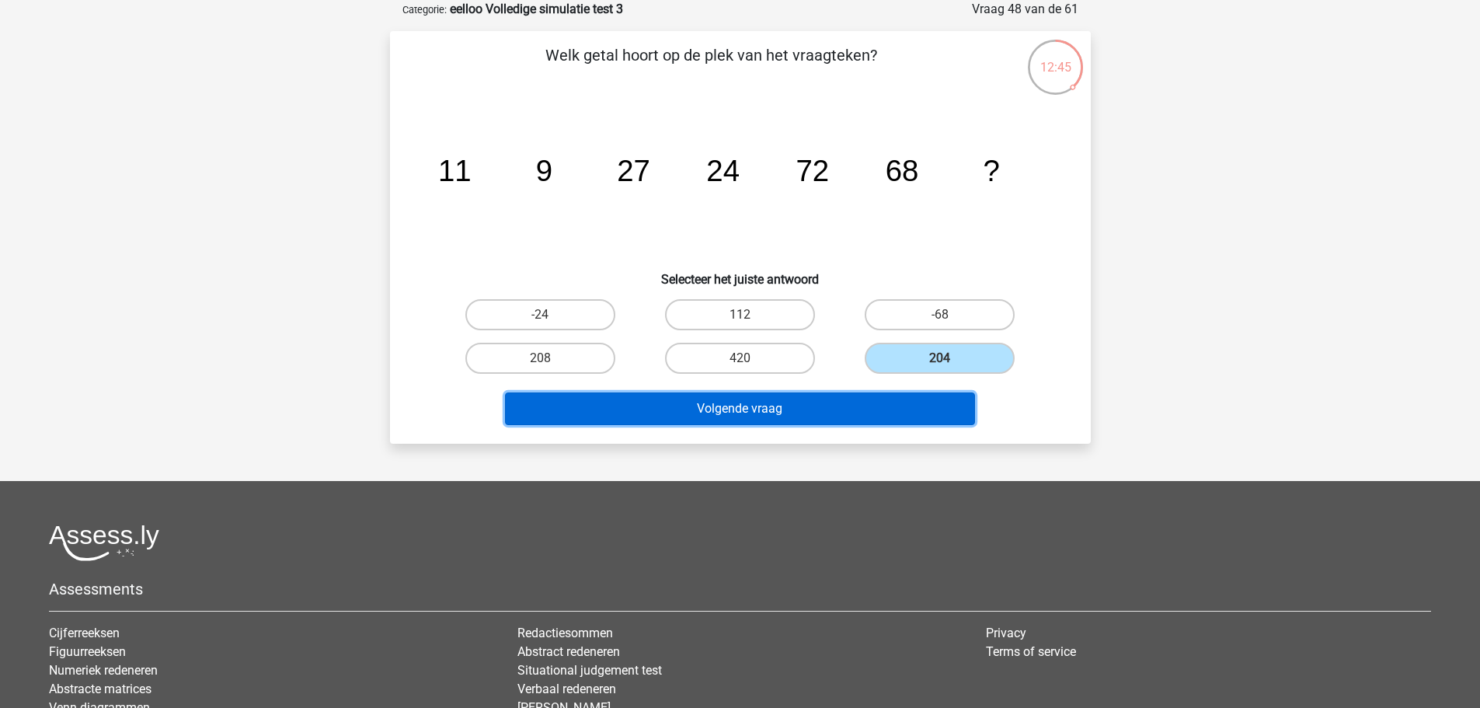
click at [851, 408] on button "Volgende vraag" at bounding box center [740, 408] width 470 height 33
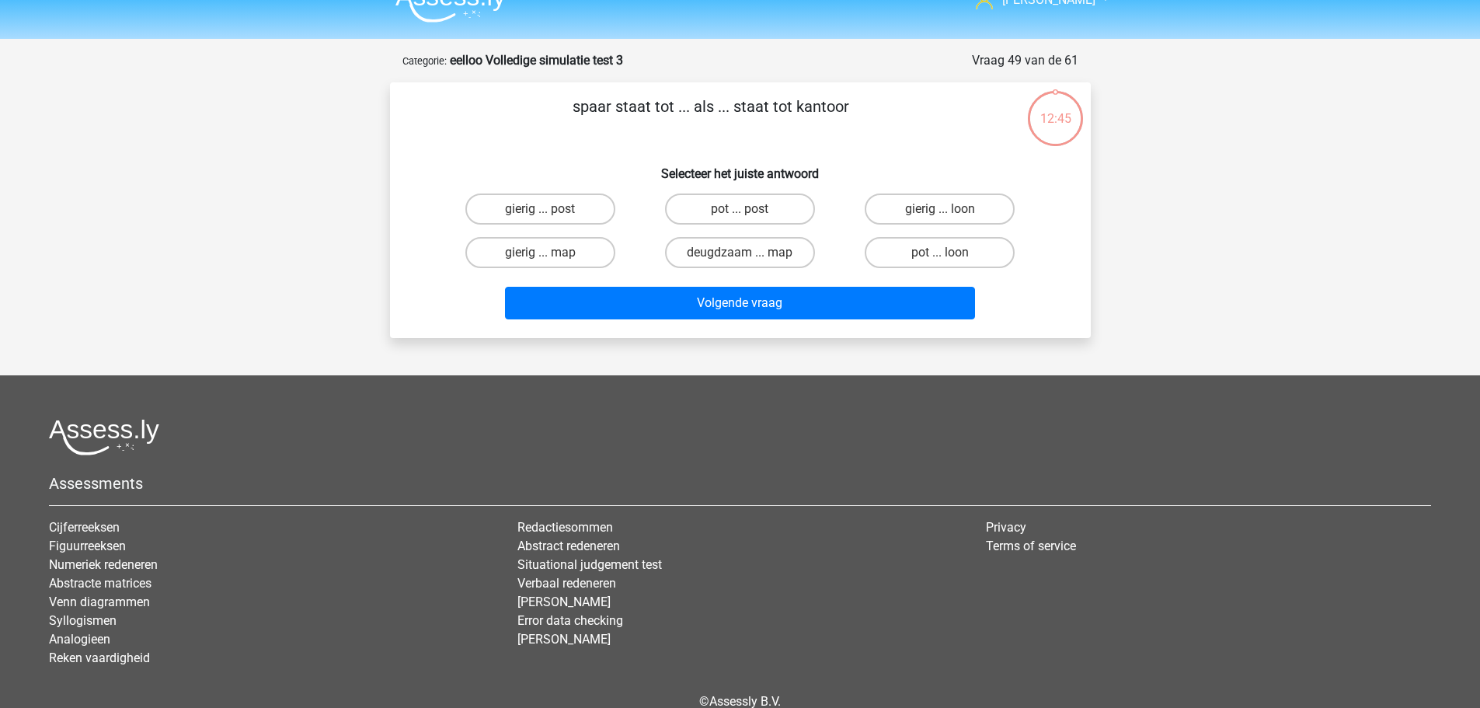
scroll to position [0, 0]
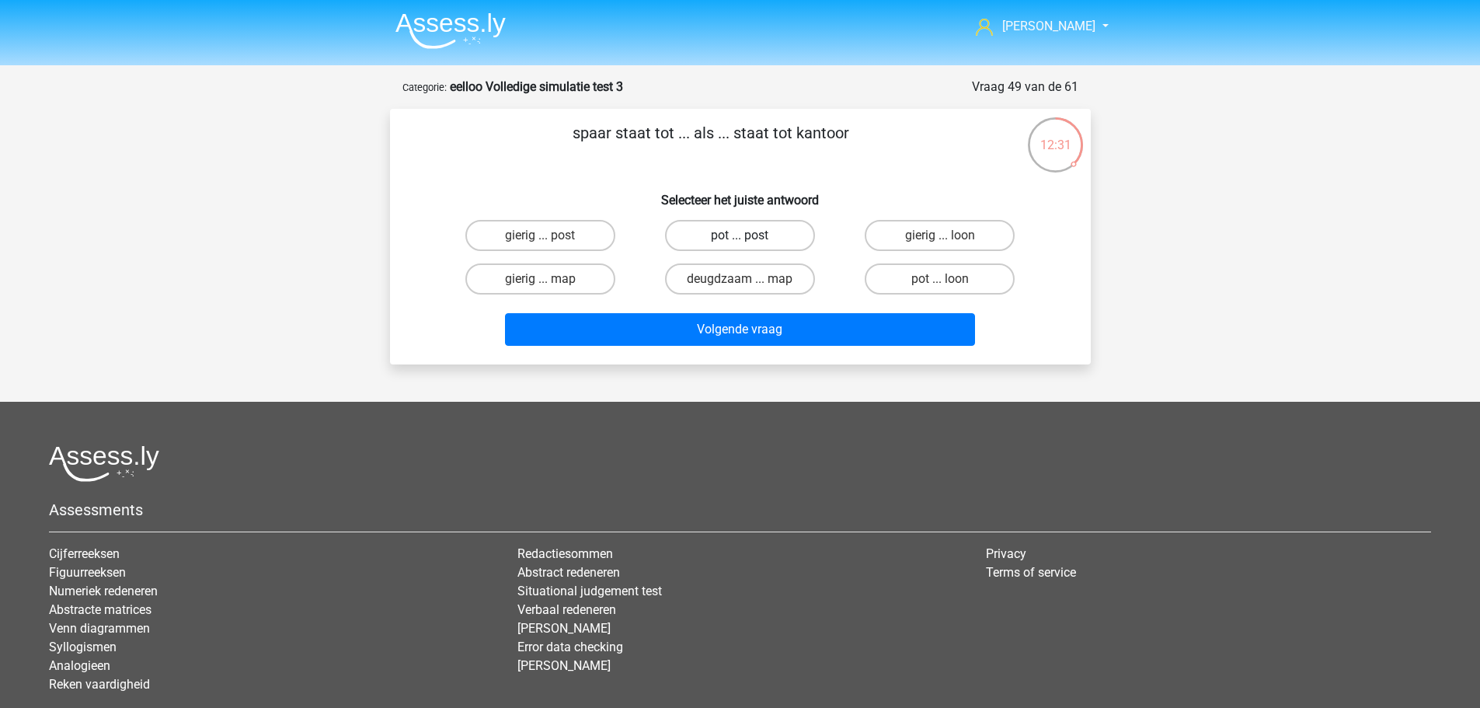
click at [733, 246] on label "pot ... post" at bounding box center [740, 235] width 150 height 31
click at [739, 245] on input "pot ... post" at bounding box center [744, 240] width 10 height 10
radio input "true"
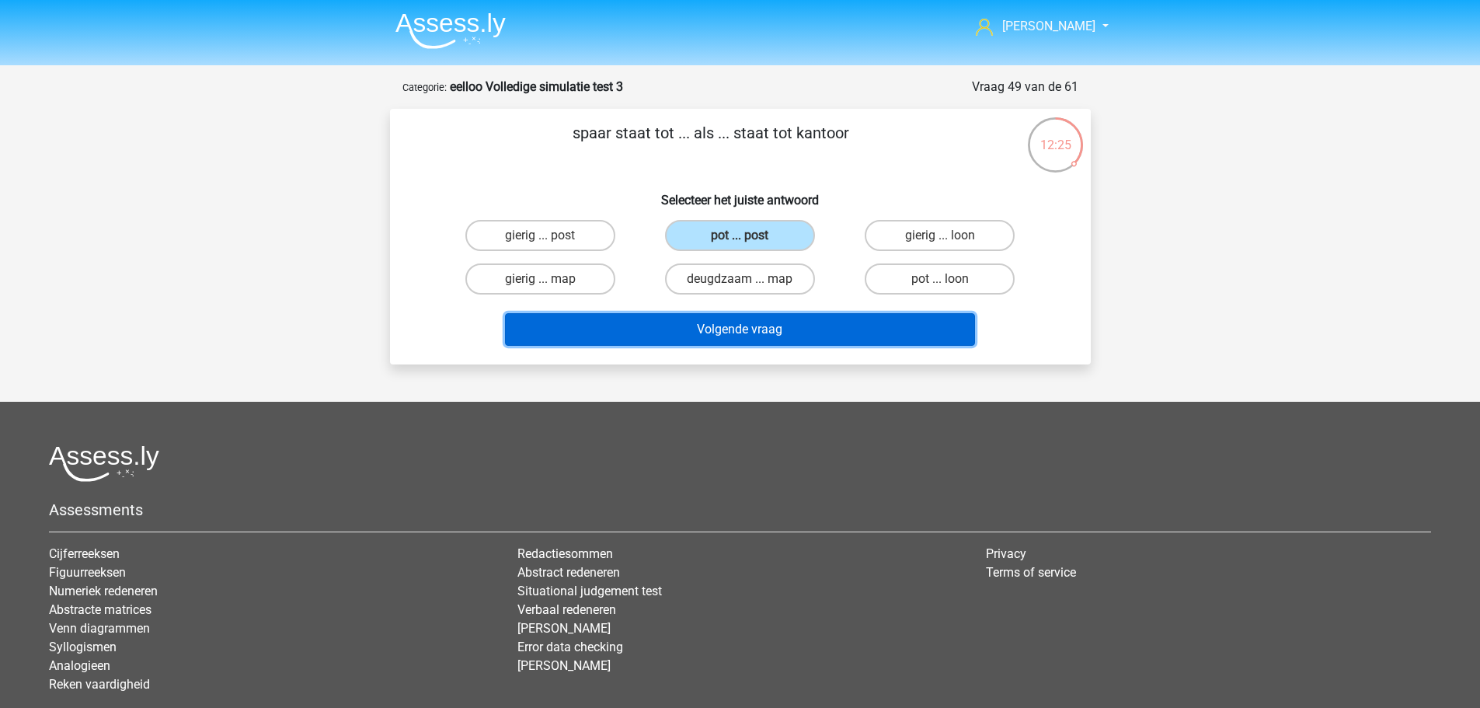
click at [805, 327] on button "Volgende vraag" at bounding box center [740, 329] width 470 height 33
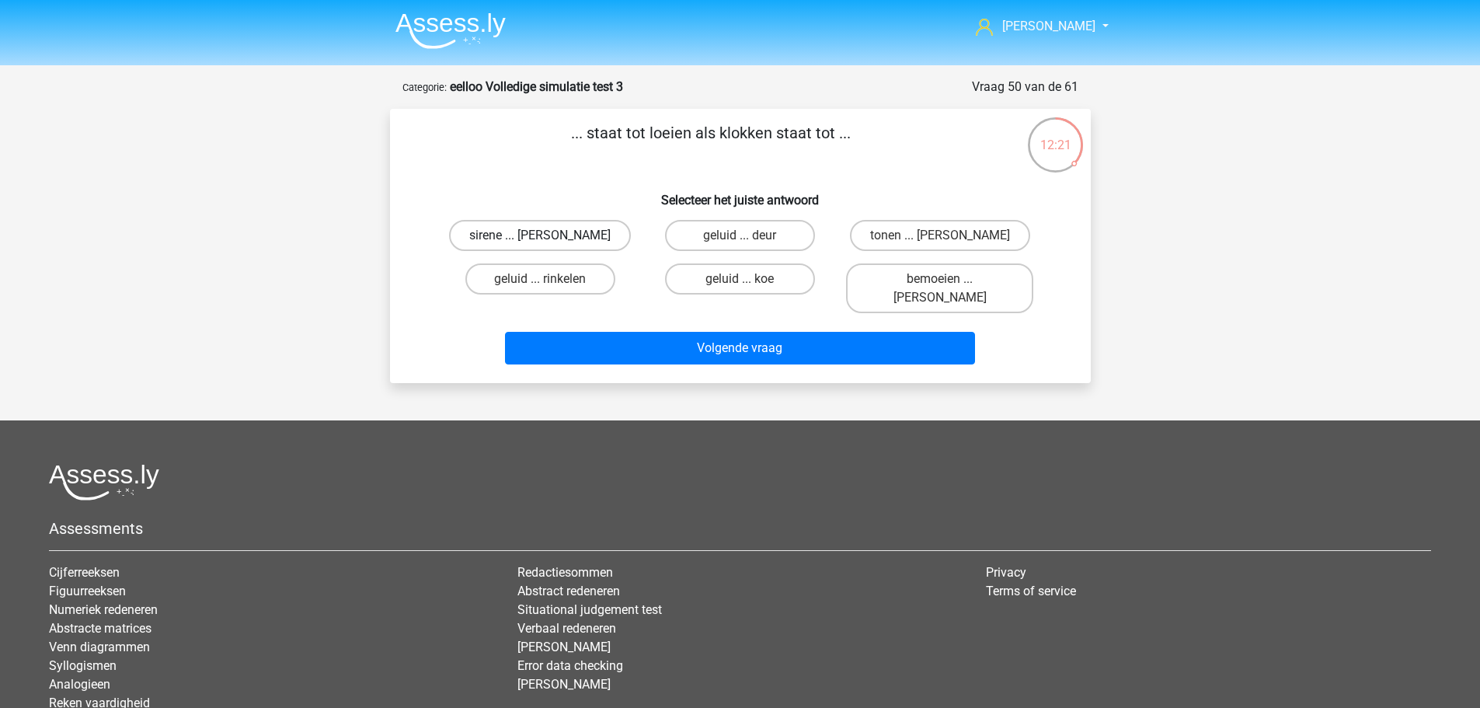
click at [566, 243] on label "sirene ... luiden" at bounding box center [540, 235] width 182 height 31
click at [550, 243] on input "sirene ... luiden" at bounding box center [545, 240] width 10 height 10
radio input "true"
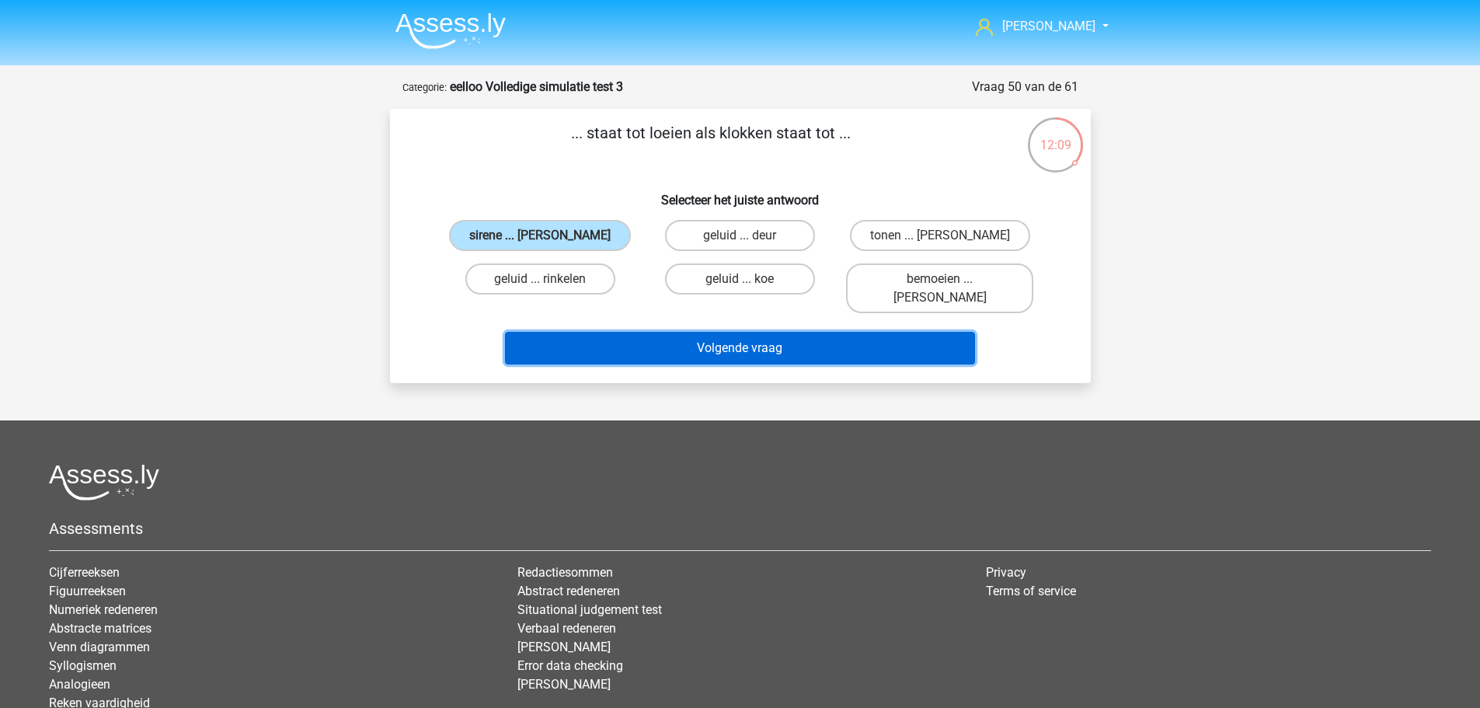
click at [704, 332] on button "Volgende vraag" at bounding box center [740, 348] width 470 height 33
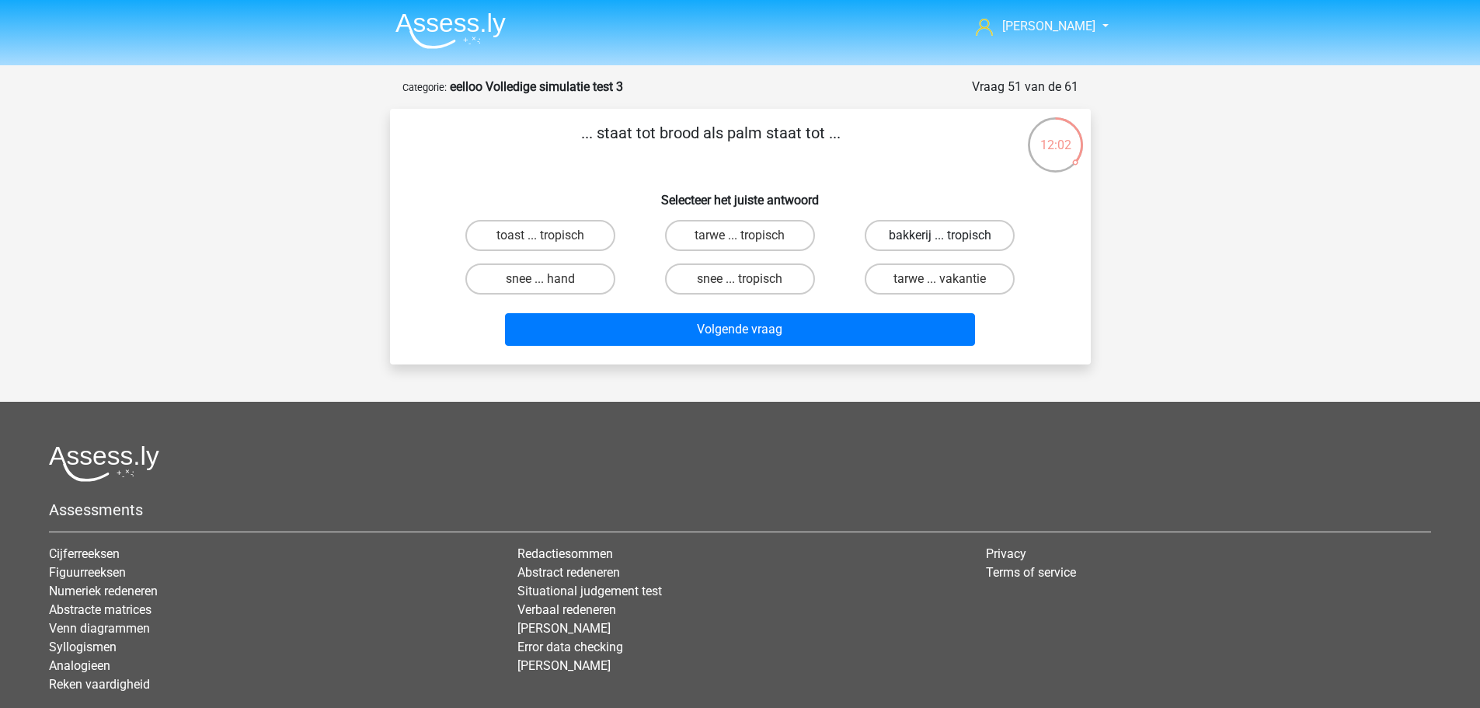
click at [981, 240] on label "bakkerij ... tropisch" at bounding box center [940, 235] width 150 height 31
click at [950, 240] on input "bakkerij ... tropisch" at bounding box center [945, 240] width 10 height 10
radio input "true"
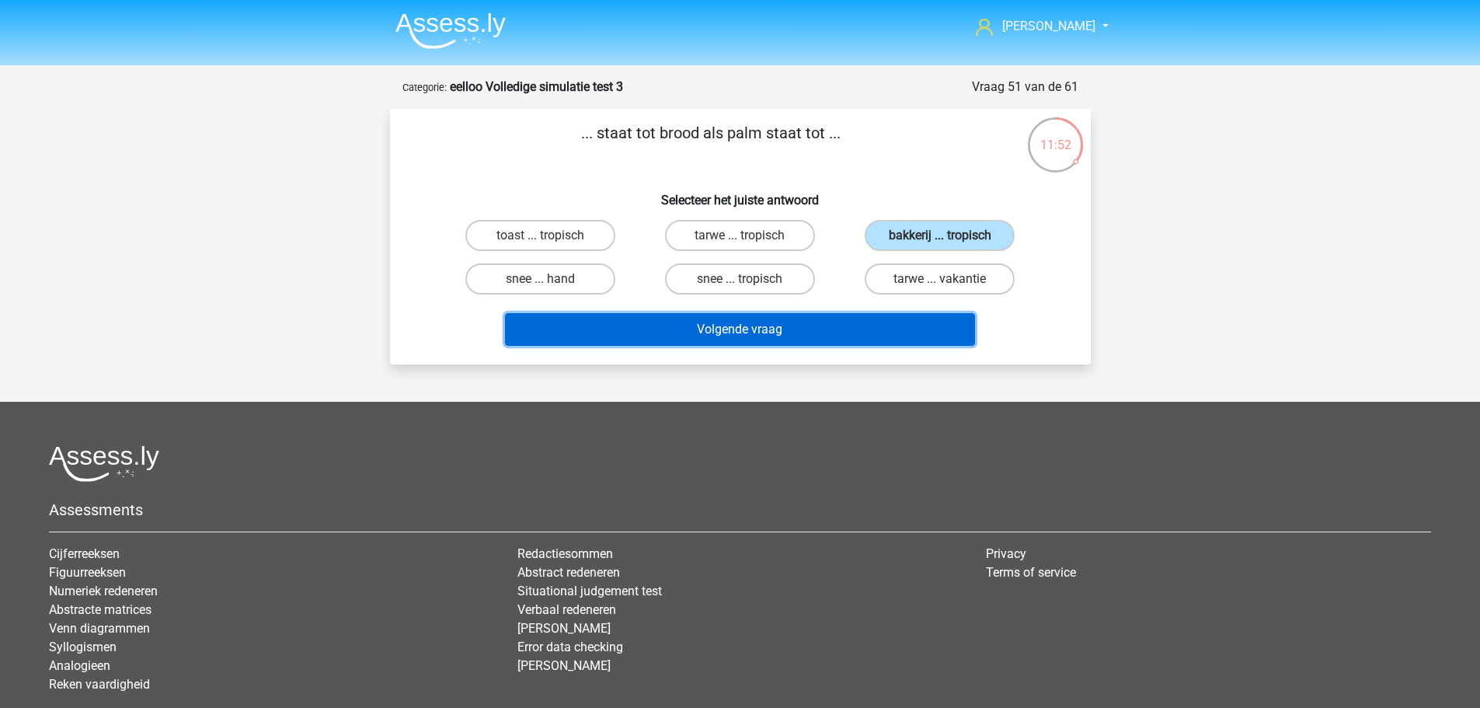
click at [763, 322] on button "Volgende vraag" at bounding box center [740, 329] width 470 height 33
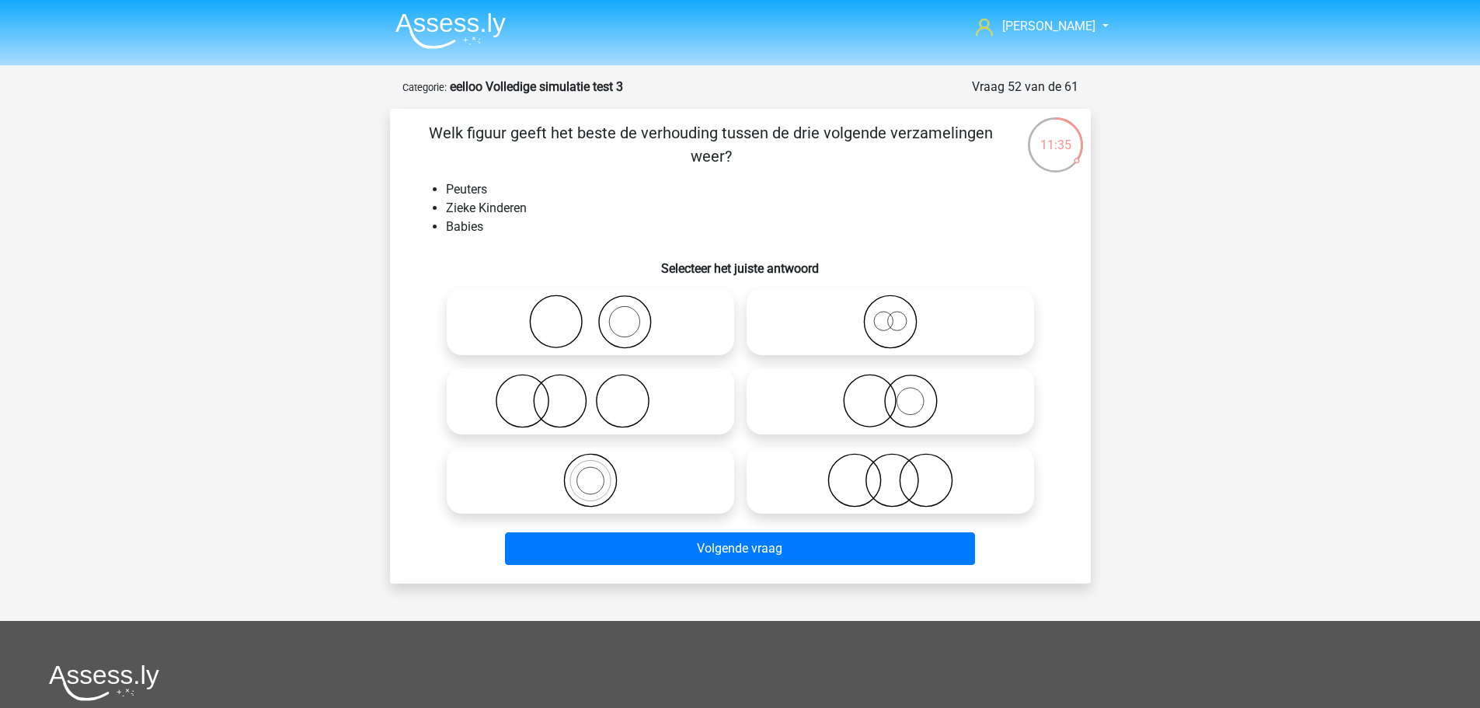
click at [631, 339] on icon at bounding box center [590, 321] width 275 height 54
click at [600, 314] on input "radio" at bounding box center [595, 309] width 10 height 10
radio input "true"
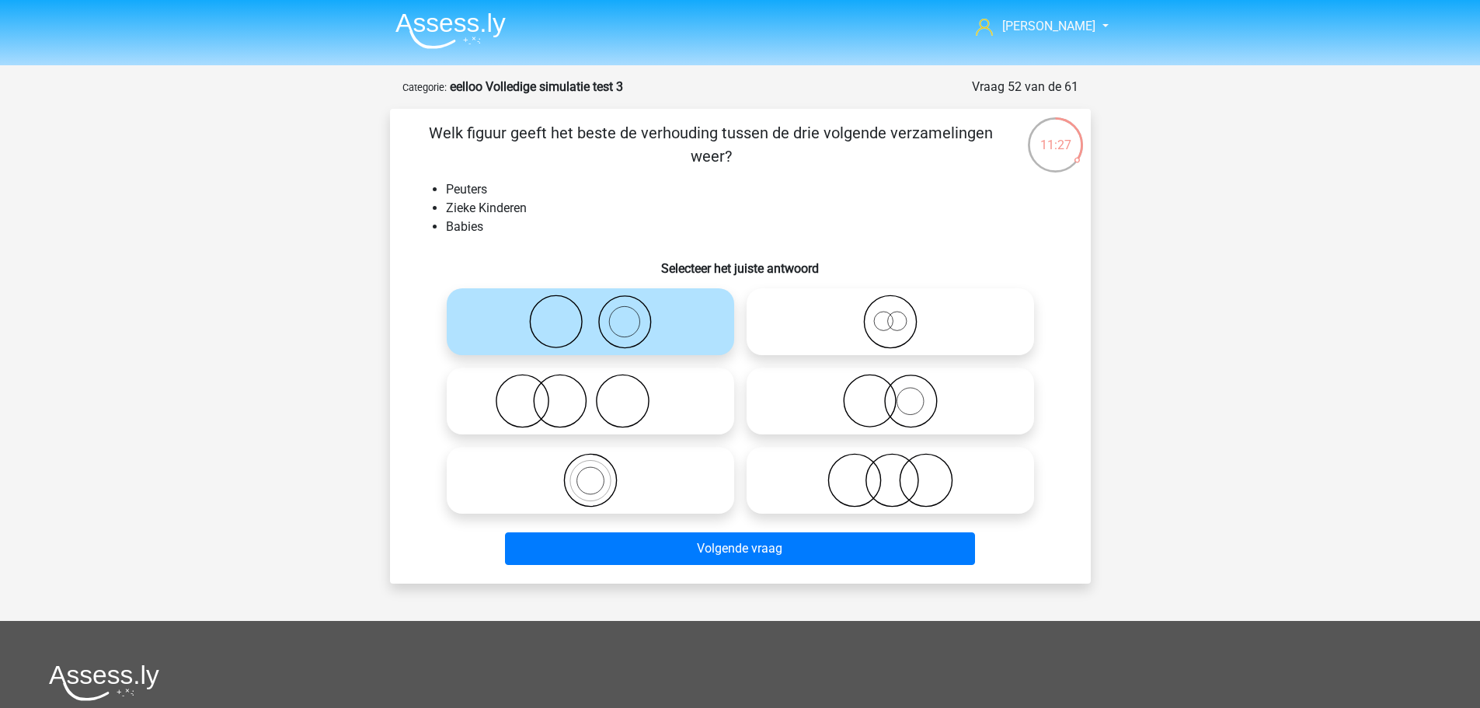
click at [879, 466] on icon at bounding box center [890, 480] width 275 height 54
click at [890, 466] on input "radio" at bounding box center [895, 467] width 10 height 10
radio input "true"
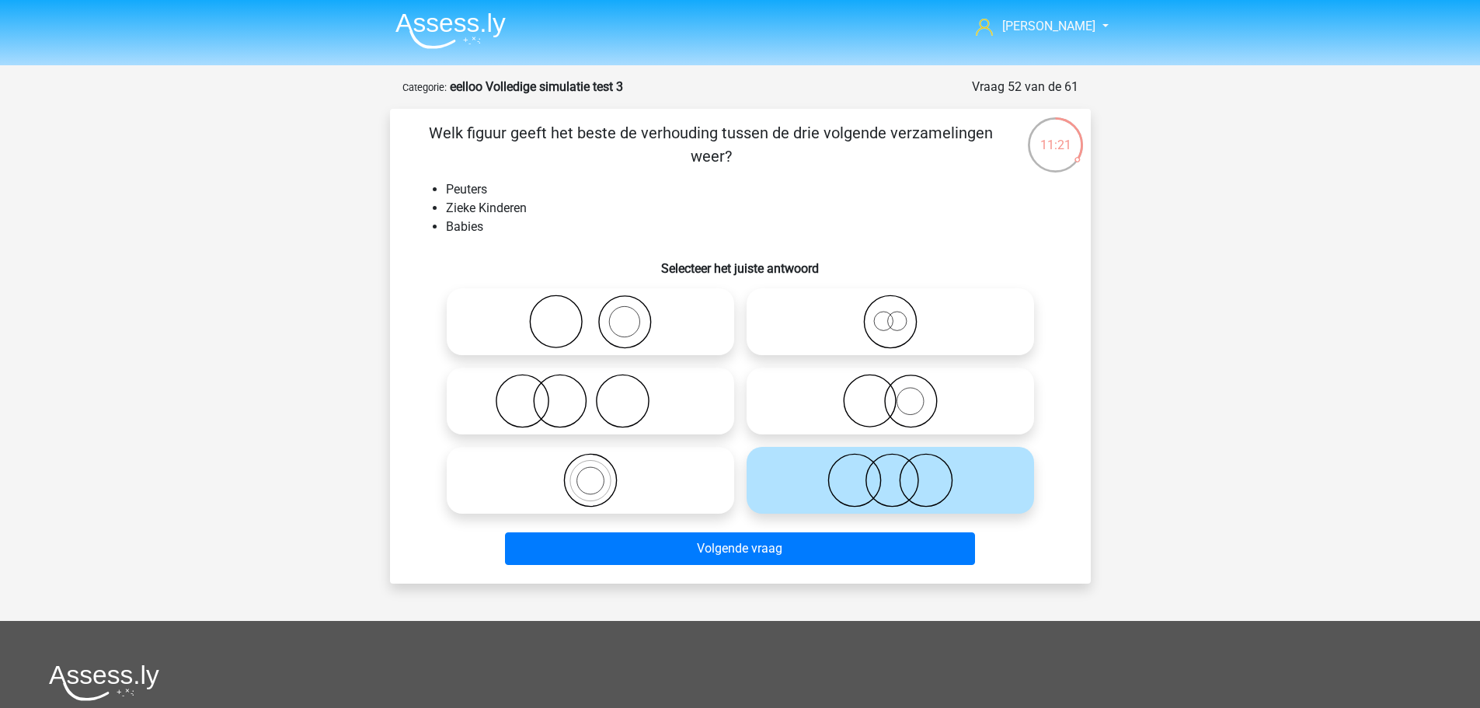
click at [866, 530] on div "Volgende vraag" at bounding box center [740, 545] width 651 height 51
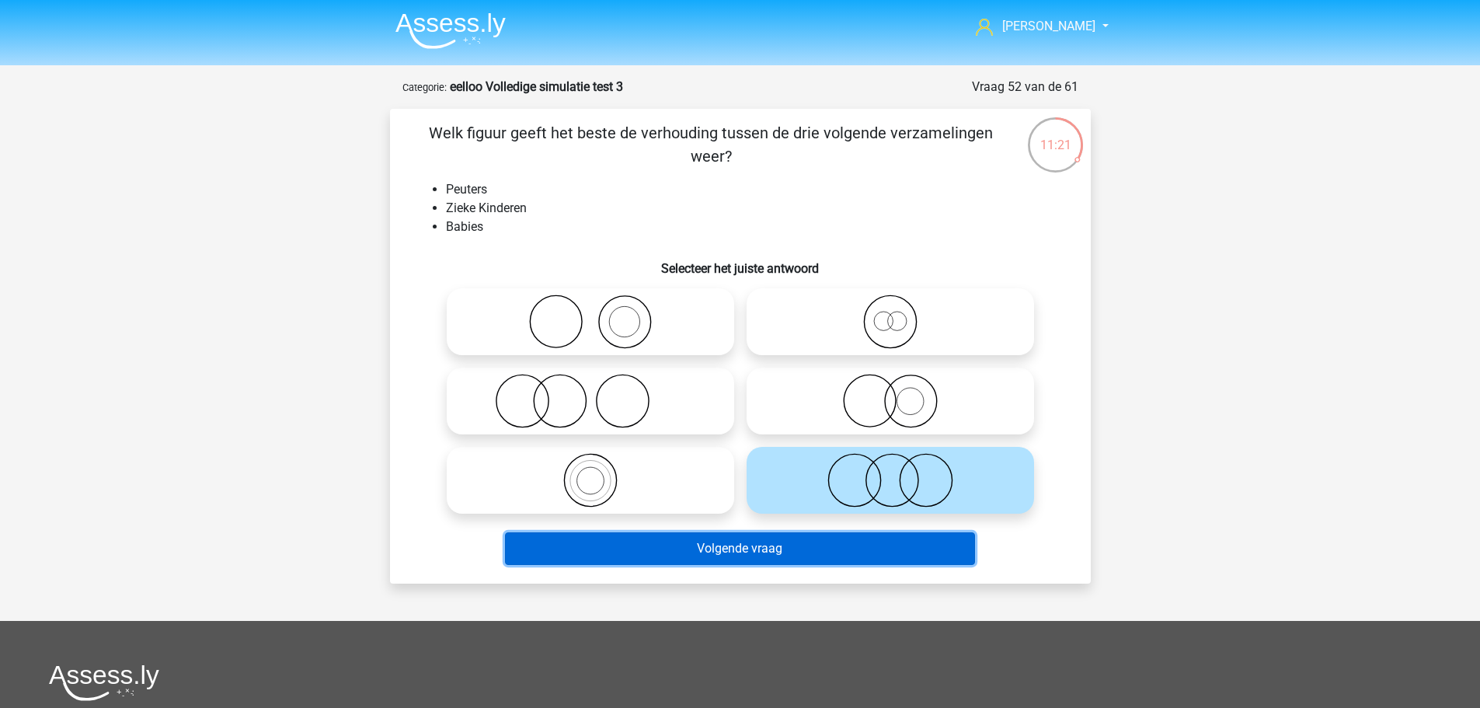
click at [861, 541] on button "Volgende vraag" at bounding box center [740, 548] width 470 height 33
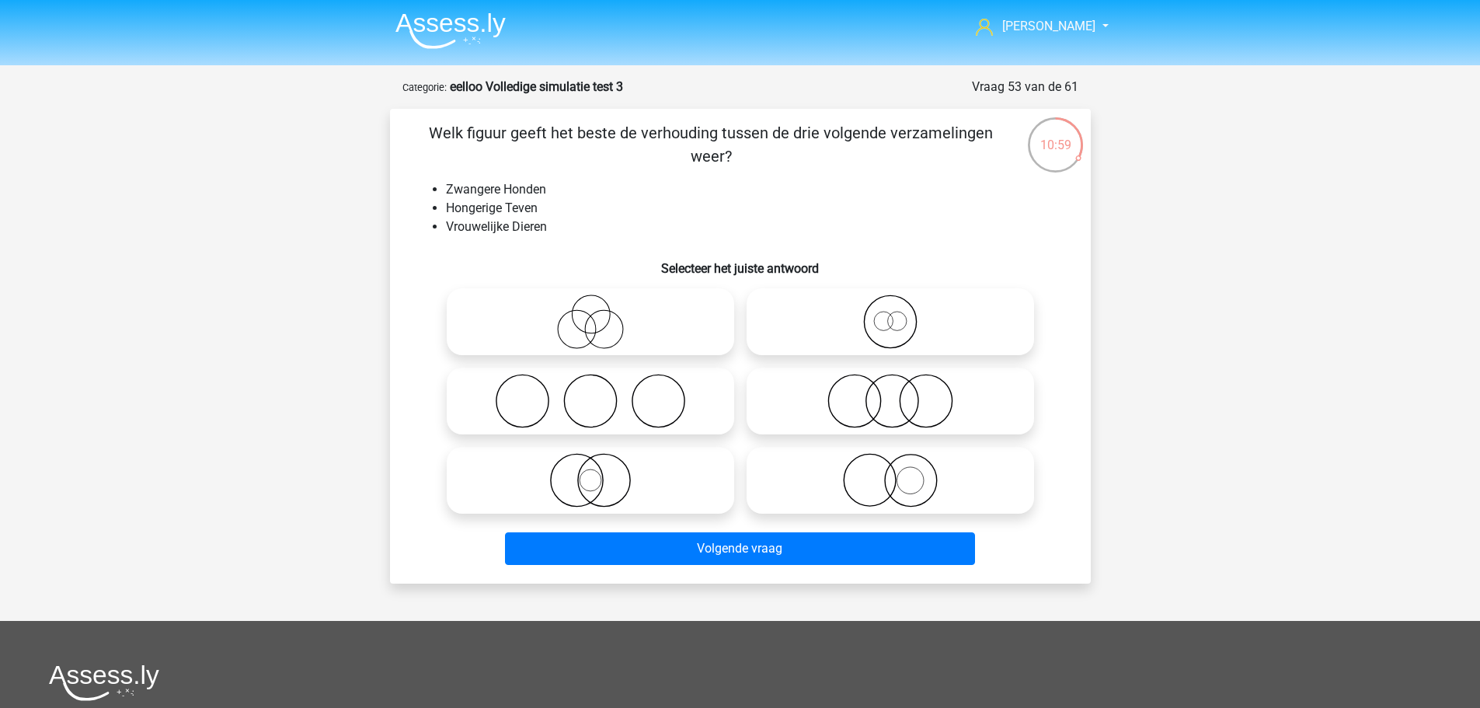
click at [879, 318] on icon at bounding box center [890, 321] width 275 height 54
click at [890, 314] on input "radio" at bounding box center [895, 309] width 10 height 10
radio input "true"
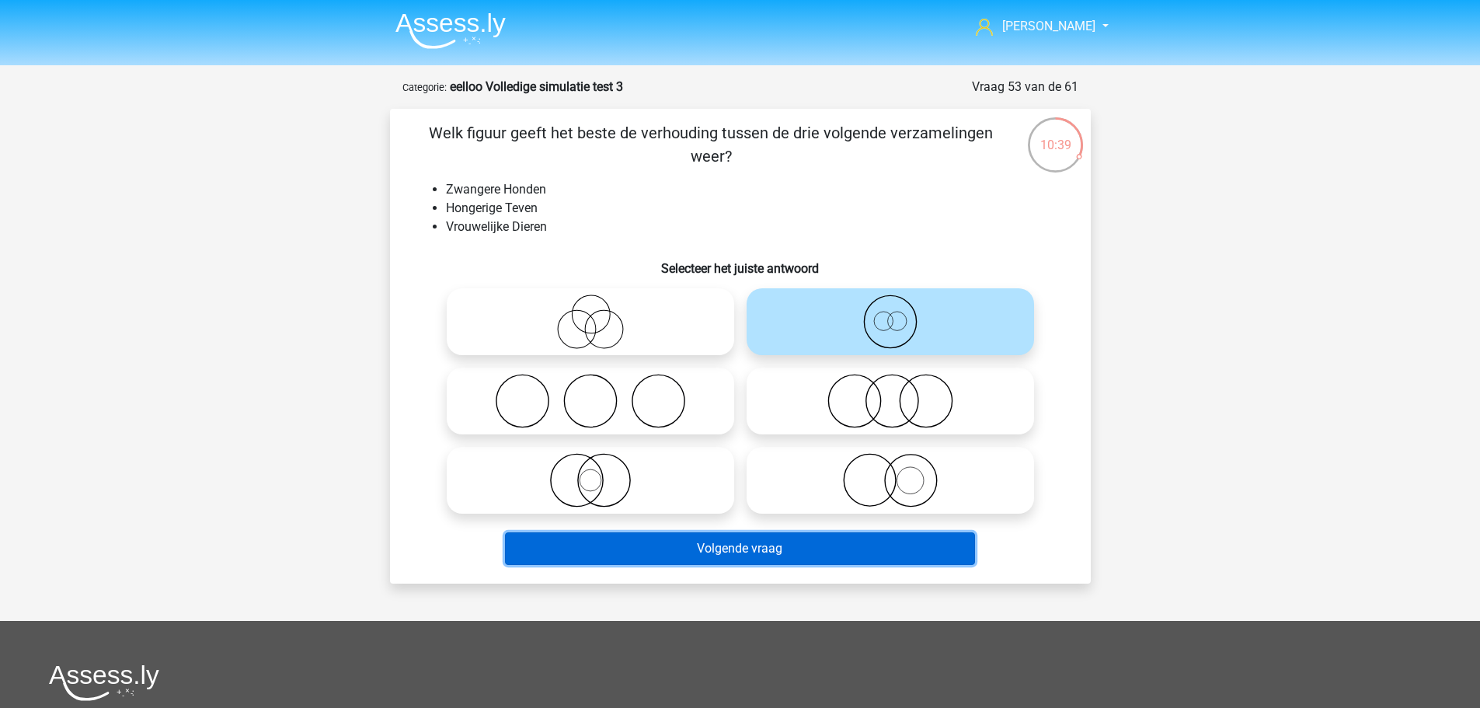
click at [769, 538] on button "Volgende vraag" at bounding box center [740, 548] width 470 height 33
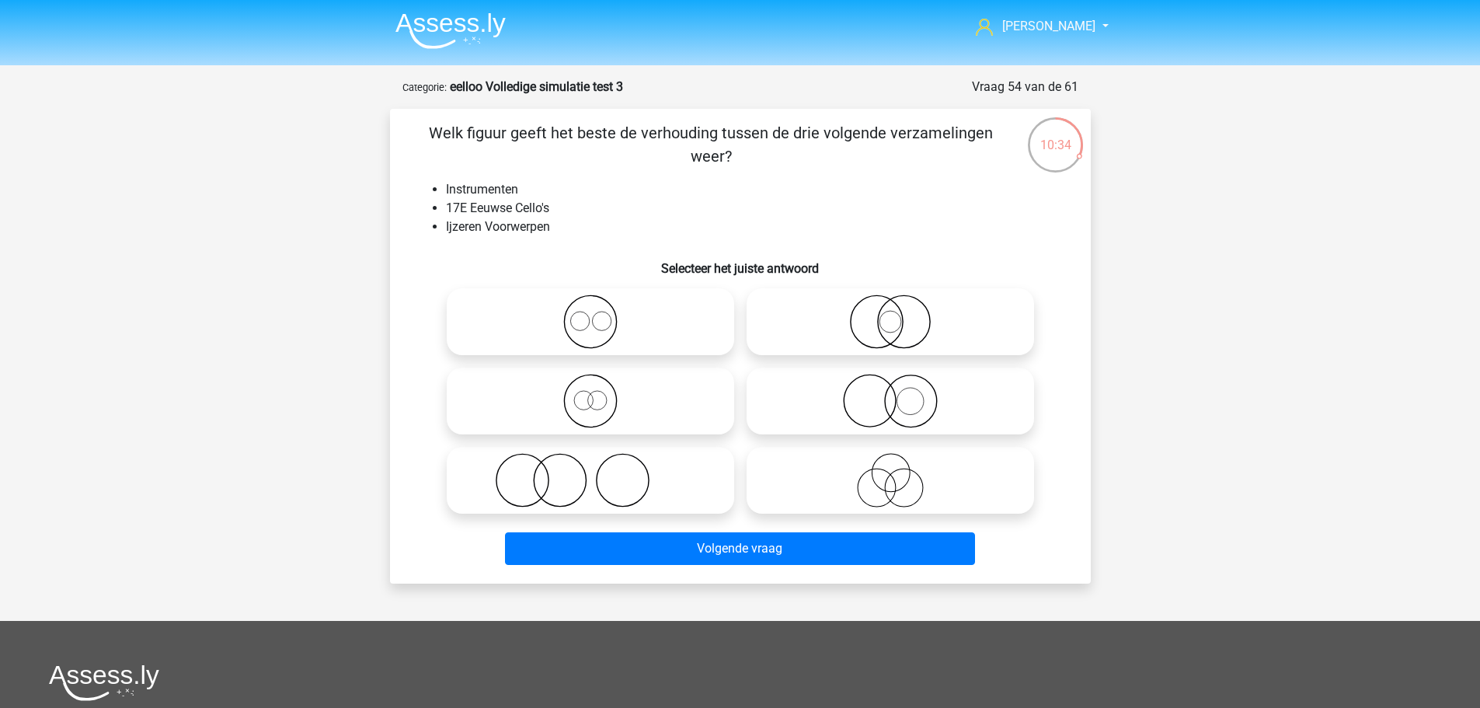
click at [928, 396] on icon at bounding box center [890, 401] width 275 height 54
click at [900, 393] on input "radio" at bounding box center [895, 388] width 10 height 10
radio input "true"
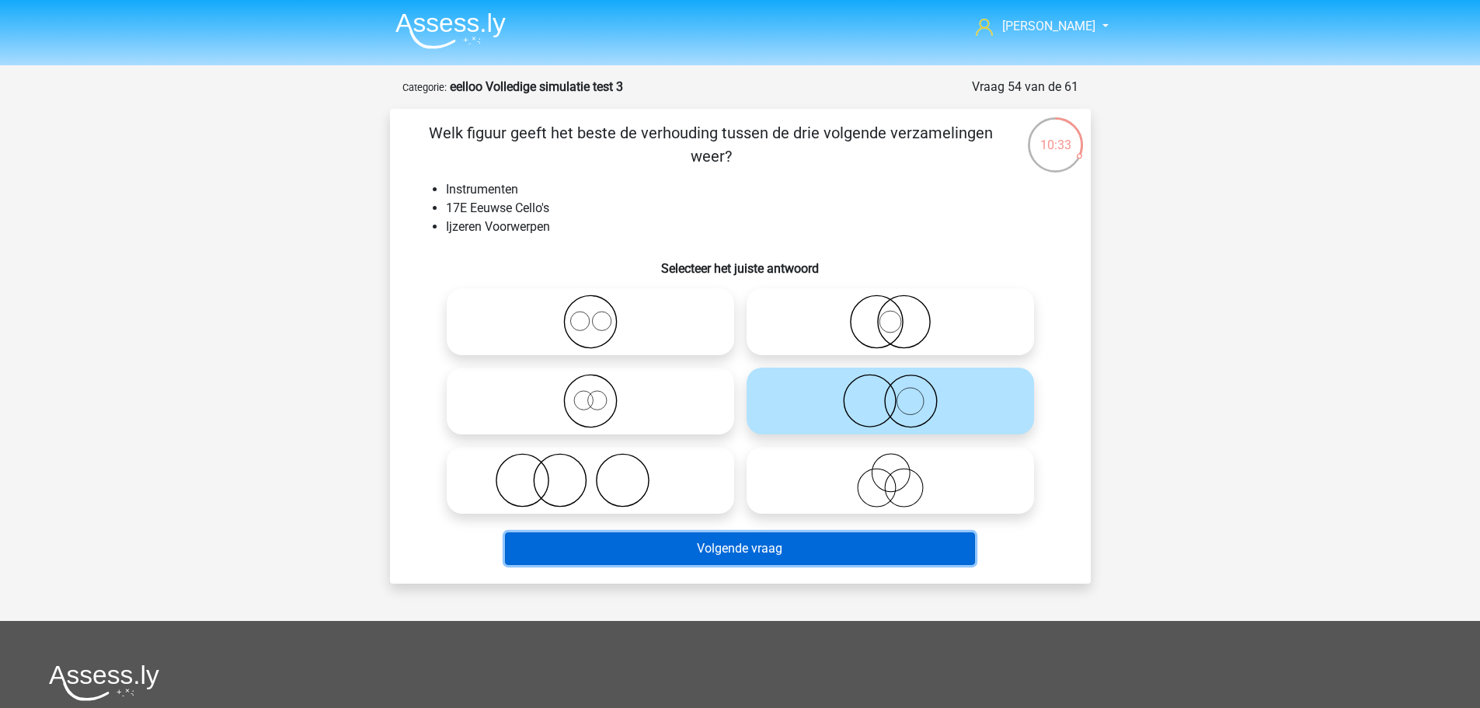
click at [861, 543] on button "Volgende vraag" at bounding box center [740, 548] width 470 height 33
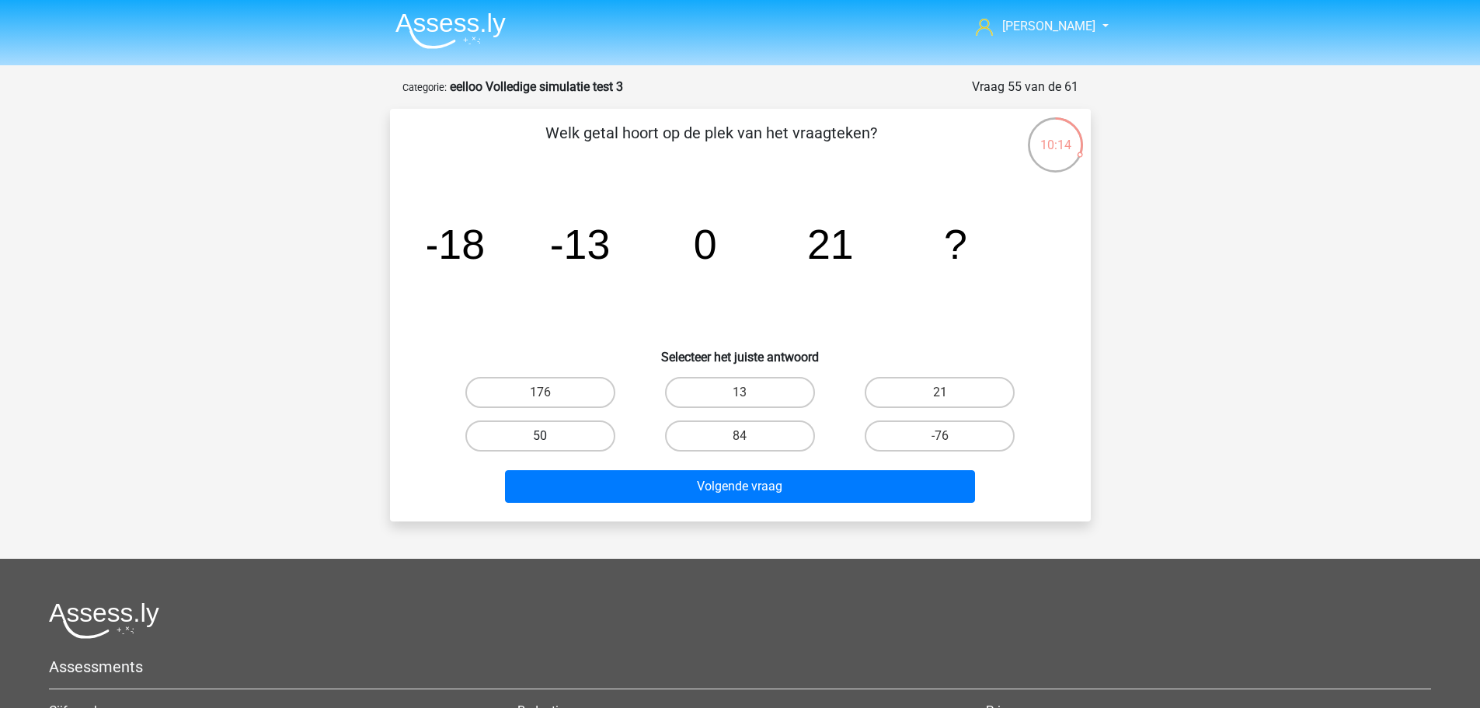
click at [572, 425] on label "50" at bounding box center [540, 435] width 150 height 31
click at [550, 436] on input "50" at bounding box center [545, 441] width 10 height 10
radio input "true"
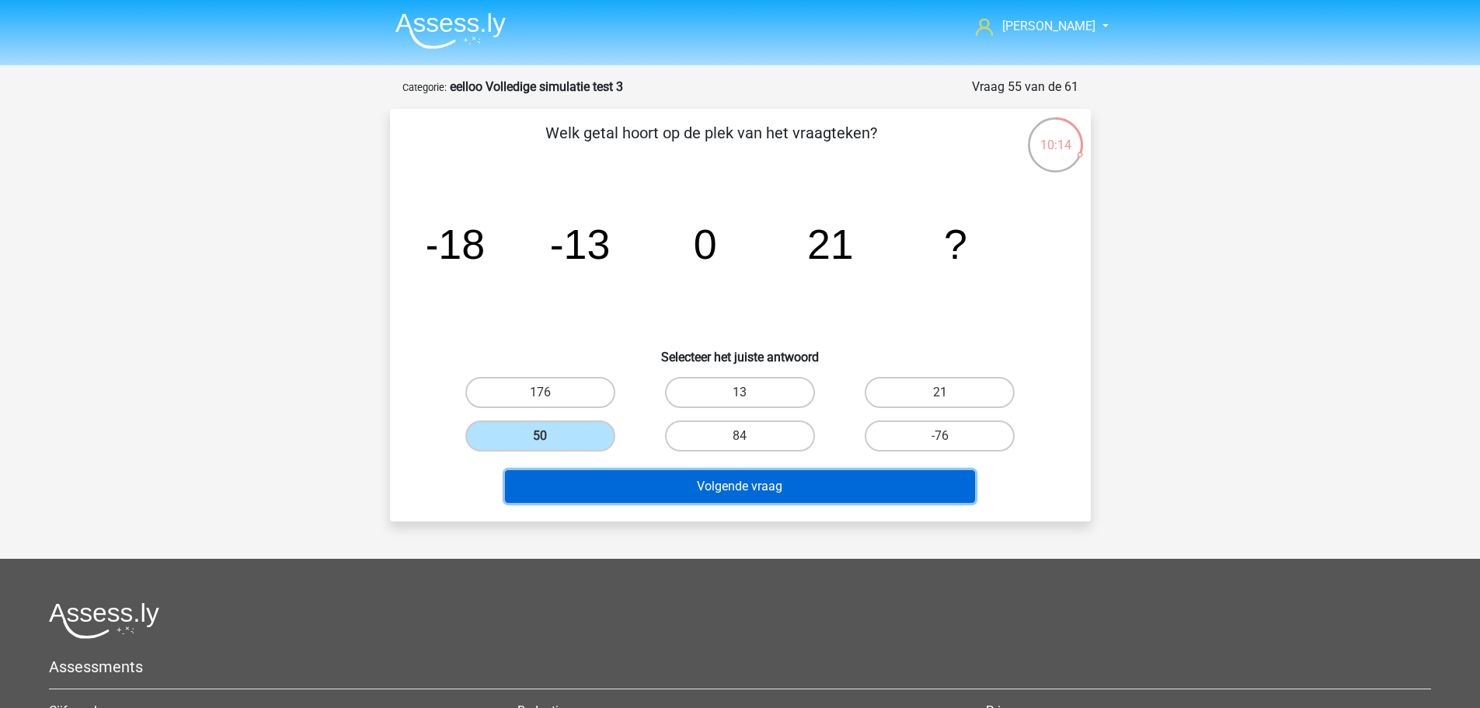
click at [736, 491] on button "Volgende vraag" at bounding box center [740, 486] width 470 height 33
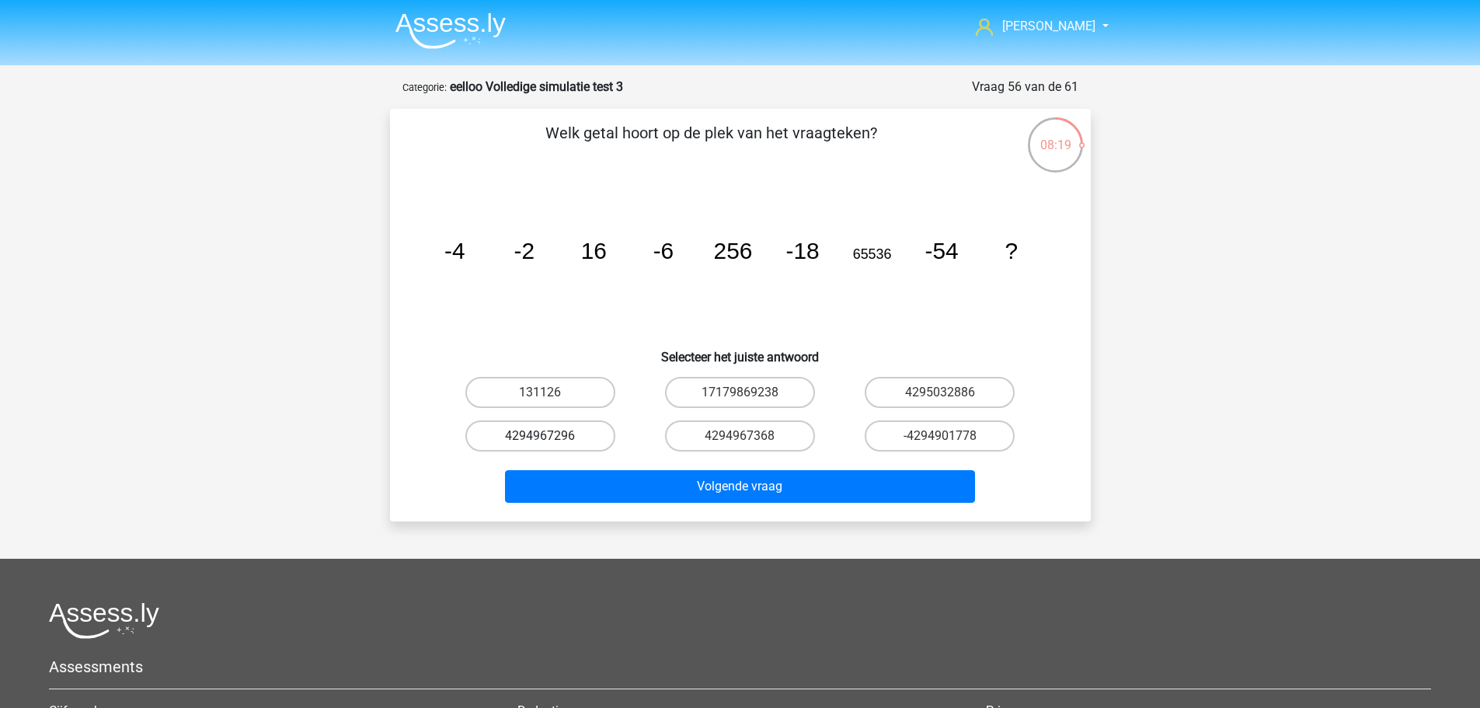
click at [585, 440] on label "4294967296" at bounding box center [540, 435] width 150 height 31
click at [550, 440] on input "4294967296" at bounding box center [545, 441] width 10 height 10
radio input "true"
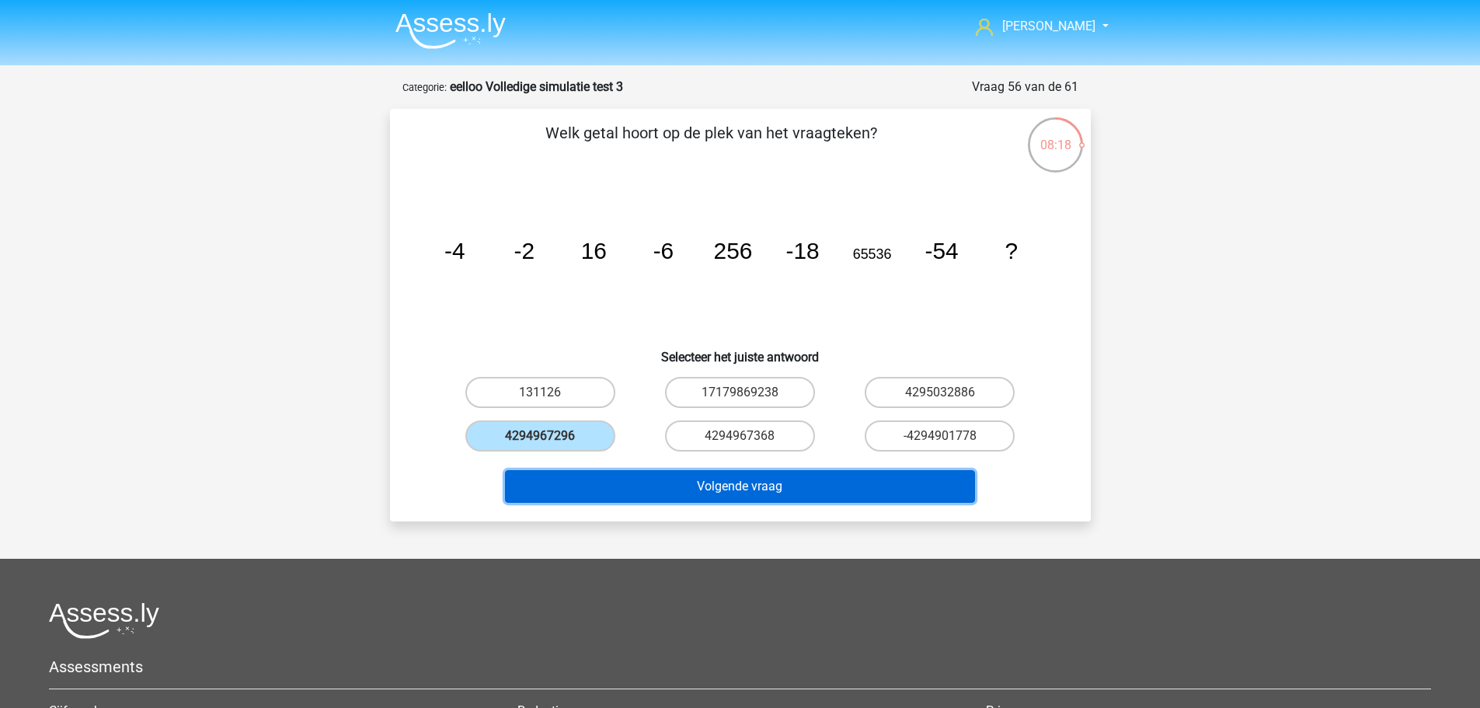
click at [747, 482] on button "Volgende vraag" at bounding box center [740, 486] width 470 height 33
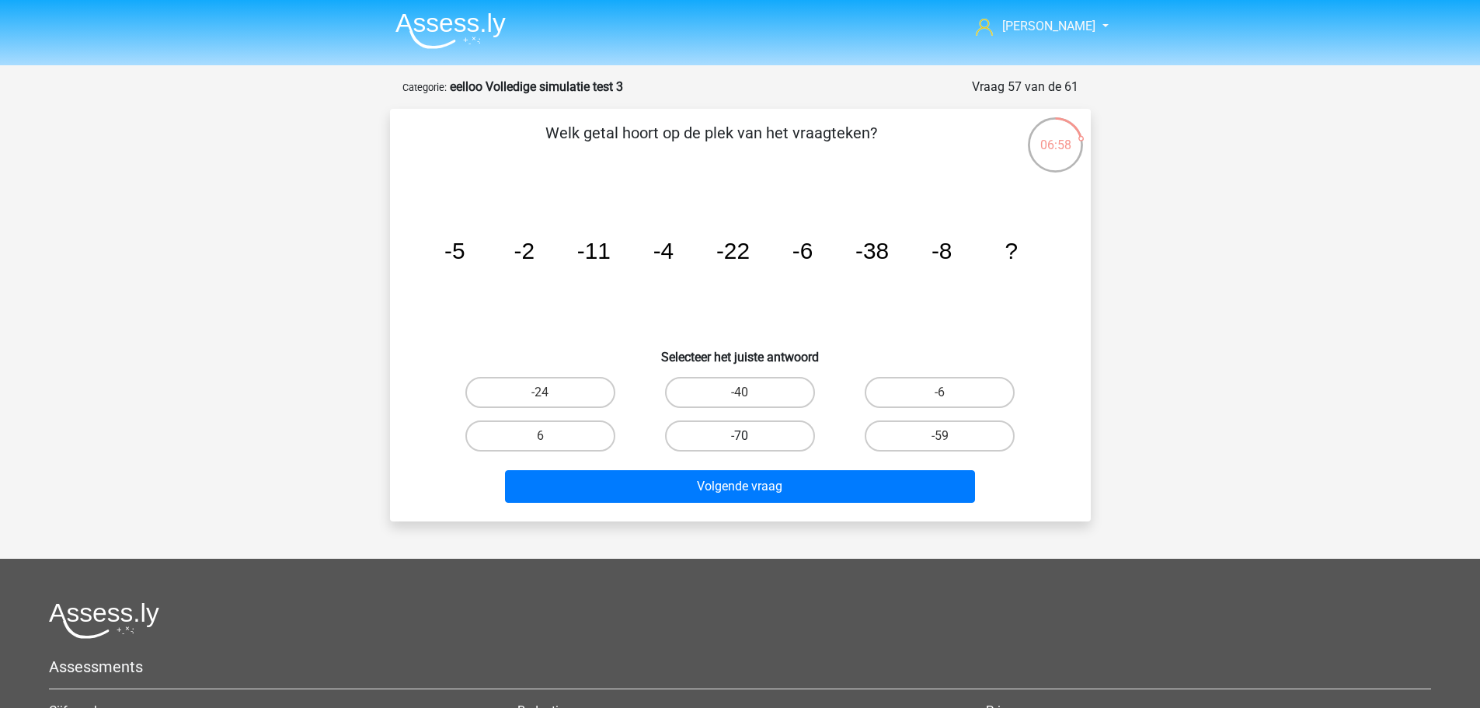
click at [793, 433] on label "-70" at bounding box center [740, 435] width 150 height 31
click at [750, 436] on input "-70" at bounding box center [744, 441] width 10 height 10
radio input "true"
click at [800, 503] on div "Volgende vraag" at bounding box center [740, 489] width 600 height 39
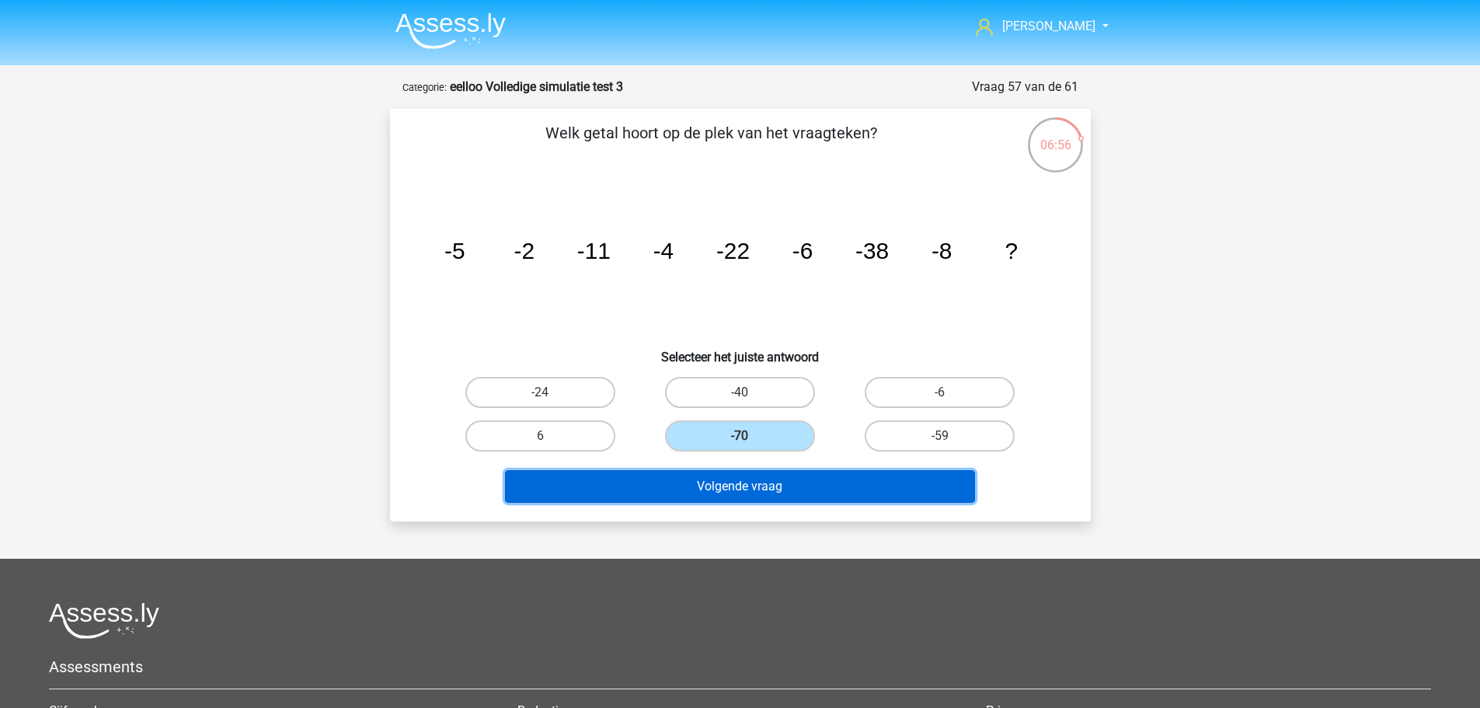
click at [810, 489] on button "Volgende vraag" at bounding box center [740, 486] width 470 height 33
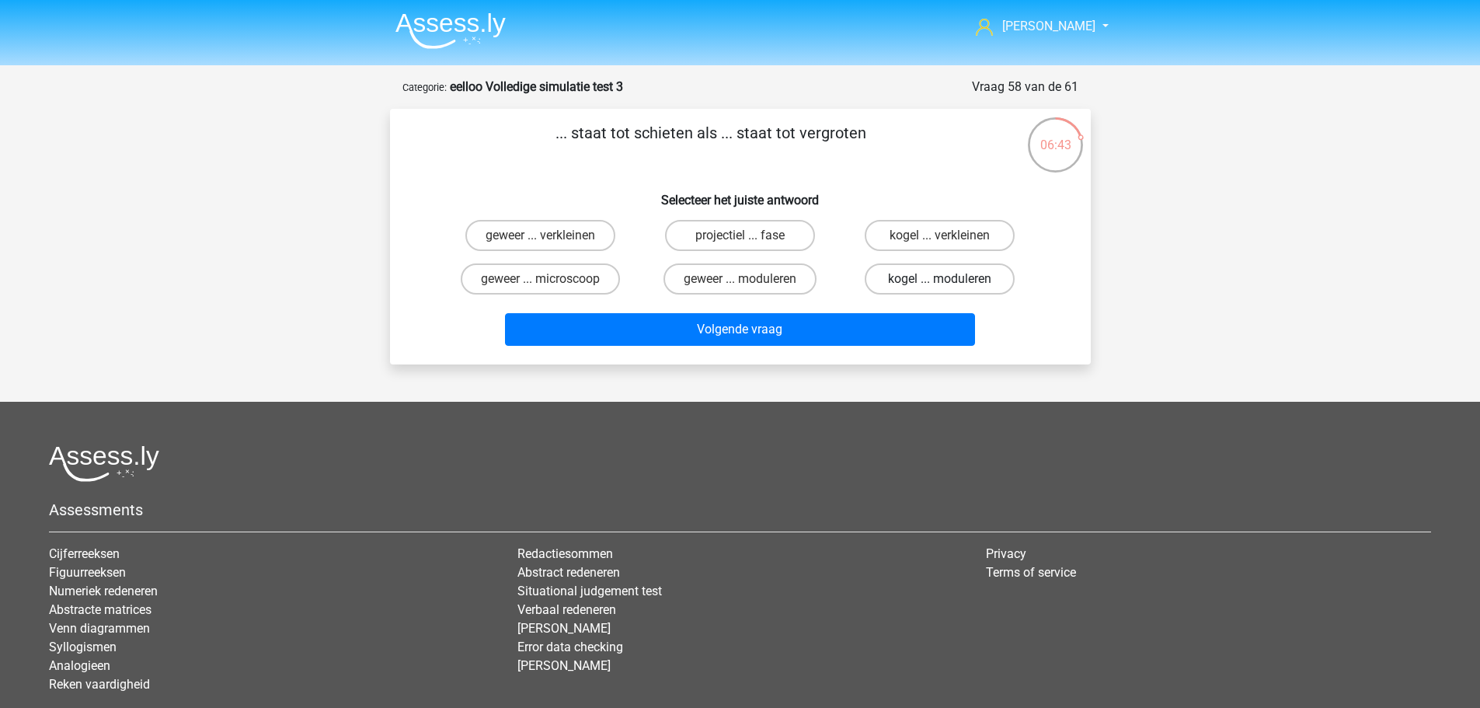
click at [949, 276] on label "kogel ... moduleren" at bounding box center [940, 278] width 150 height 31
click at [949, 279] on input "kogel ... moduleren" at bounding box center [945, 284] width 10 height 10
radio input "true"
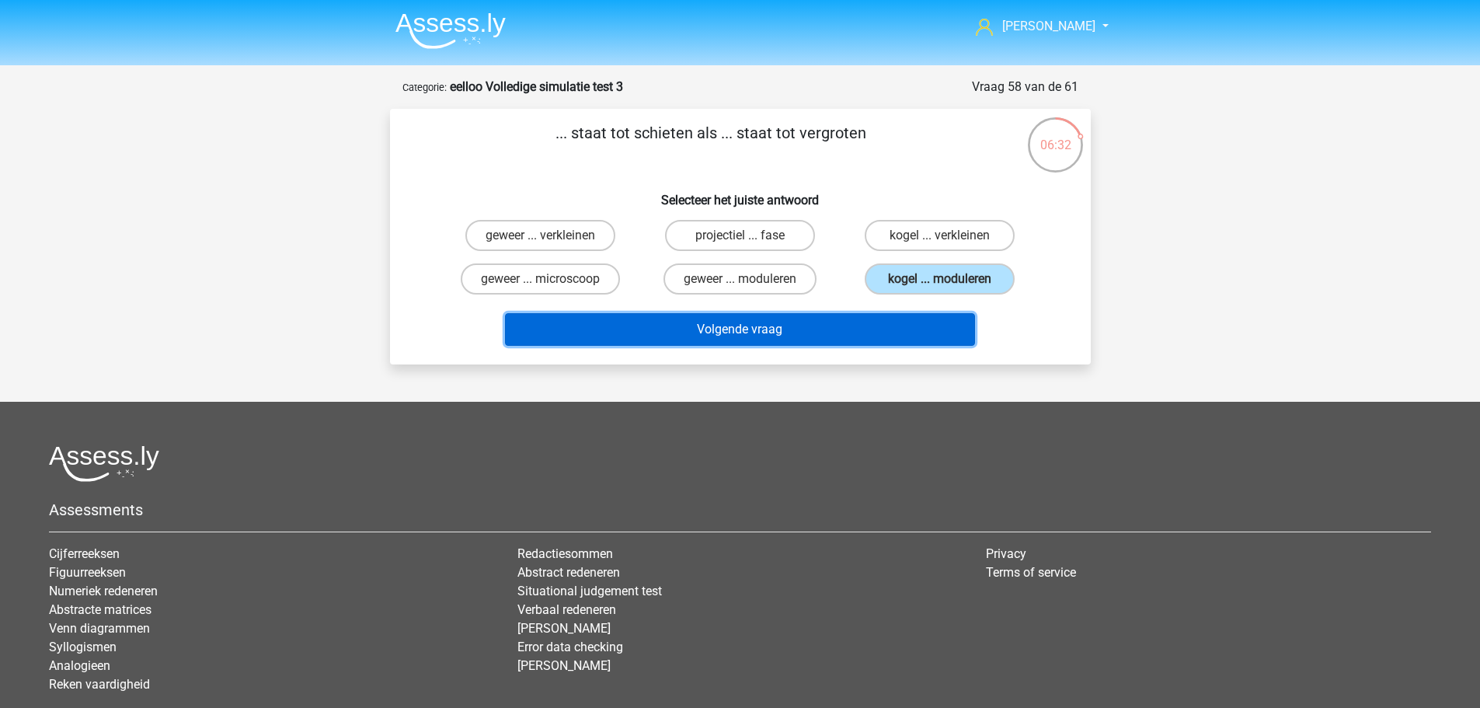
click at [712, 338] on button "Volgende vraag" at bounding box center [740, 329] width 470 height 33
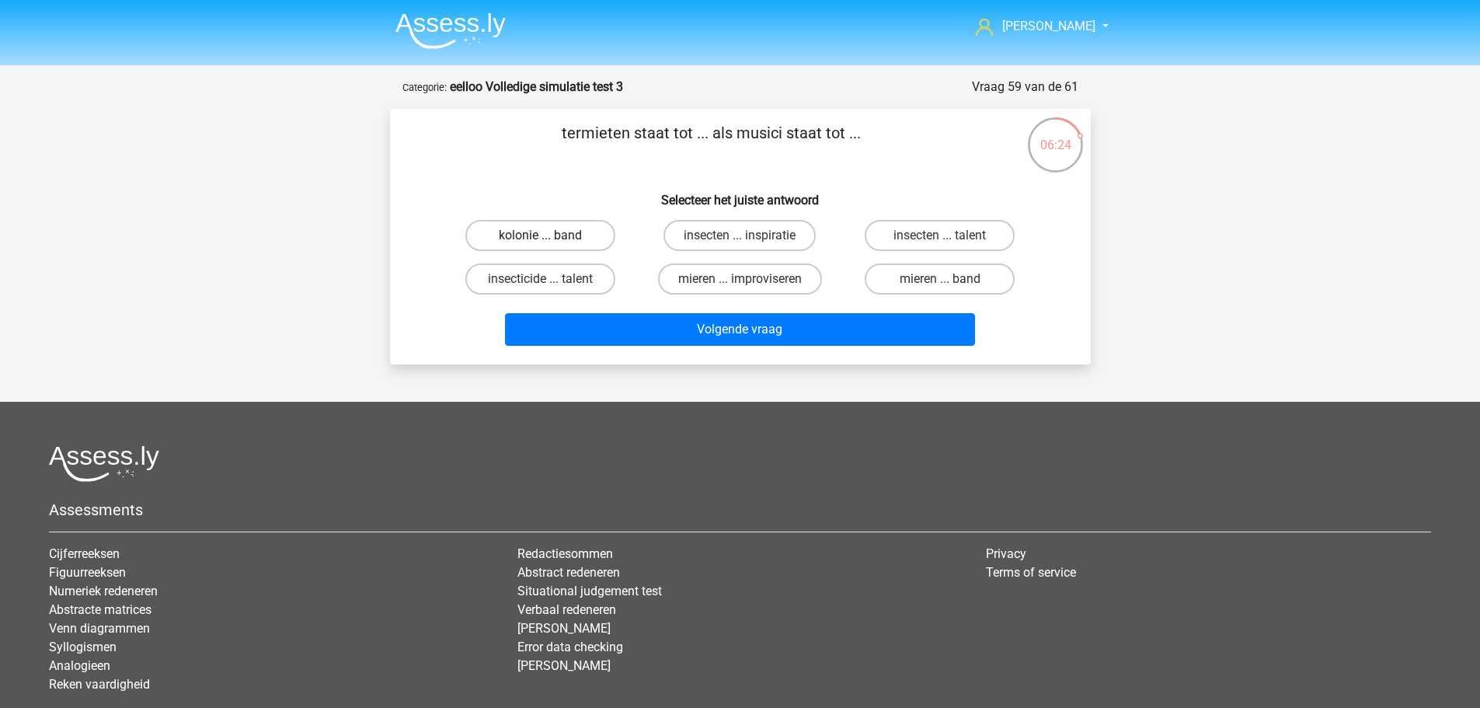
click at [552, 237] on label "kolonie ... band" at bounding box center [540, 235] width 150 height 31
click at [550, 237] on input "kolonie ... band" at bounding box center [545, 240] width 10 height 10
radio input "true"
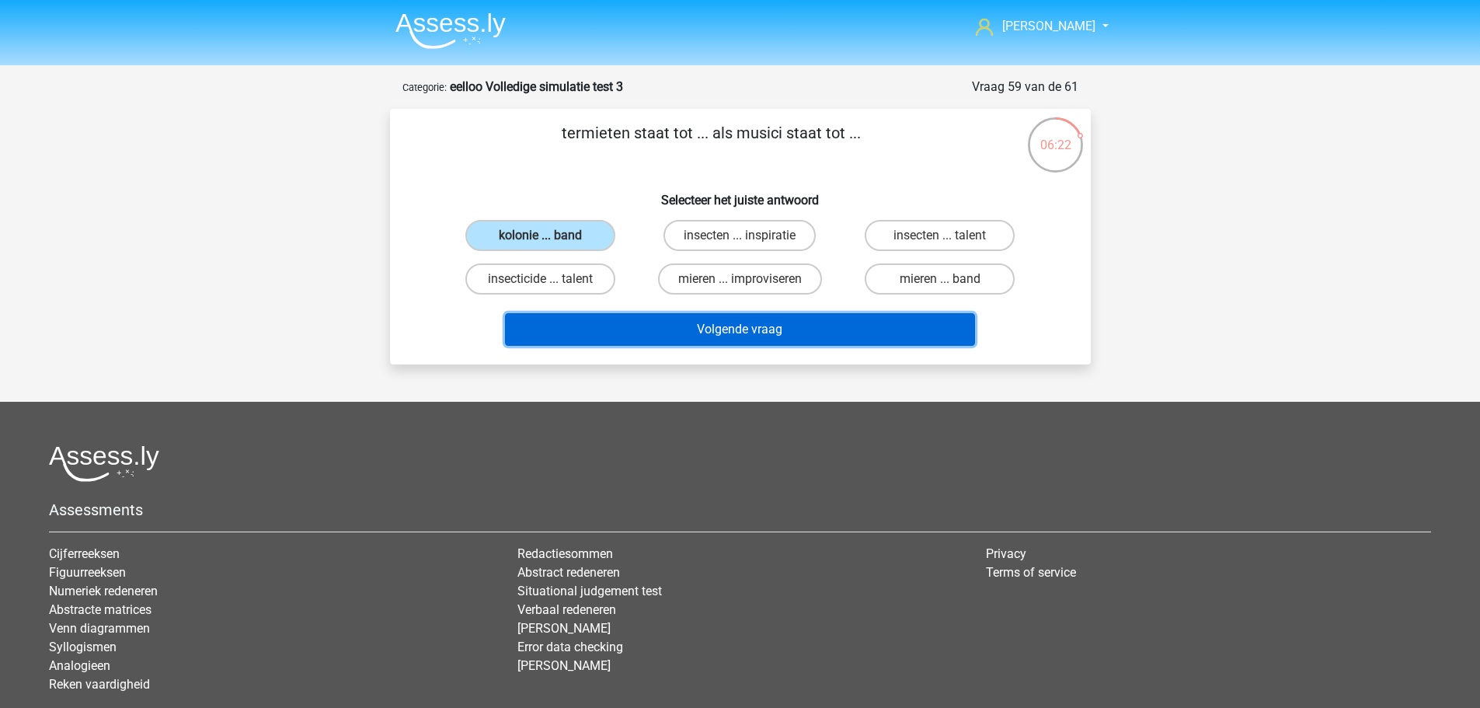
click at [780, 346] on button "Volgende vraag" at bounding box center [740, 329] width 470 height 33
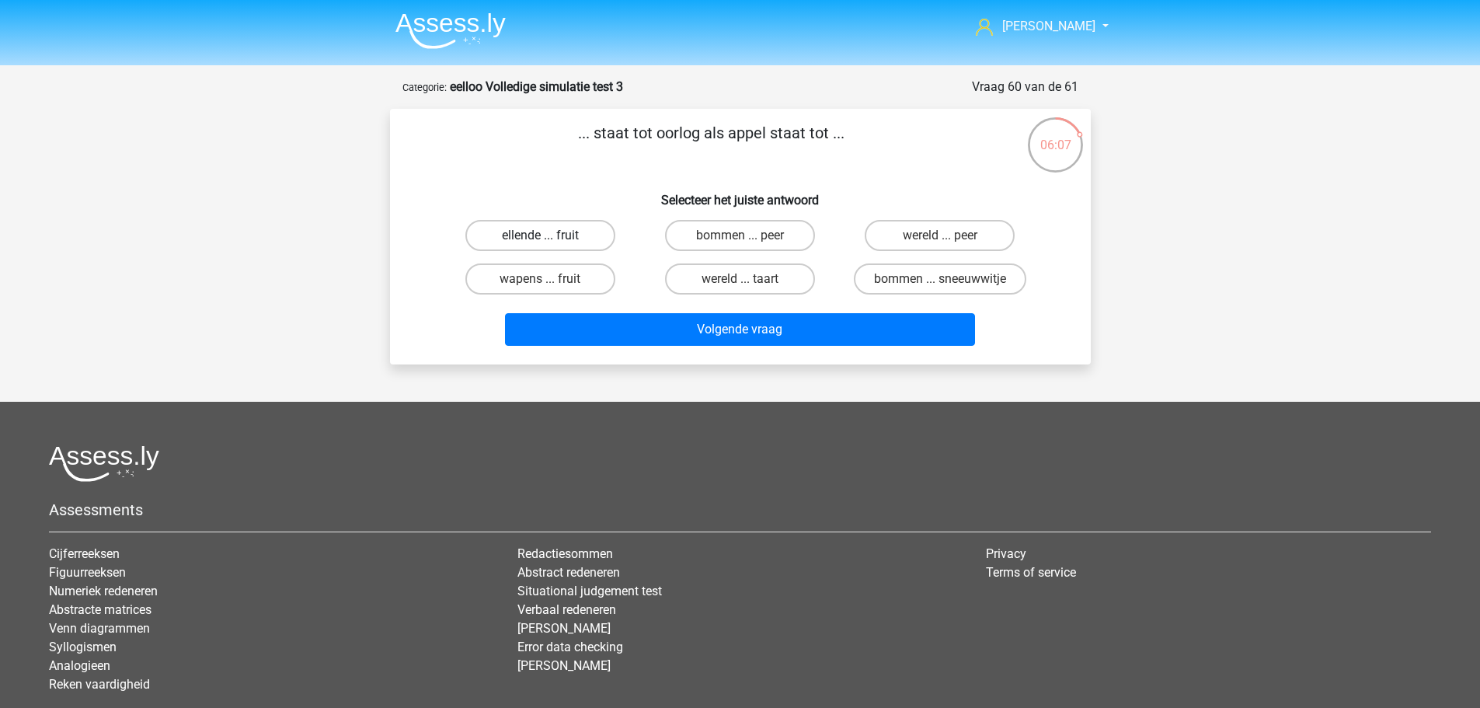
click at [525, 232] on label "ellende ... fruit" at bounding box center [540, 235] width 150 height 31
click at [540, 235] on input "ellende ... fruit" at bounding box center [545, 240] width 10 height 10
radio input "true"
drag, startPoint x: 533, startPoint y: 282, endPoint x: 564, endPoint y: 284, distance: 31.1
click at [534, 282] on label "wapens ... fruit" at bounding box center [540, 278] width 150 height 31
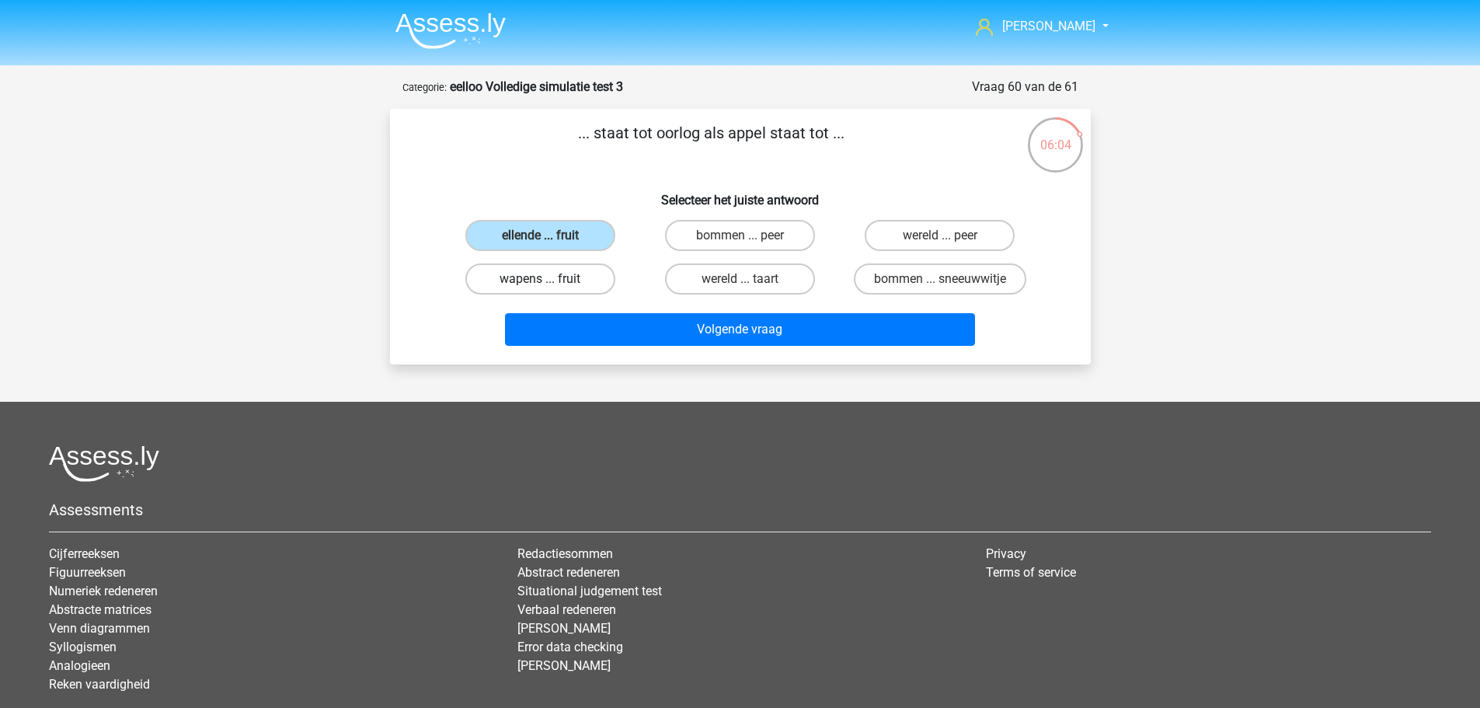
click at [540, 282] on input "wapens ... fruit" at bounding box center [545, 284] width 10 height 10
radio input "true"
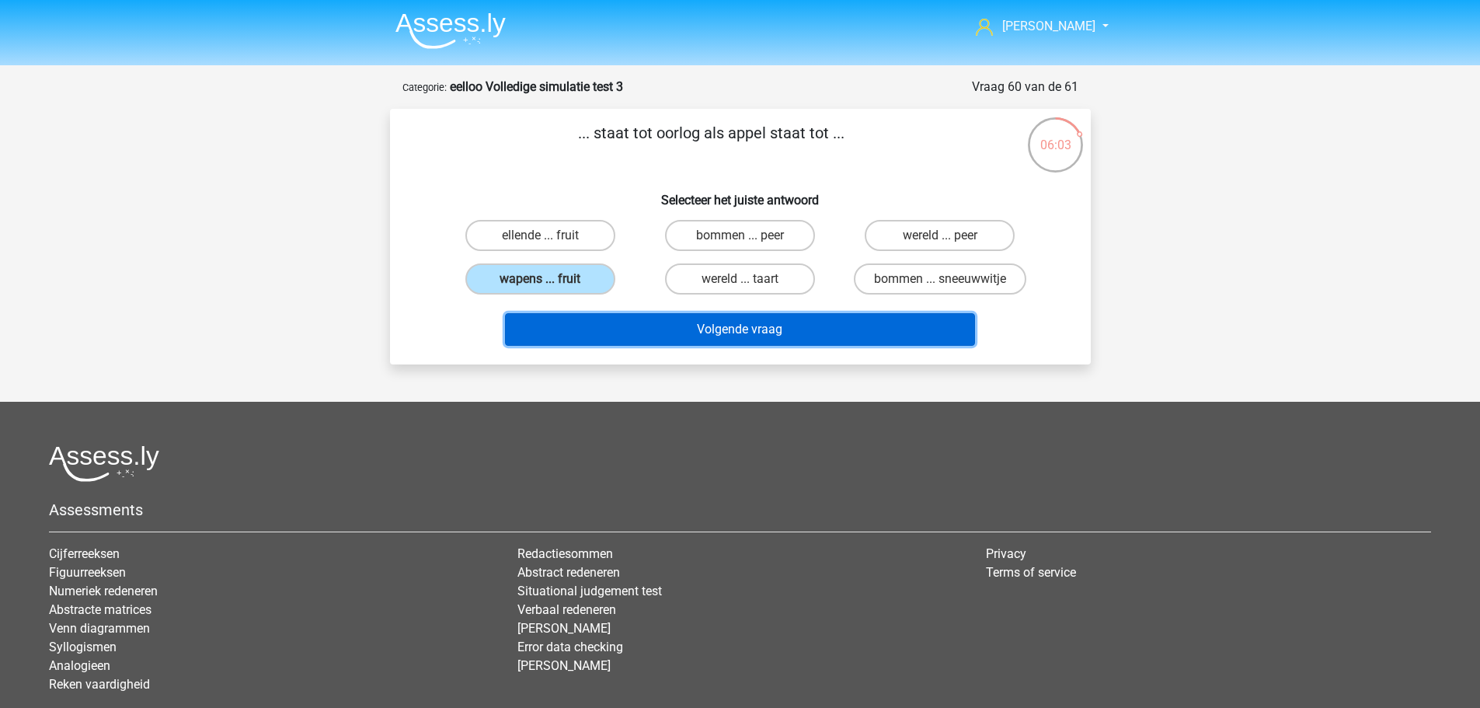
click at [762, 330] on button "Volgende vraag" at bounding box center [740, 329] width 470 height 33
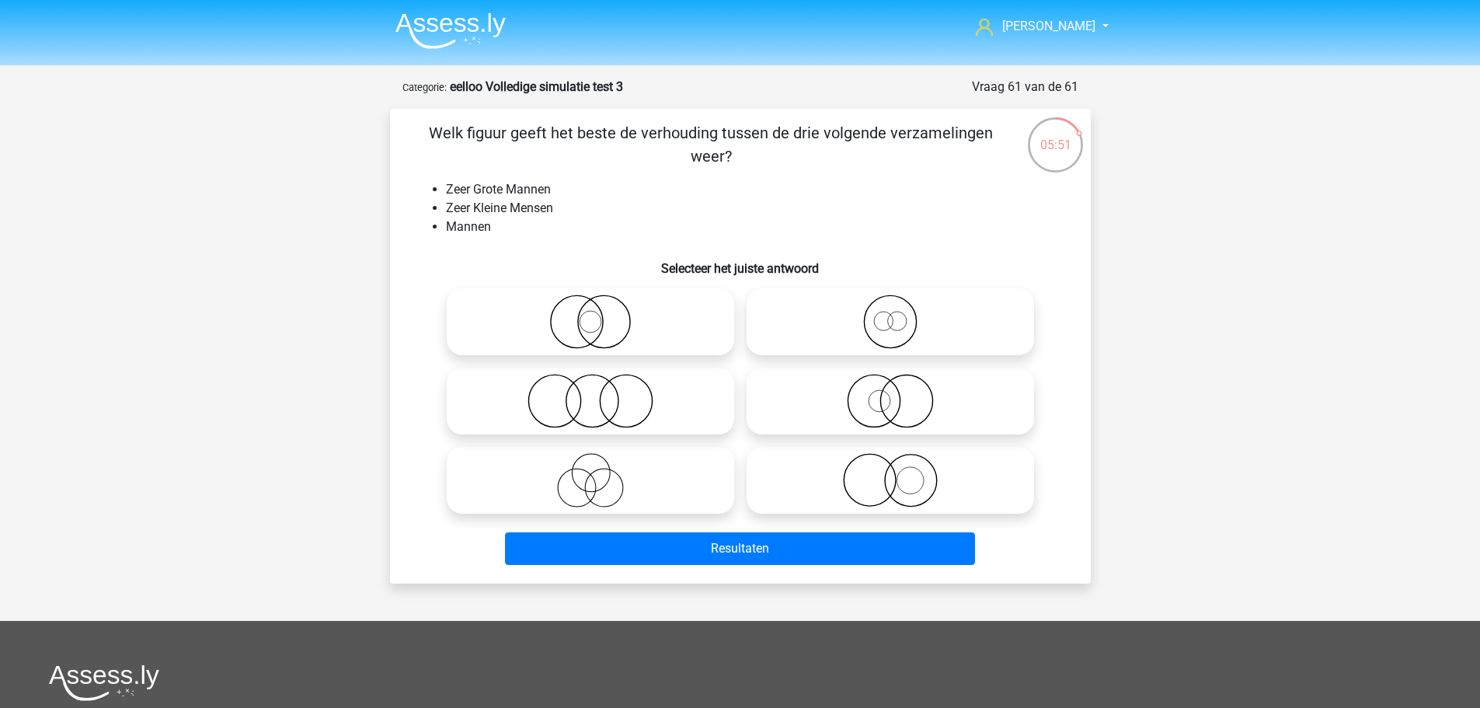
click at [901, 486] on icon at bounding box center [890, 480] width 275 height 54
click at [900, 472] on input "radio" at bounding box center [895, 467] width 10 height 10
radio input "true"
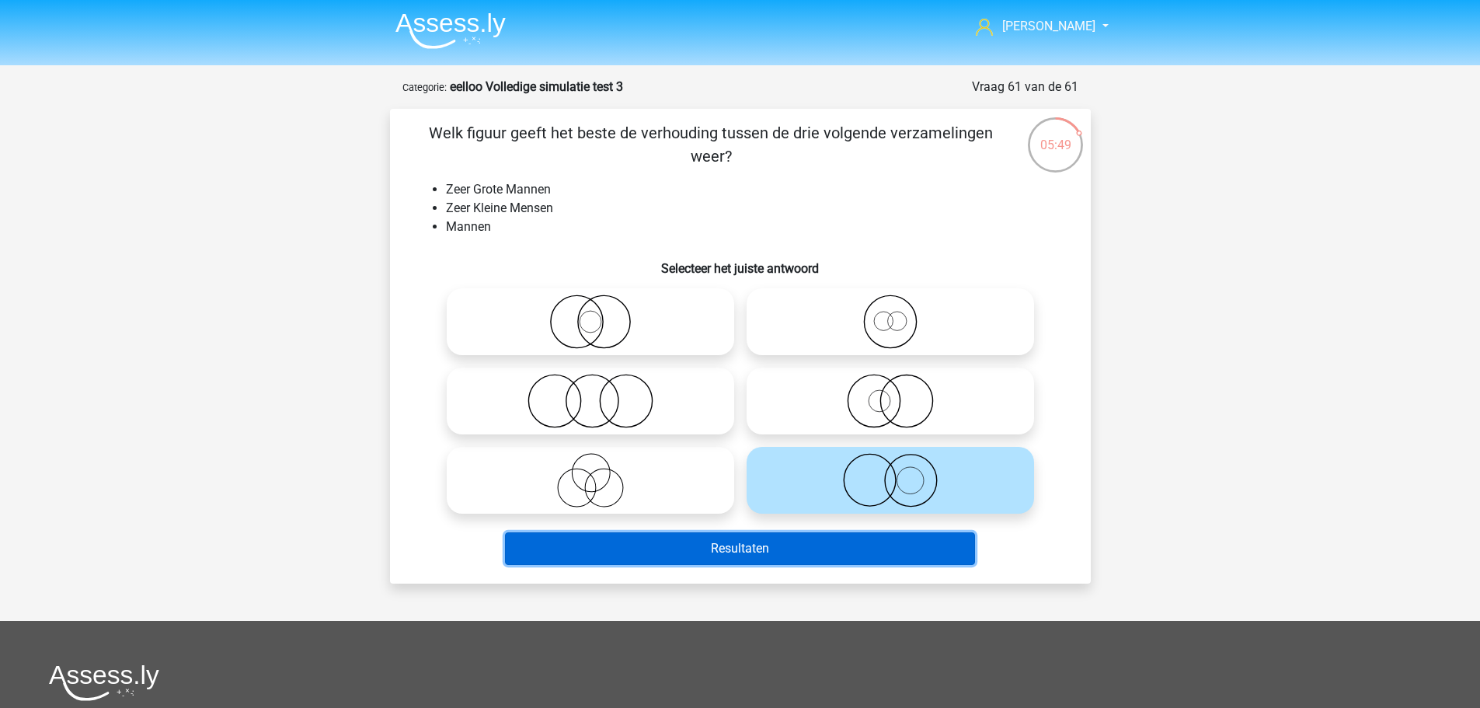
click at [881, 537] on button "Resultaten" at bounding box center [740, 548] width 470 height 33
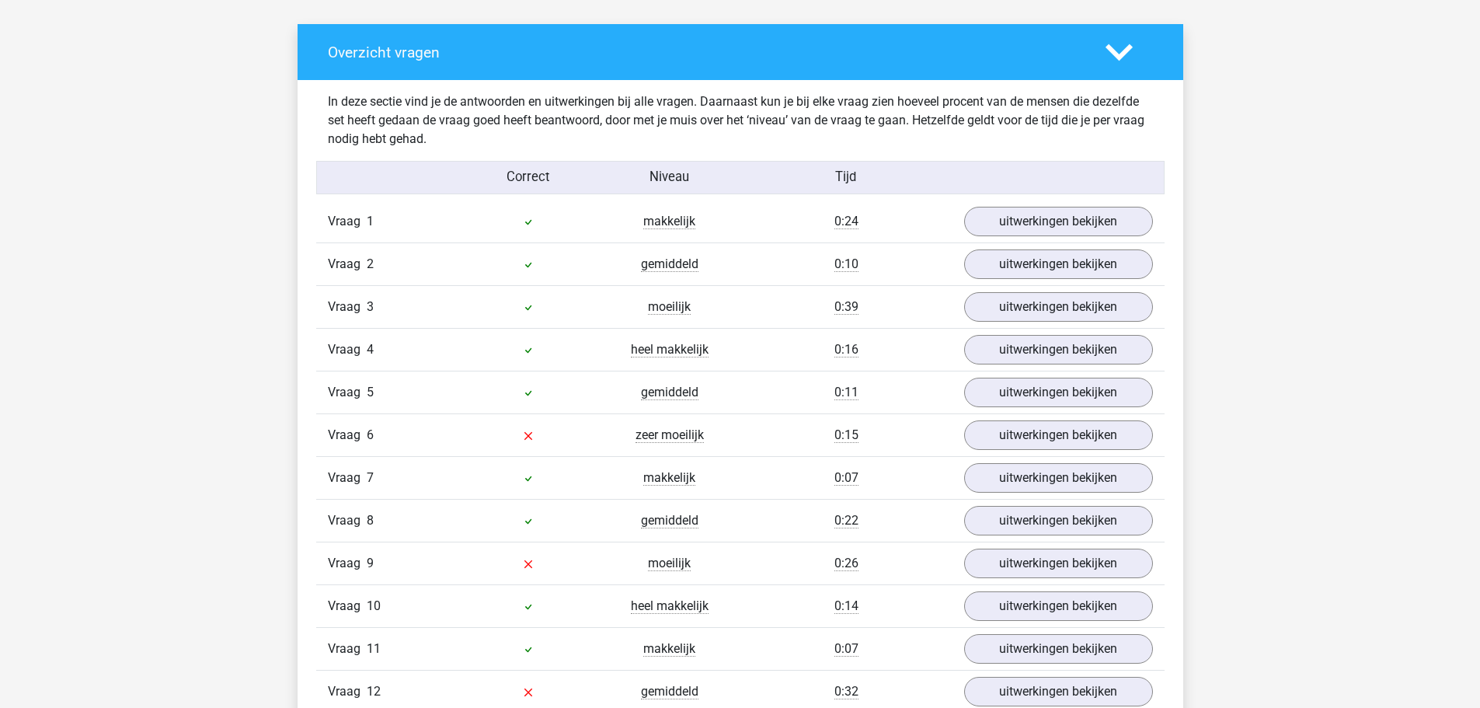
scroll to position [1243, 0]
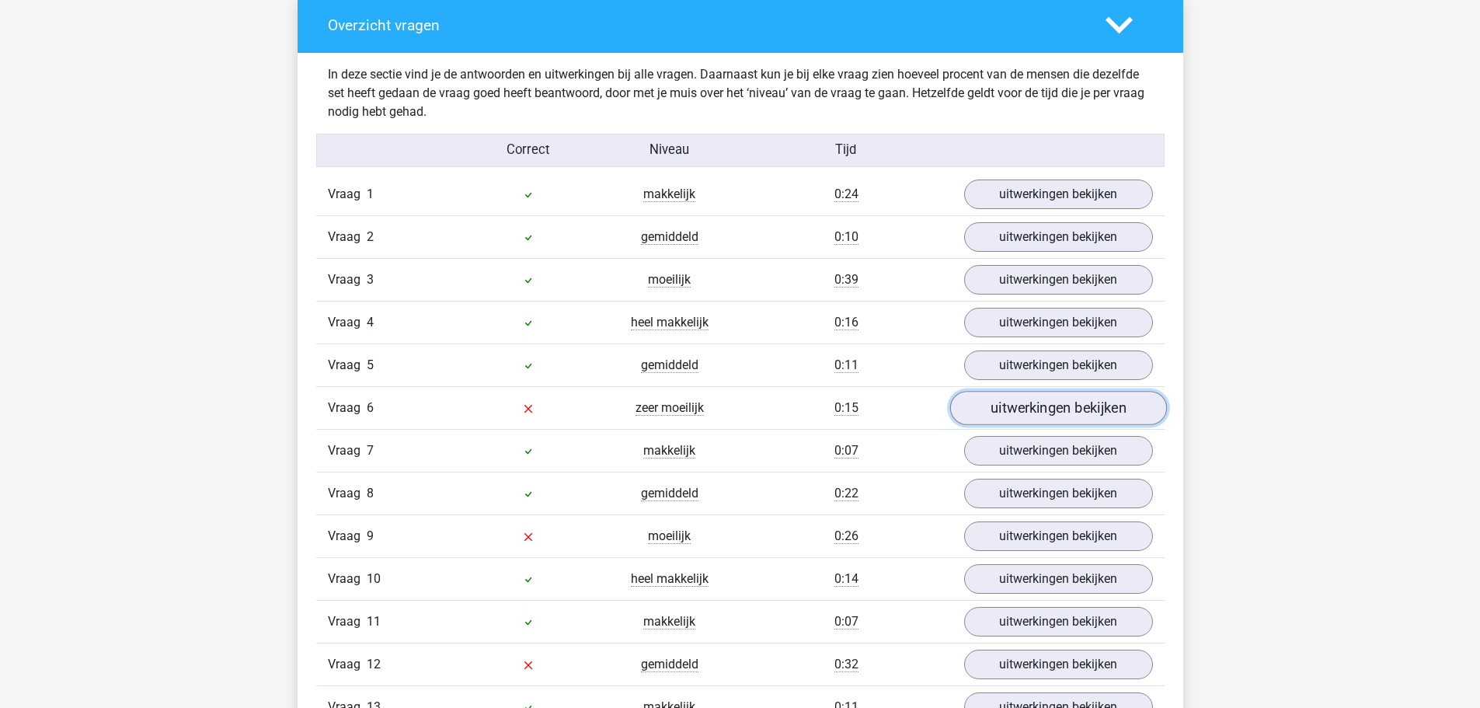
click at [1080, 403] on link "uitwerkingen bekijken" at bounding box center [1057, 408] width 217 height 34
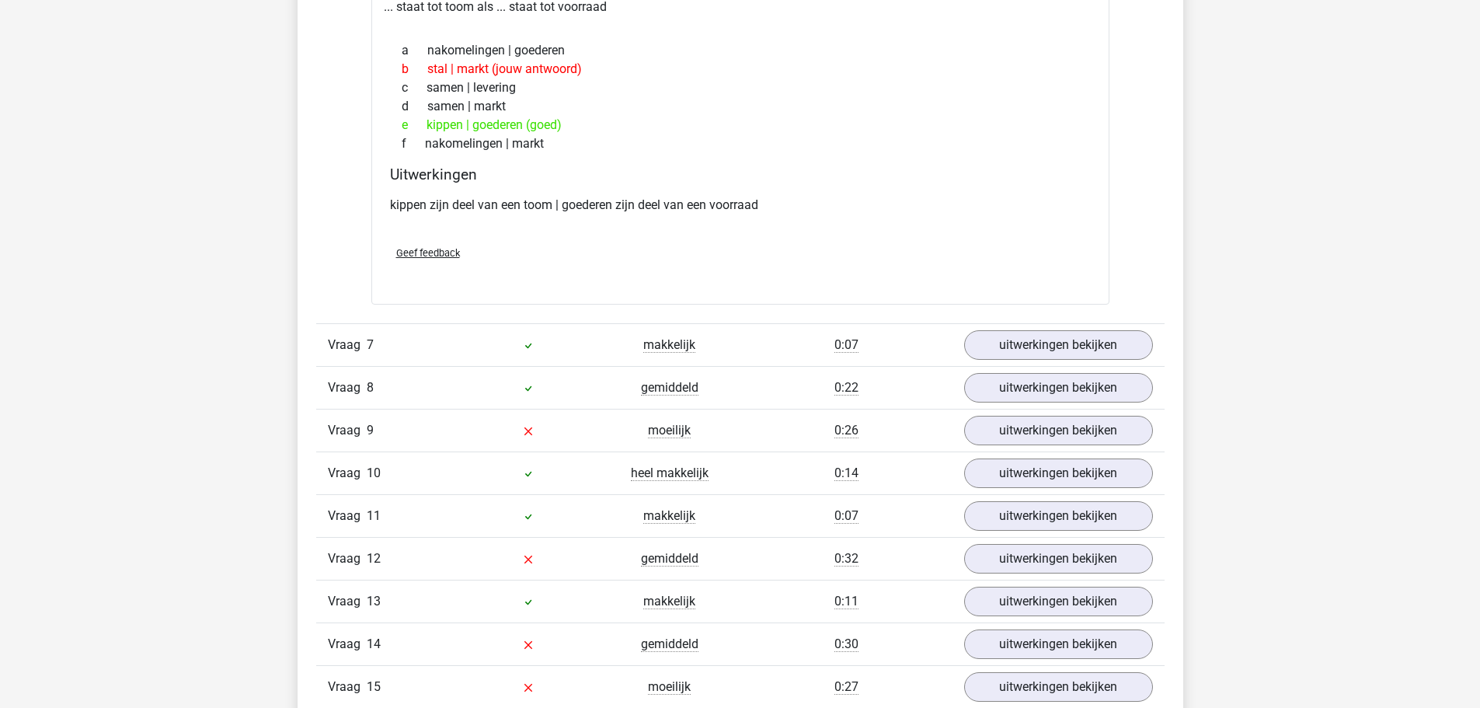
scroll to position [1709, 0]
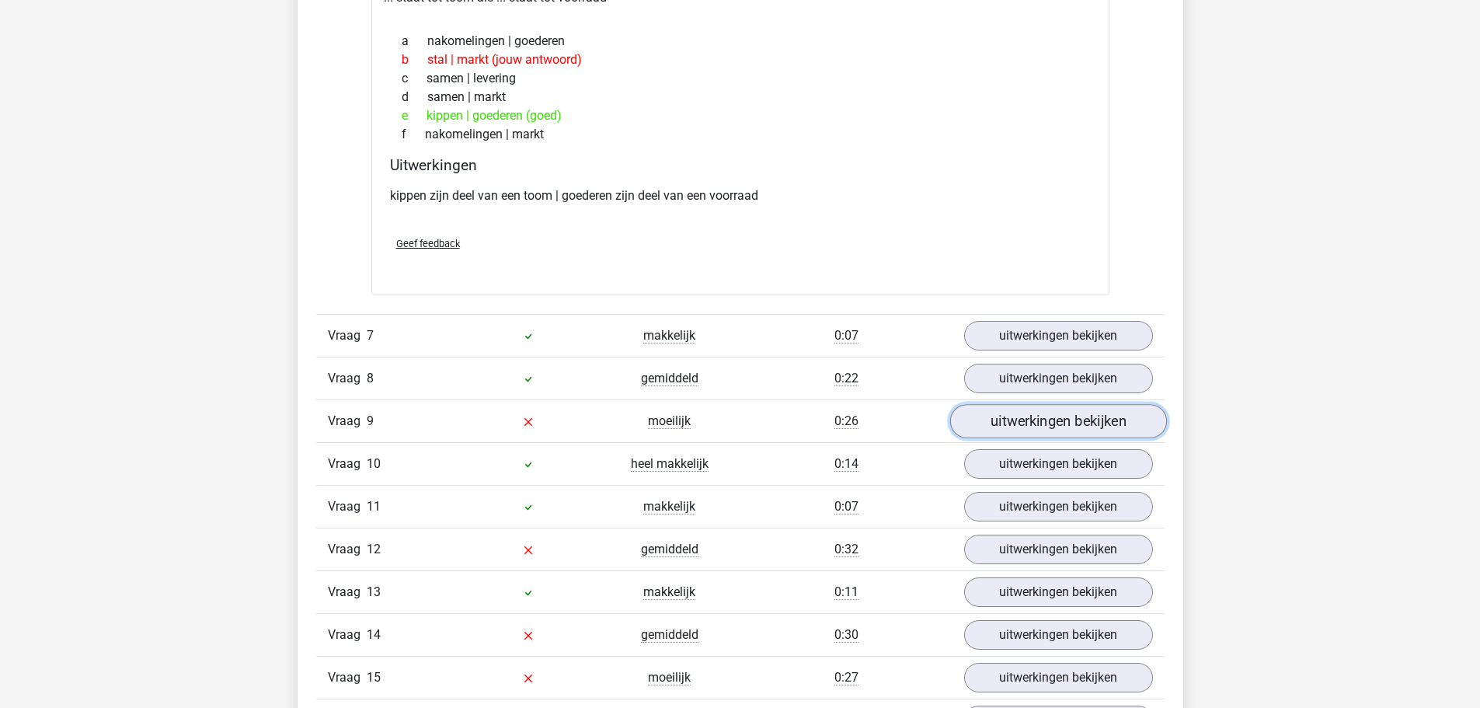
click at [1073, 420] on link "uitwerkingen bekijken" at bounding box center [1057, 422] width 217 height 34
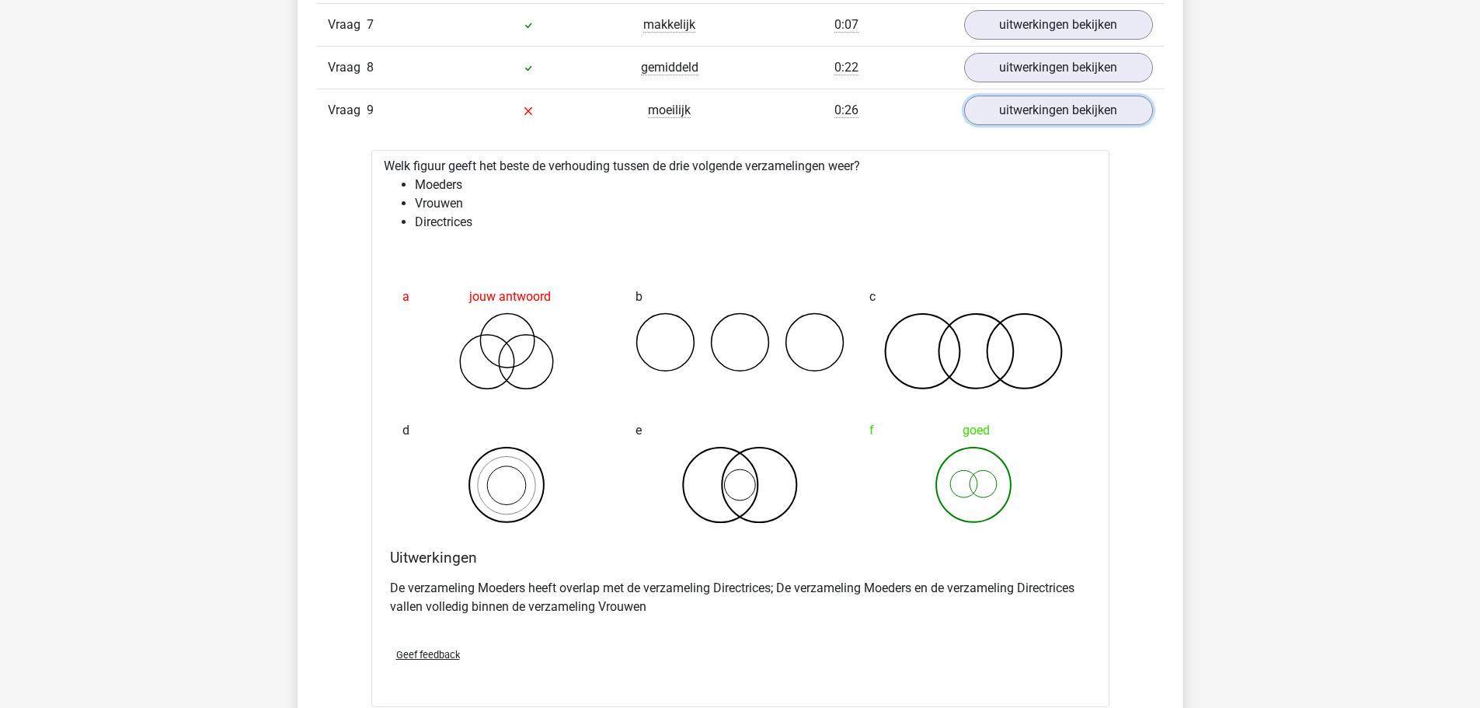
scroll to position [2486, 0]
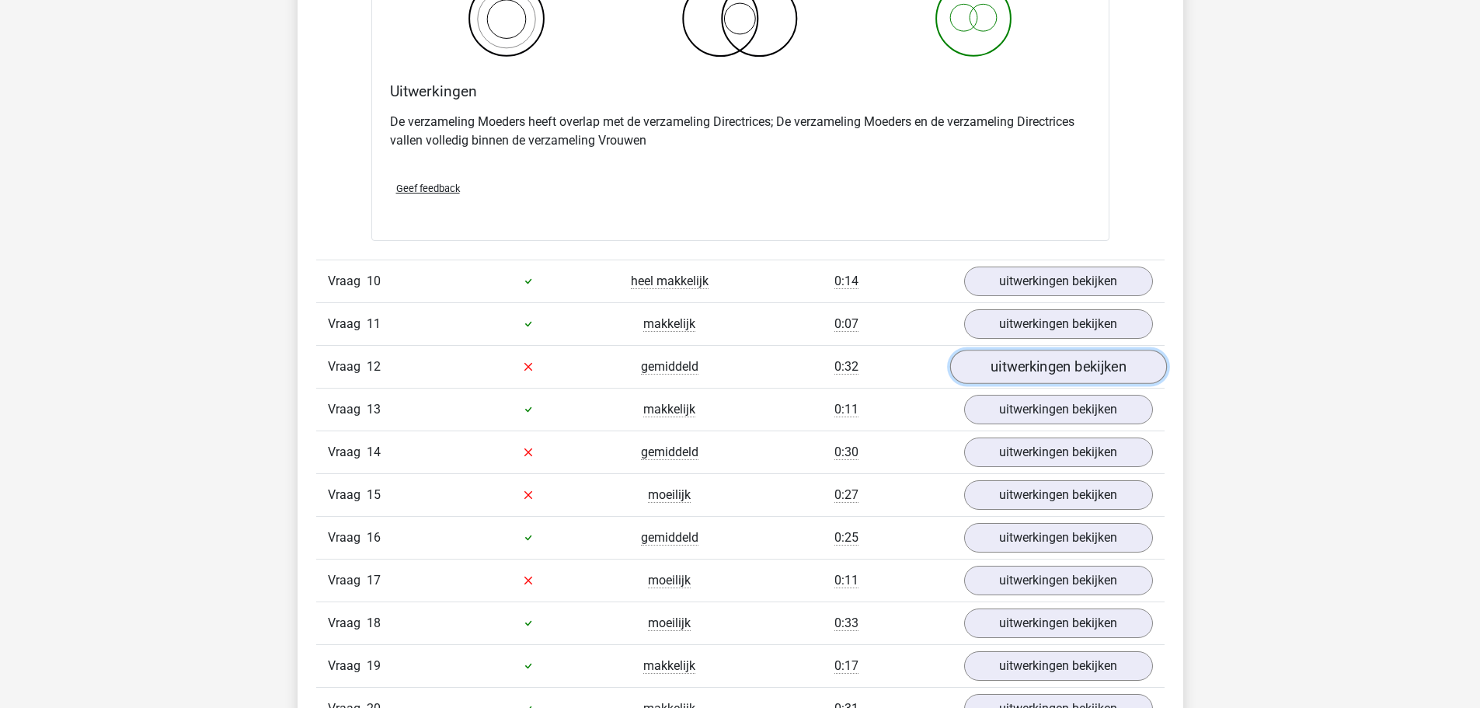
click at [1110, 372] on link "uitwerkingen bekijken" at bounding box center [1057, 367] width 217 height 34
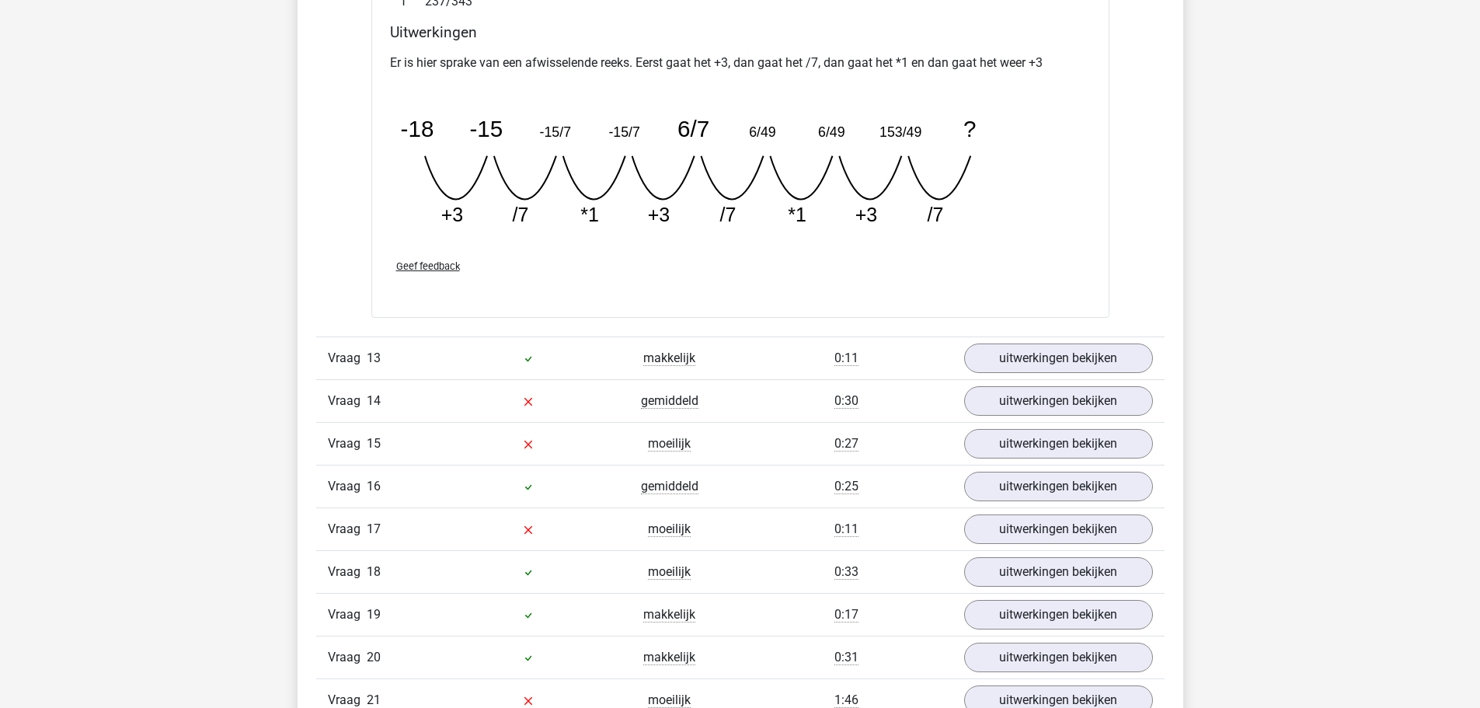
scroll to position [3262, 0]
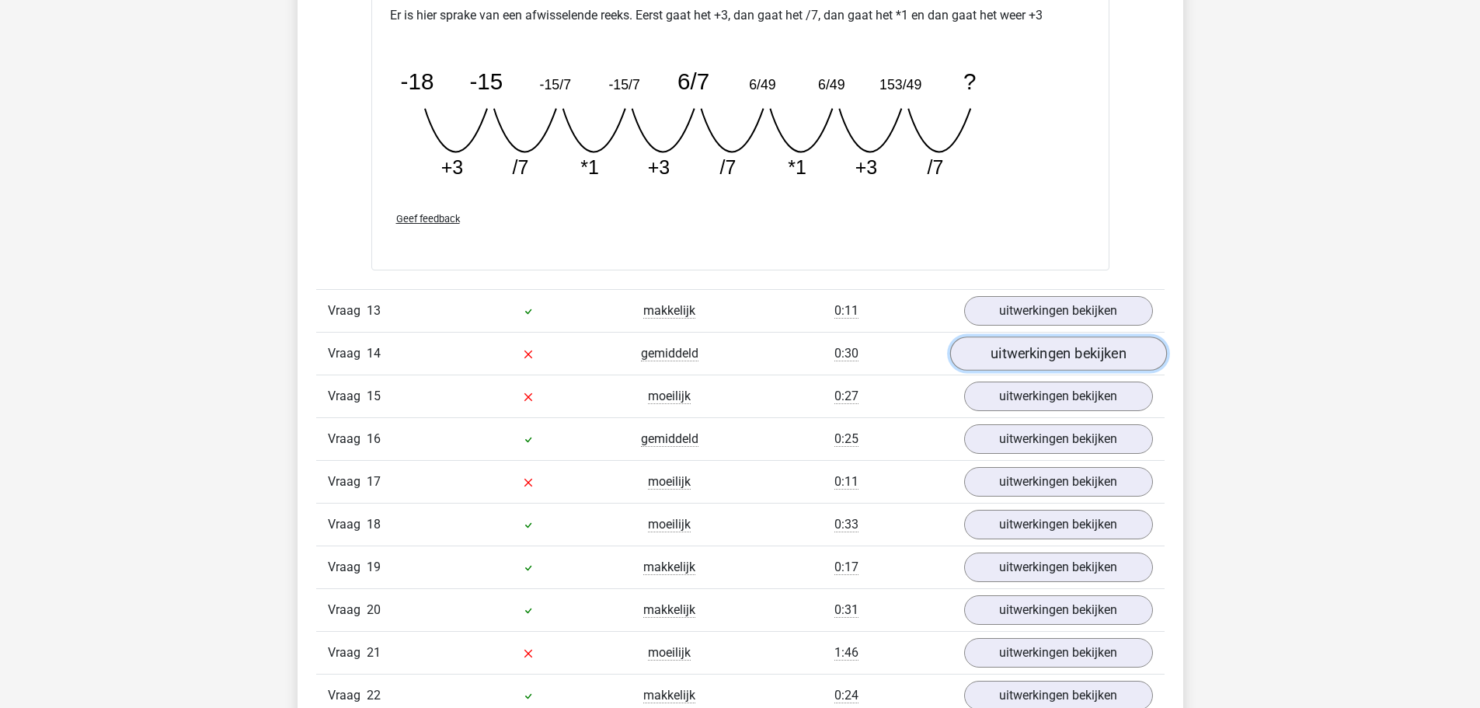
click at [1009, 344] on link "uitwerkingen bekijken" at bounding box center [1057, 353] width 217 height 34
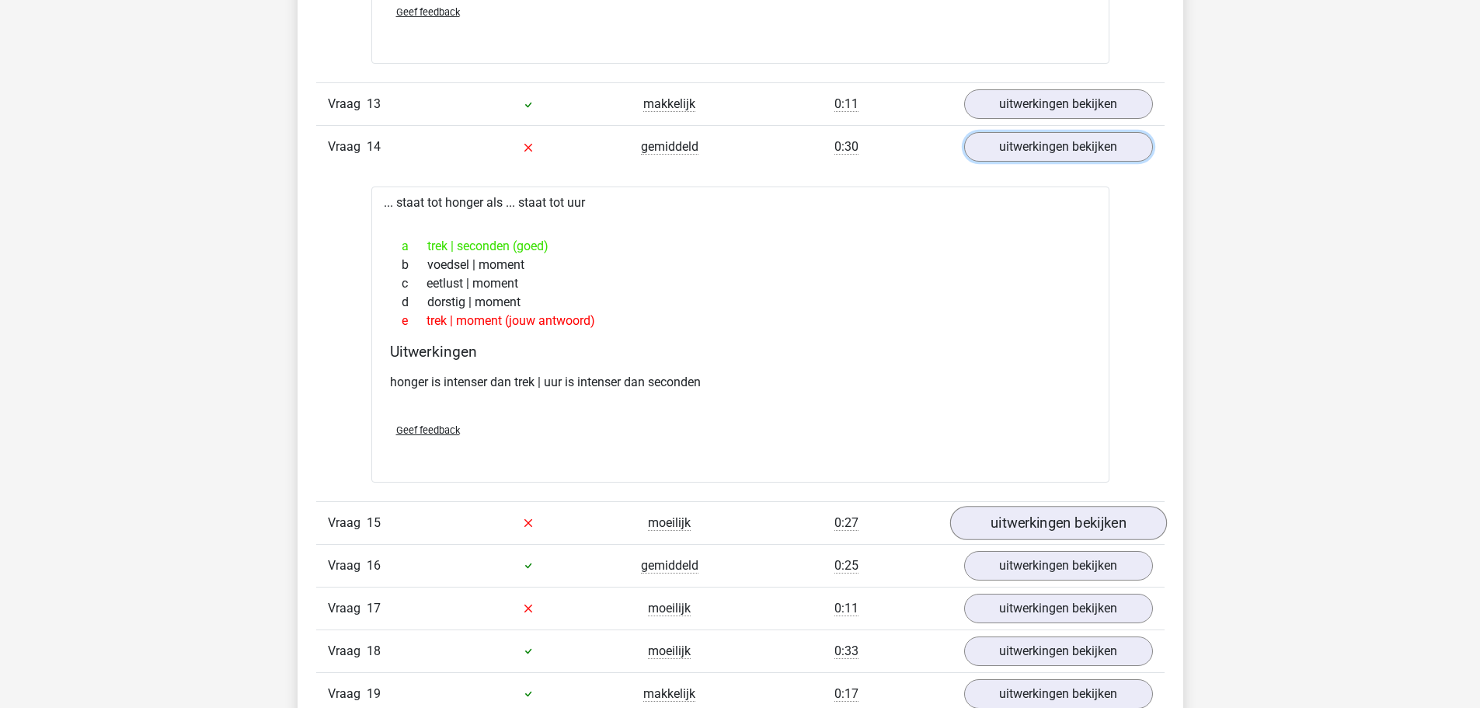
scroll to position [3495, 0]
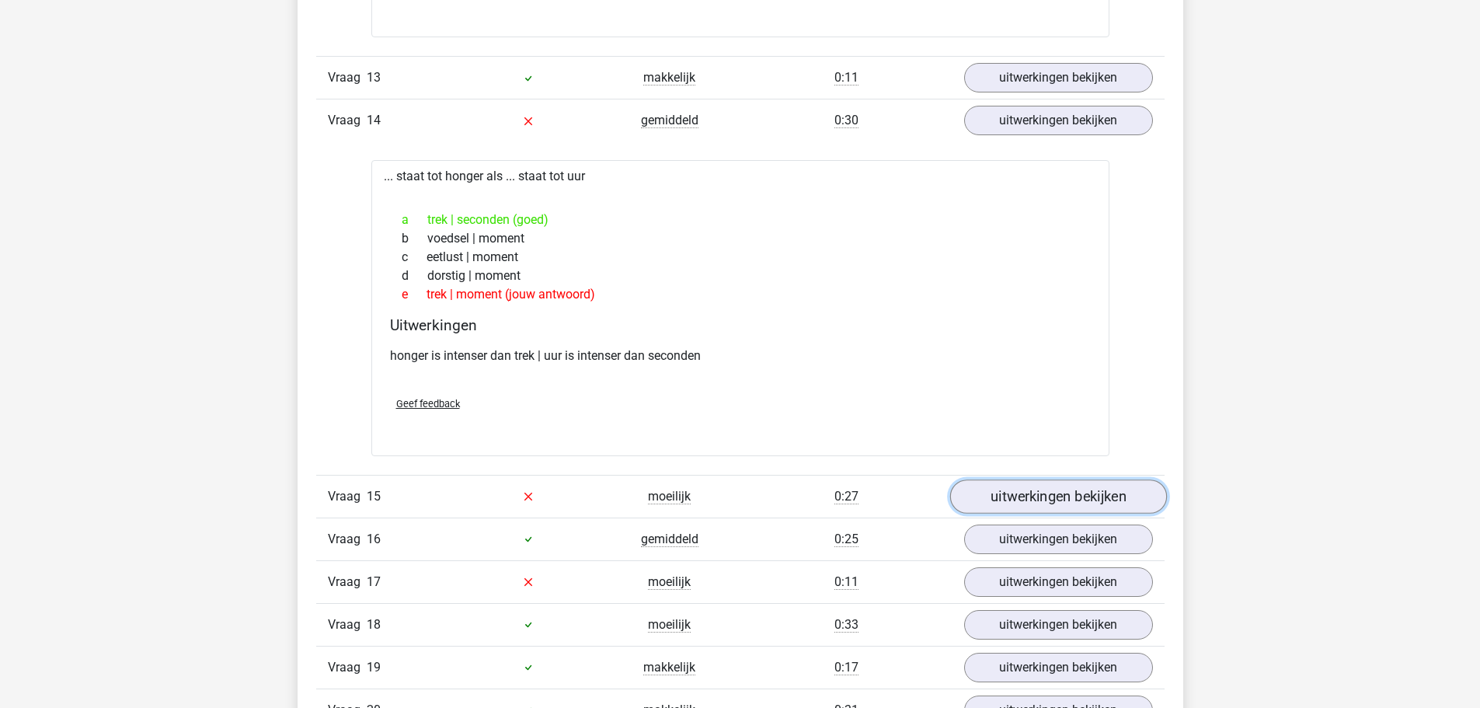
click at [1021, 499] on link "uitwerkingen bekijken" at bounding box center [1057, 496] width 217 height 34
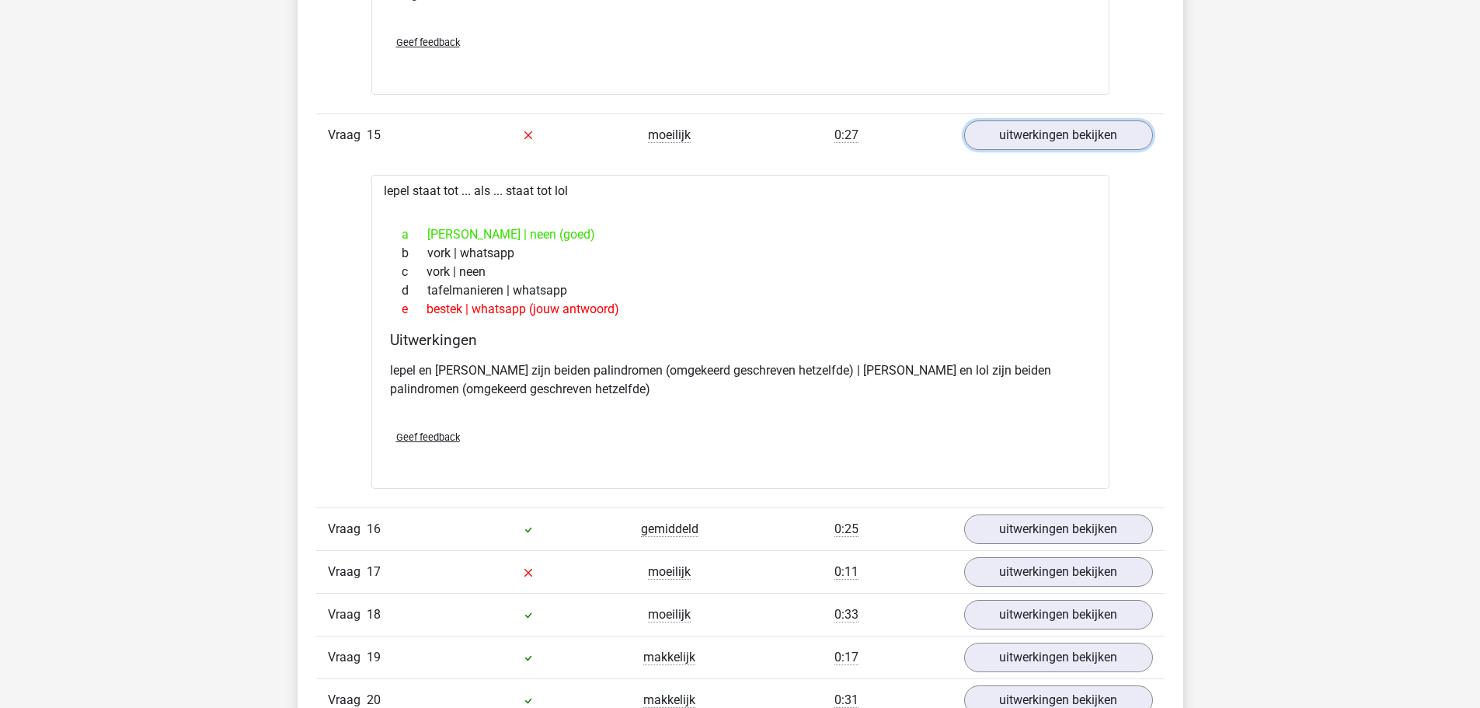
scroll to position [3884, 0]
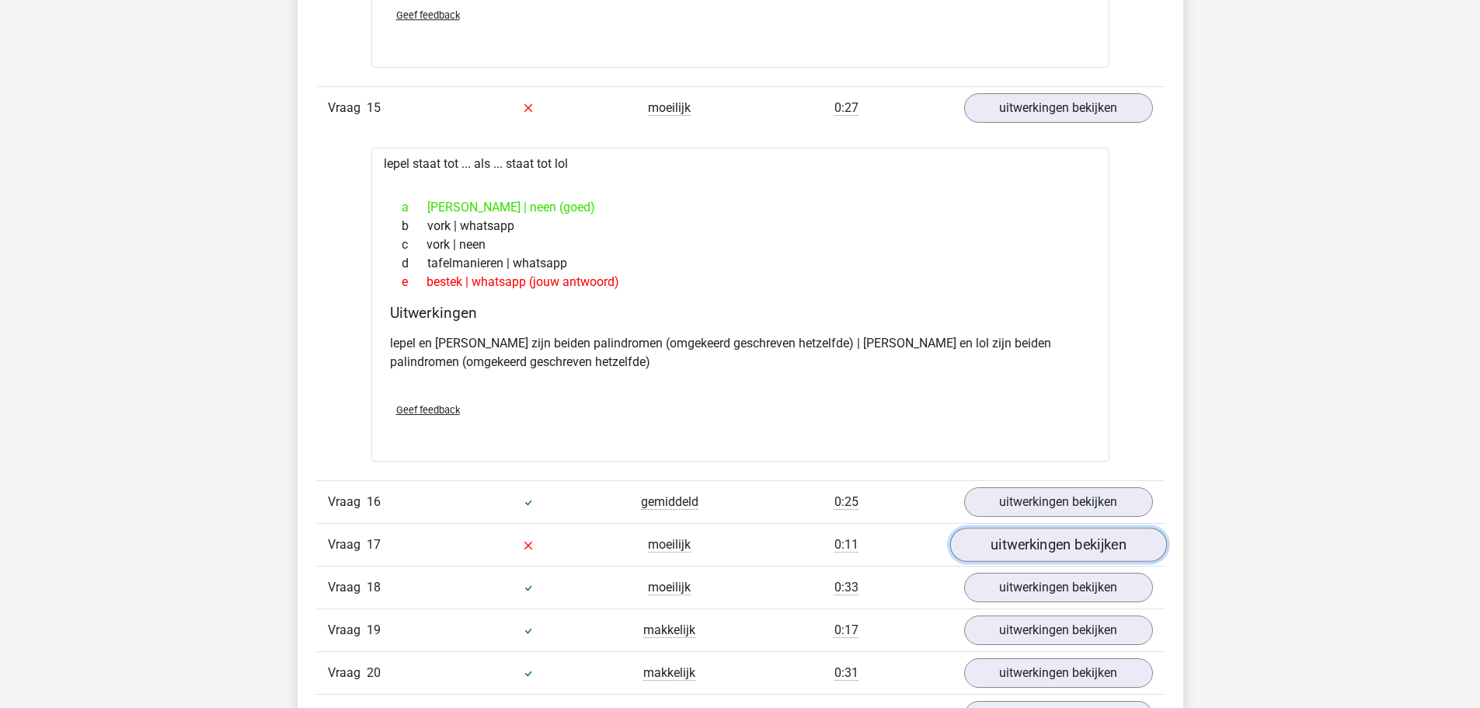
click at [1031, 530] on link "uitwerkingen bekijken" at bounding box center [1057, 544] width 217 height 34
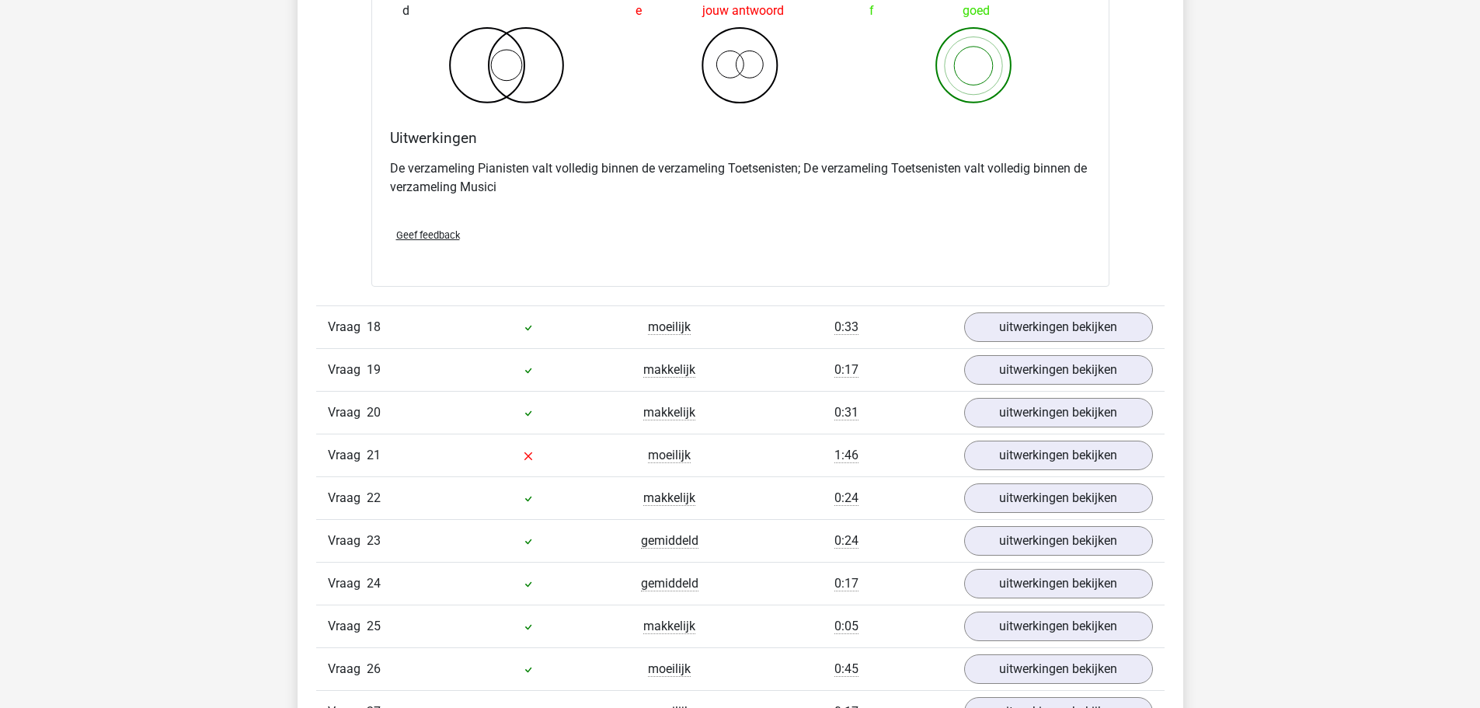
scroll to position [4738, 0]
click at [1048, 365] on link "uitwerkingen bekijken" at bounding box center [1057, 369] width 217 height 34
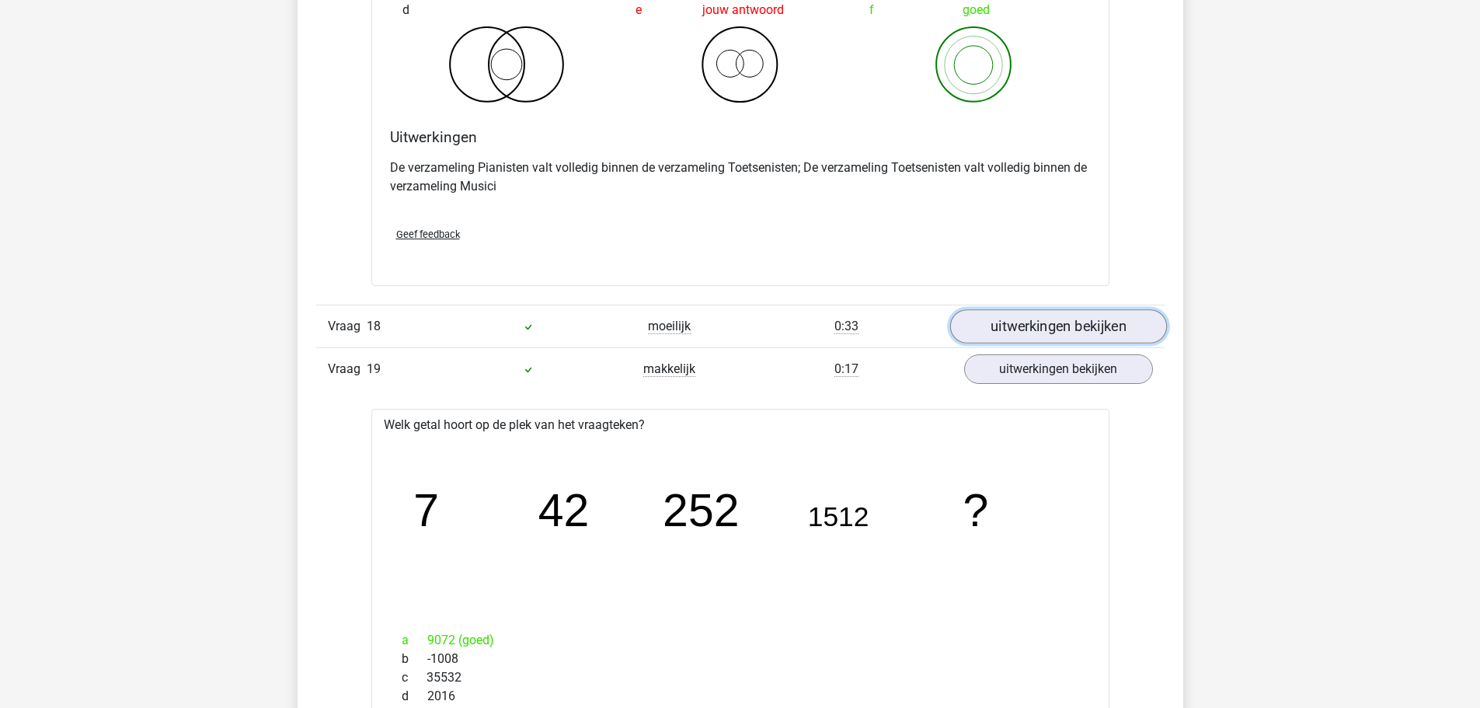
click at [1059, 333] on link "uitwerkingen bekijken" at bounding box center [1057, 326] width 217 height 34
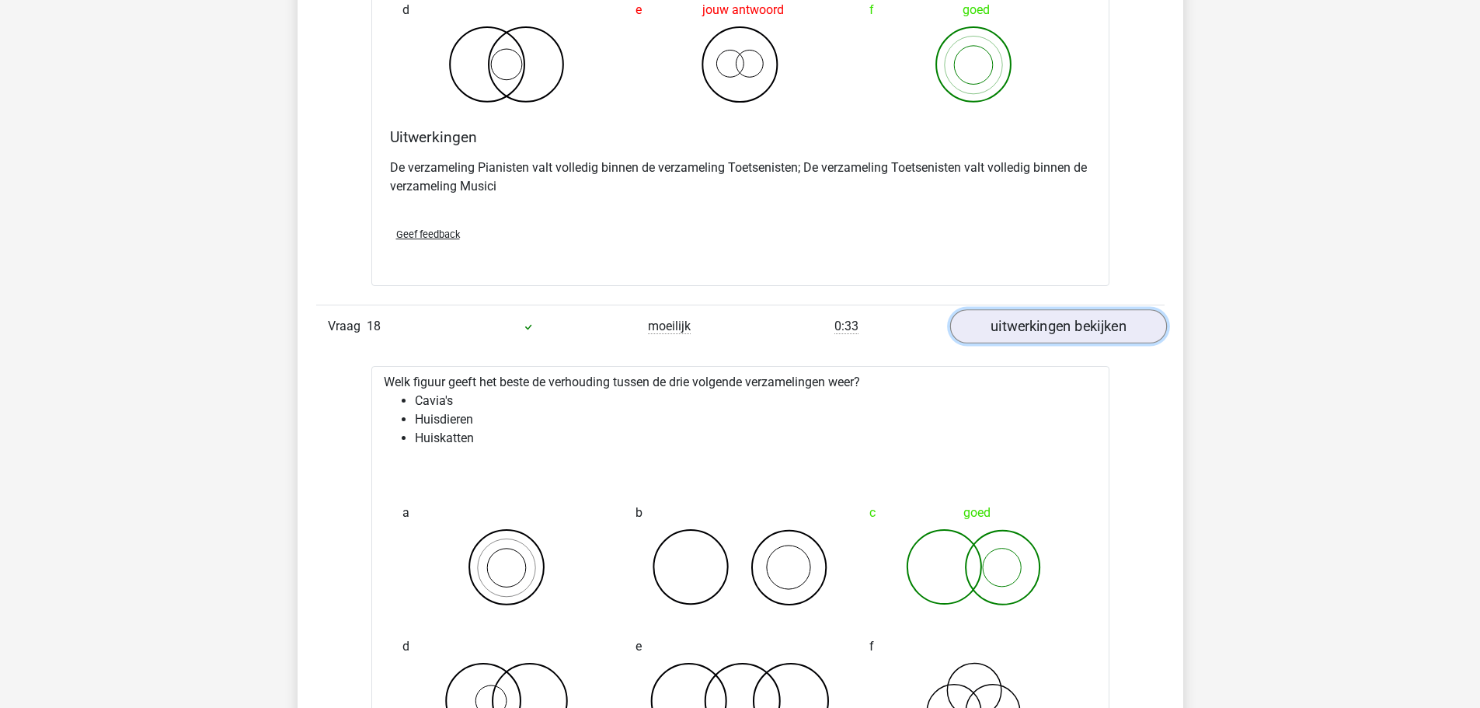
click at [1059, 332] on link "uitwerkingen bekijken" at bounding box center [1057, 326] width 217 height 34
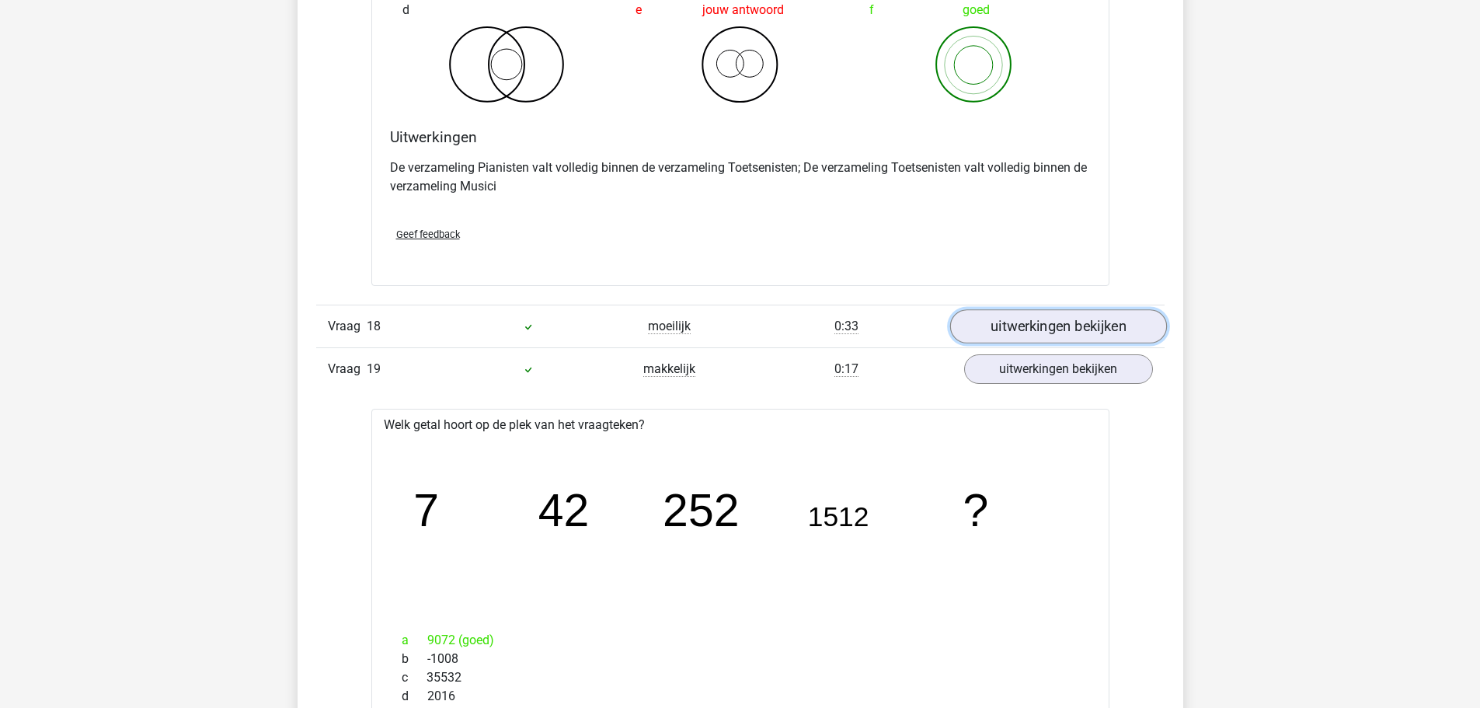
click at [1063, 315] on link "uitwerkingen bekijken" at bounding box center [1057, 326] width 217 height 34
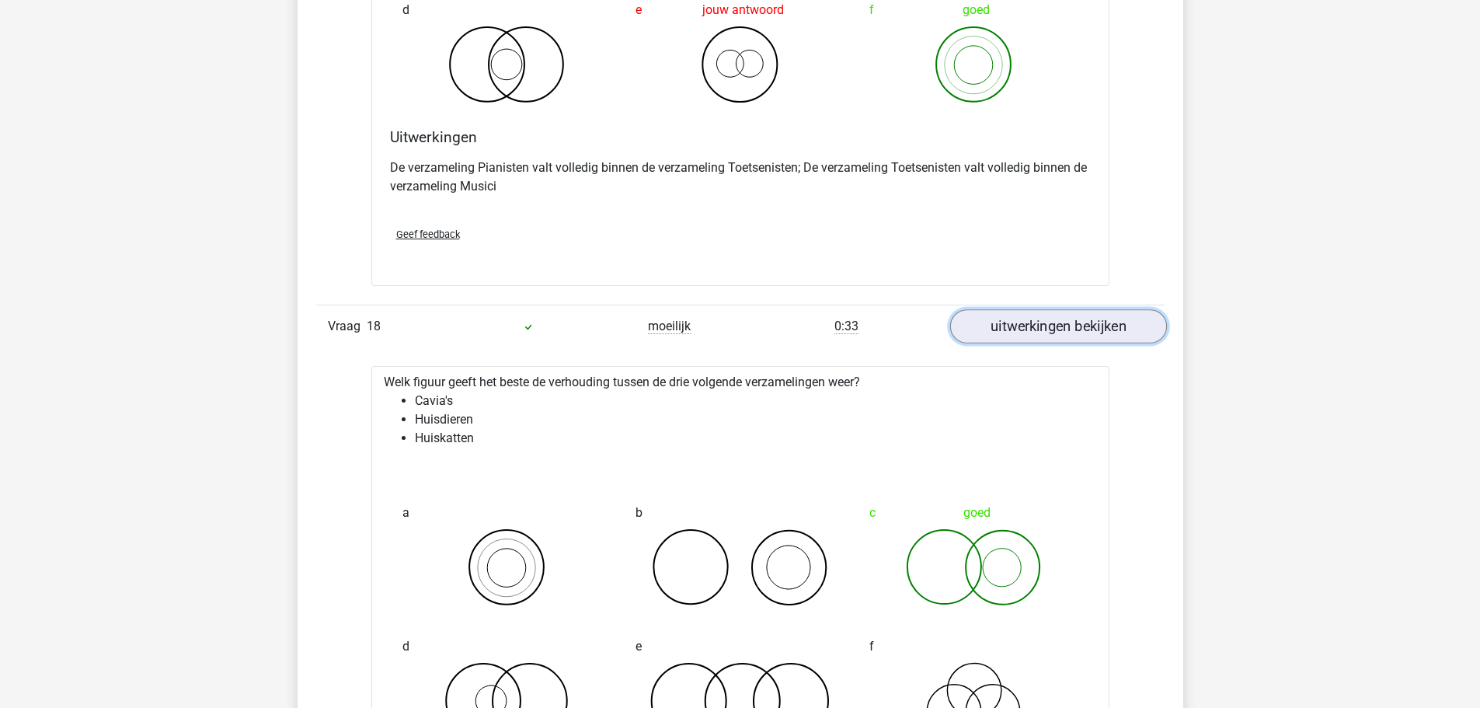
click at [1063, 315] on link "uitwerkingen bekijken" at bounding box center [1057, 326] width 217 height 34
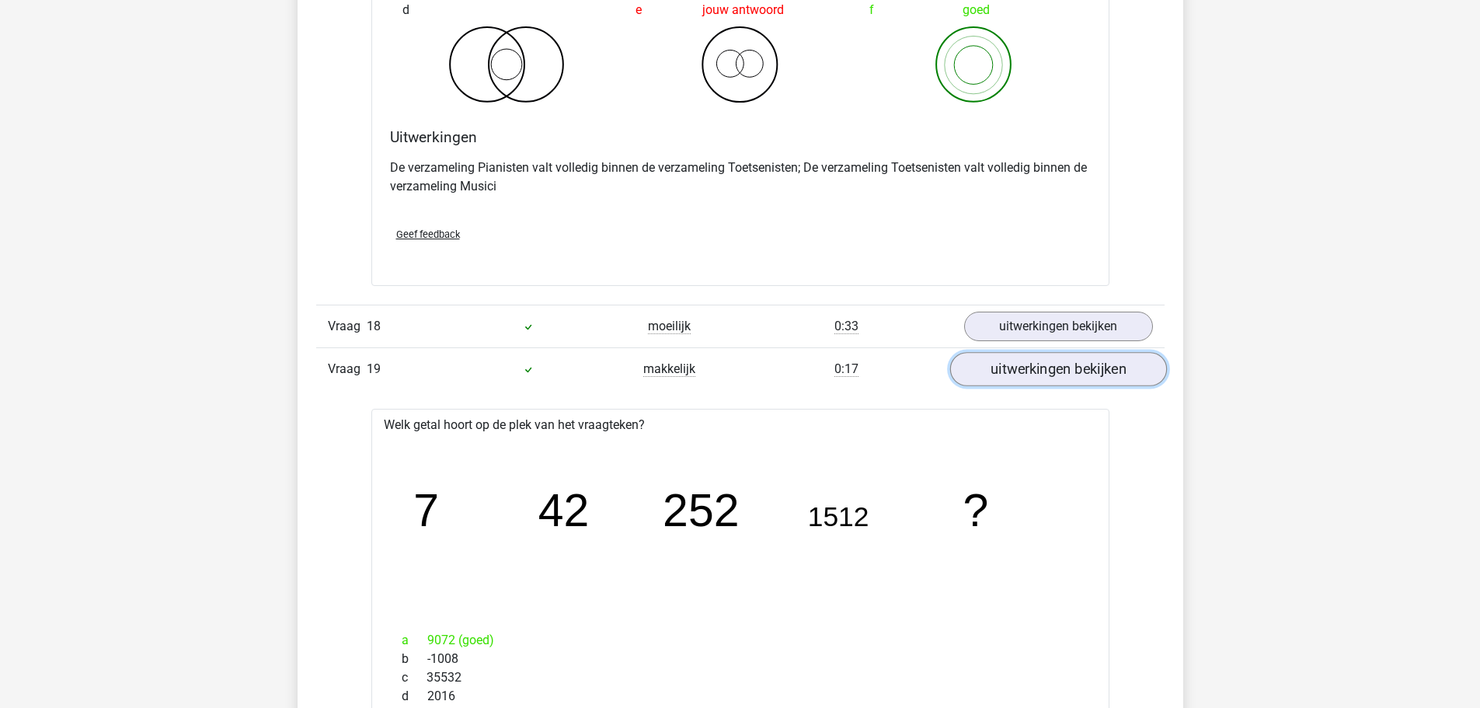
click at [1053, 372] on link "uitwerkingen bekijken" at bounding box center [1057, 369] width 217 height 34
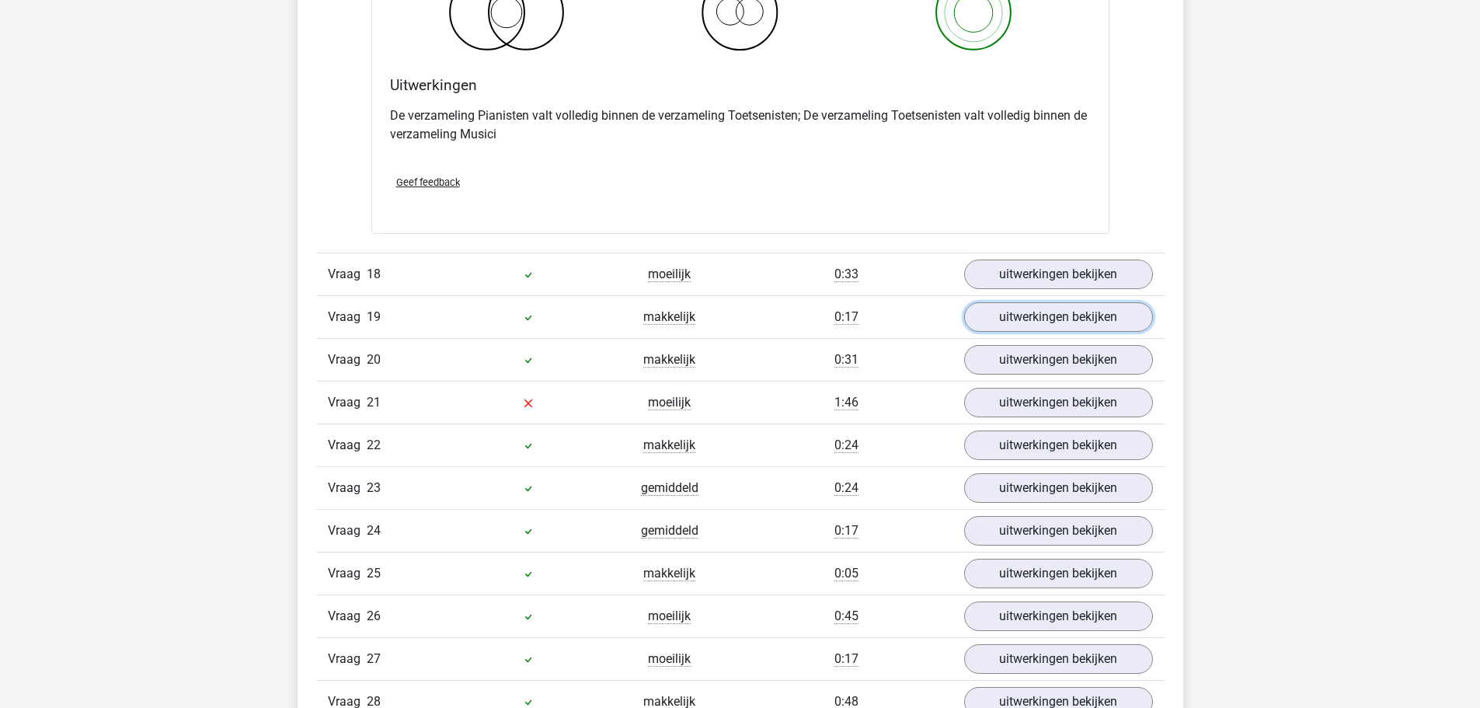
scroll to position [4893, 0]
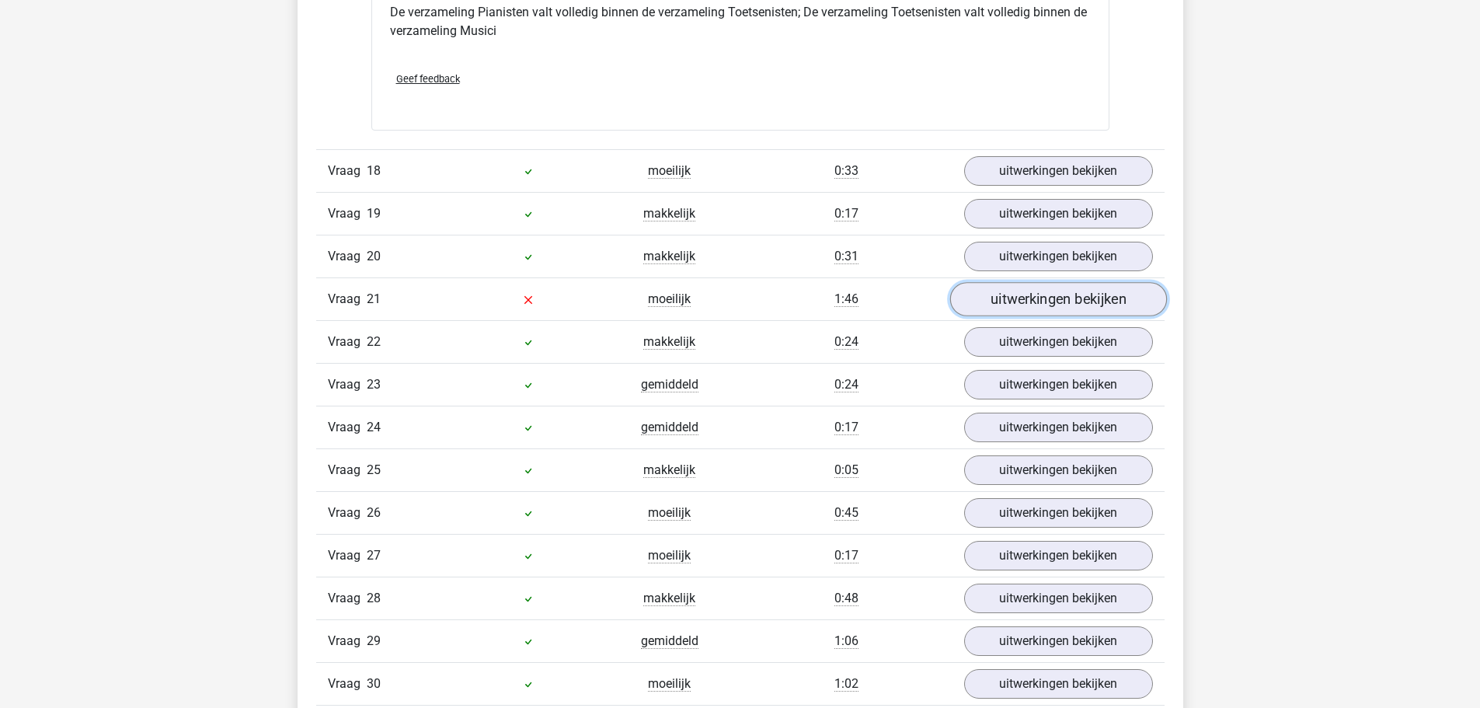
click at [1066, 308] on link "uitwerkingen bekijken" at bounding box center [1057, 299] width 217 height 34
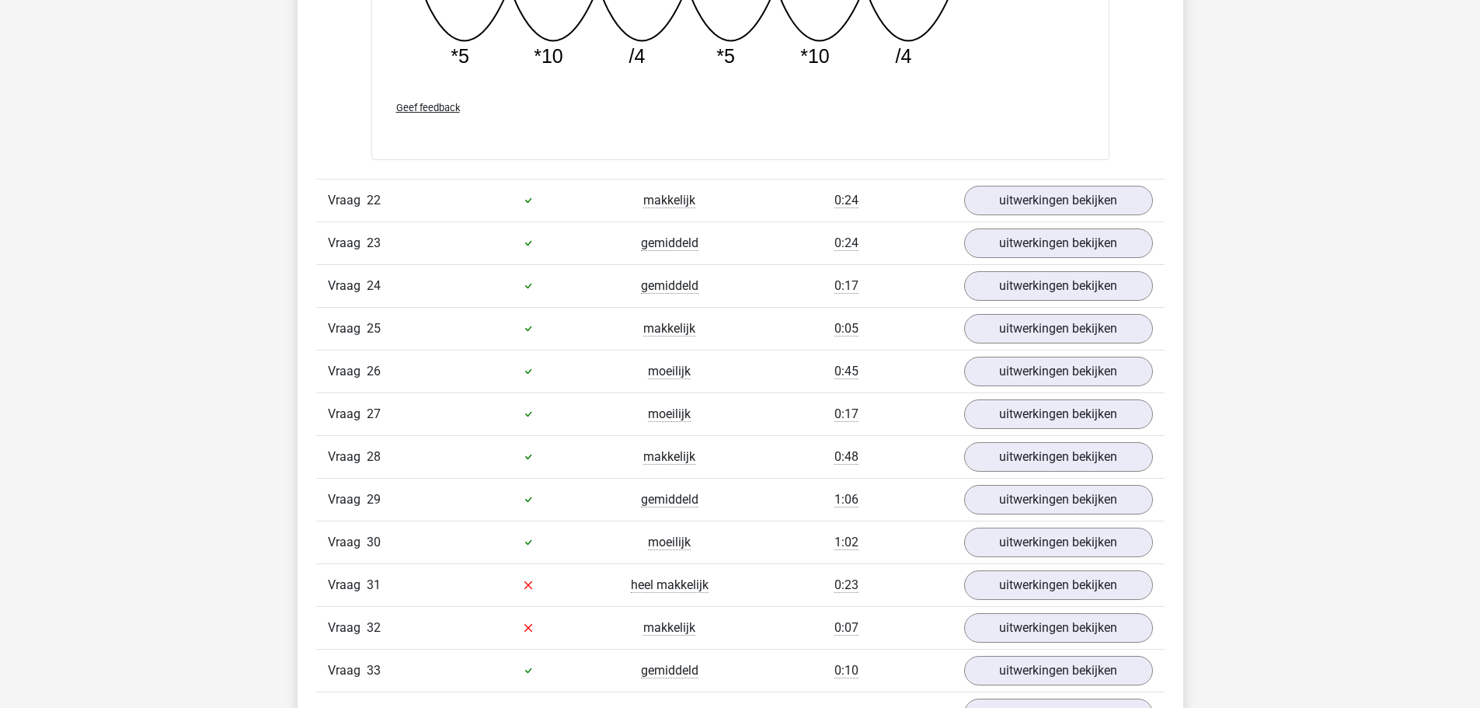
scroll to position [5748, 0]
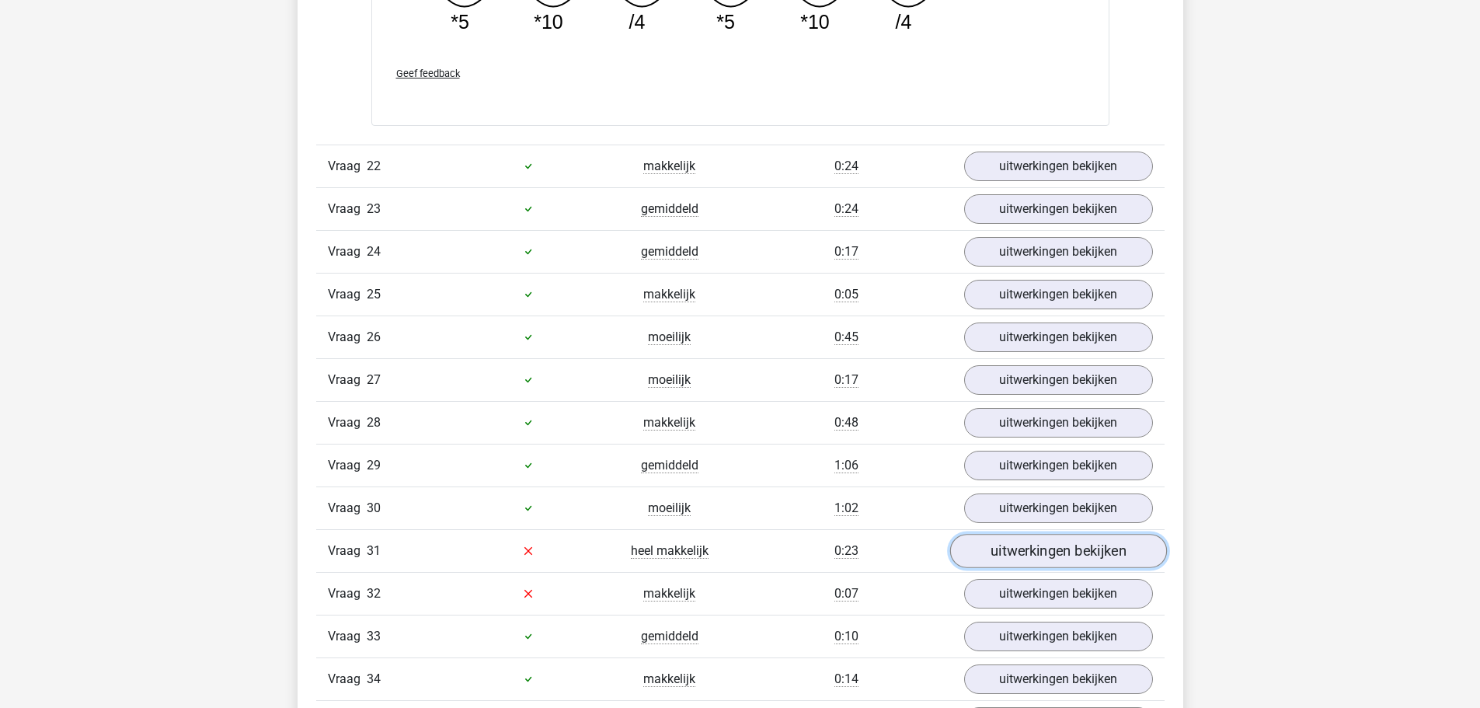
click at [1029, 544] on link "uitwerkingen bekijken" at bounding box center [1057, 551] width 217 height 34
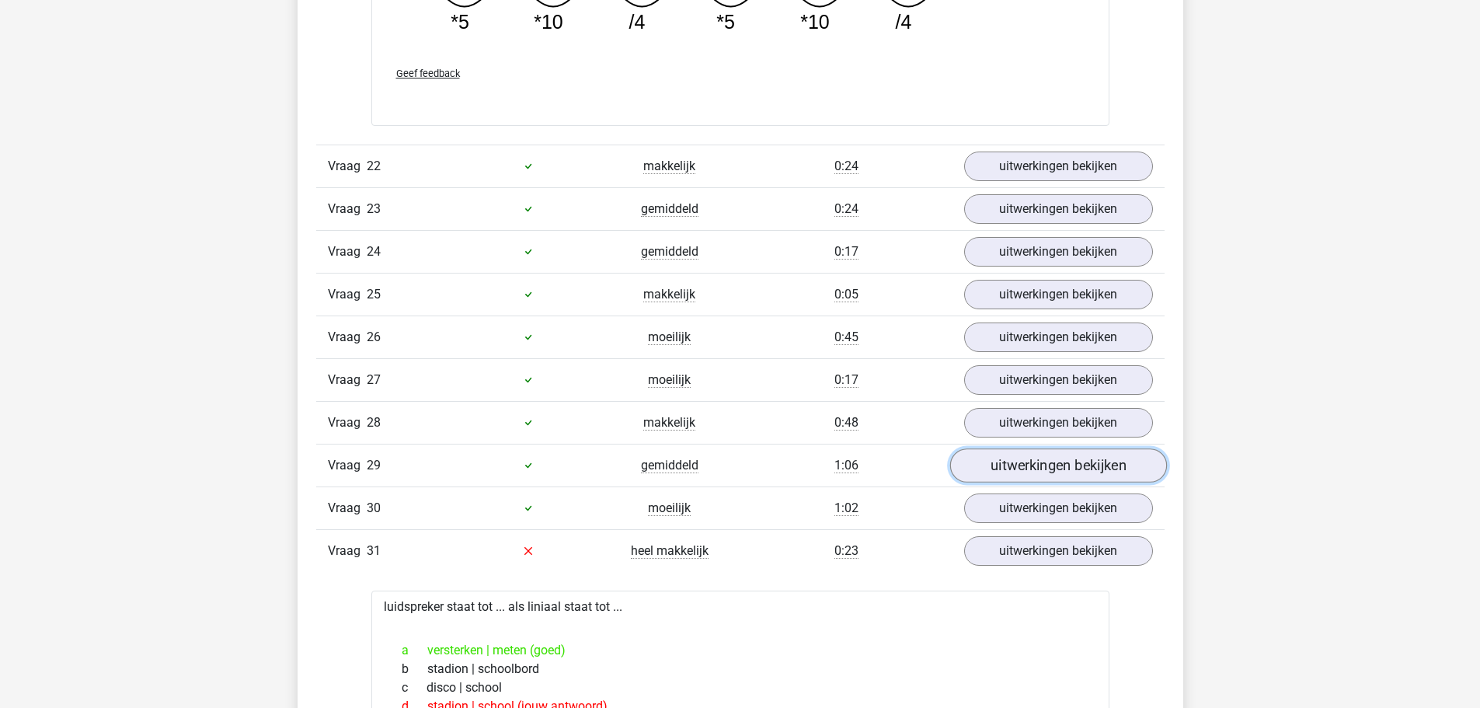
click at [1040, 464] on link "uitwerkingen bekijken" at bounding box center [1057, 465] width 217 height 34
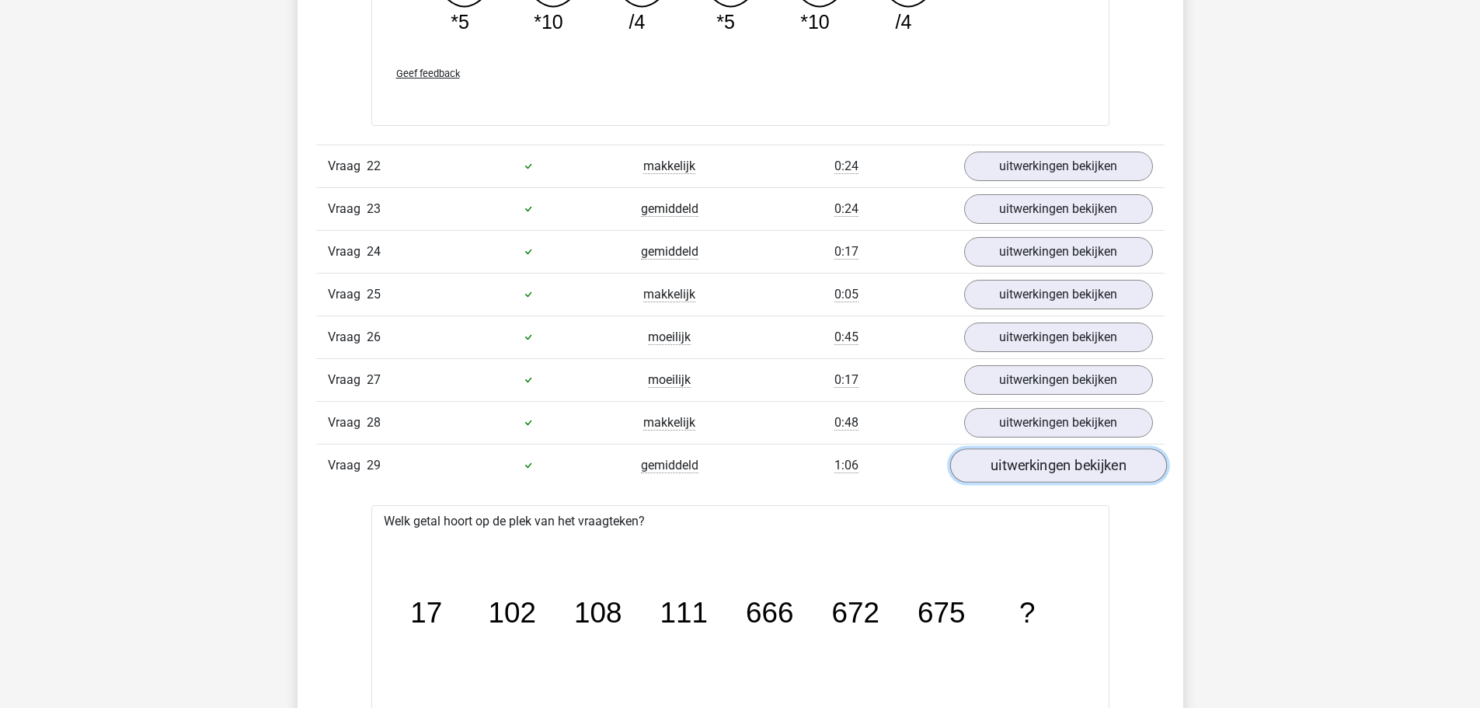
click at [1040, 464] on link "uitwerkingen bekijken" at bounding box center [1057, 465] width 217 height 34
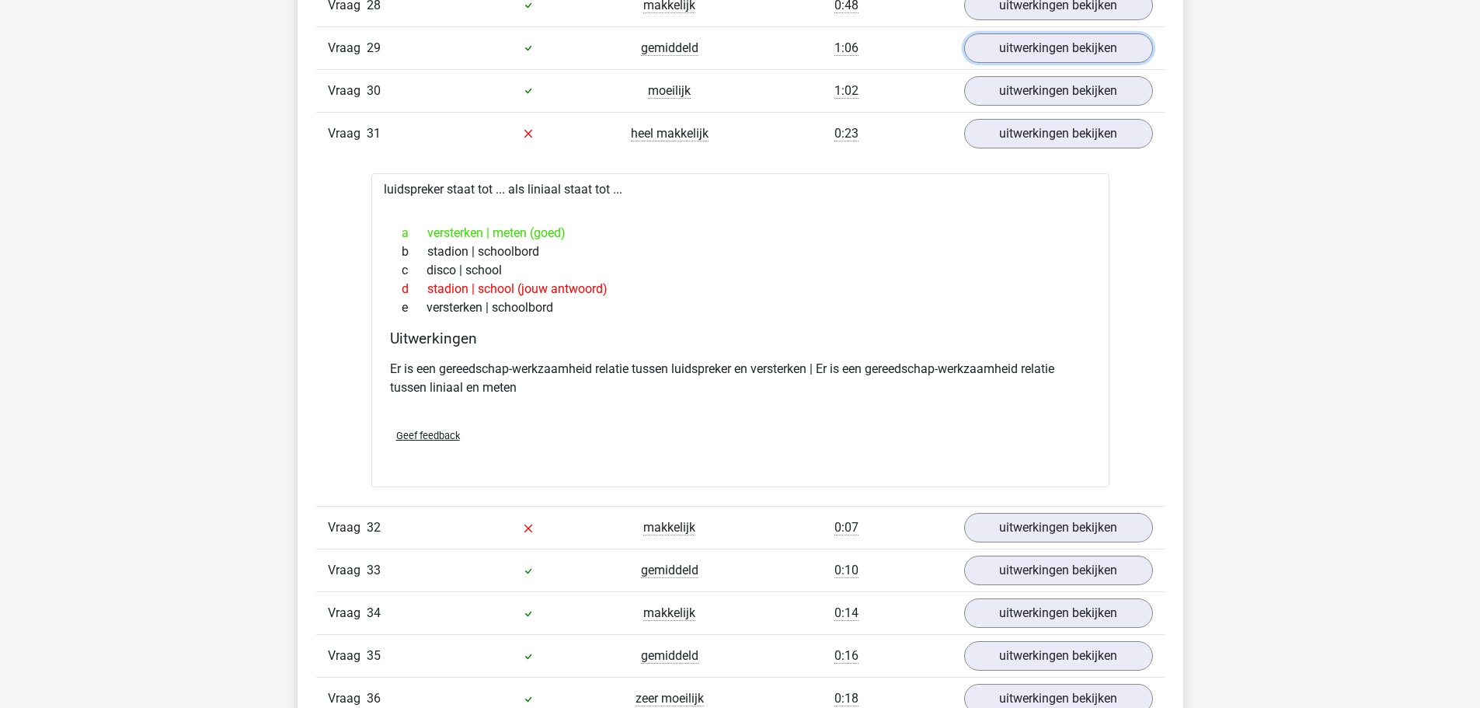
scroll to position [6214, 0]
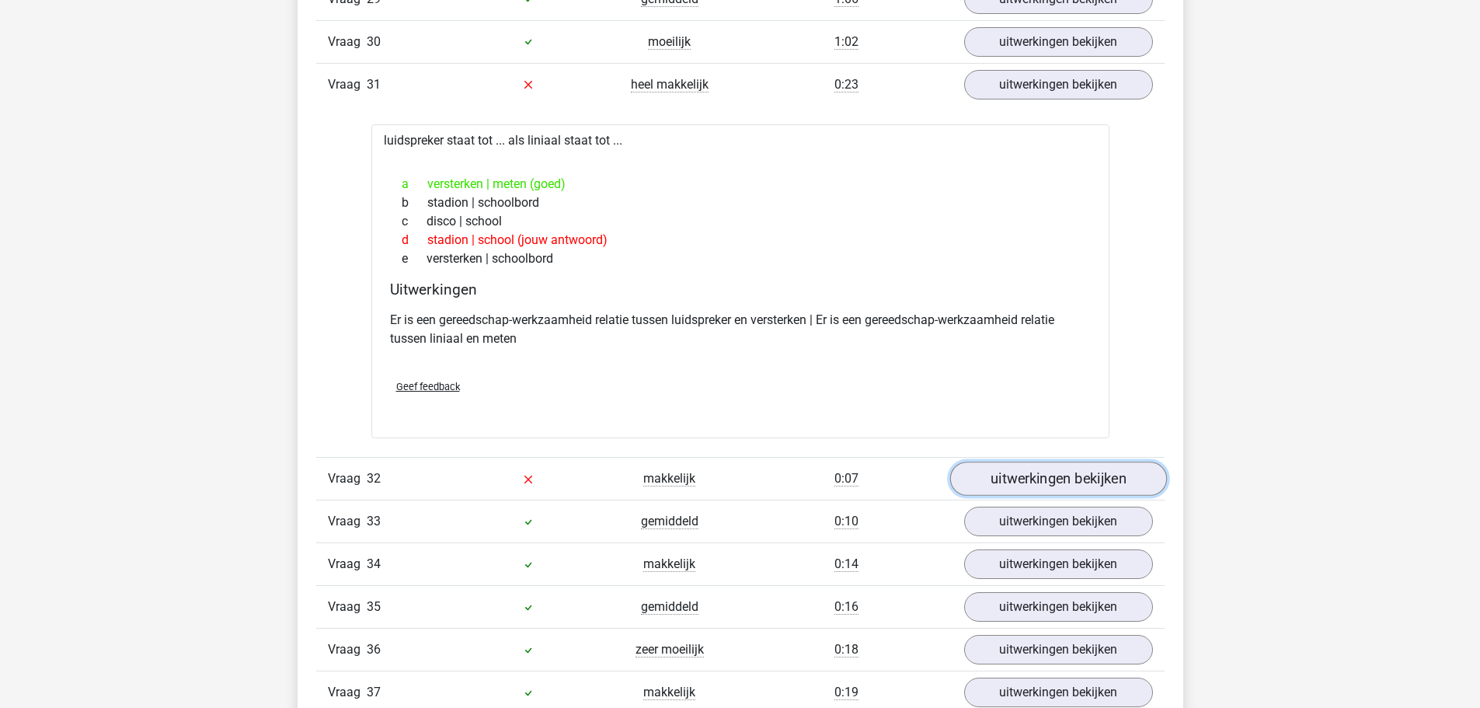
click at [1042, 474] on link "uitwerkingen bekijken" at bounding box center [1057, 478] width 217 height 34
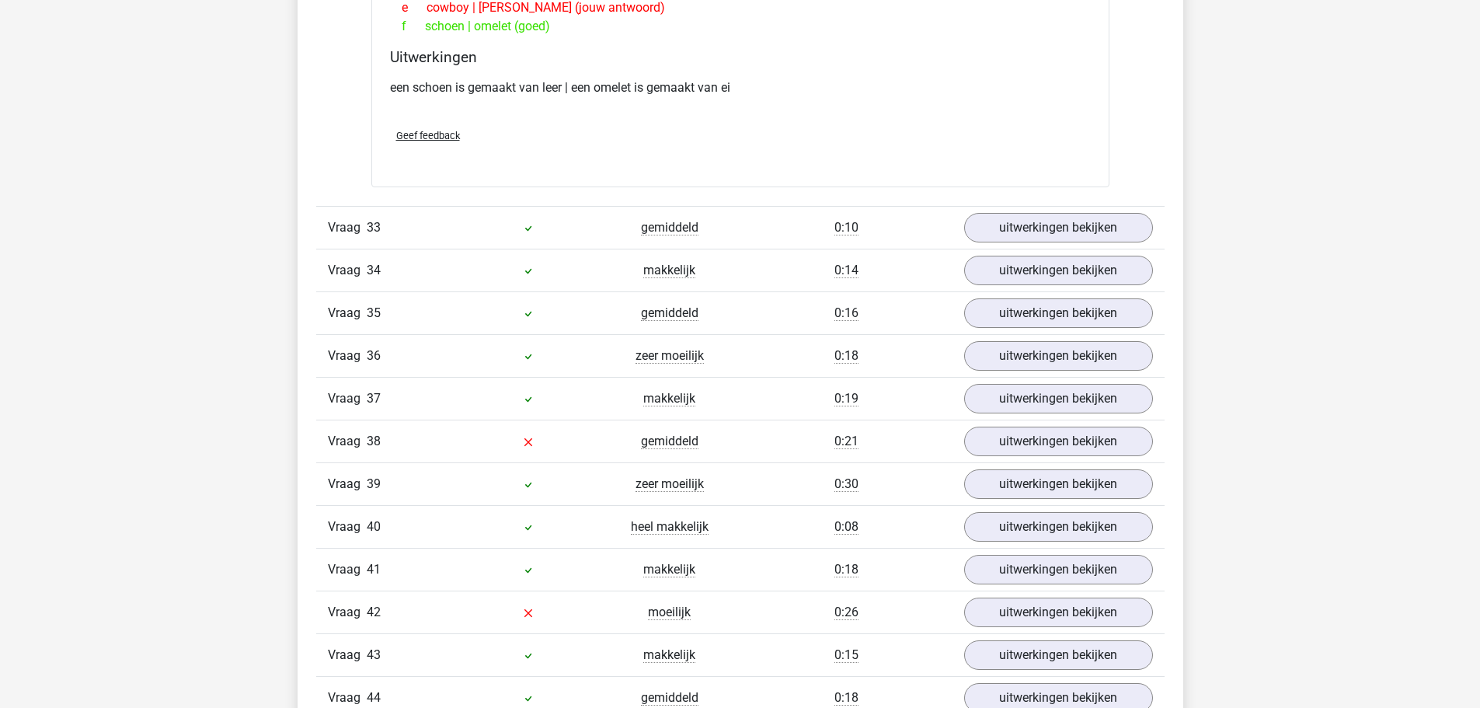
scroll to position [6913, 0]
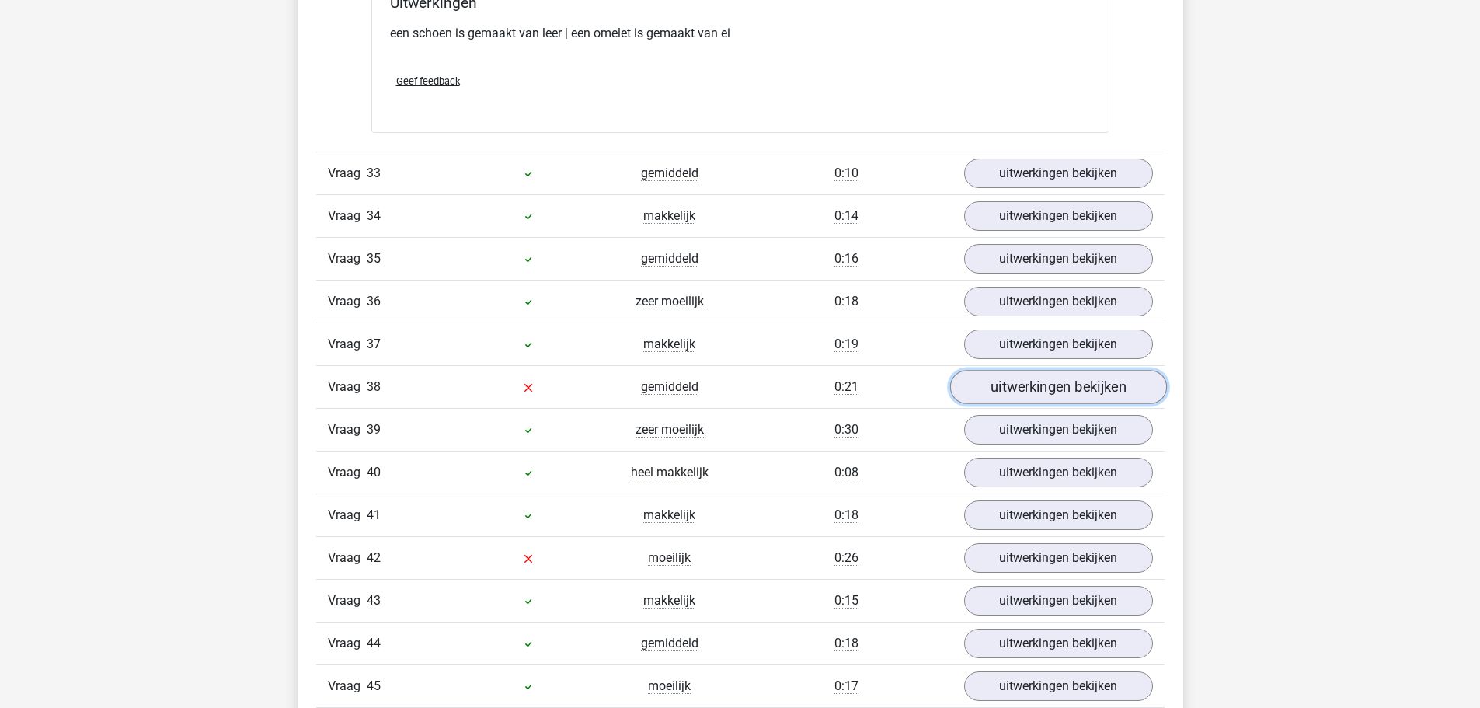
click at [1052, 377] on link "uitwerkingen bekijken" at bounding box center [1057, 387] width 217 height 34
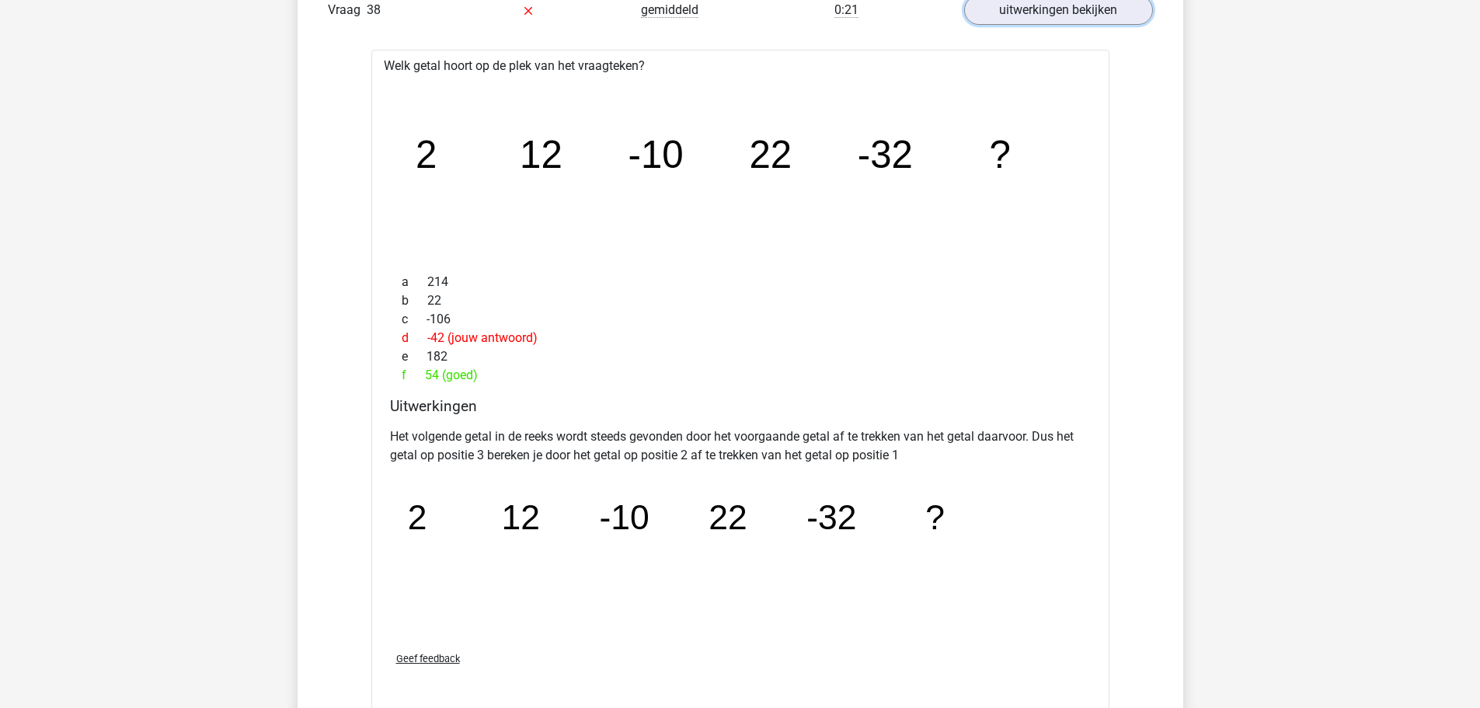
scroll to position [7301, 0]
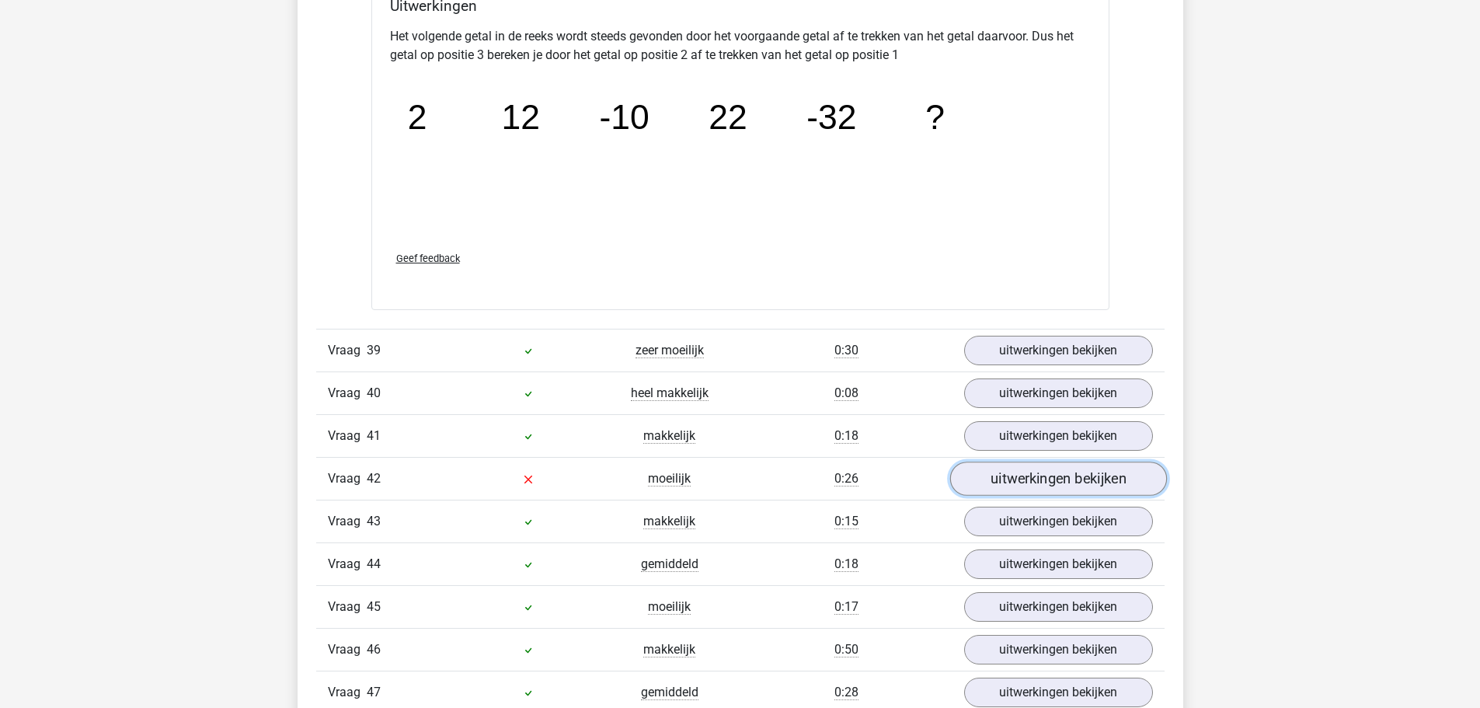
click at [1025, 463] on link "uitwerkingen bekijken" at bounding box center [1057, 478] width 217 height 34
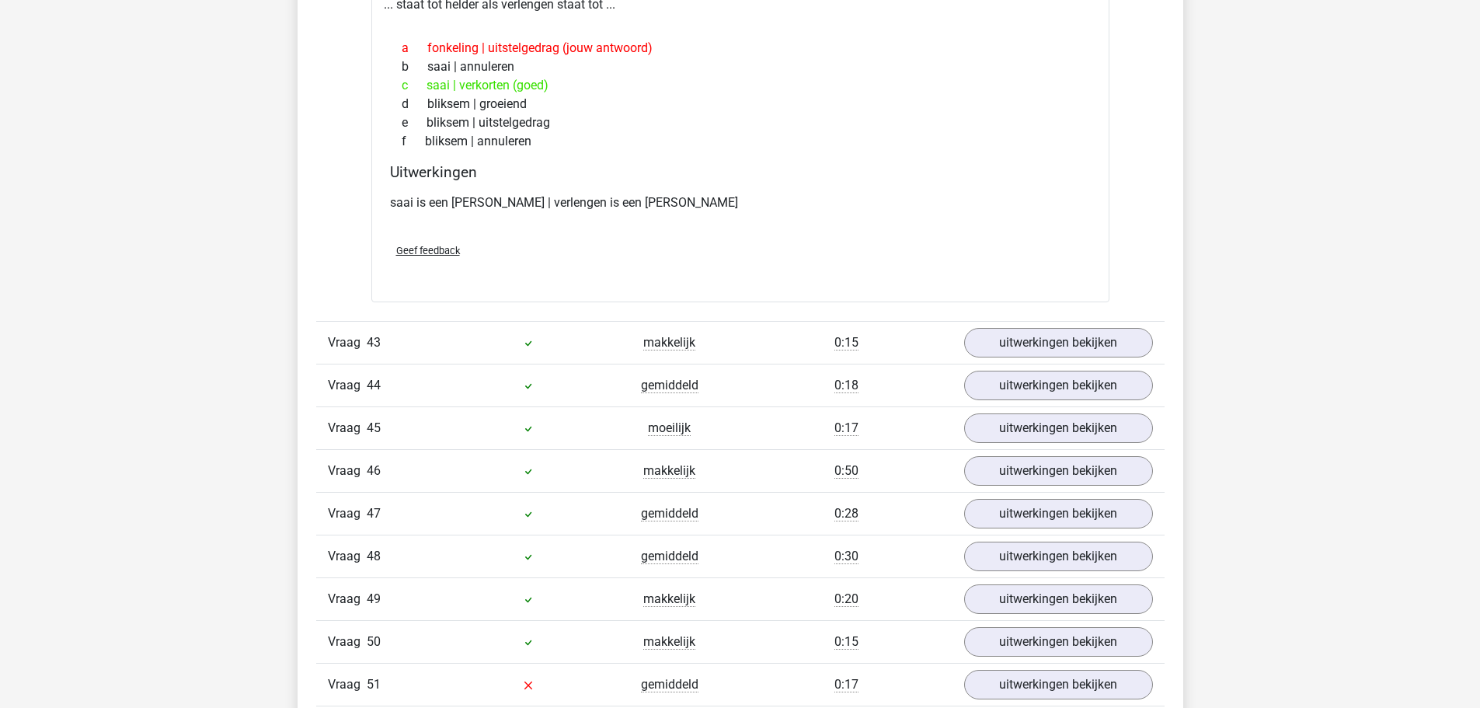
scroll to position [8389, 0]
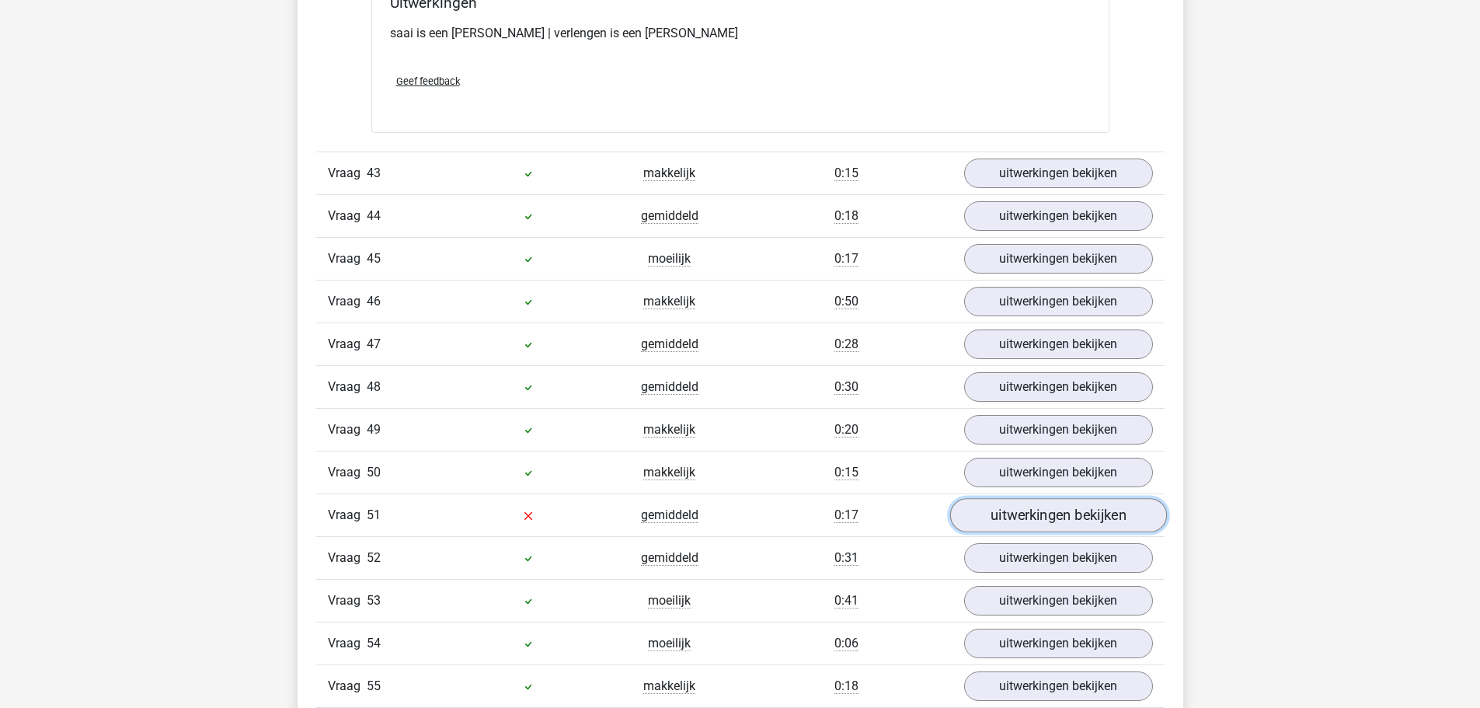
click at [1013, 513] on link "uitwerkingen bekijken" at bounding box center [1057, 515] width 217 height 34
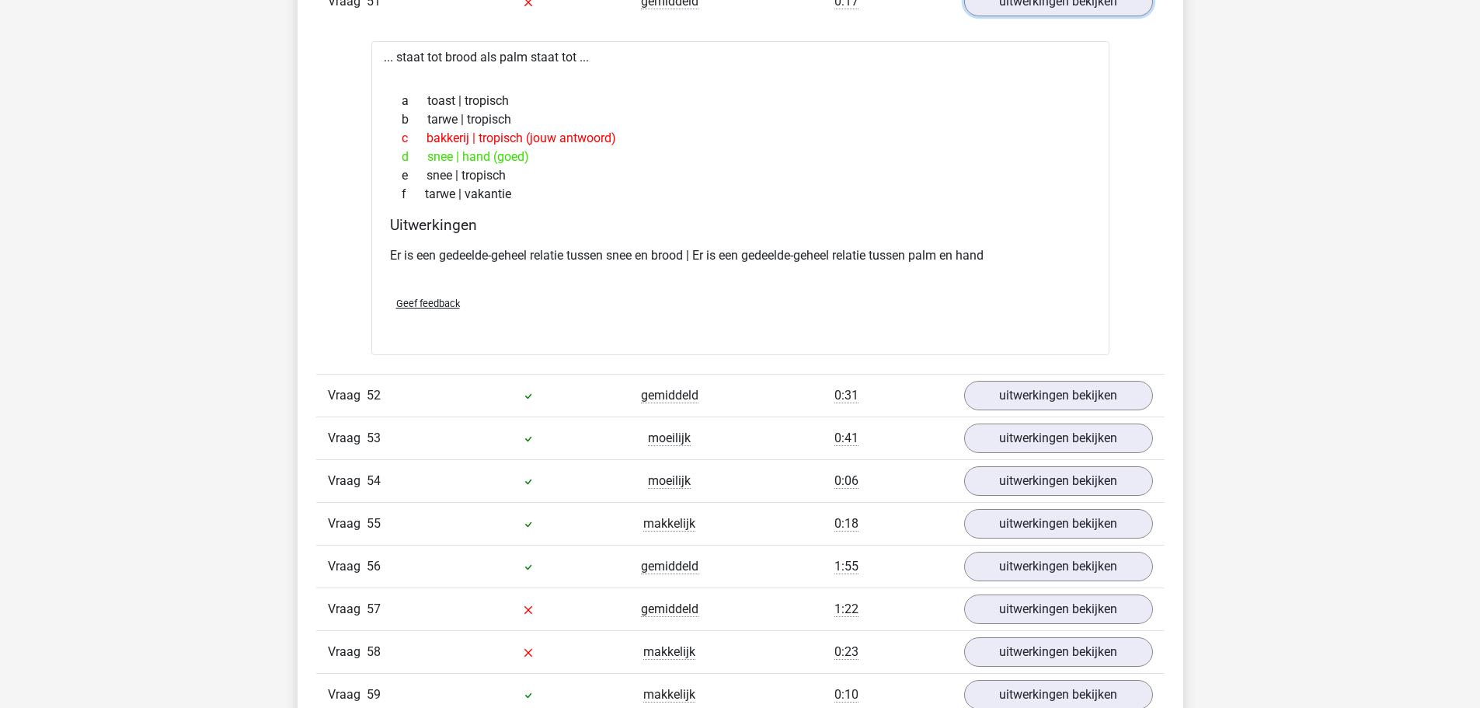
scroll to position [9088, 0]
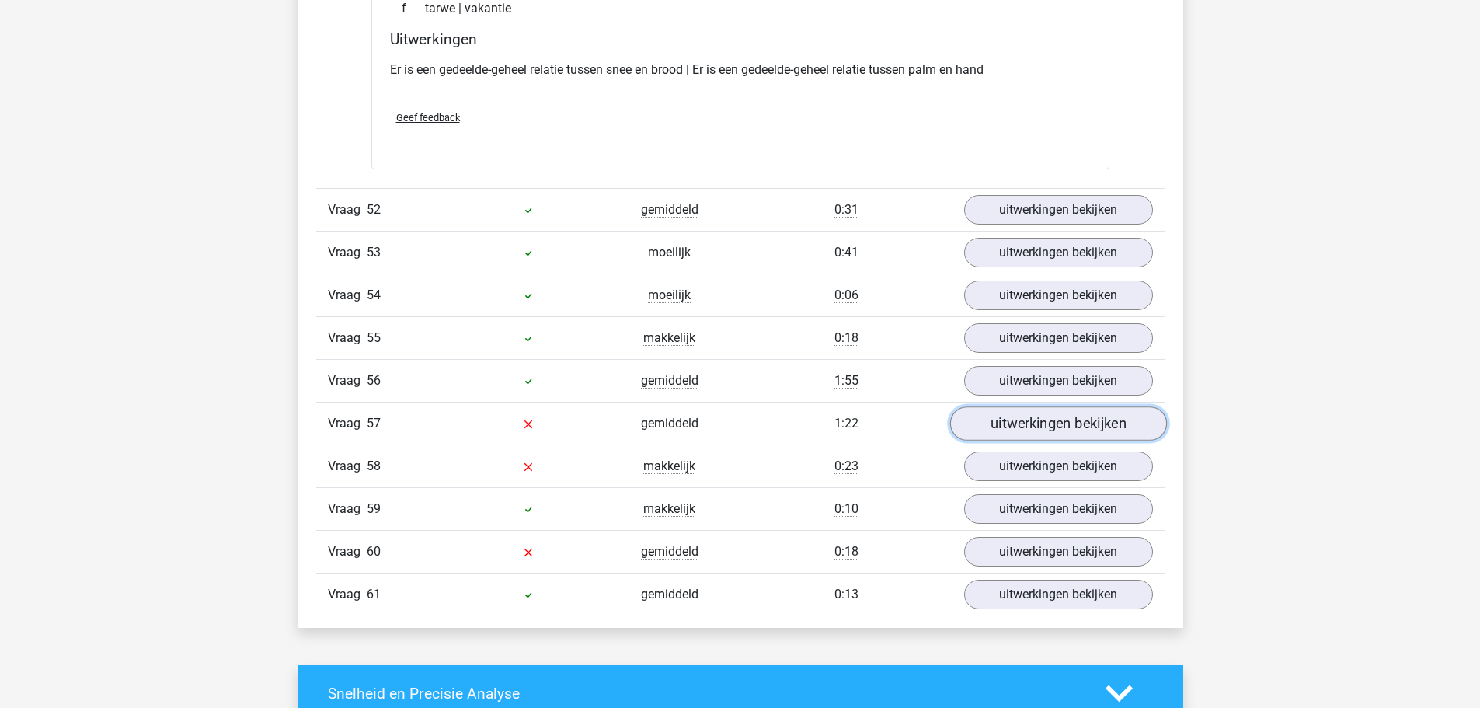
click at [1055, 412] on link "uitwerkingen bekijken" at bounding box center [1057, 423] width 217 height 34
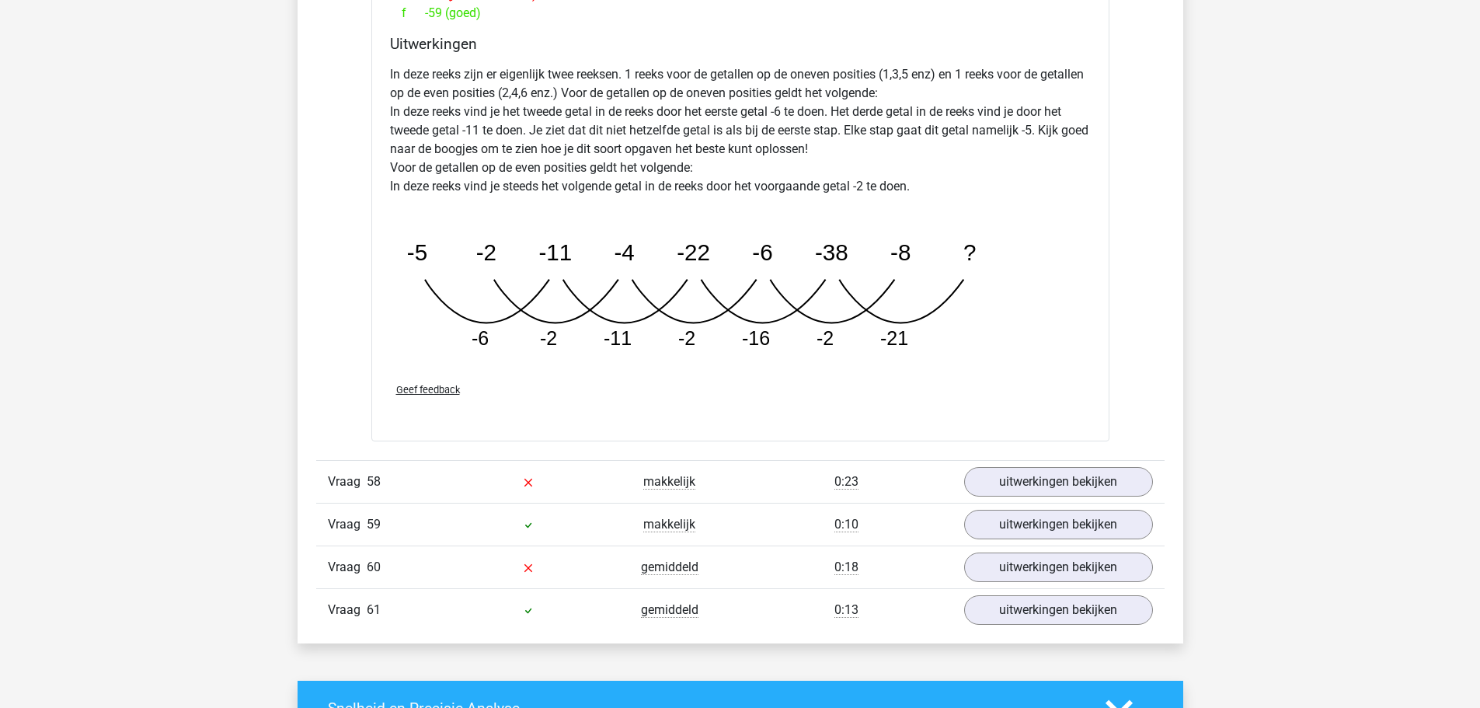
scroll to position [9865, 0]
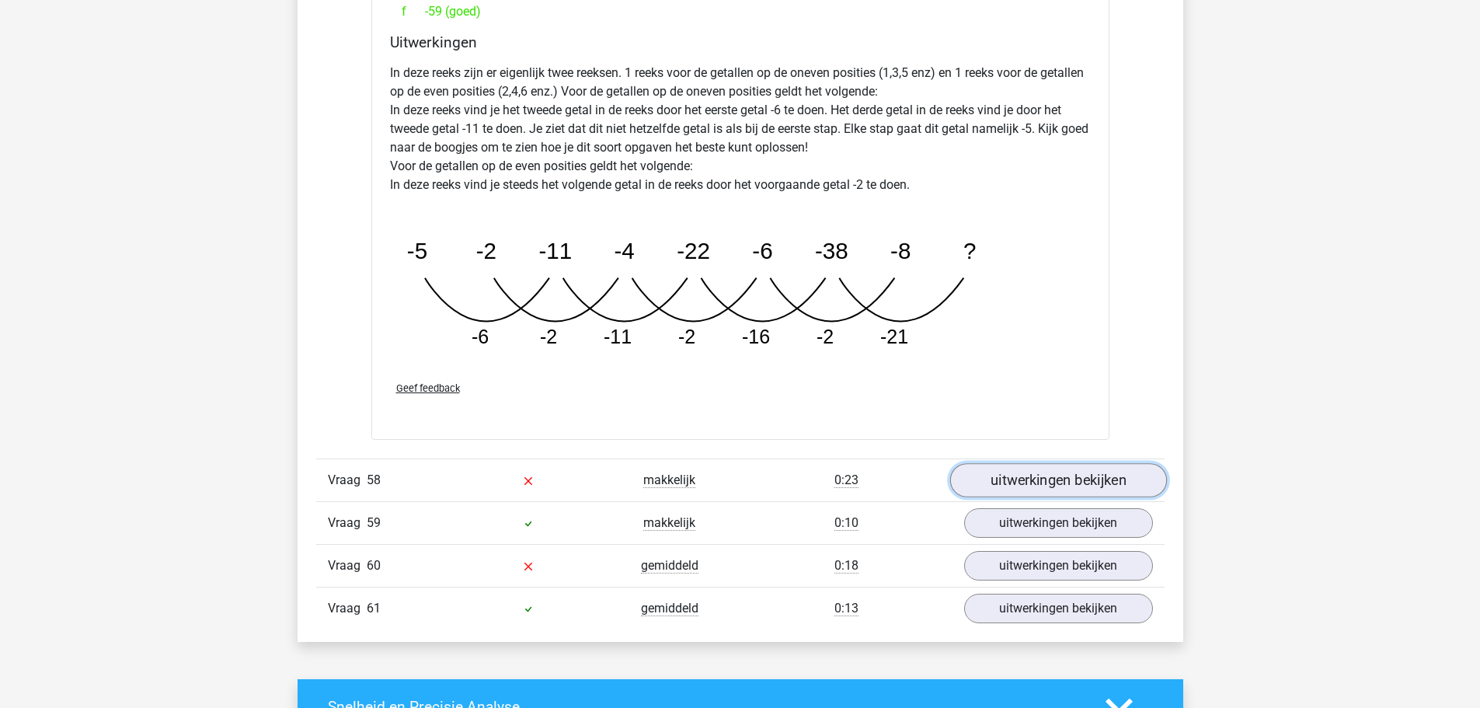
click at [1035, 477] on link "uitwerkingen bekijken" at bounding box center [1057, 480] width 217 height 34
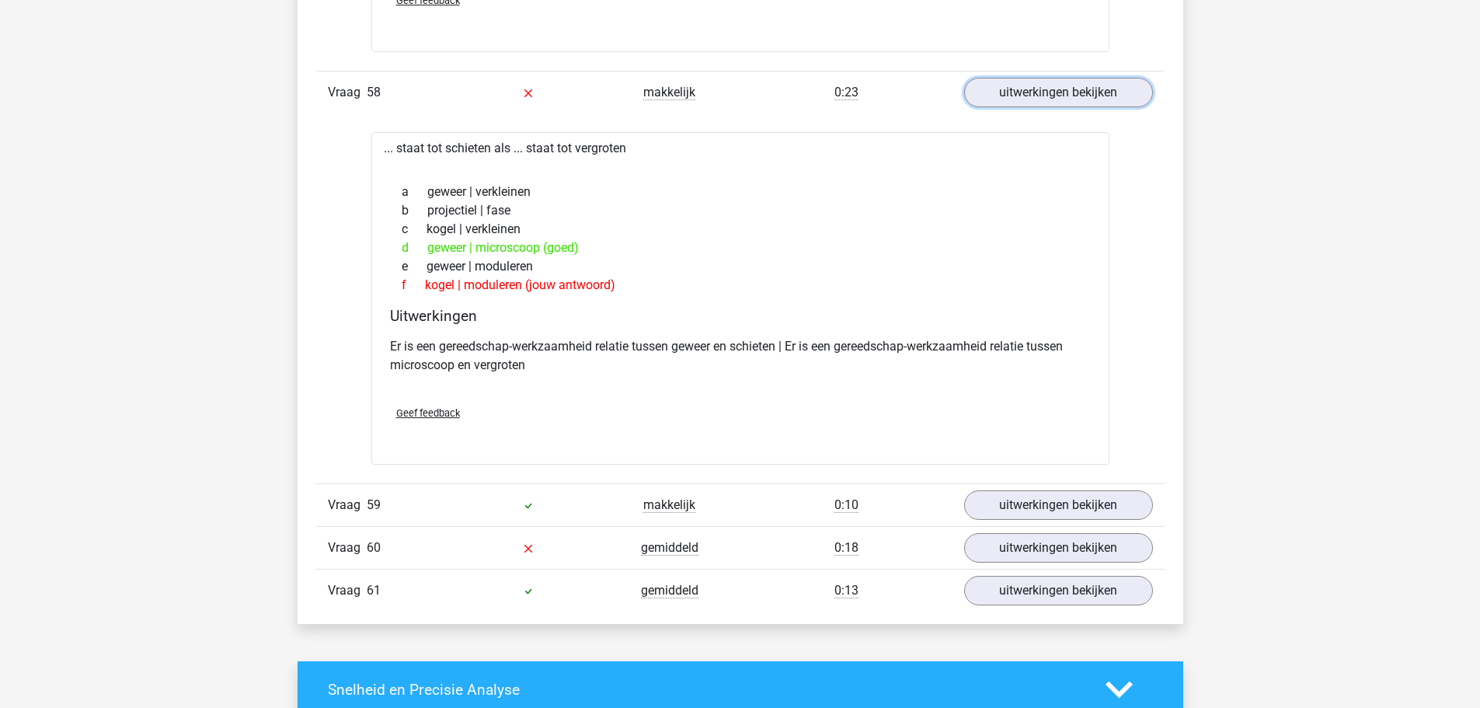
scroll to position [10253, 0]
click at [1063, 550] on link "uitwerkingen bekijken" at bounding box center [1057, 547] width 217 height 34
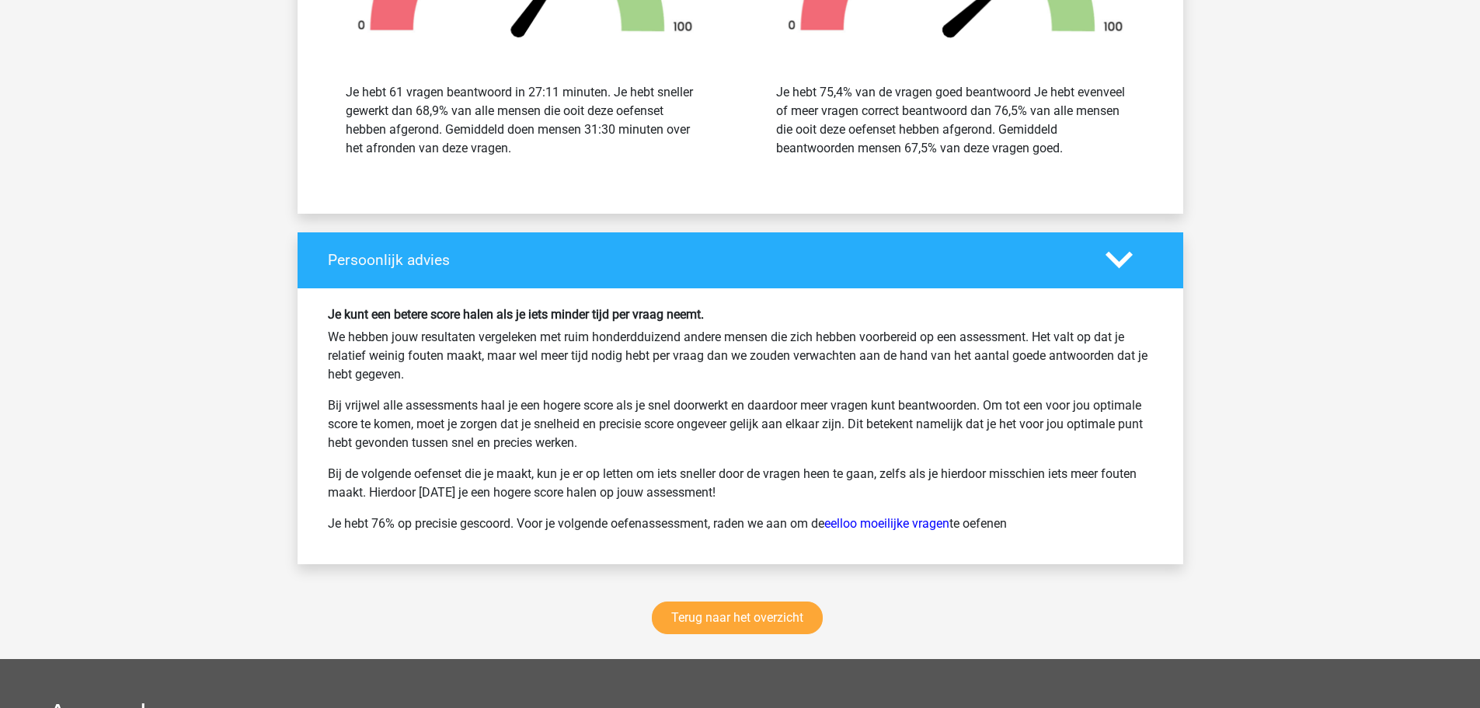
scroll to position [11573, 0]
click at [842, 524] on link "eelloo moeilijke vragen" at bounding box center [886, 523] width 125 height 15
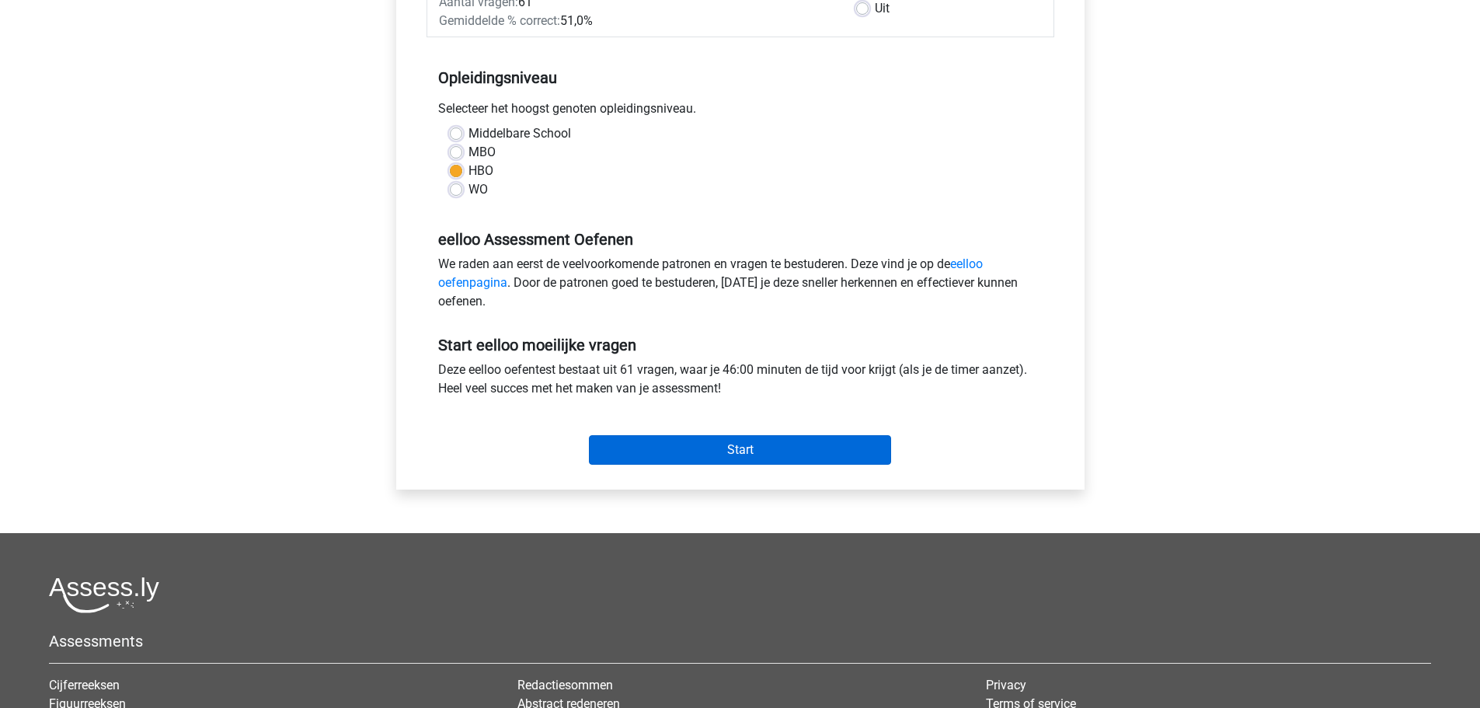
scroll to position [311, 0]
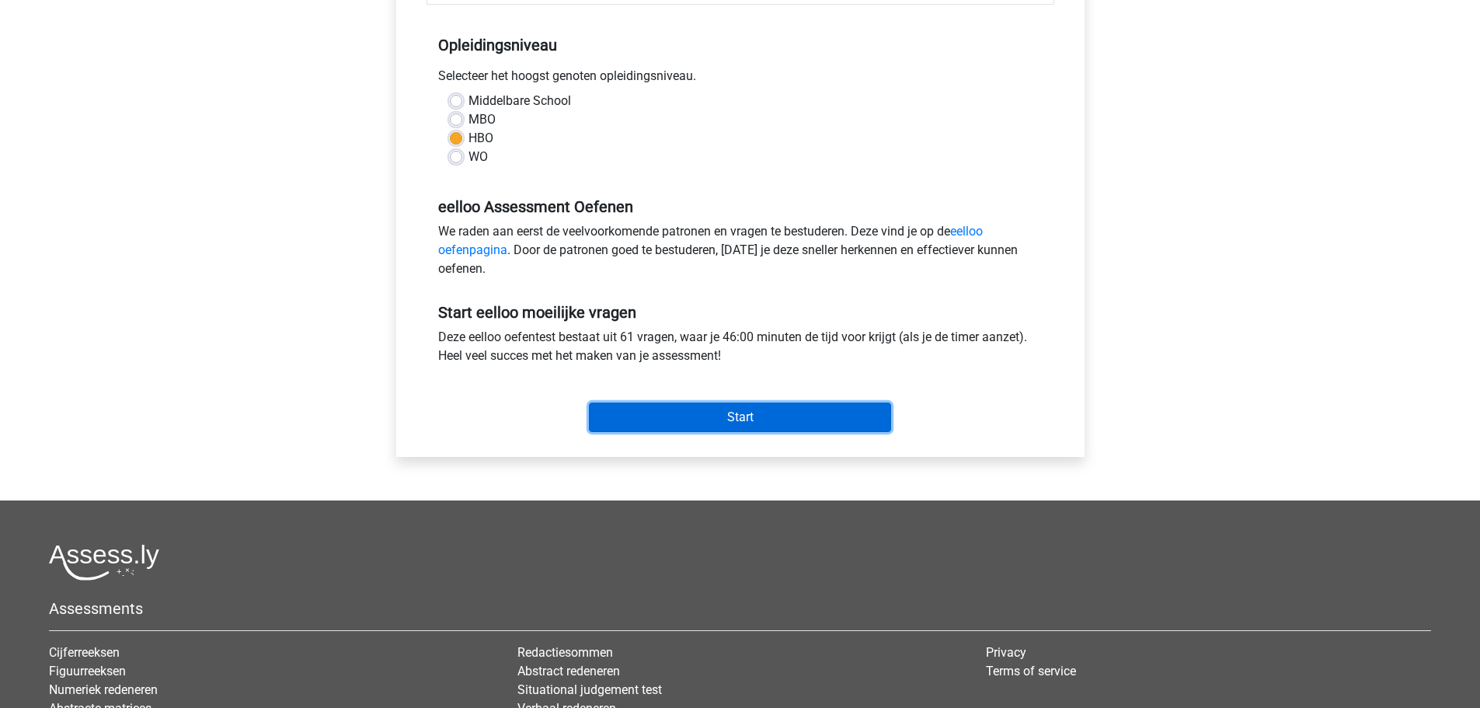
click at [799, 411] on input "Start" at bounding box center [740, 417] width 302 height 30
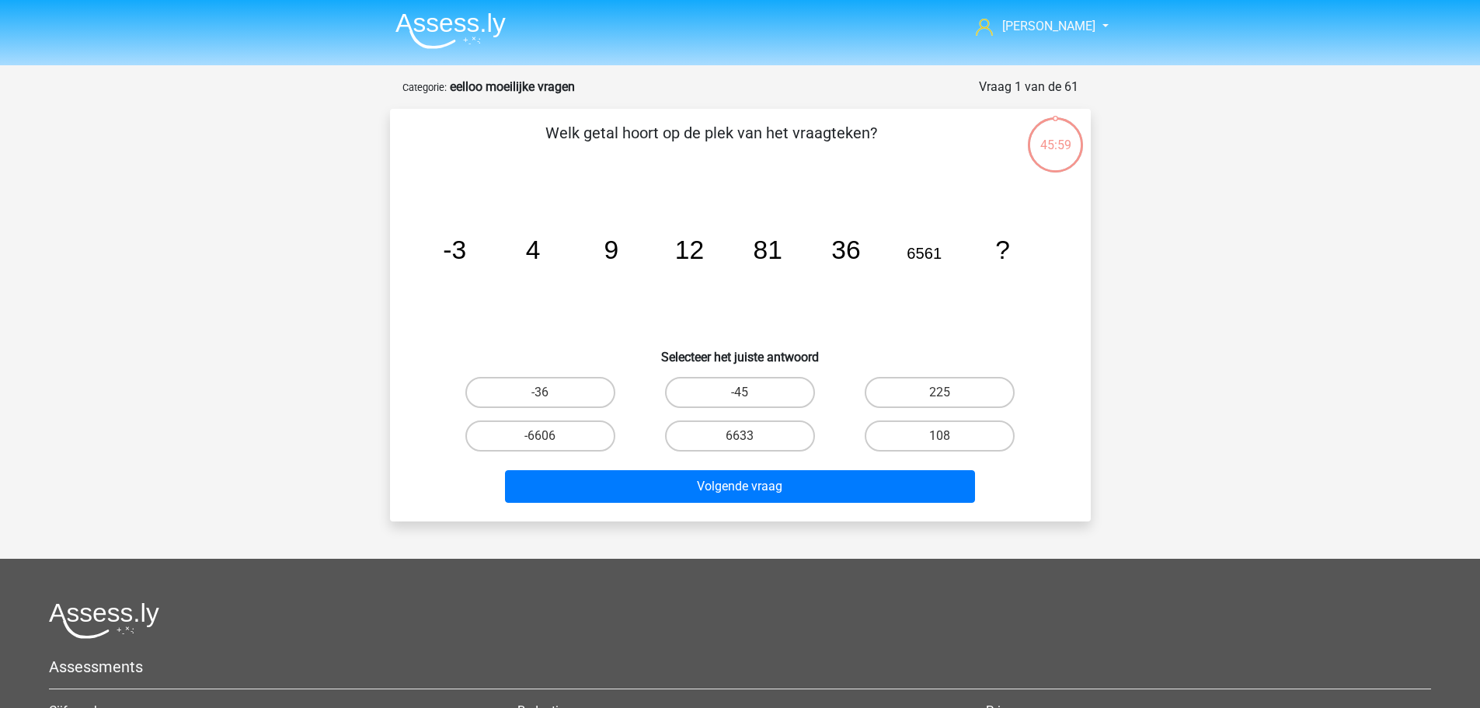
click at [508, 26] on nav "Jeroen jeroendelange.jdl@gmail.com" at bounding box center [740, 27] width 715 height 50
click at [484, 25] on img at bounding box center [450, 30] width 110 height 37
